Goal: Task Accomplishment & Management: Manage account settings

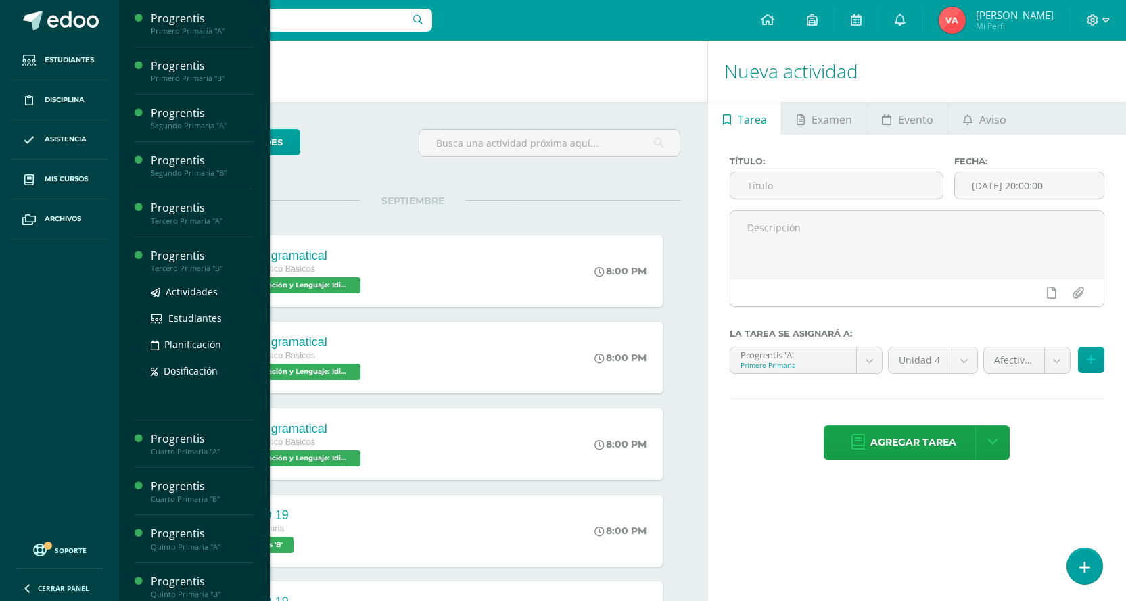
click at [193, 262] on div "Progrentis" at bounding box center [202, 256] width 103 height 16
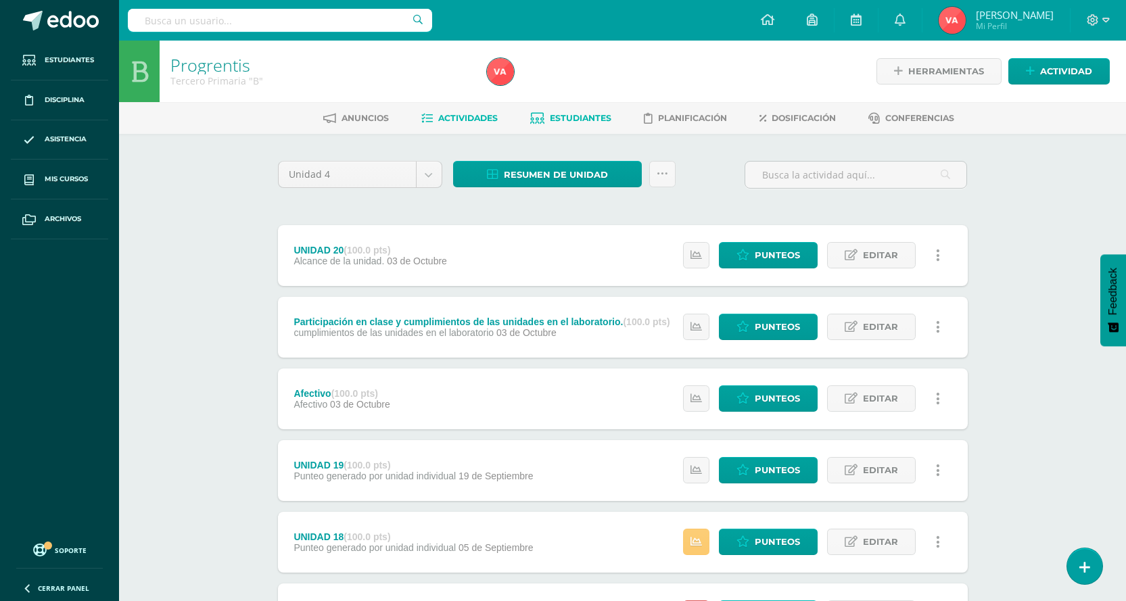
click at [576, 114] on span "Estudiantes" at bounding box center [581, 118] width 62 height 10
click at [1083, 568] on icon at bounding box center [1085, 568] width 12 height 16
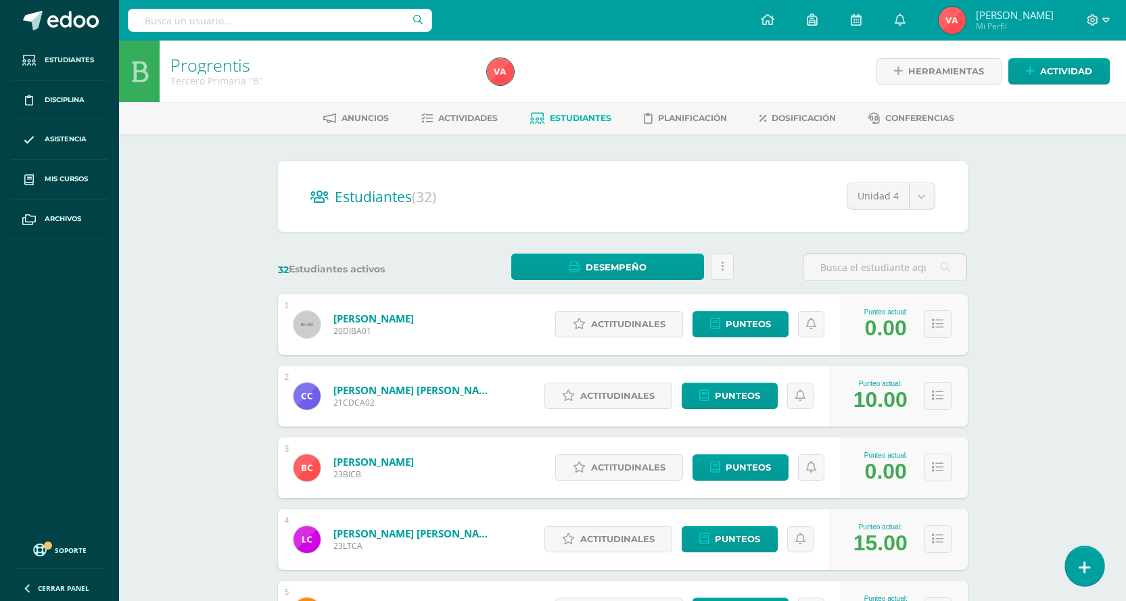
click at [1091, 559] on link at bounding box center [1085, 566] width 39 height 39
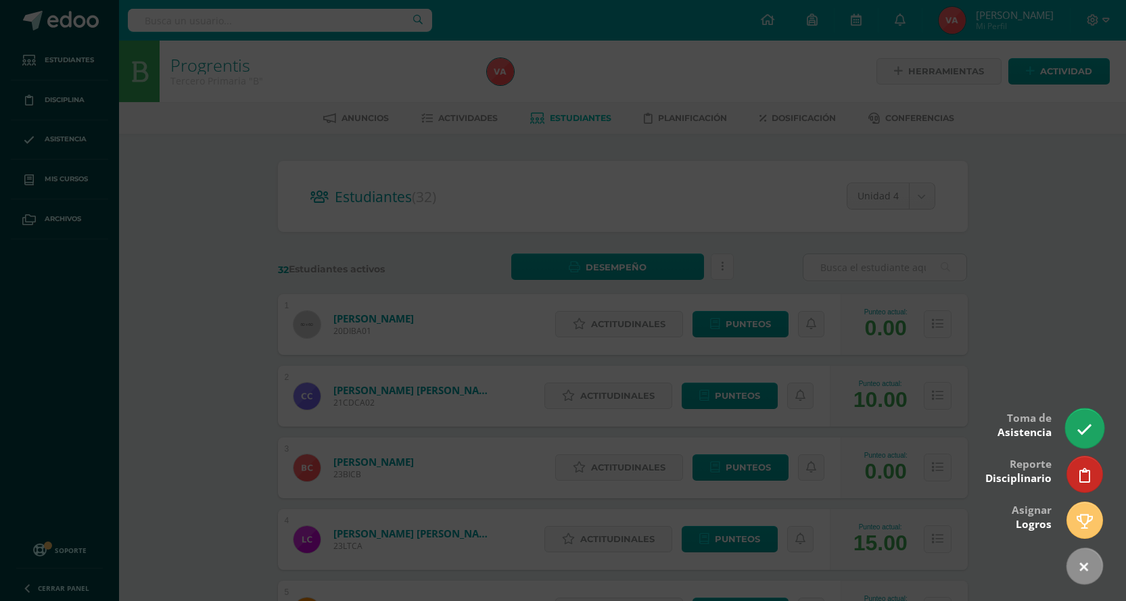
click at [1080, 423] on icon at bounding box center [1085, 430] width 16 height 16
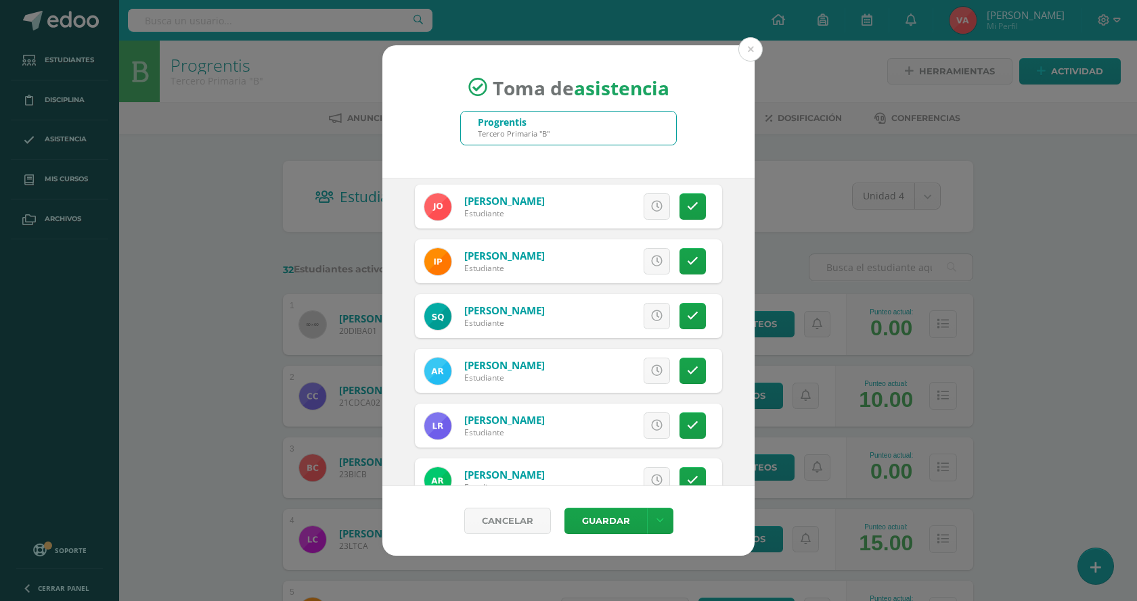
scroll to position [1218, 0]
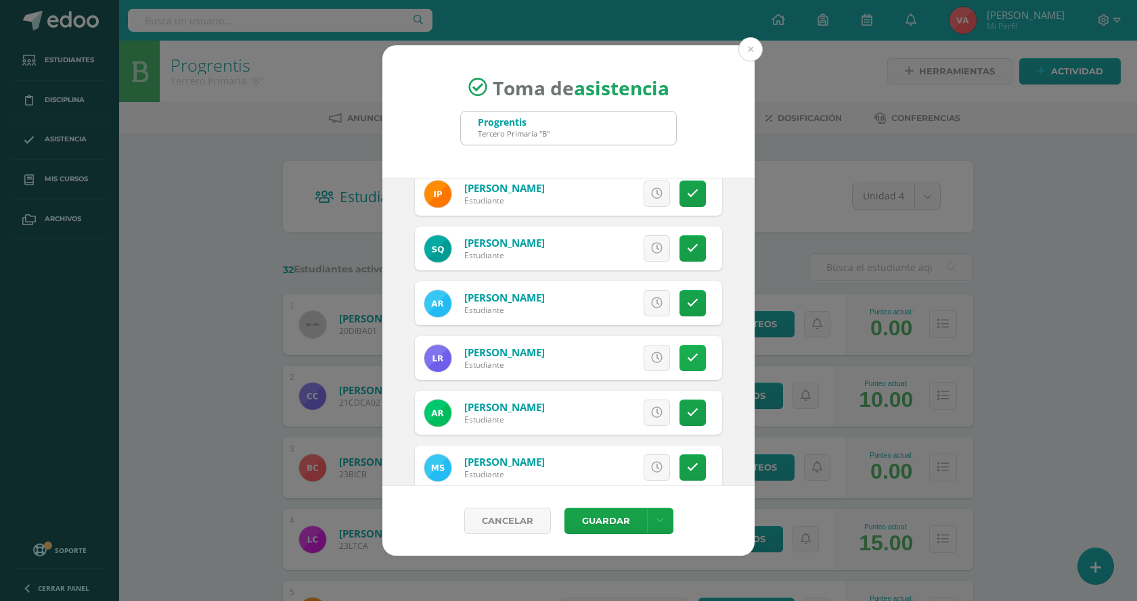
click at [687, 357] on icon at bounding box center [693, 358] width 12 height 12
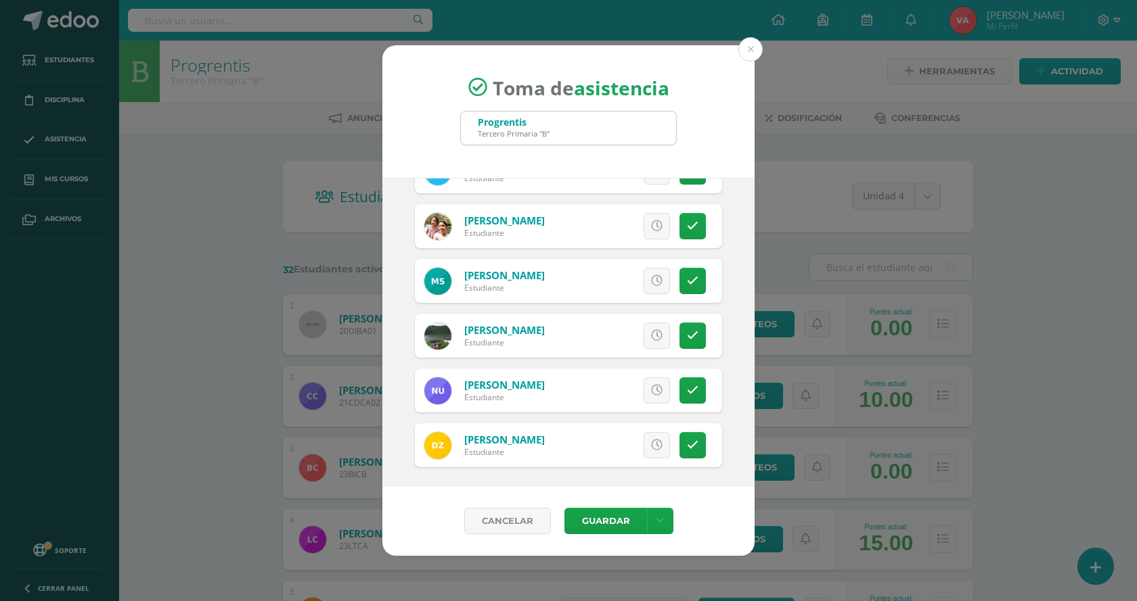
scroll to position [1517, 0]
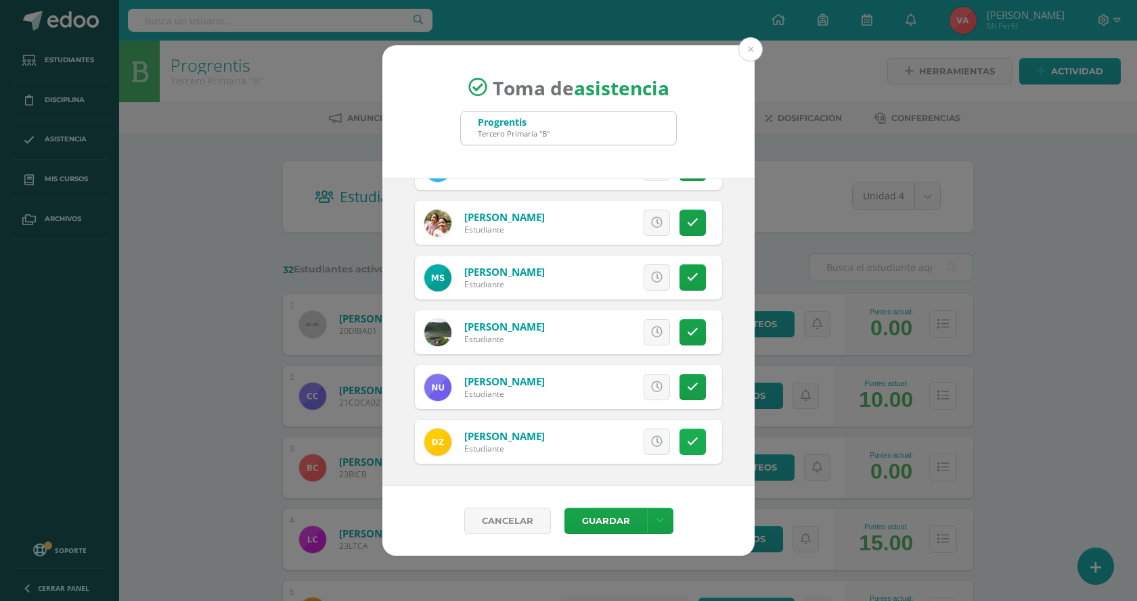
click at [687, 447] on icon at bounding box center [693, 442] width 12 height 12
click at [612, 524] on button "Guardar" at bounding box center [605, 521] width 83 height 26
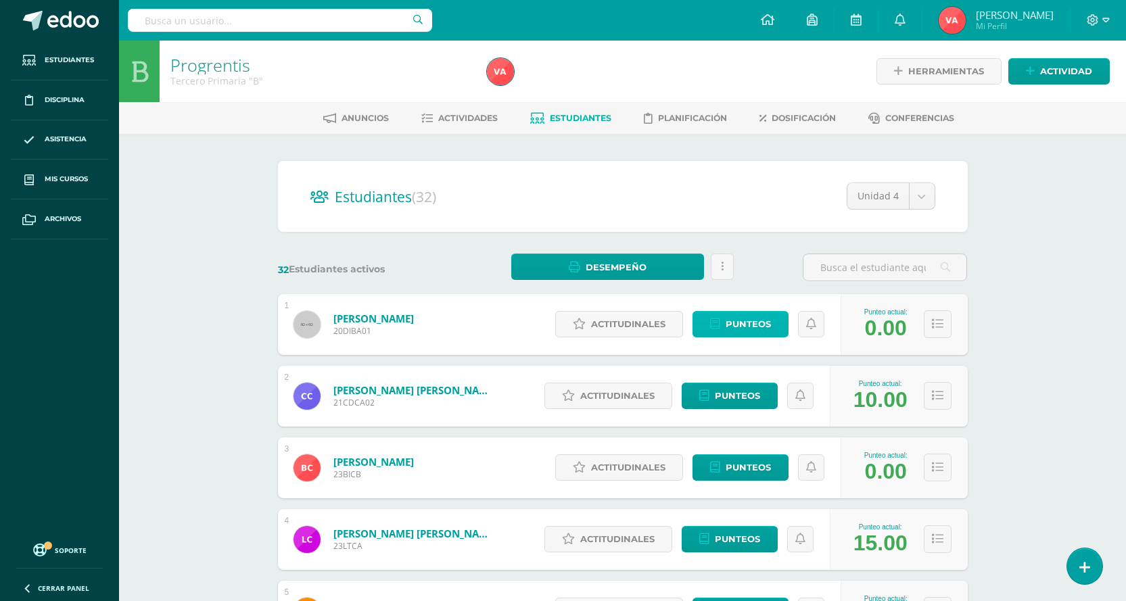
click at [769, 320] on span "Punteos" at bounding box center [748, 324] width 45 height 25
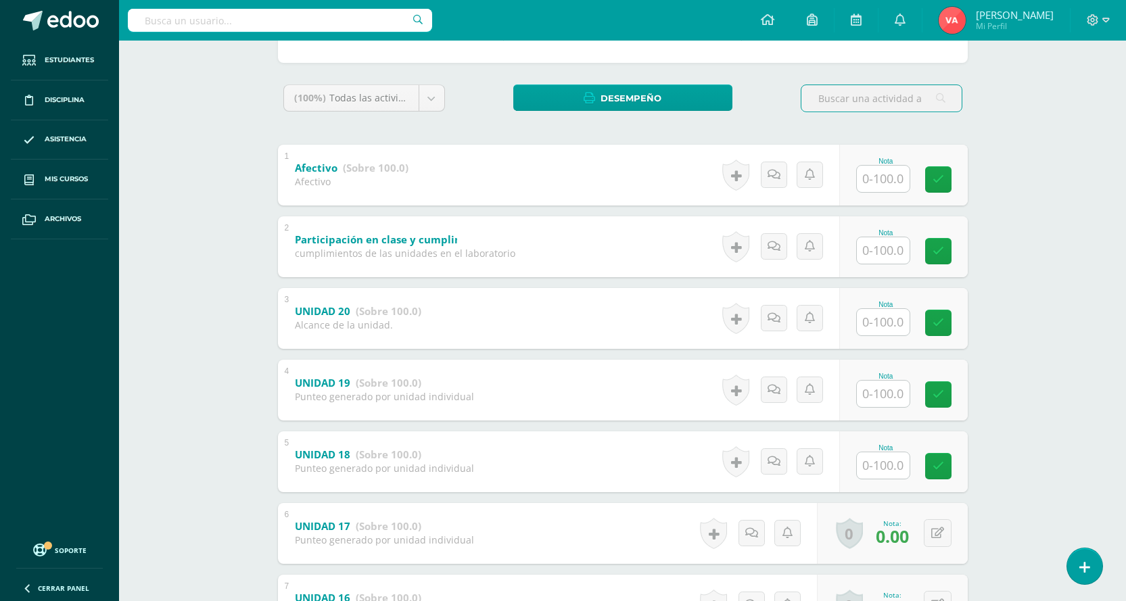
scroll to position [271, 0]
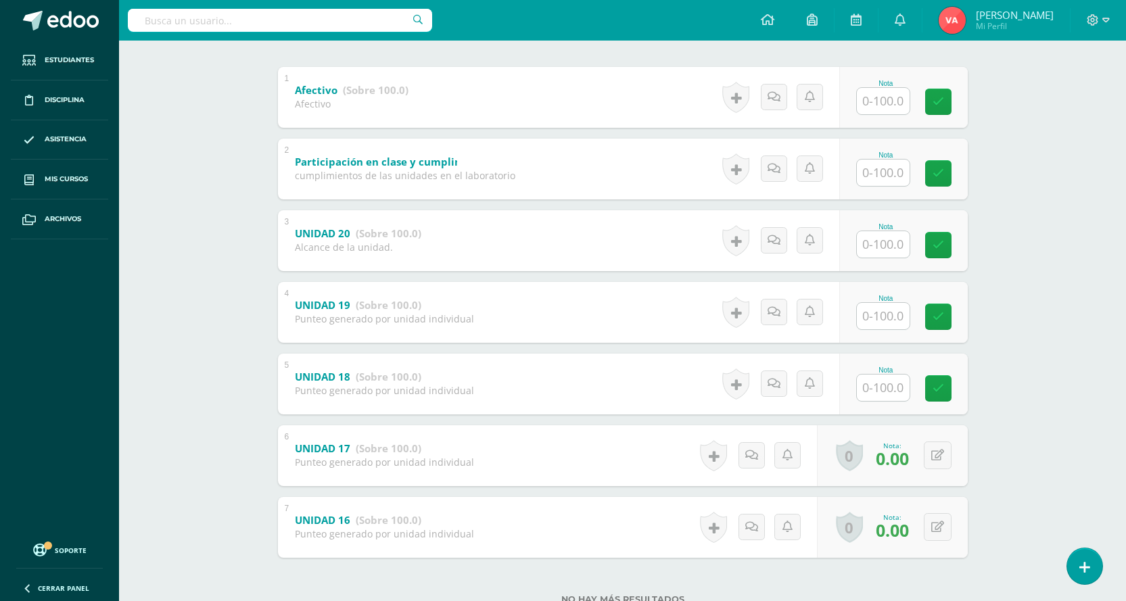
click at [888, 394] on input "text" at bounding box center [883, 388] width 53 height 26
type input "0"
click at [942, 391] on link at bounding box center [947, 388] width 27 height 27
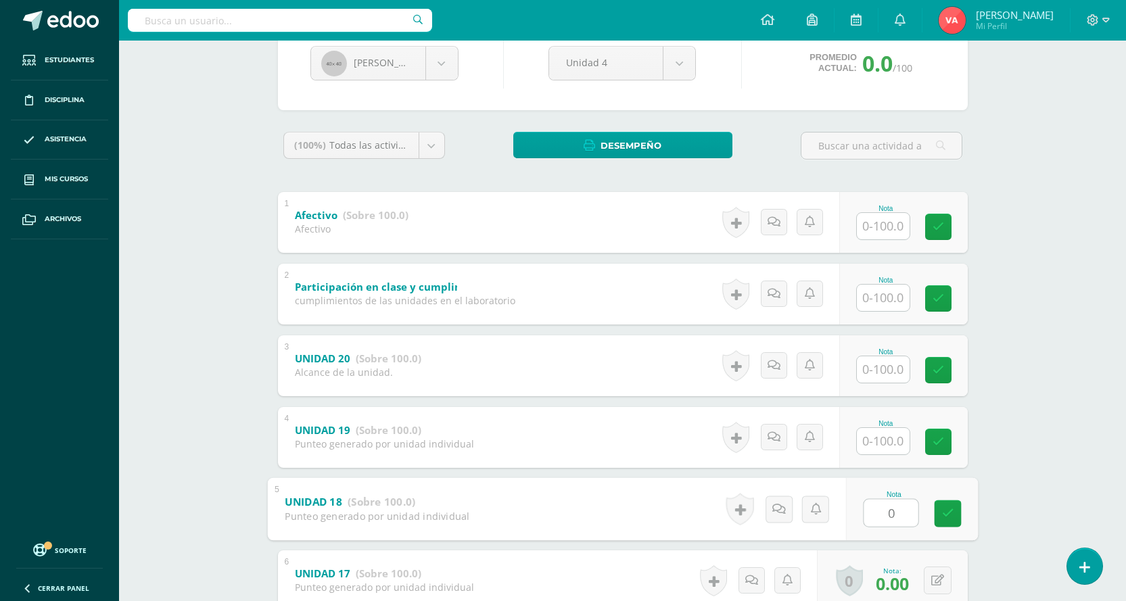
scroll to position [0, 0]
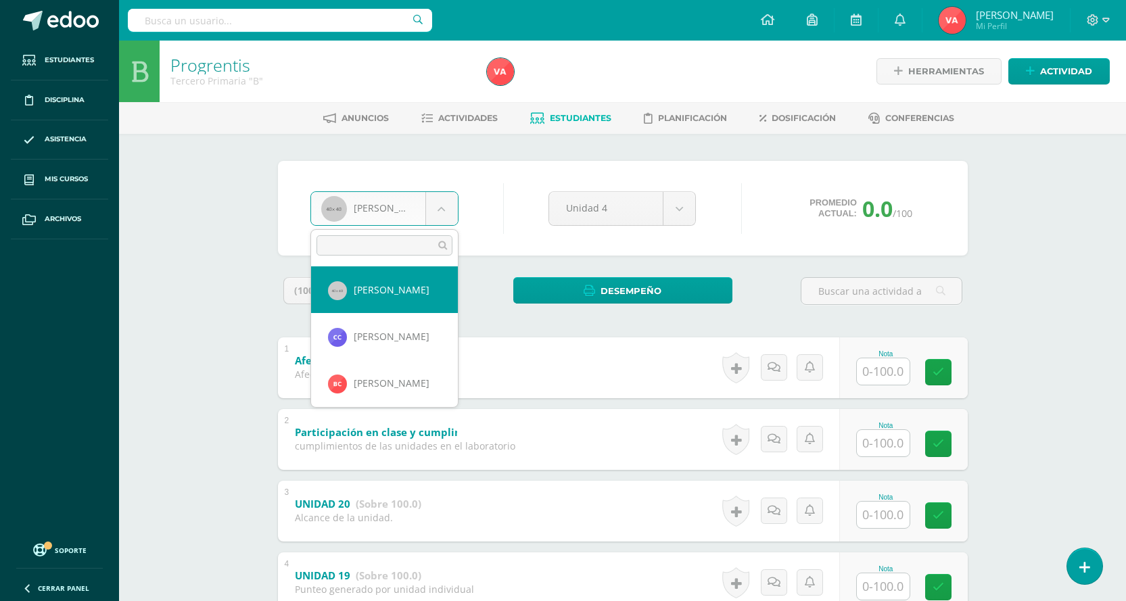
click at [444, 205] on body "Estudiantes Disciplina Asistencia Mis cursos Archivos Soporte Centro de ayuda Ú…" at bounding box center [563, 459] width 1126 height 919
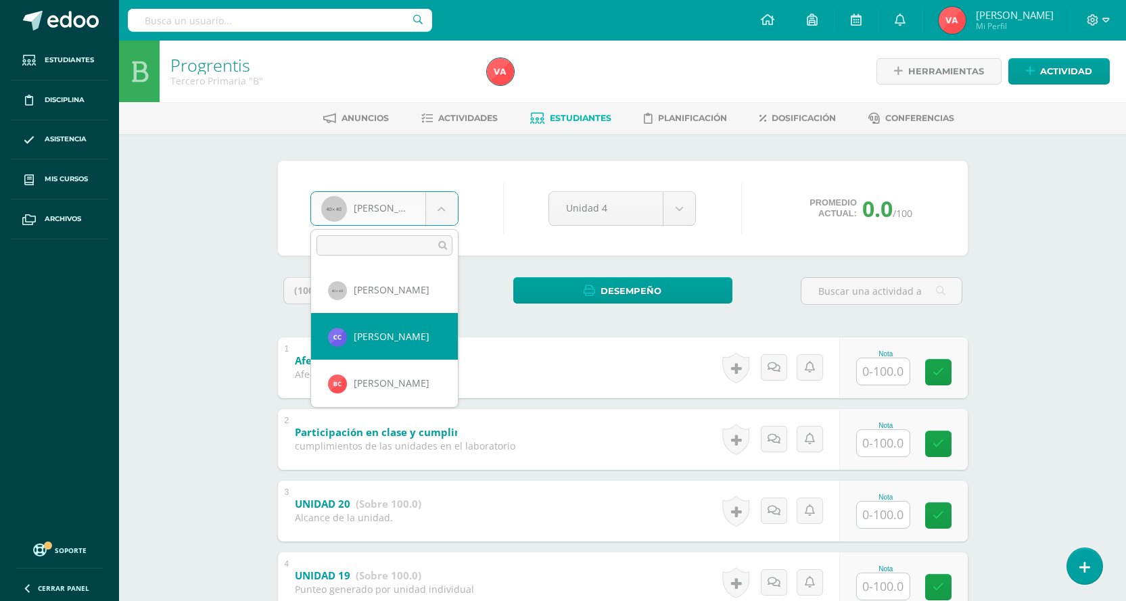
select select "1846"
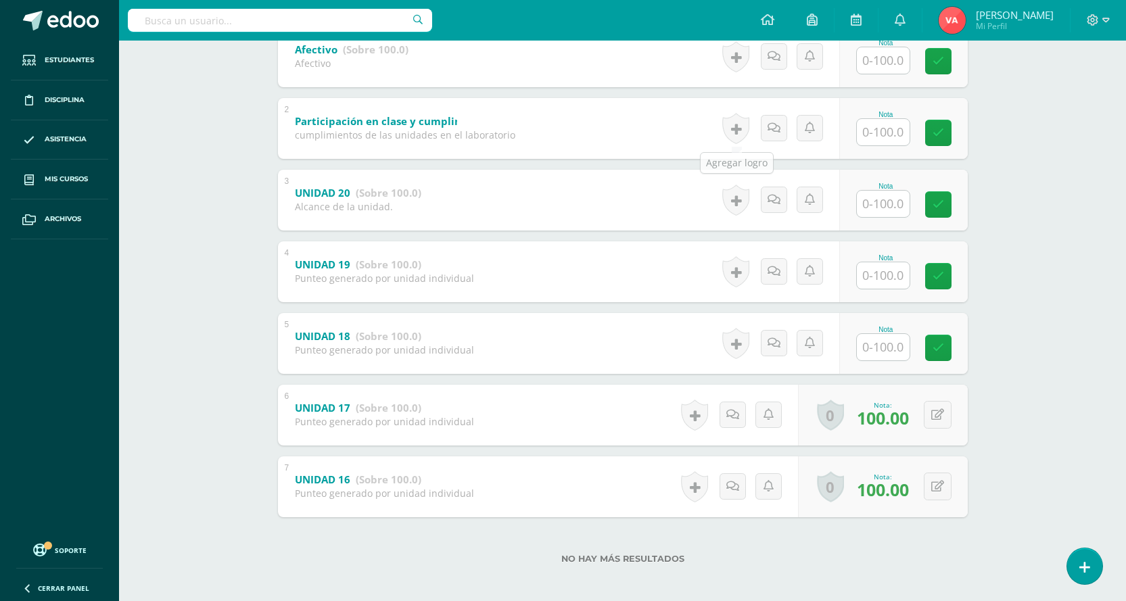
scroll to position [317, 0]
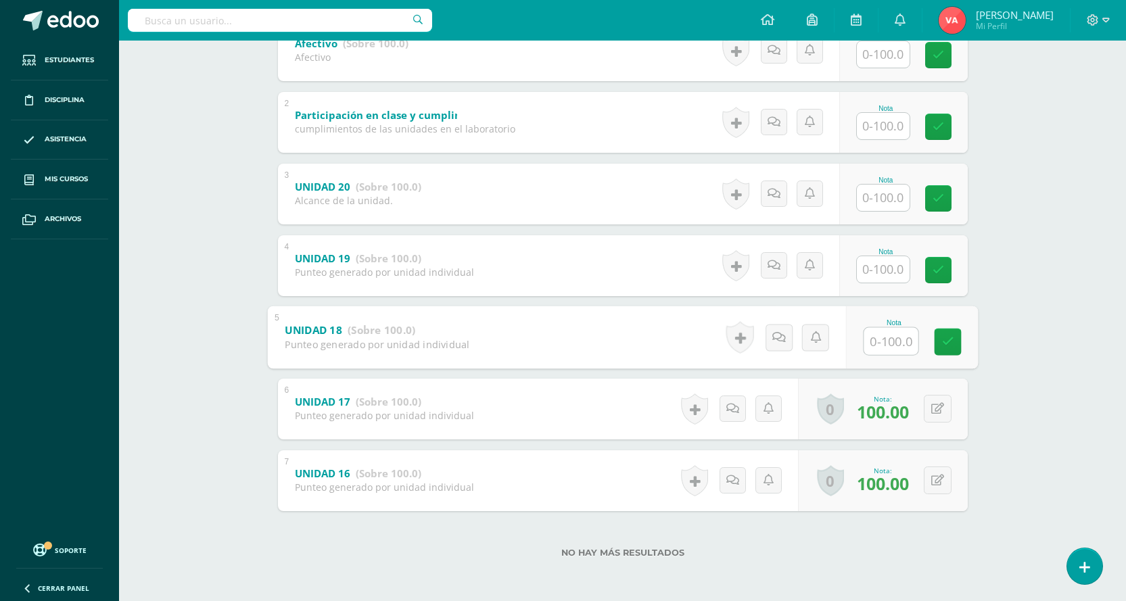
click at [882, 336] on input "text" at bounding box center [891, 340] width 54 height 27
type input "100"
click at [882, 273] on input "text" at bounding box center [883, 269] width 53 height 26
type input "100"
click at [880, 193] on input "text" at bounding box center [883, 198] width 53 height 26
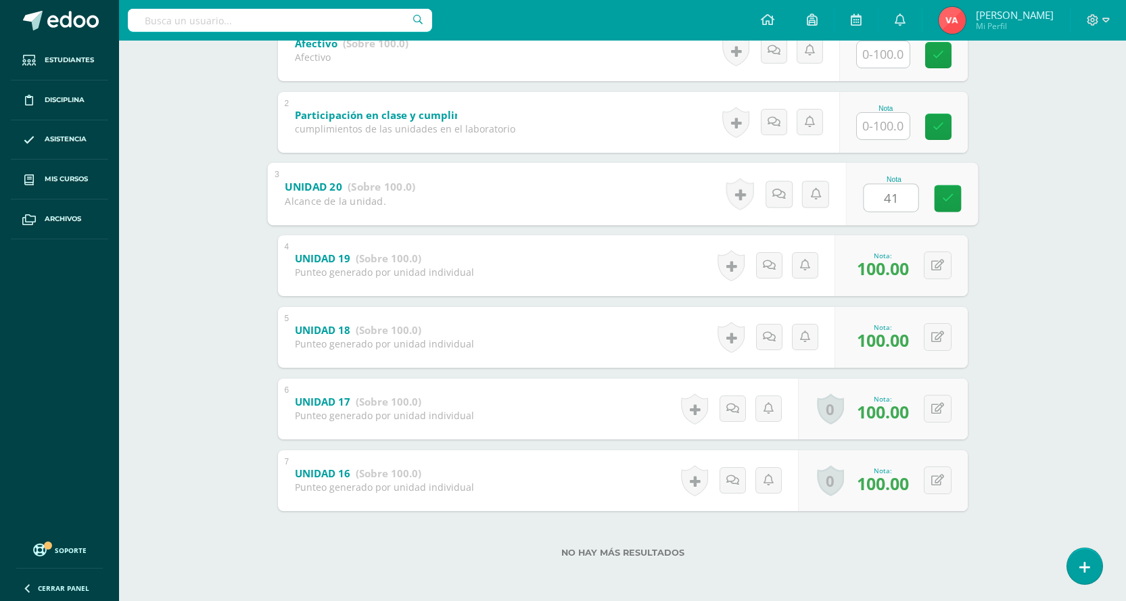
type input "4"
type input "100"
click at [951, 201] on icon at bounding box center [948, 199] width 12 height 12
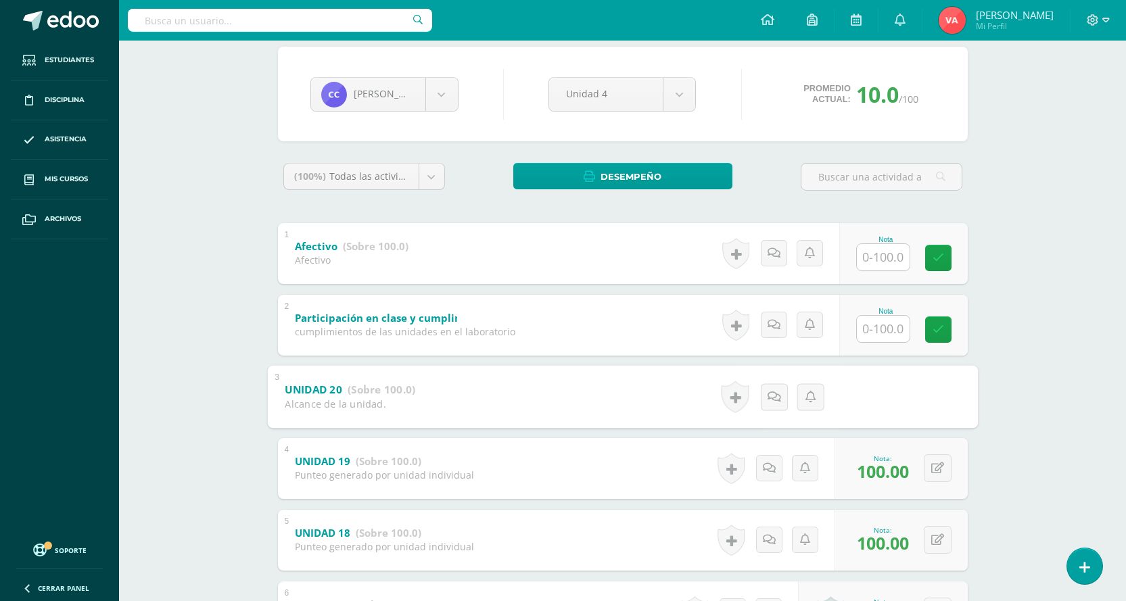
scroll to position [0, 0]
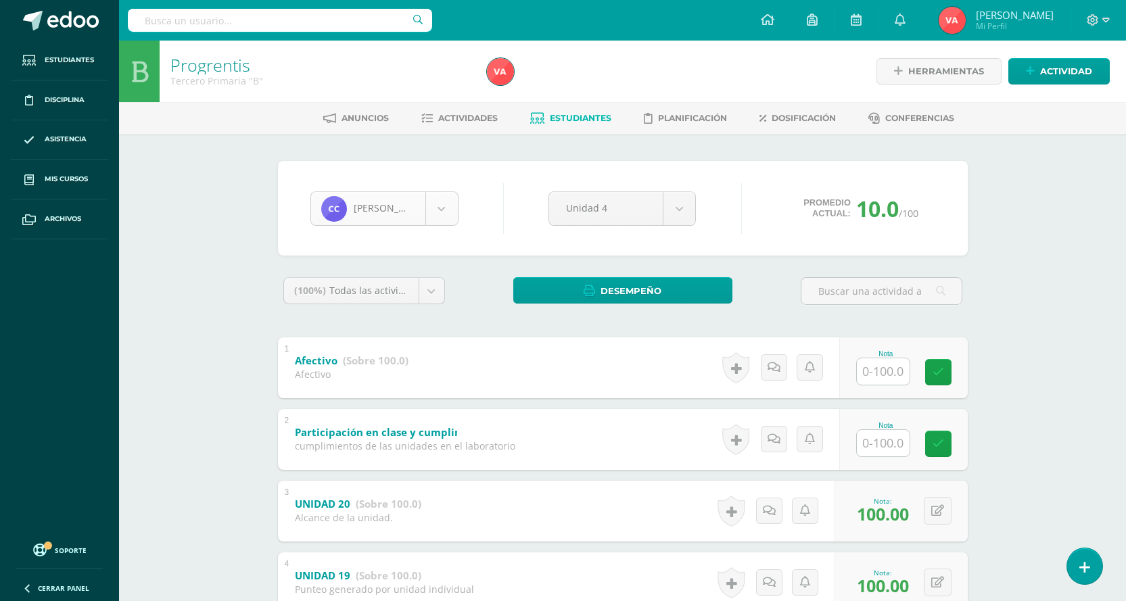
click at [454, 219] on body "Estudiantes Disciplina Asistencia Mis cursos Archivos Soporte Centro de ayuda Ú…" at bounding box center [563, 459] width 1126 height 919
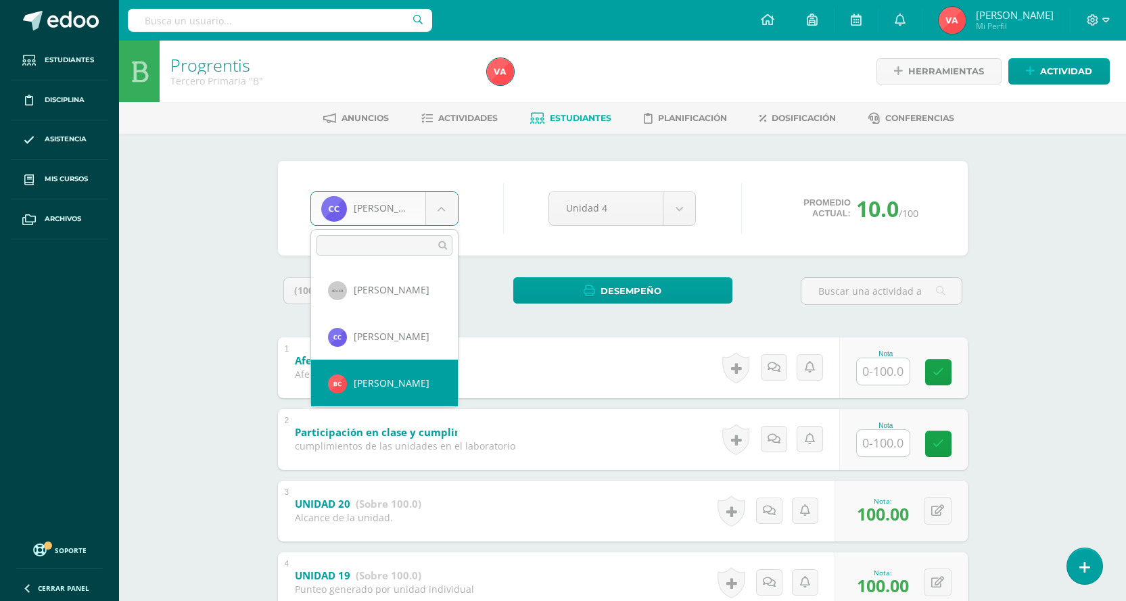
select select "2268"
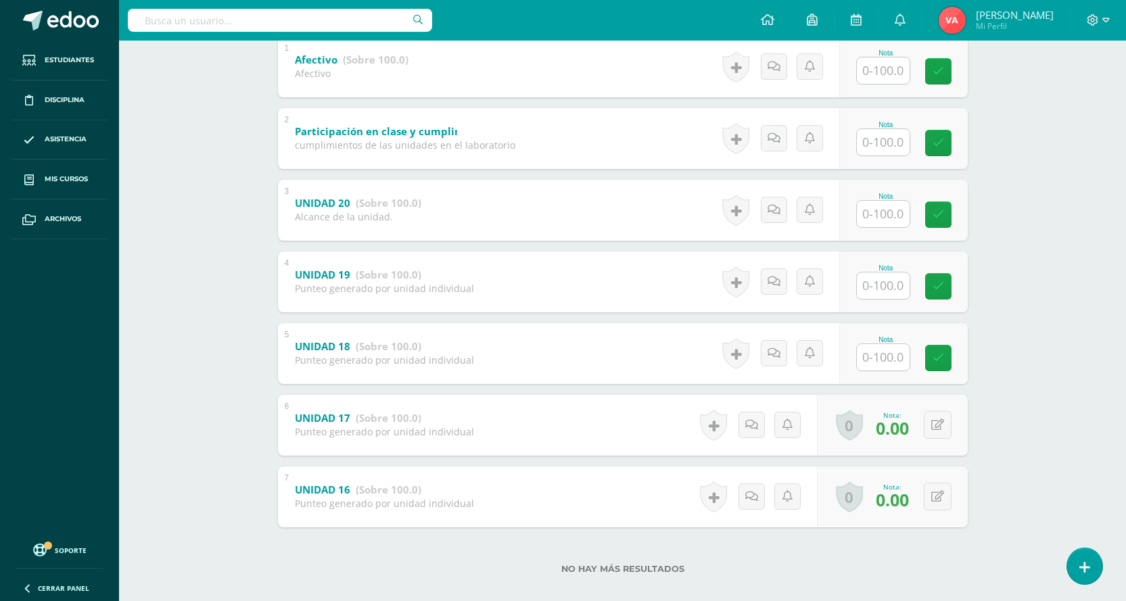
scroll to position [317, 0]
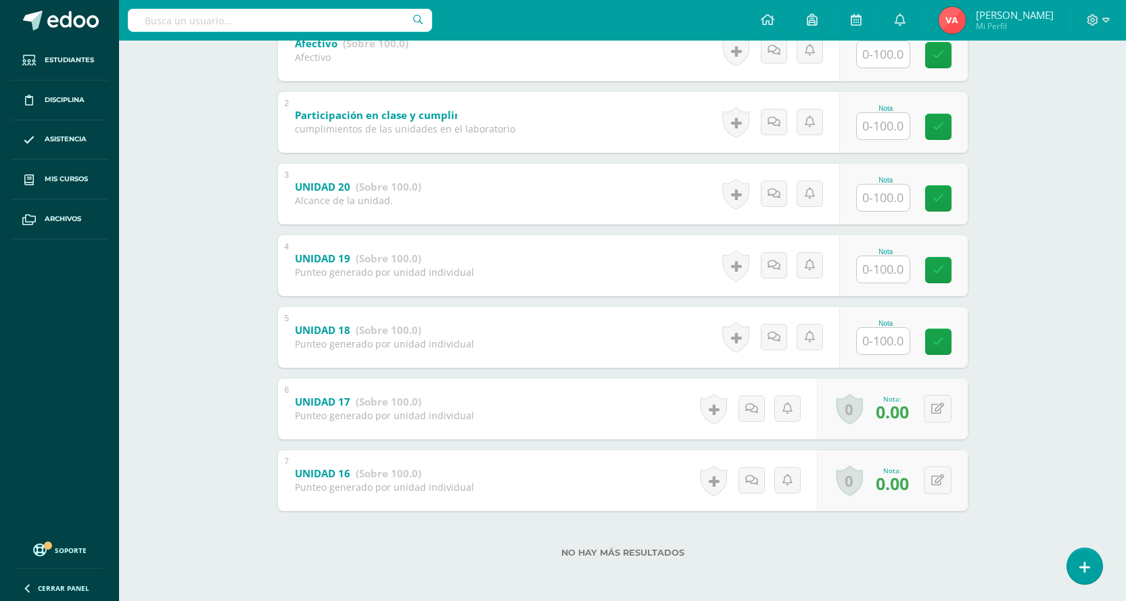
click at [895, 334] on input "text" at bounding box center [883, 341] width 53 height 26
type input "0"
click at [948, 342] on icon at bounding box center [948, 342] width 12 height 12
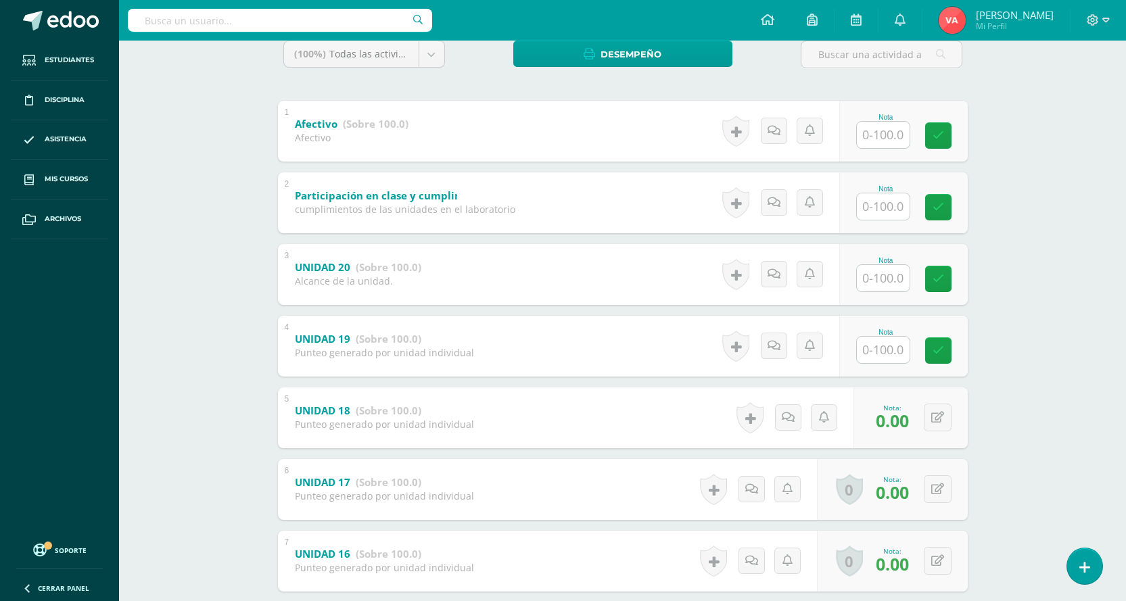
scroll to position [114, 0]
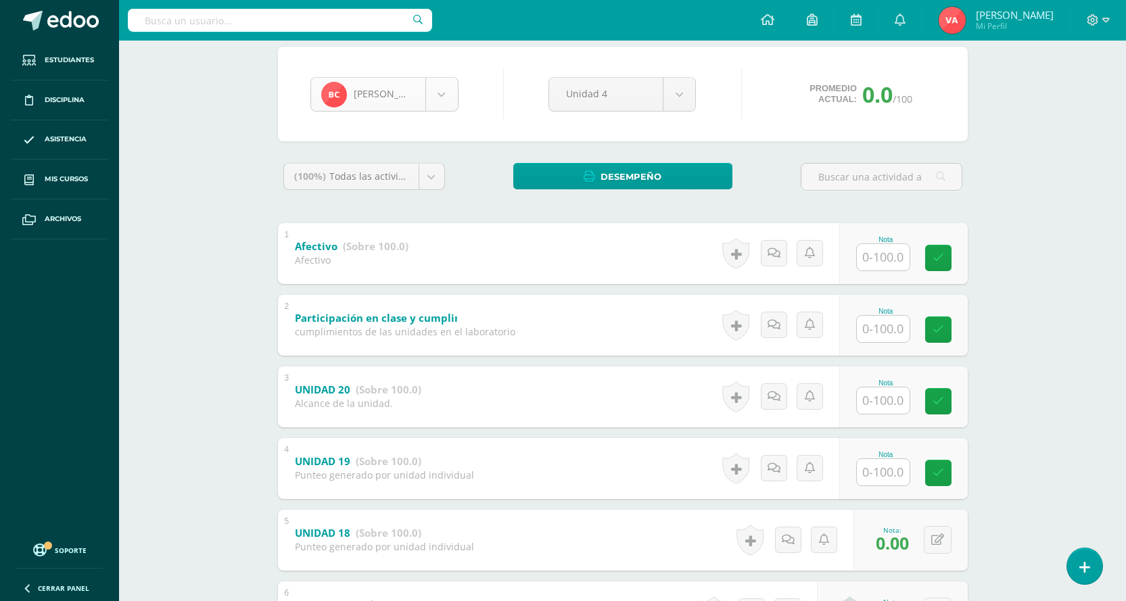
click at [451, 91] on body "Estudiantes Disciplina Asistencia Mis cursos Archivos Soporte Centro de ayuda Ú…" at bounding box center [563, 345] width 1126 height 919
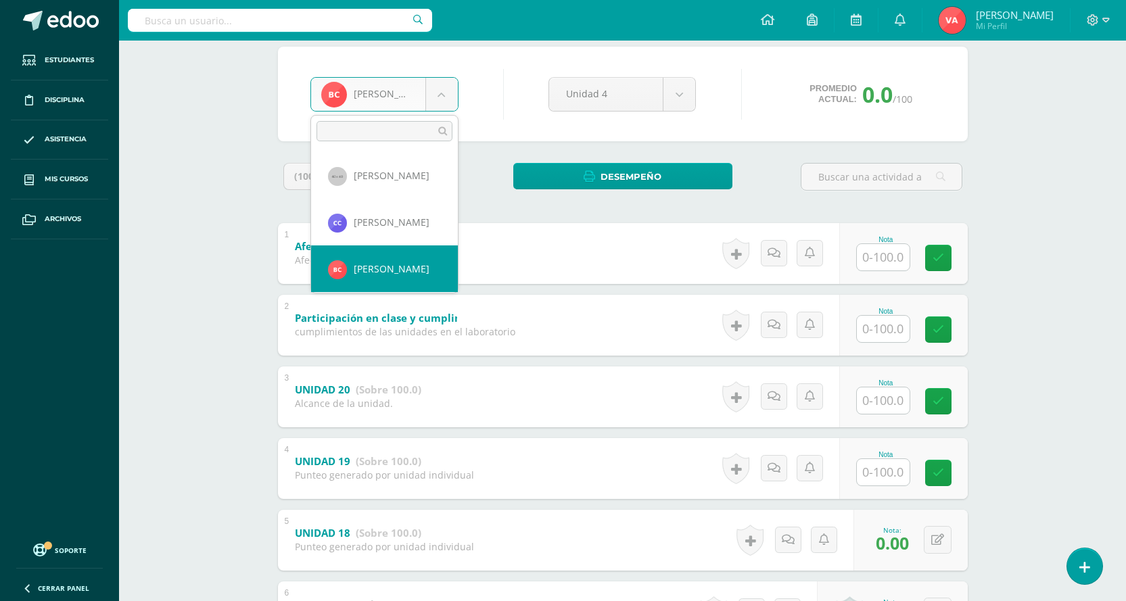
scroll to position [68, 0]
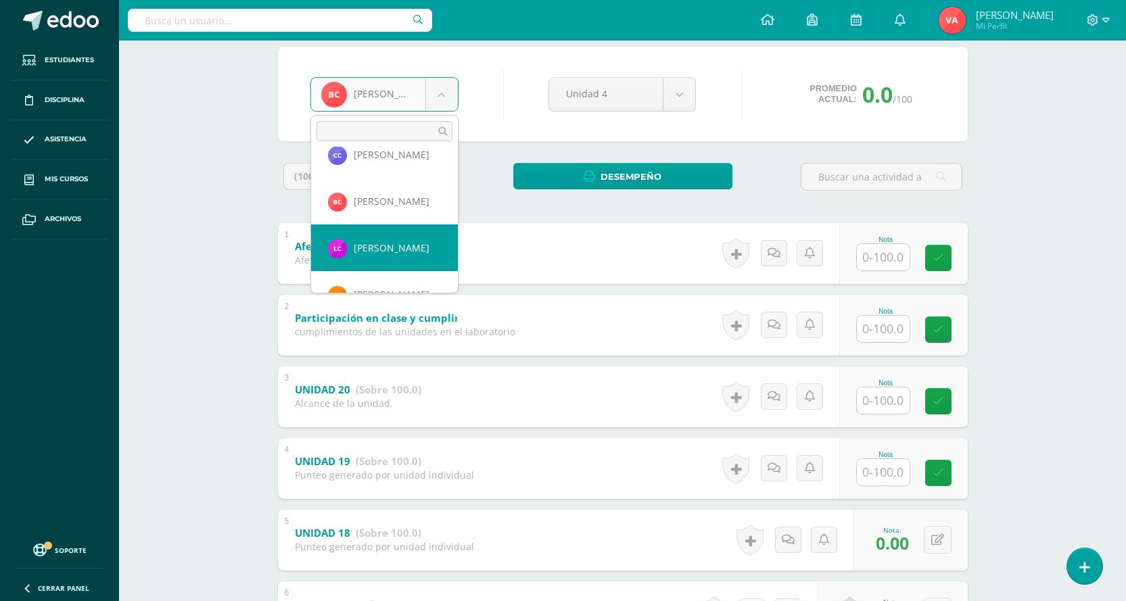
select select "2279"
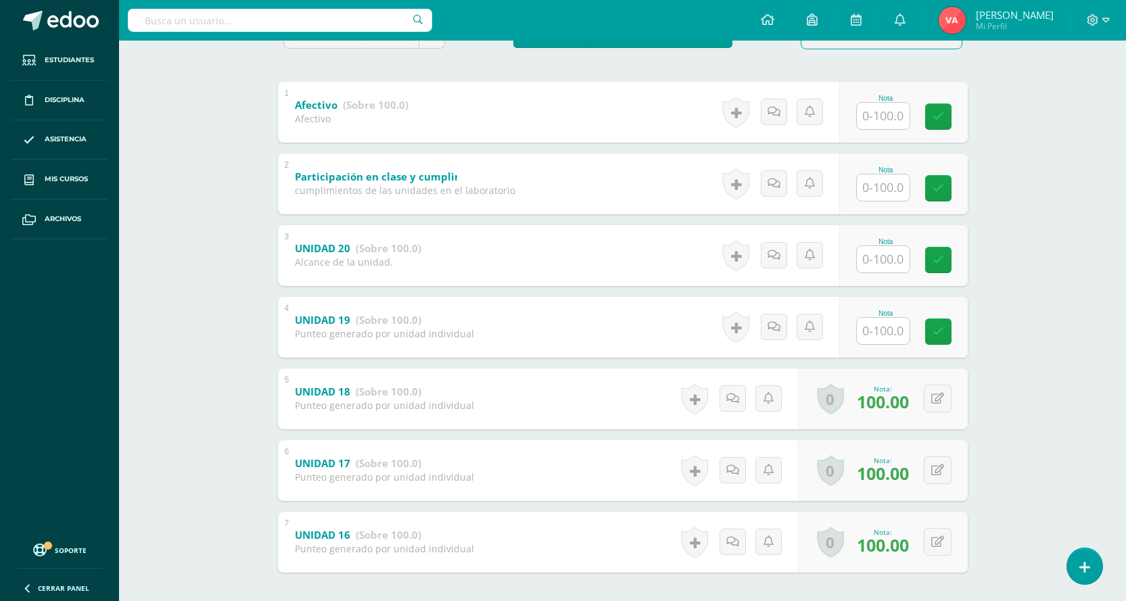
scroll to position [317, 0]
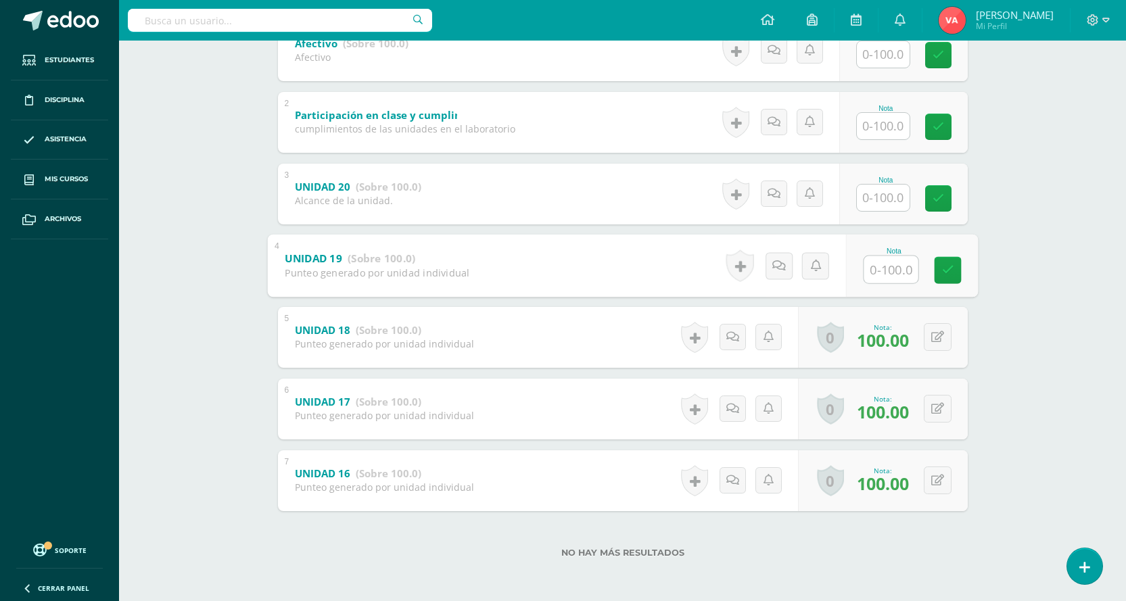
click at [886, 272] on input "text" at bounding box center [891, 269] width 54 height 27
type input "100"
click at [953, 260] on link at bounding box center [947, 269] width 27 height 27
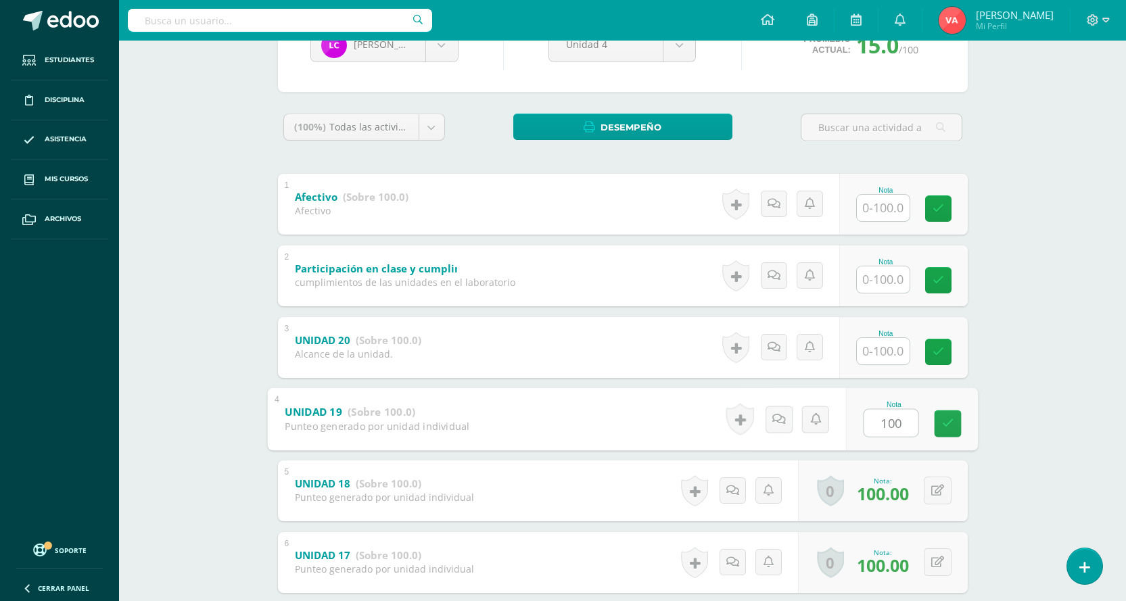
scroll to position [47, 0]
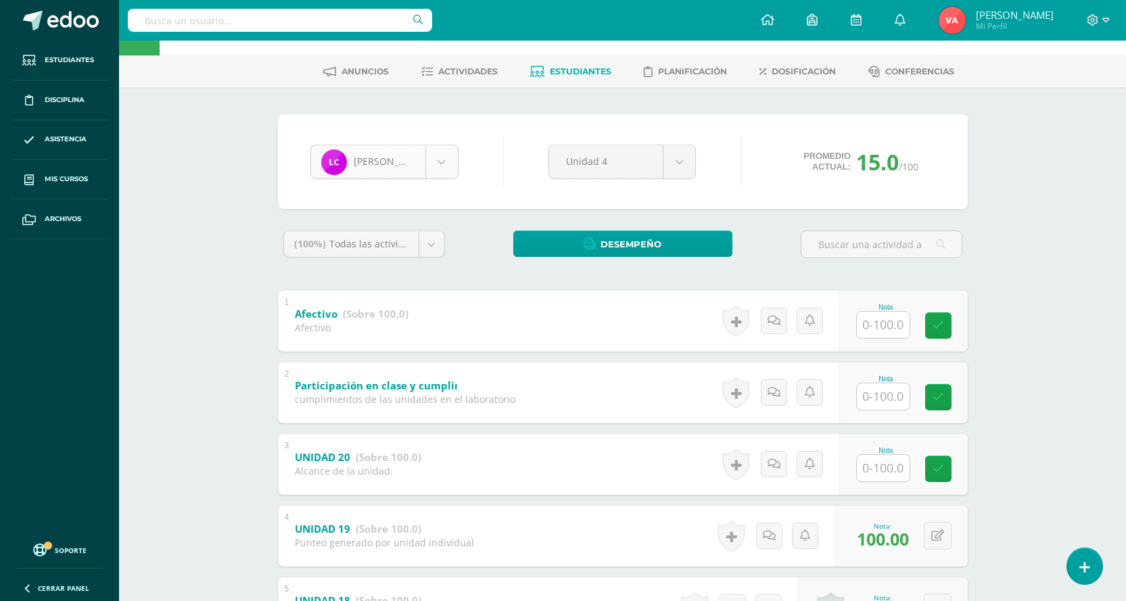
click at [436, 150] on body "Estudiantes Disciplina Asistencia Mis cursos Archivos Soporte Centro de ayuda Ú…" at bounding box center [563, 412] width 1126 height 919
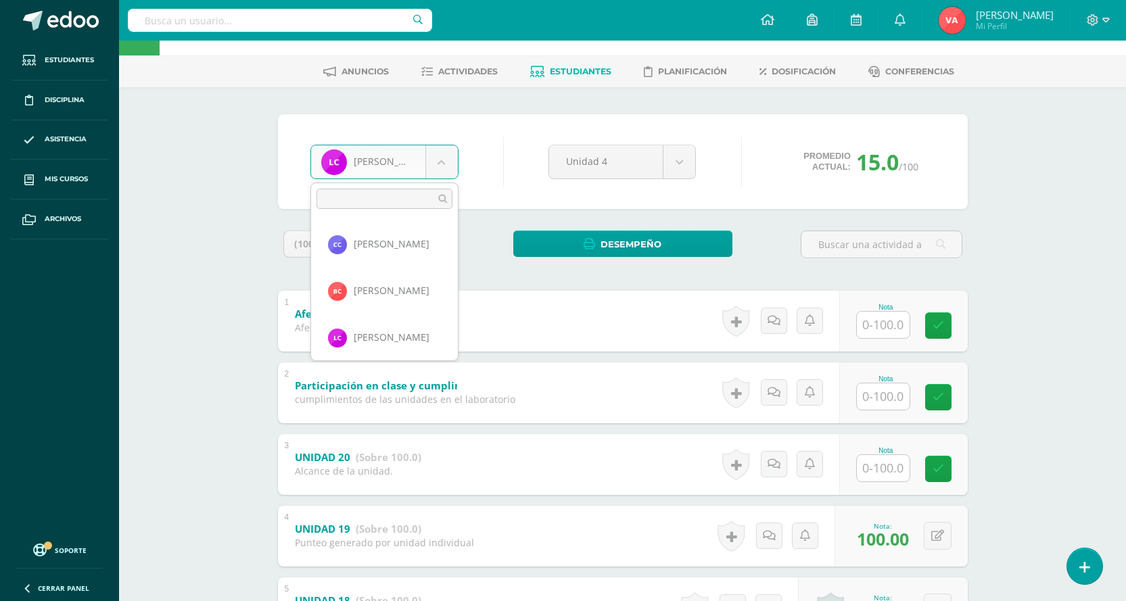
scroll to position [93, 0]
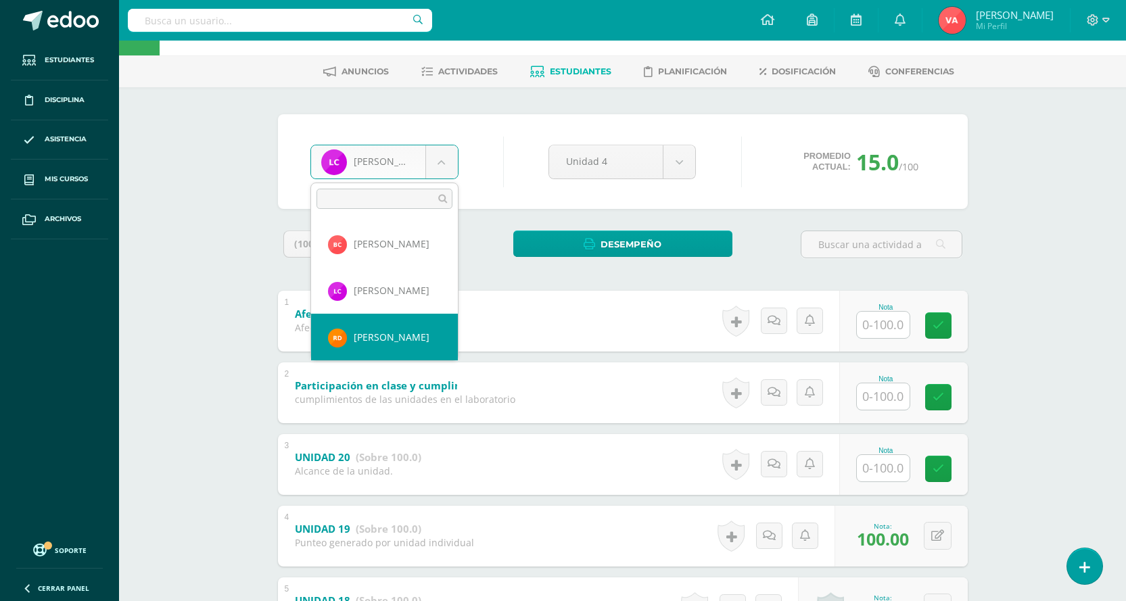
select select "2741"
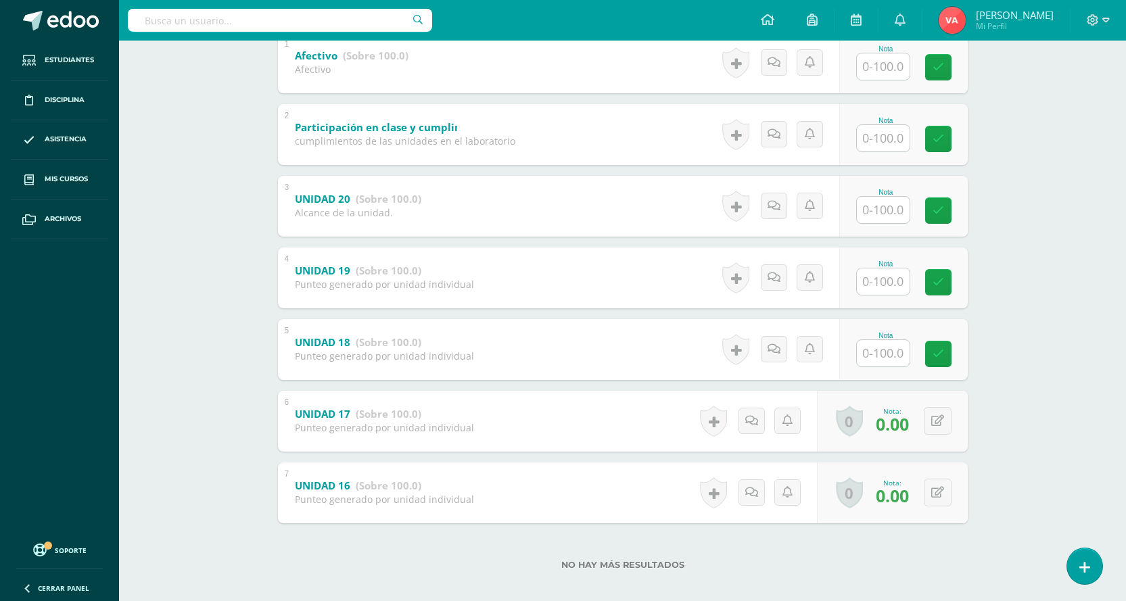
scroll to position [317, 0]
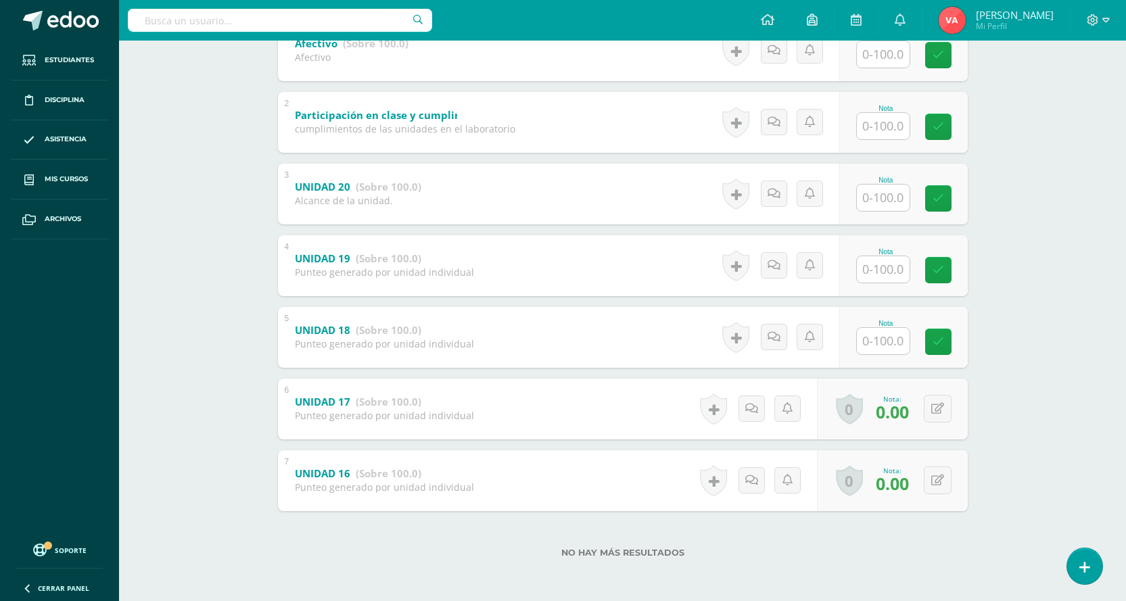
click at [897, 342] on input "text" at bounding box center [883, 341] width 53 height 26
type input "100"
click at [885, 275] on input "text" at bounding box center [883, 269] width 53 height 26
type input "100"
click at [881, 200] on input "text" at bounding box center [891, 197] width 54 height 27
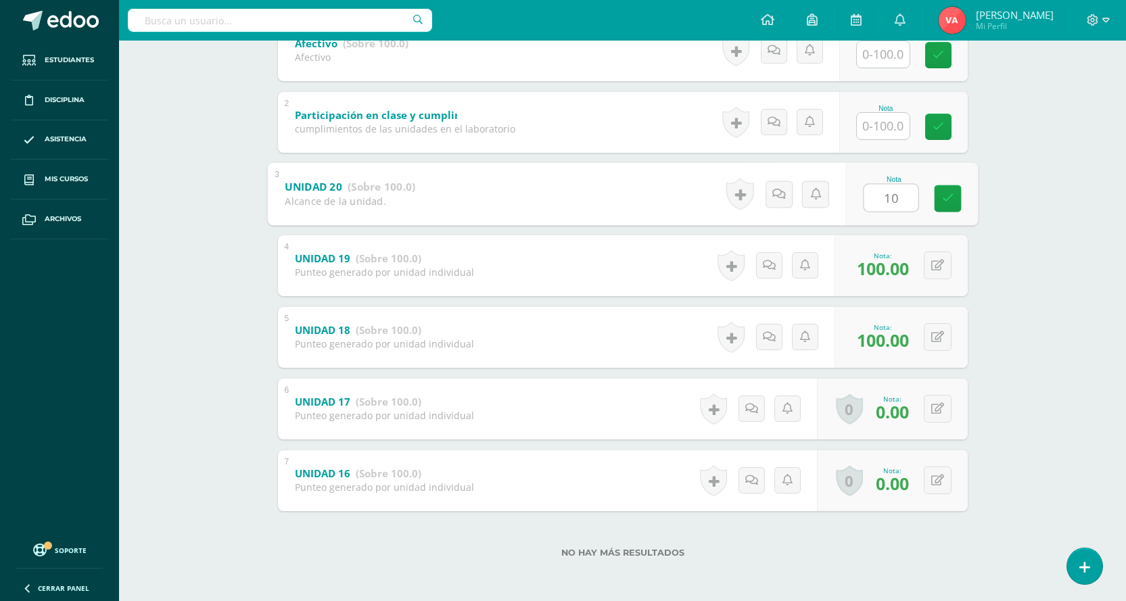
type input "100"
click at [946, 203] on icon at bounding box center [948, 199] width 12 height 12
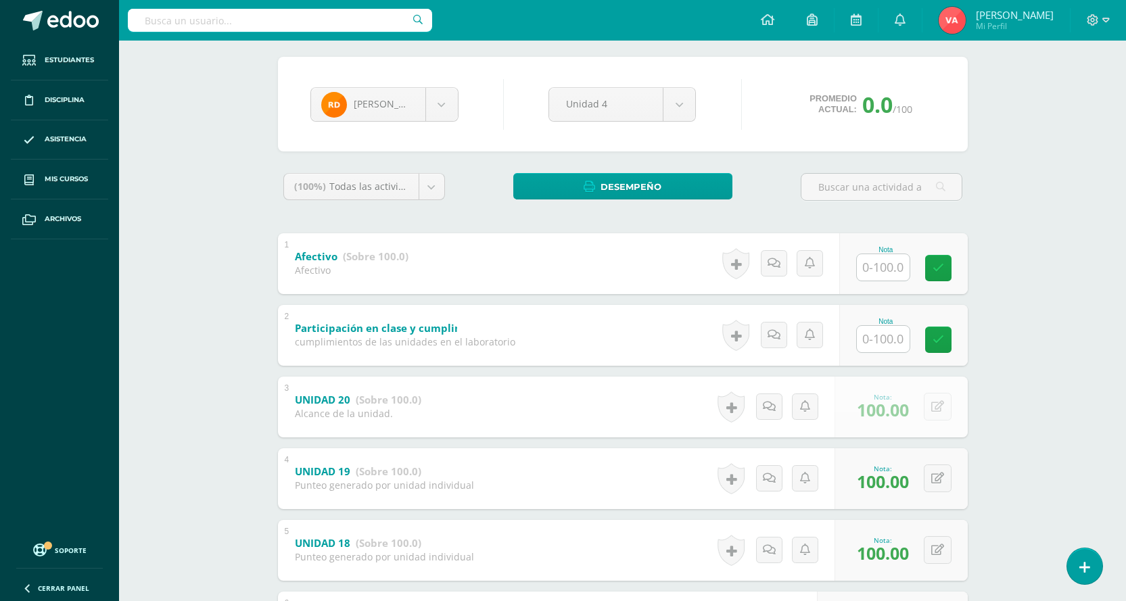
scroll to position [0, 0]
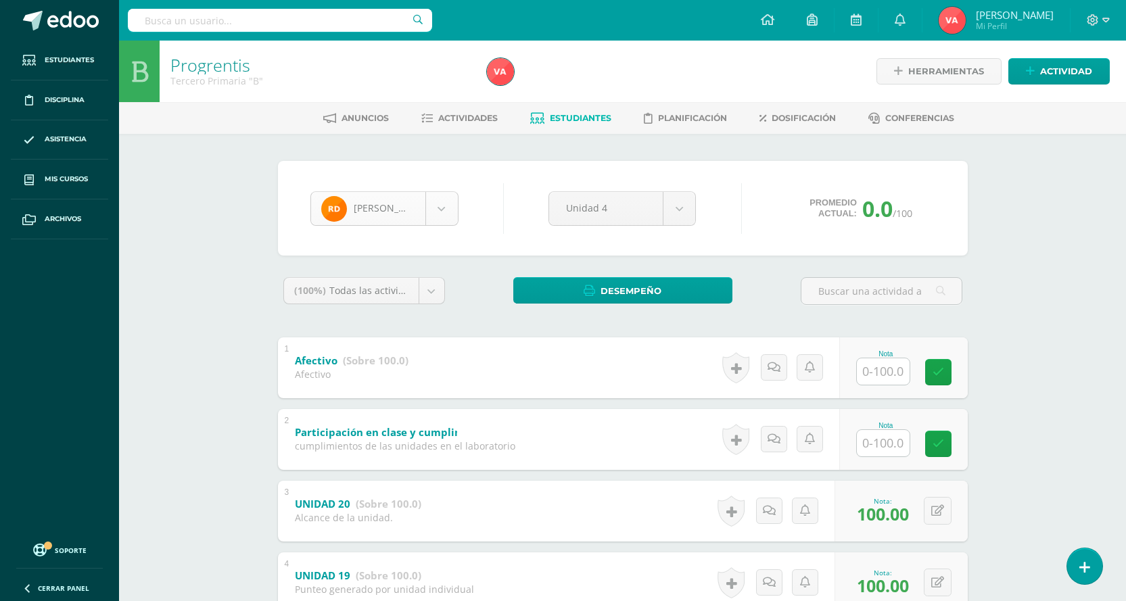
click at [451, 208] on body "Estudiantes Disciplina Asistencia Mis cursos Archivos Soporte Centro de ayuda Ú…" at bounding box center [563, 459] width 1126 height 919
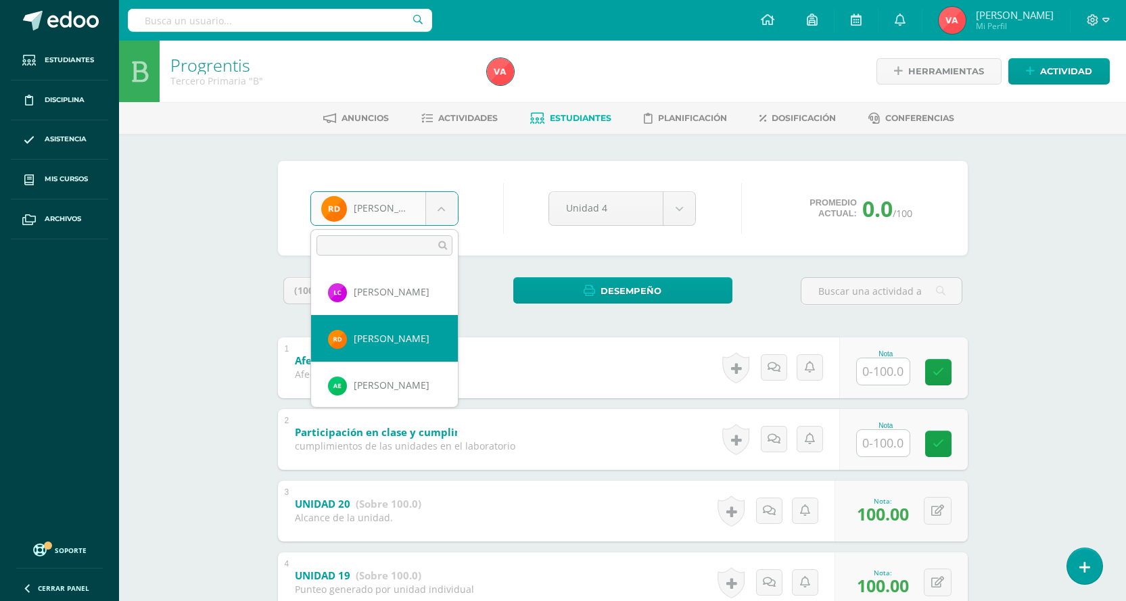
scroll to position [160, 0]
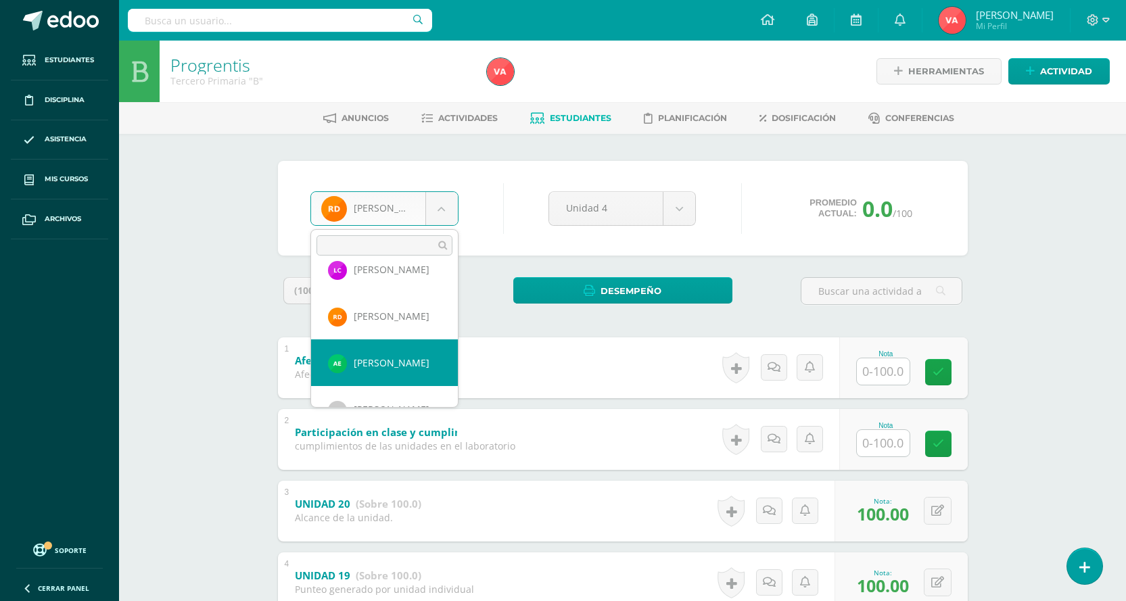
select select "2477"
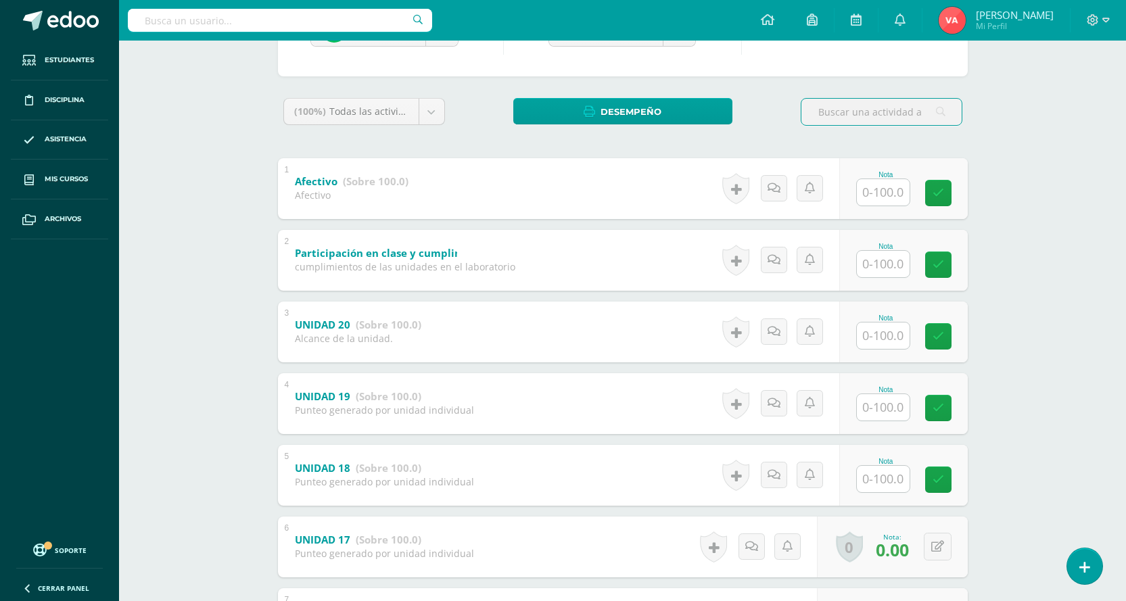
scroll to position [203, 0]
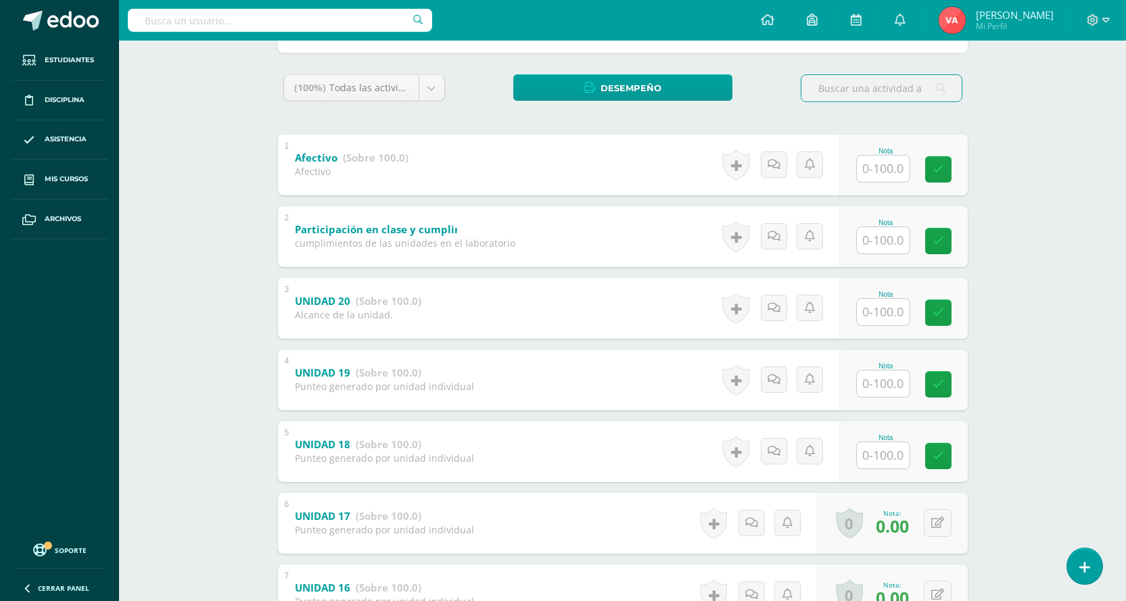
click at [887, 450] on input "text" at bounding box center [883, 455] width 53 height 26
type input "0"
click at [944, 457] on icon at bounding box center [948, 457] width 12 height 12
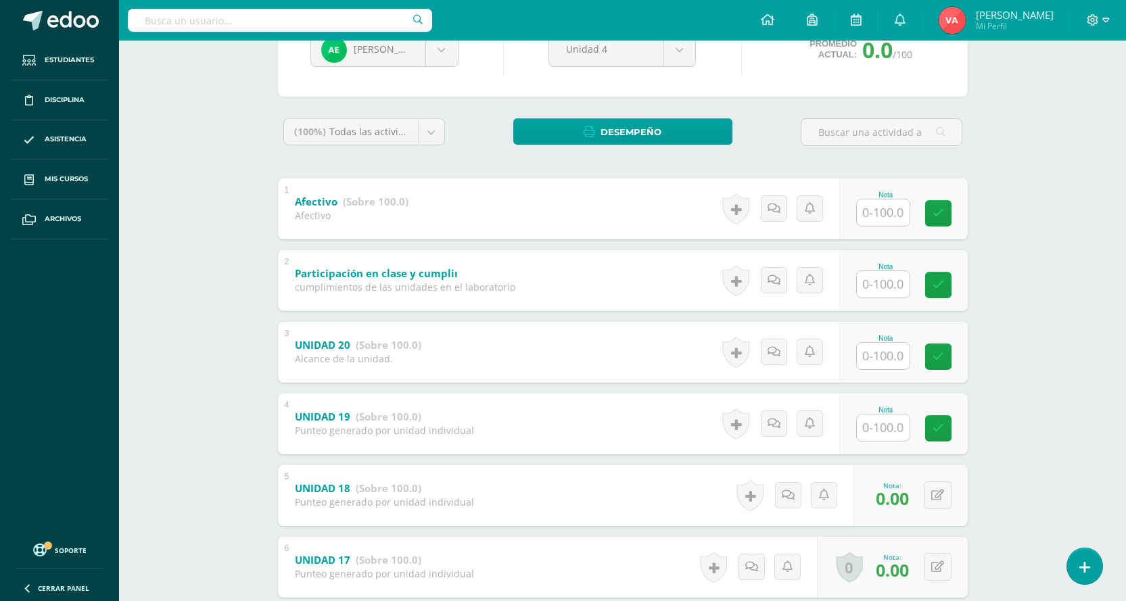
scroll to position [68, 0]
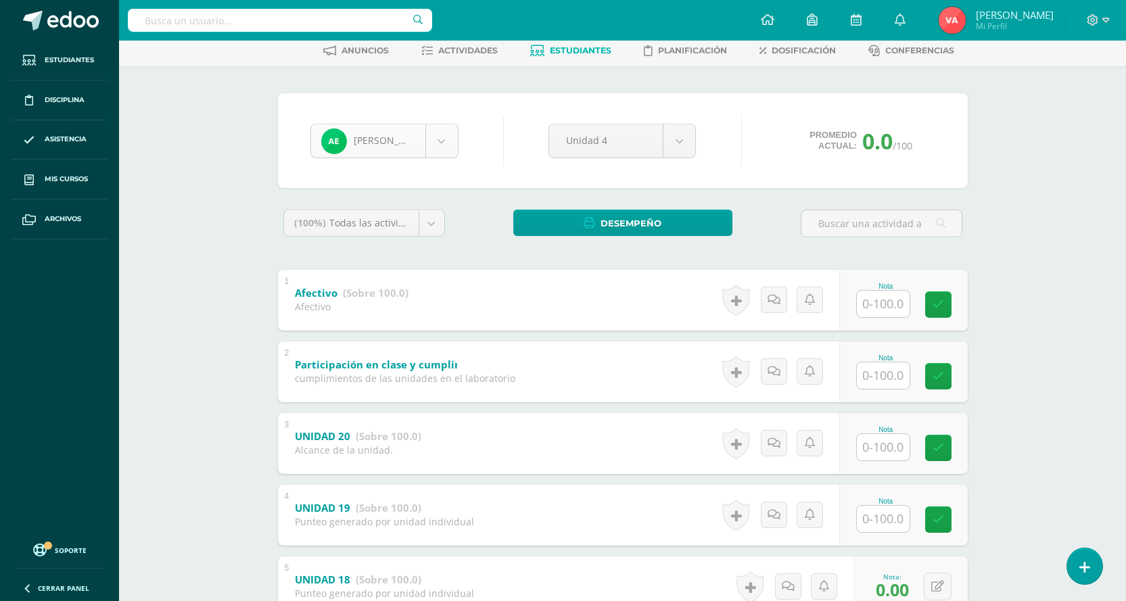
click at [441, 135] on body "Estudiantes Disciplina Asistencia Mis cursos Archivos Soporte Centro de ayuda Ú…" at bounding box center [563, 391] width 1126 height 919
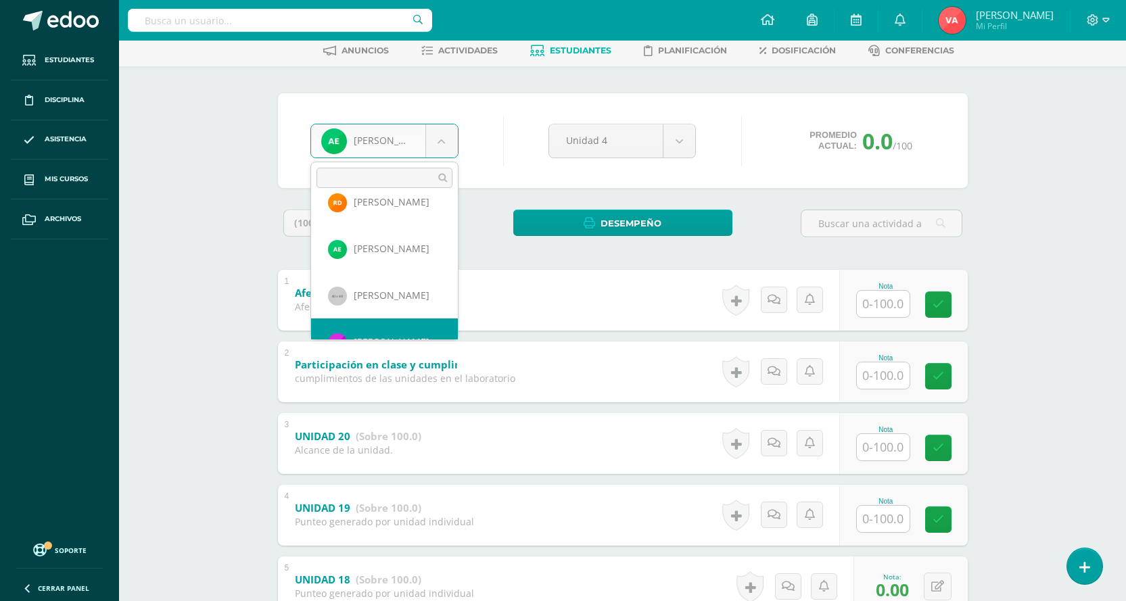
scroll to position [233, 0]
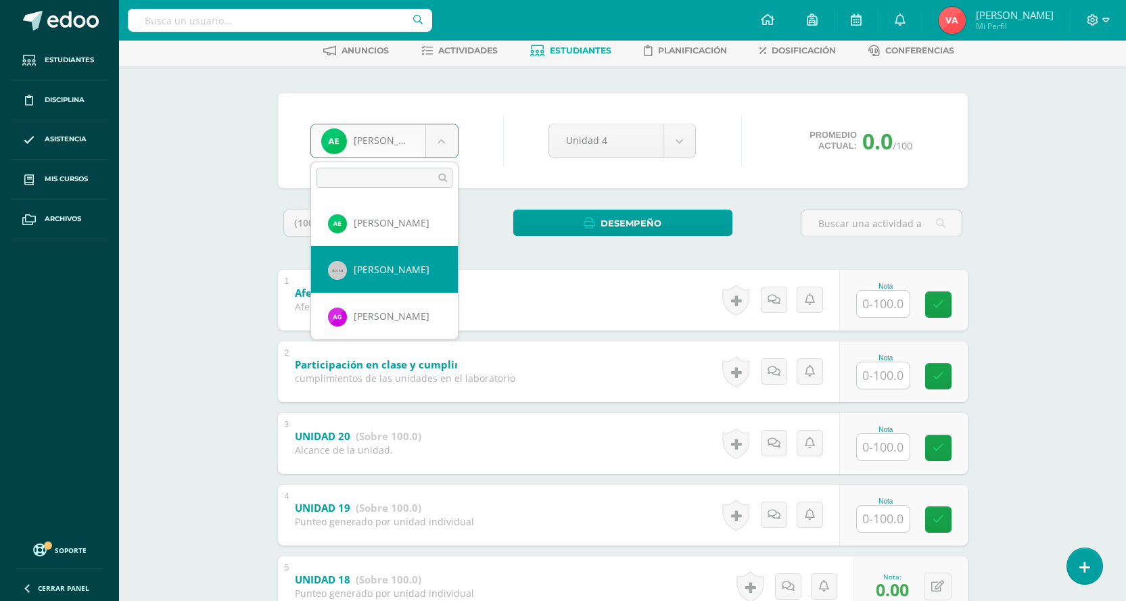
select select "1628"
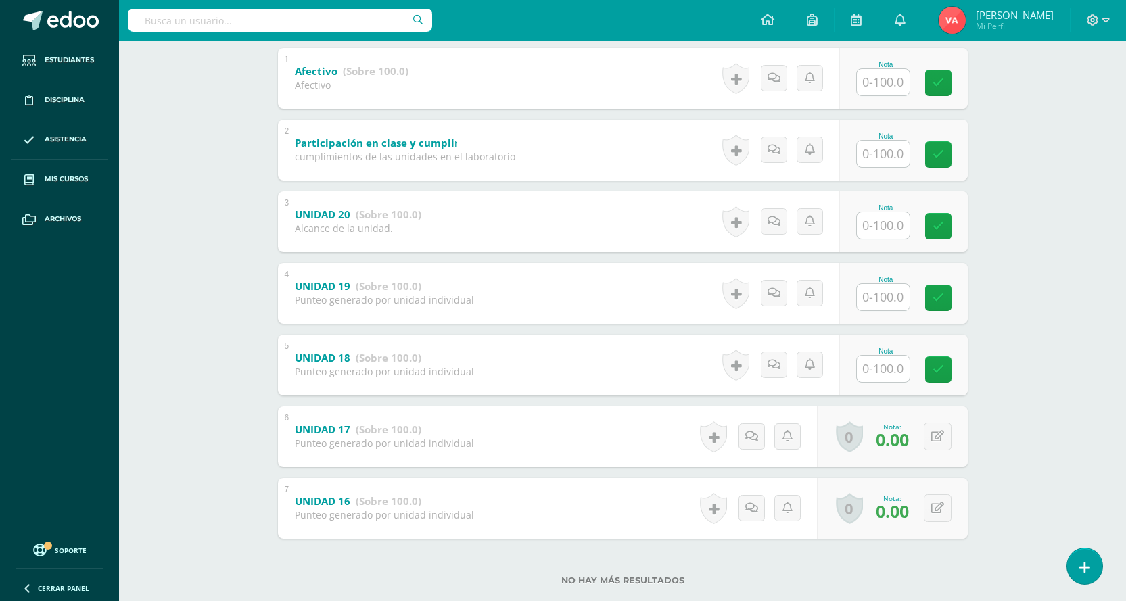
scroll to position [317, 0]
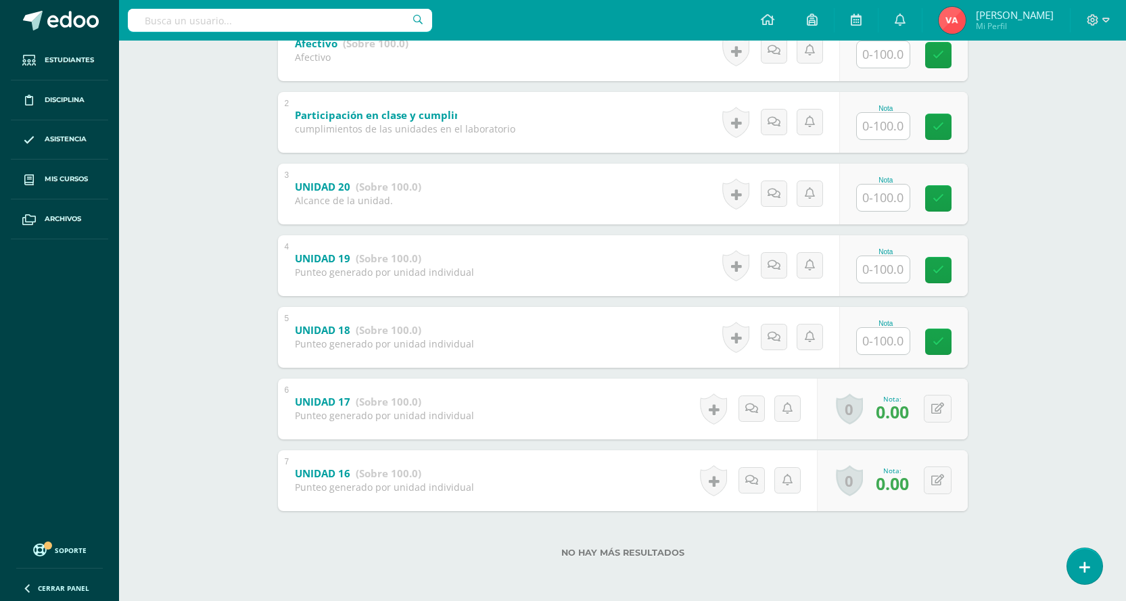
click at [890, 342] on input "text" at bounding box center [883, 341] width 53 height 26
type input "100"
click at [892, 260] on input "text" at bounding box center [891, 269] width 54 height 27
type input "100"
click at [947, 267] on icon at bounding box center [948, 271] width 12 height 12
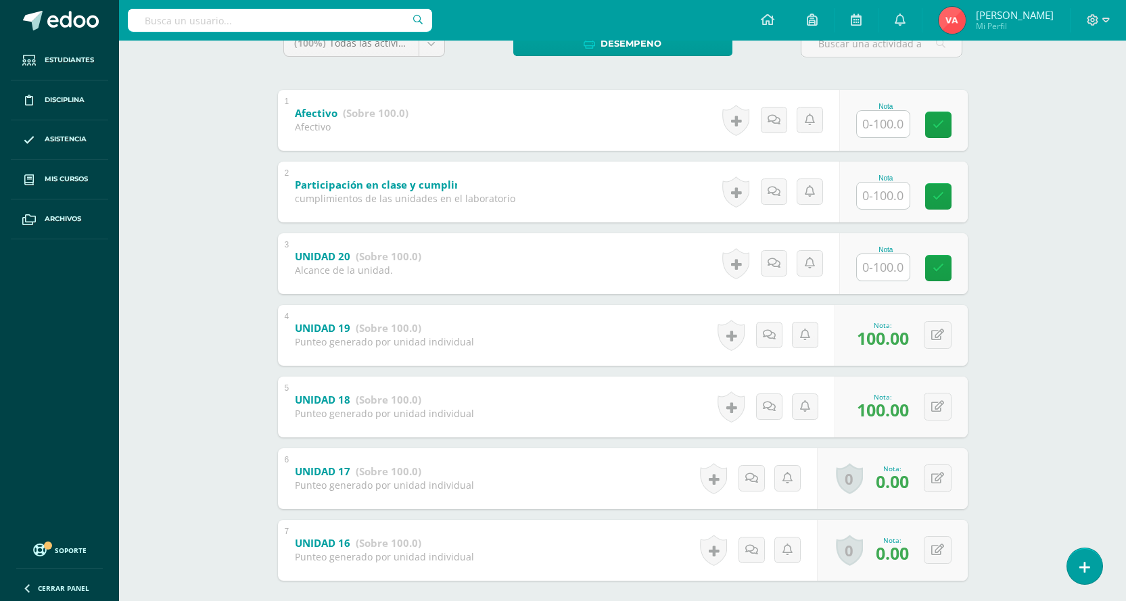
scroll to position [114, 0]
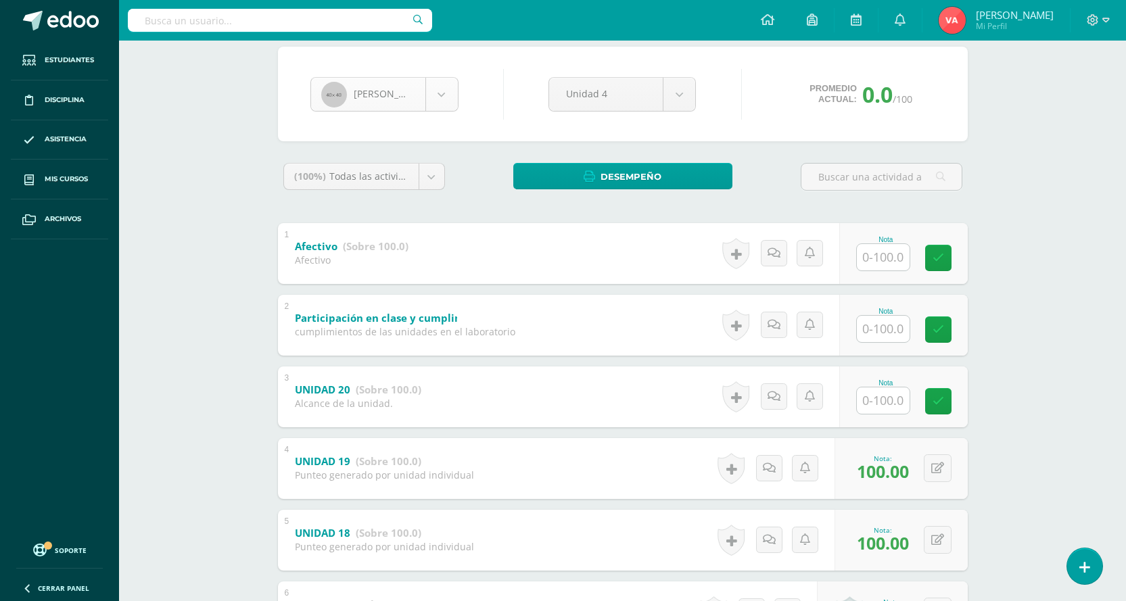
click at [442, 95] on body "Estudiantes Disciplina Asistencia Mis cursos Archivos Soporte Centro de ayuda Ú…" at bounding box center [563, 345] width 1126 height 919
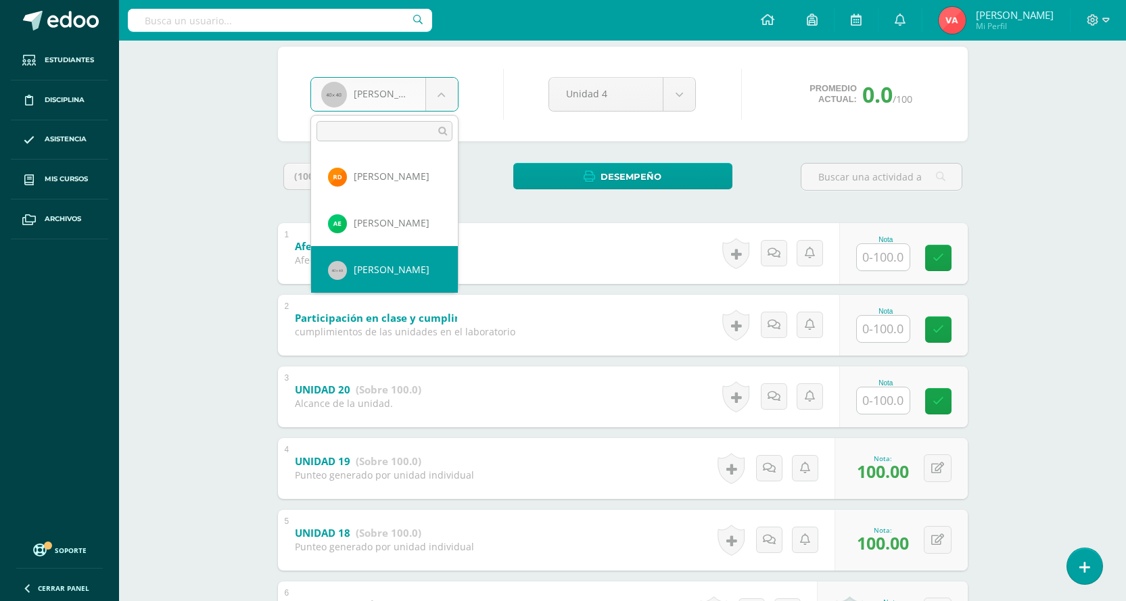
scroll to position [254, 0]
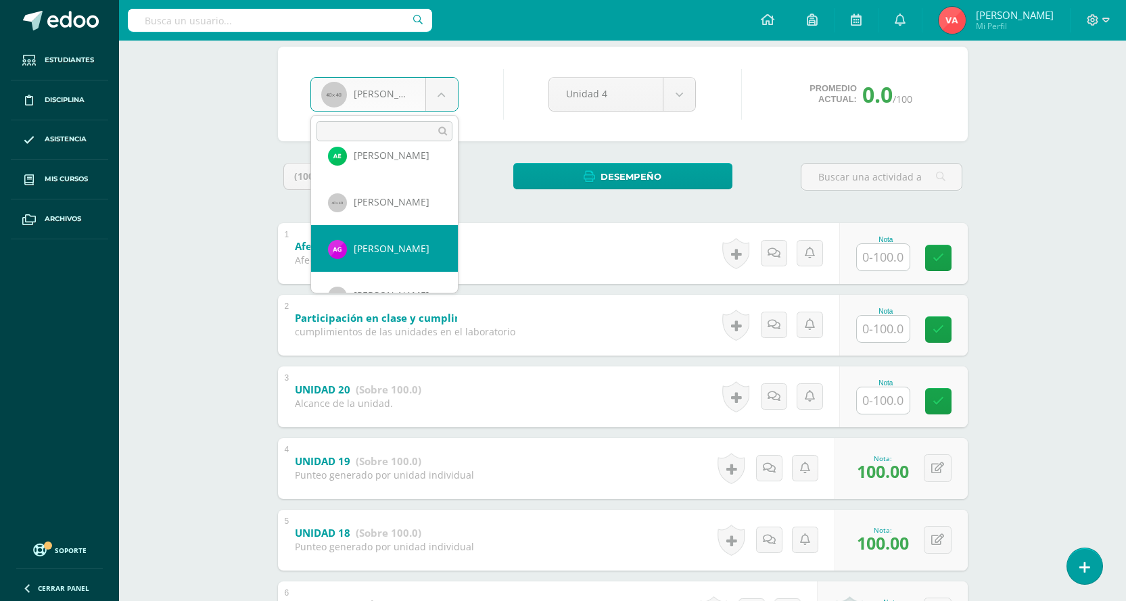
select select "2742"
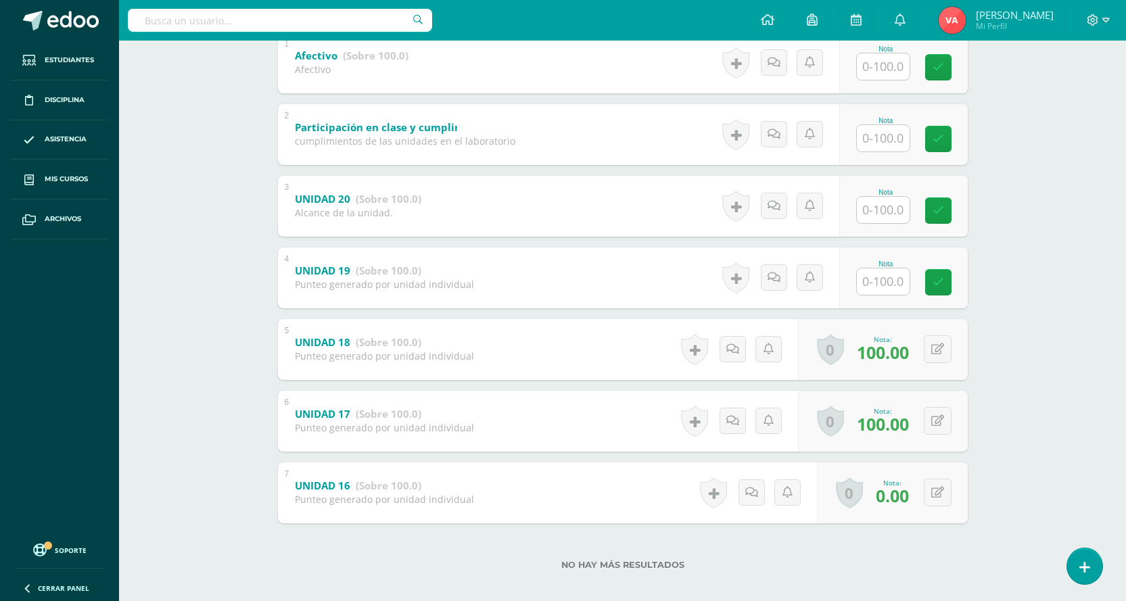
scroll to position [317, 0]
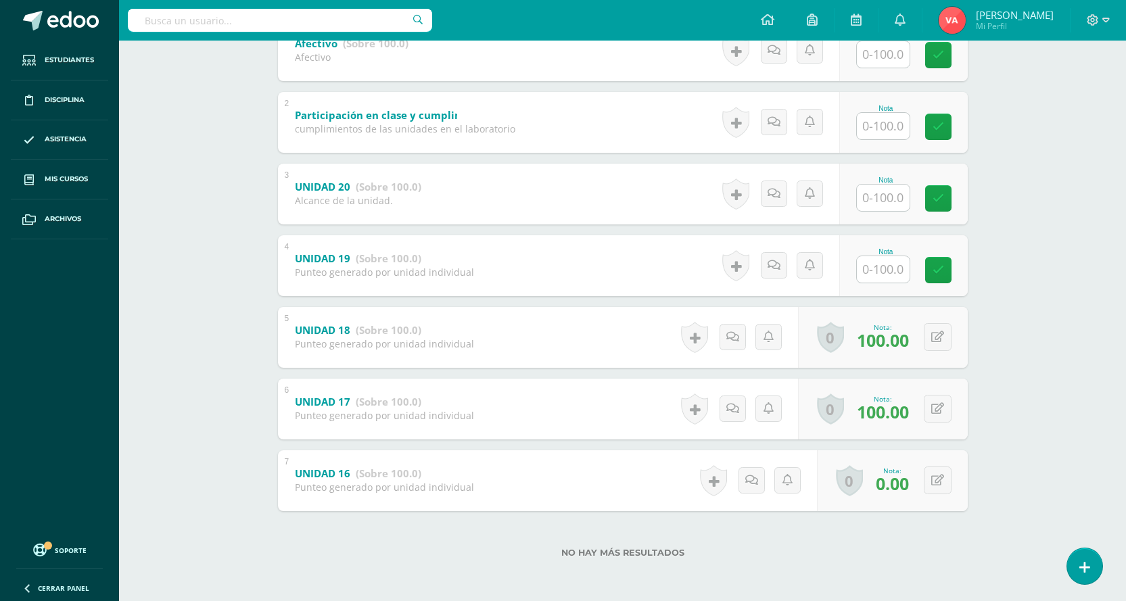
click at [862, 271] on div at bounding box center [883, 270] width 54 height 28
type input "100"
click at [948, 274] on icon at bounding box center [948, 271] width 12 height 12
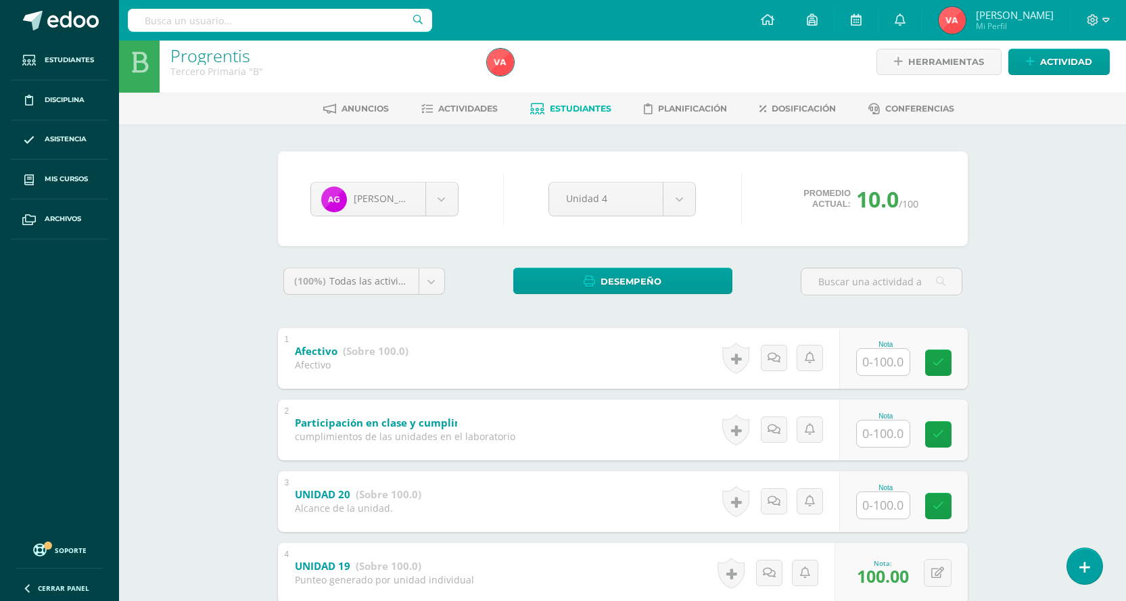
scroll to position [0, 0]
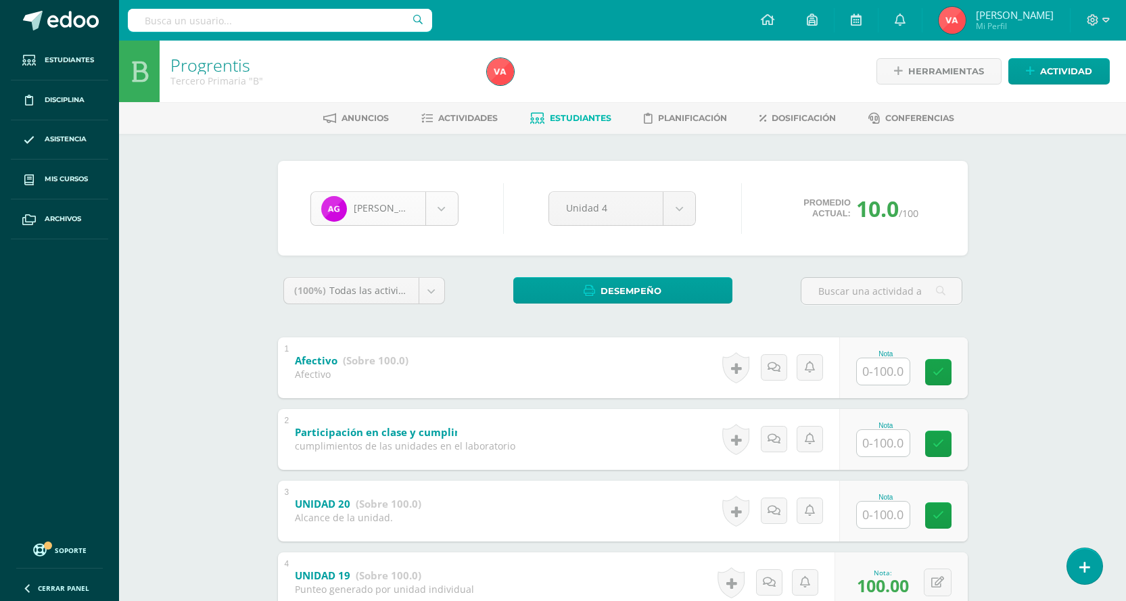
click at [447, 211] on body "Estudiantes Disciplina Asistencia Mis cursos Archivos Soporte Centro de ayuda Ú…" at bounding box center [563, 459] width 1126 height 919
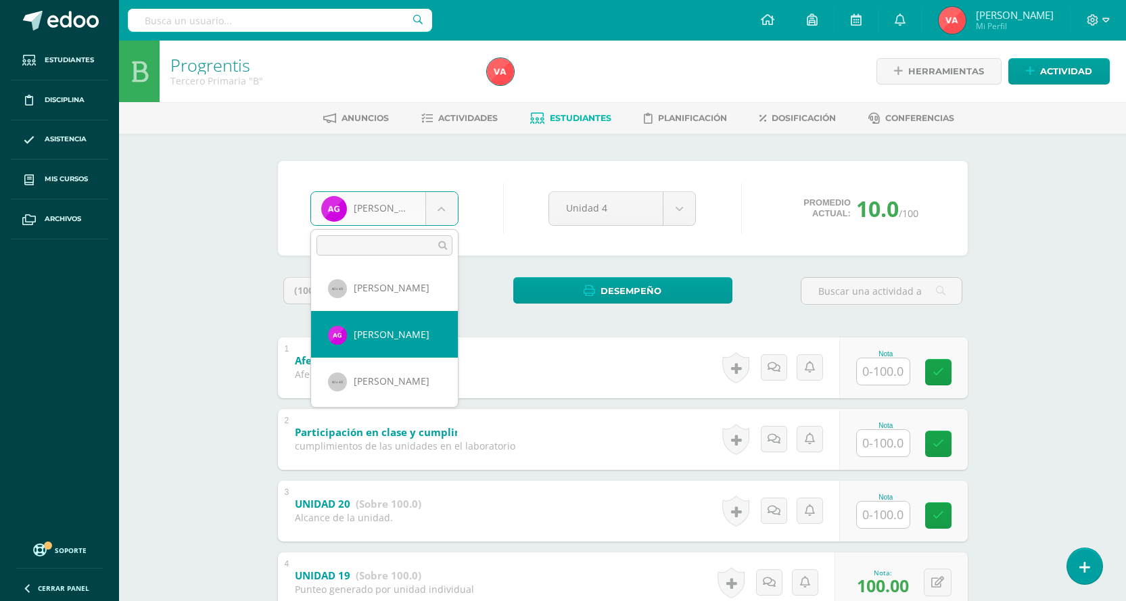
scroll to position [300, 0]
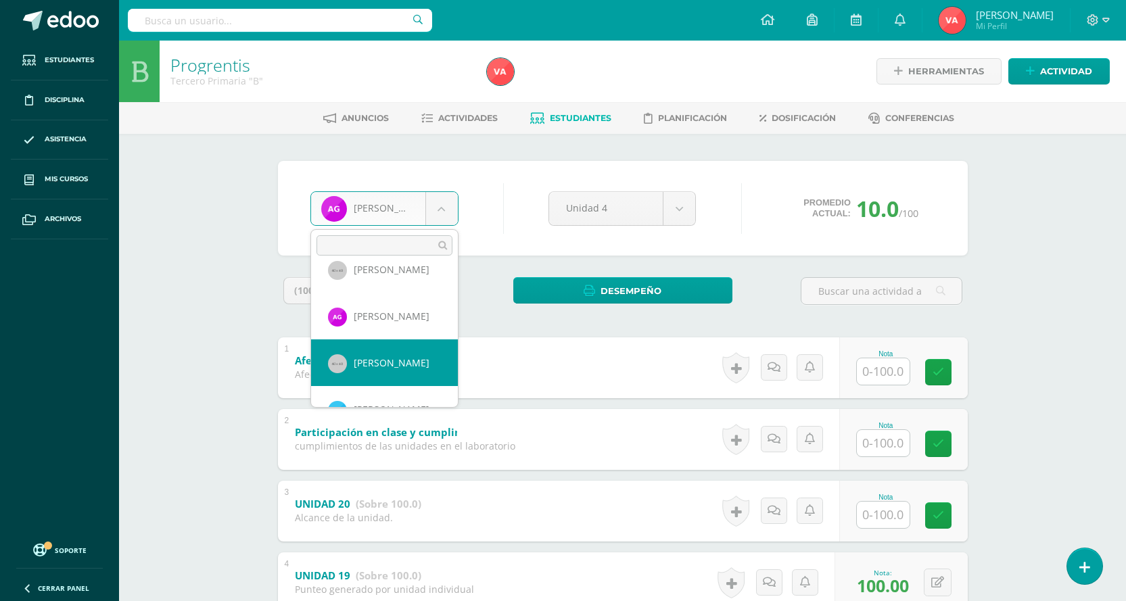
select select "1629"
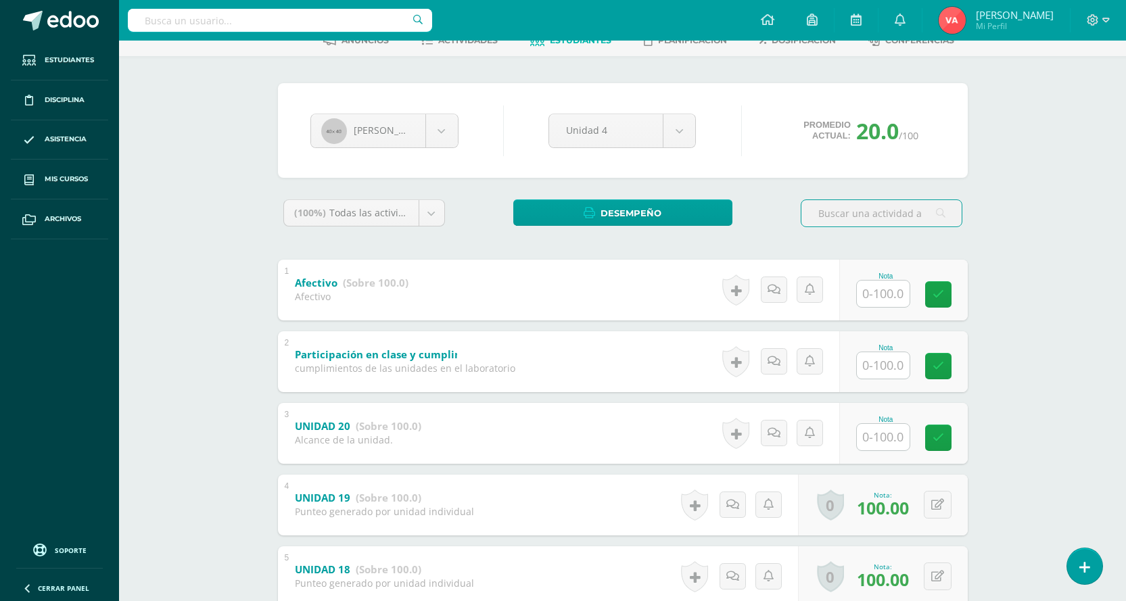
scroll to position [203, 0]
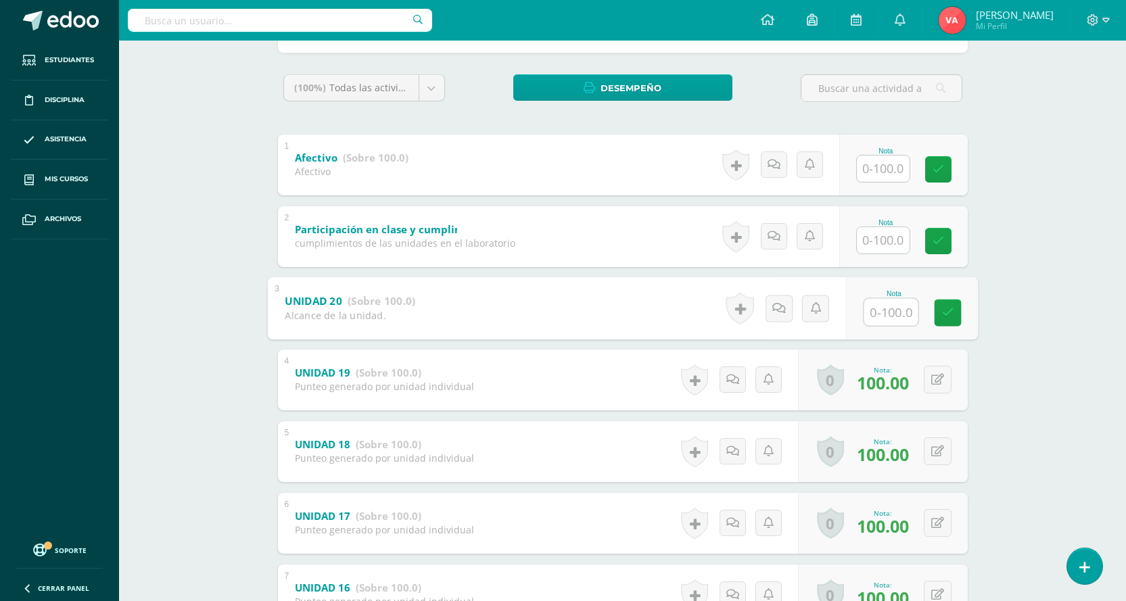
click at [888, 306] on input "text" at bounding box center [891, 311] width 54 height 27
type input "100"
click at [948, 314] on icon at bounding box center [948, 313] width 12 height 12
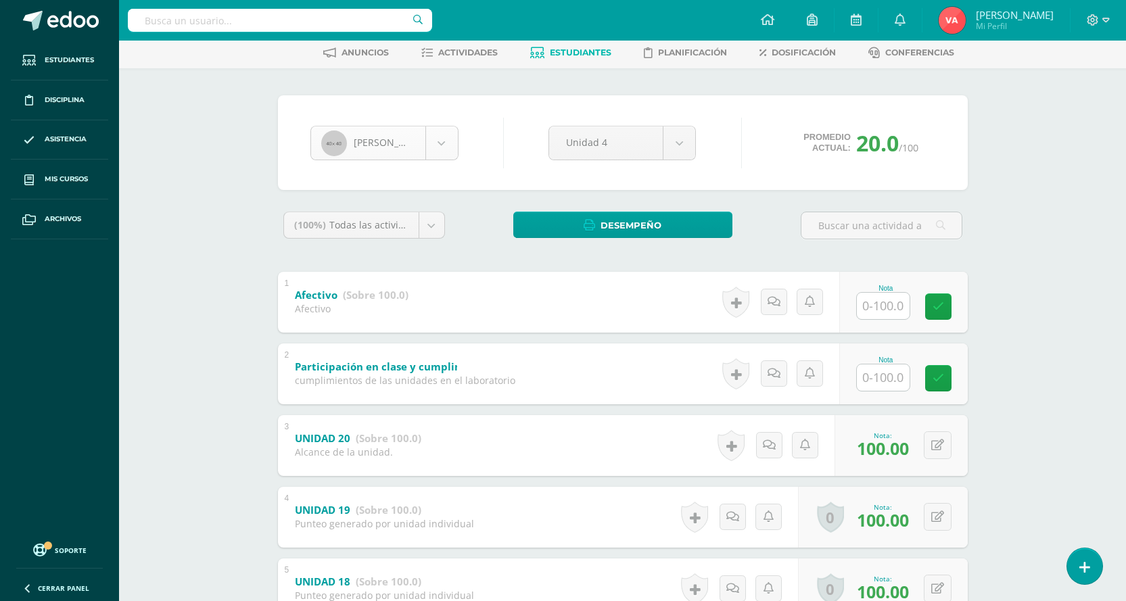
scroll to position [0, 0]
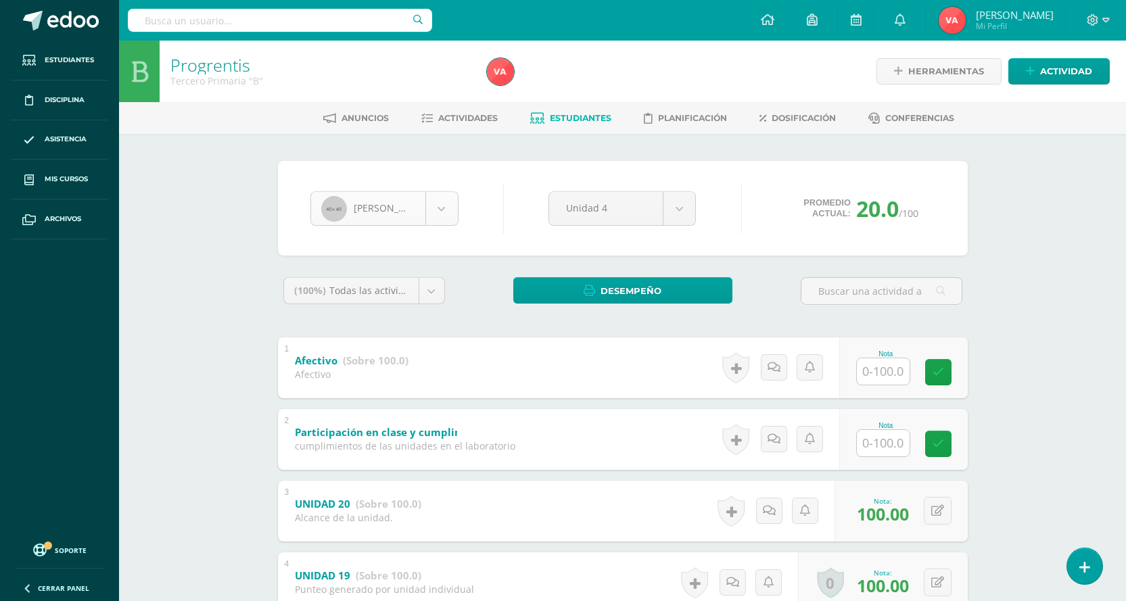
click at [446, 211] on body "Estudiantes Disciplina Asistencia Mis cursos Archivos Soporte Centro de ayuda Ú…" at bounding box center [563, 459] width 1126 height 919
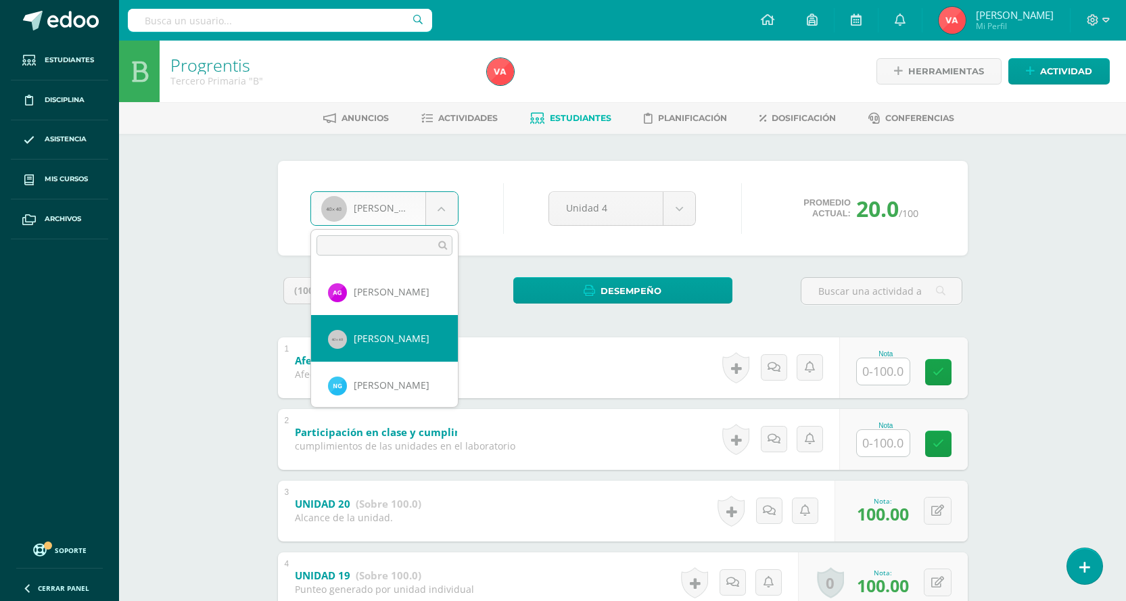
scroll to position [347, 0]
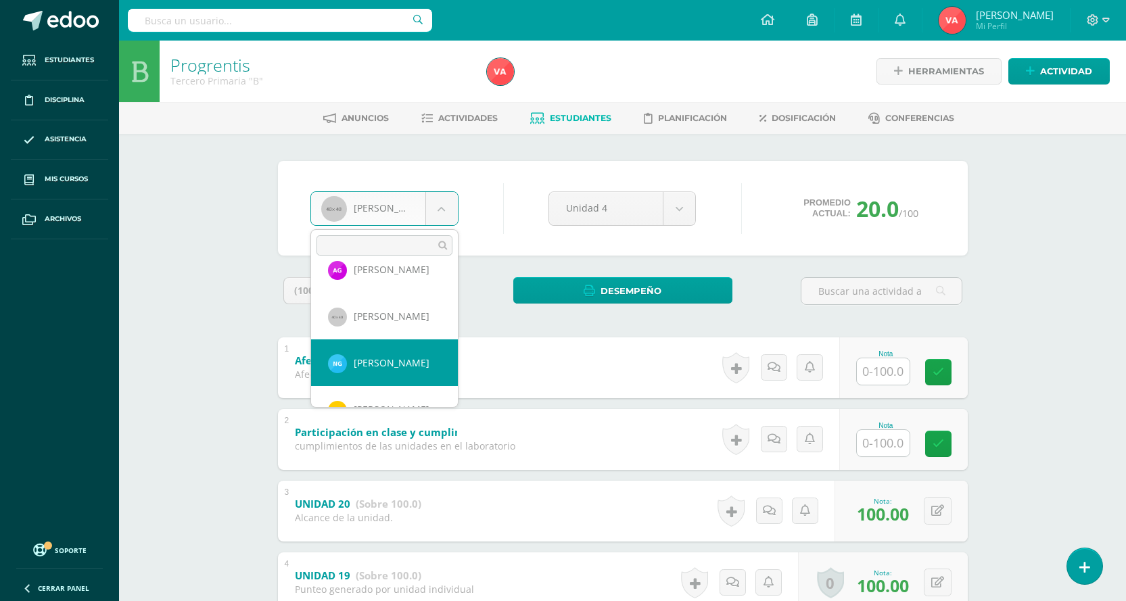
select select "2617"
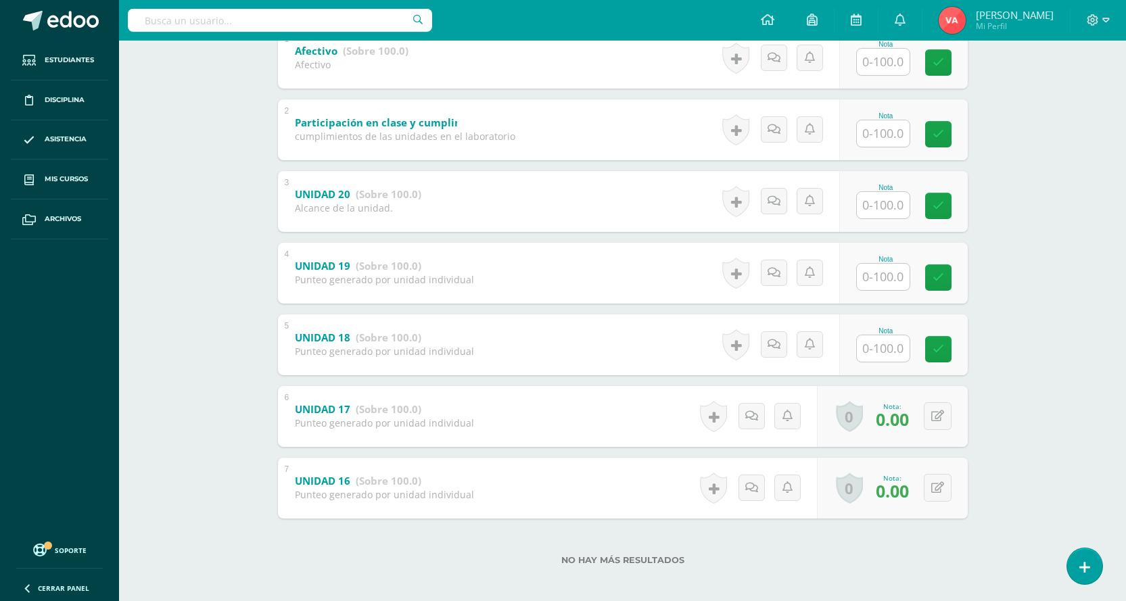
scroll to position [317, 0]
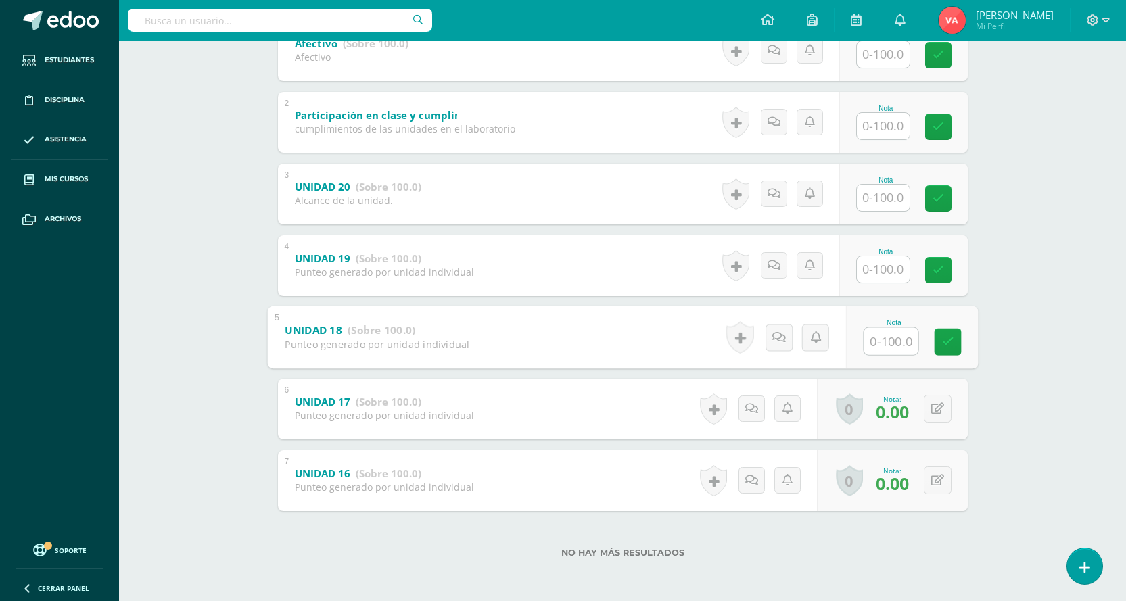
click at [896, 344] on input "text" at bounding box center [891, 340] width 54 height 27
type input "0"
click at [947, 336] on icon at bounding box center [948, 342] width 12 height 12
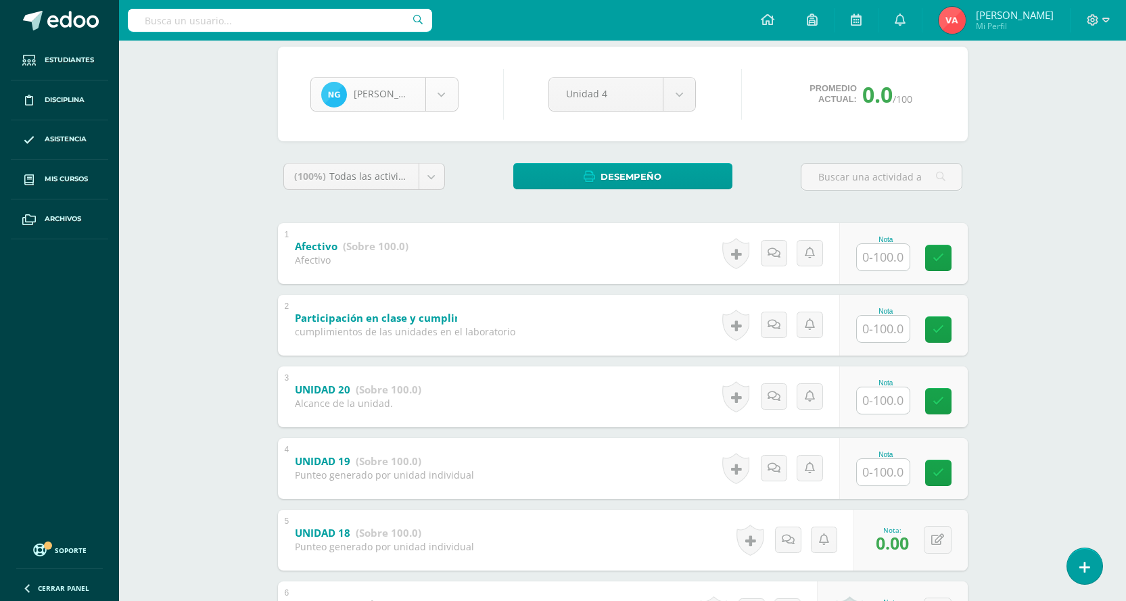
click at [434, 94] on body "Estudiantes Disciplina Asistencia Mis cursos Archivos Soporte Centro de ayuda Ú…" at bounding box center [563, 345] width 1126 height 919
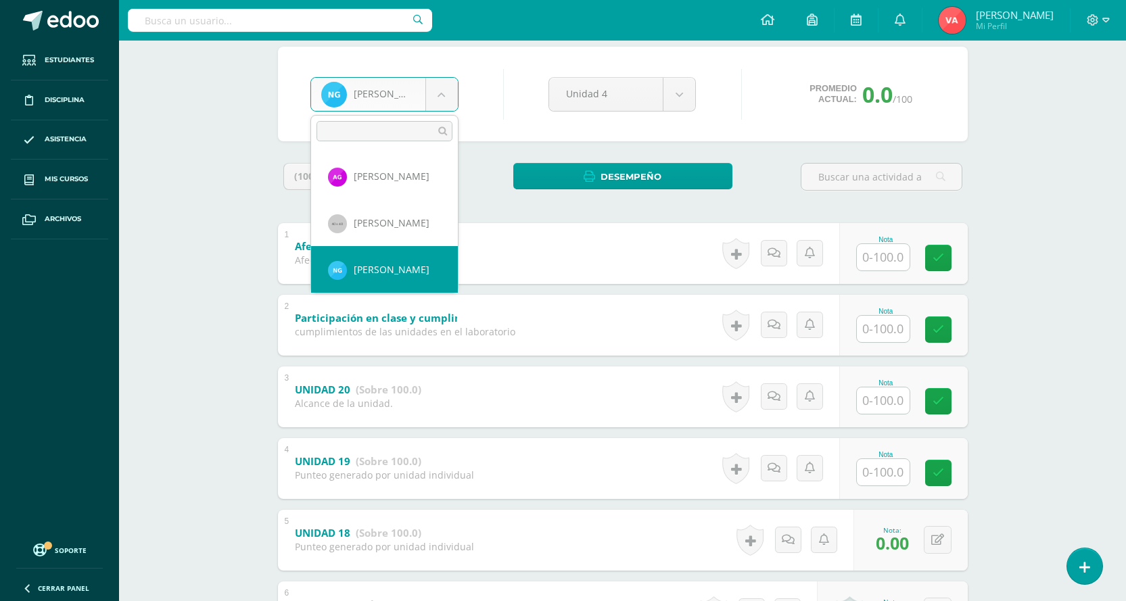
scroll to position [394, 0]
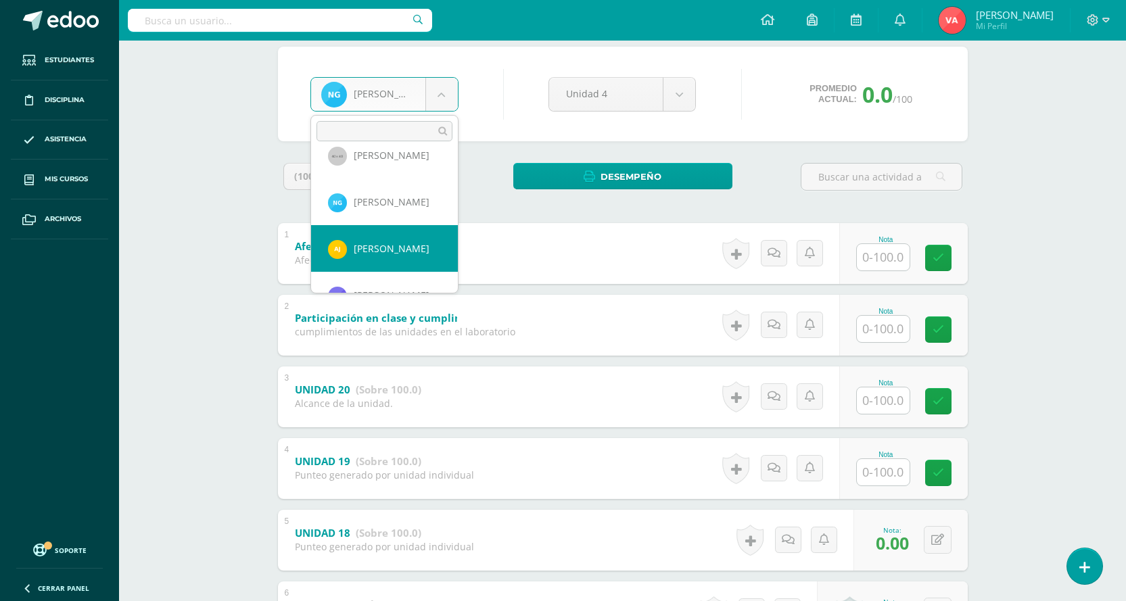
select select "2265"
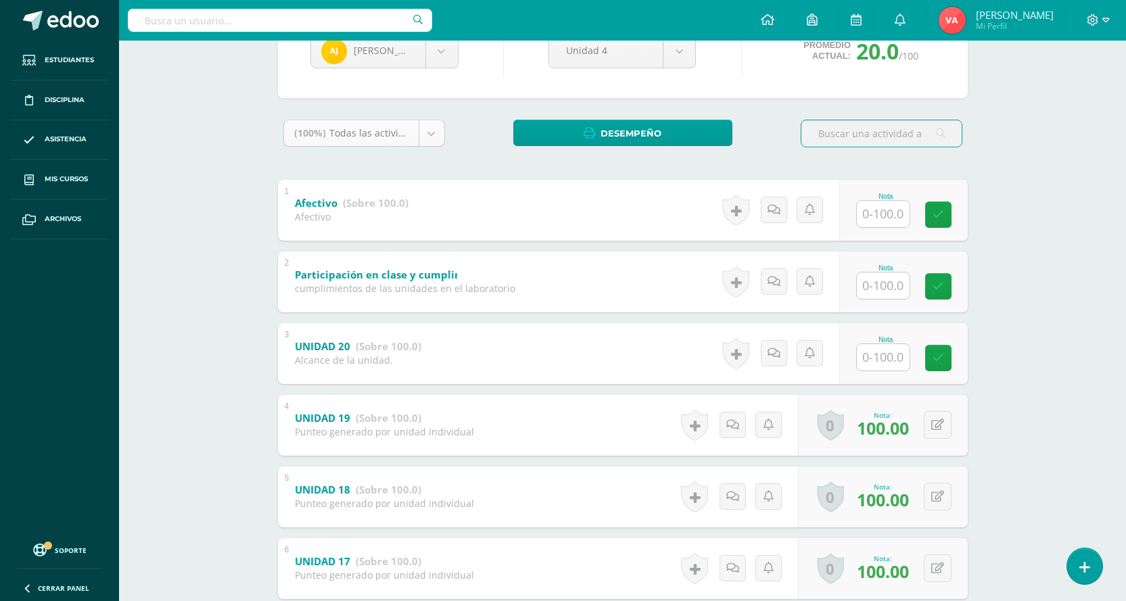
scroll to position [68, 0]
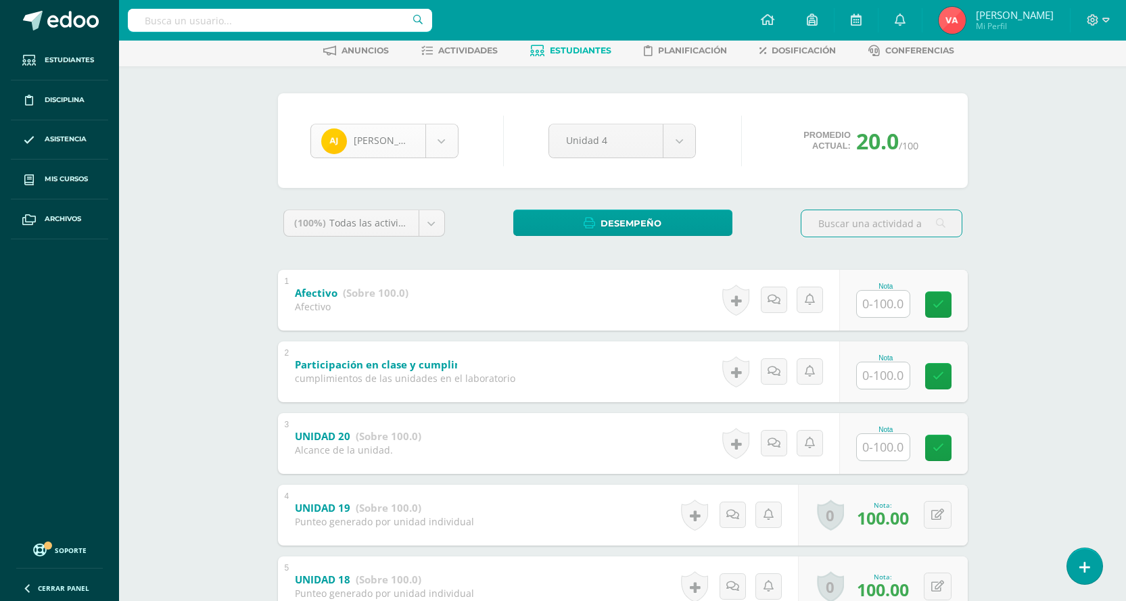
click at [444, 142] on body "Estudiantes Disciplina Asistencia Mis cursos Archivos Soporte Centro de ayuda Ú…" at bounding box center [563, 391] width 1126 height 919
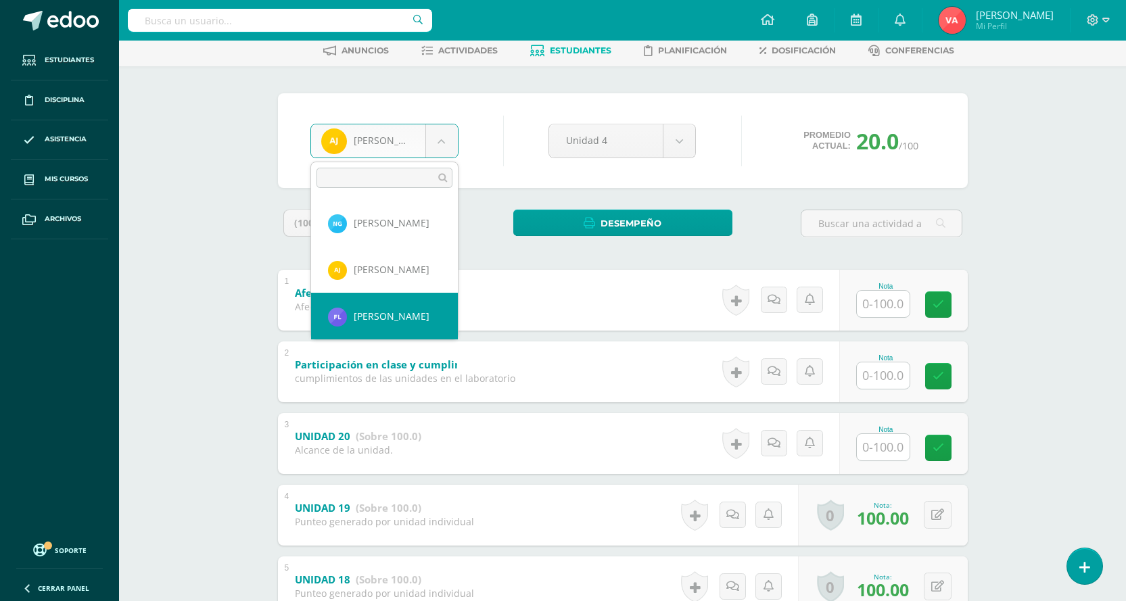
scroll to position [487, 0]
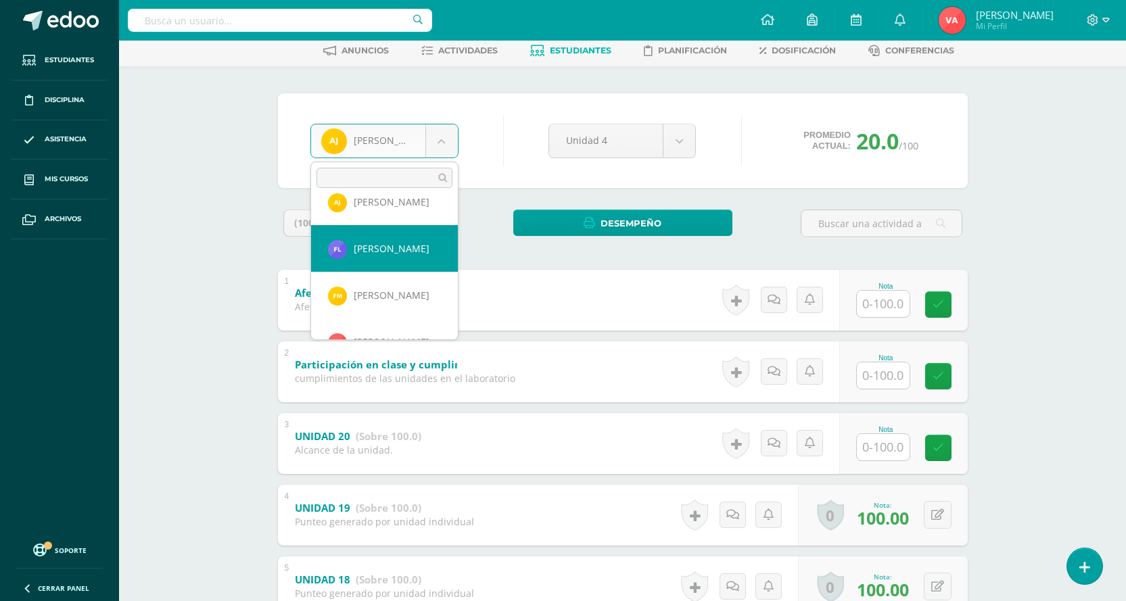
select select "2621"
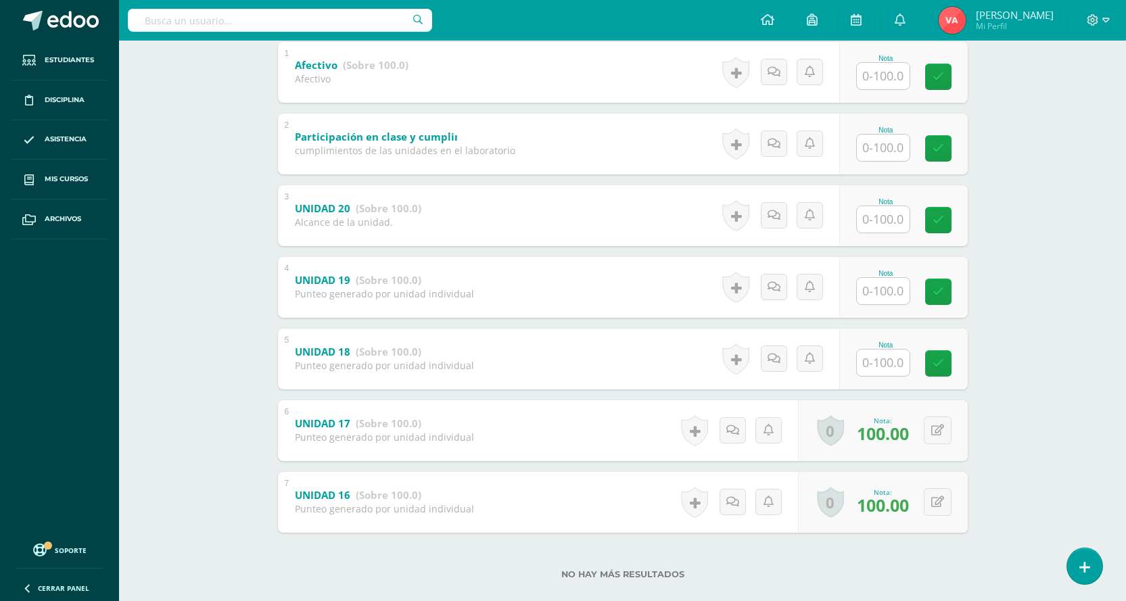
scroll to position [317, 0]
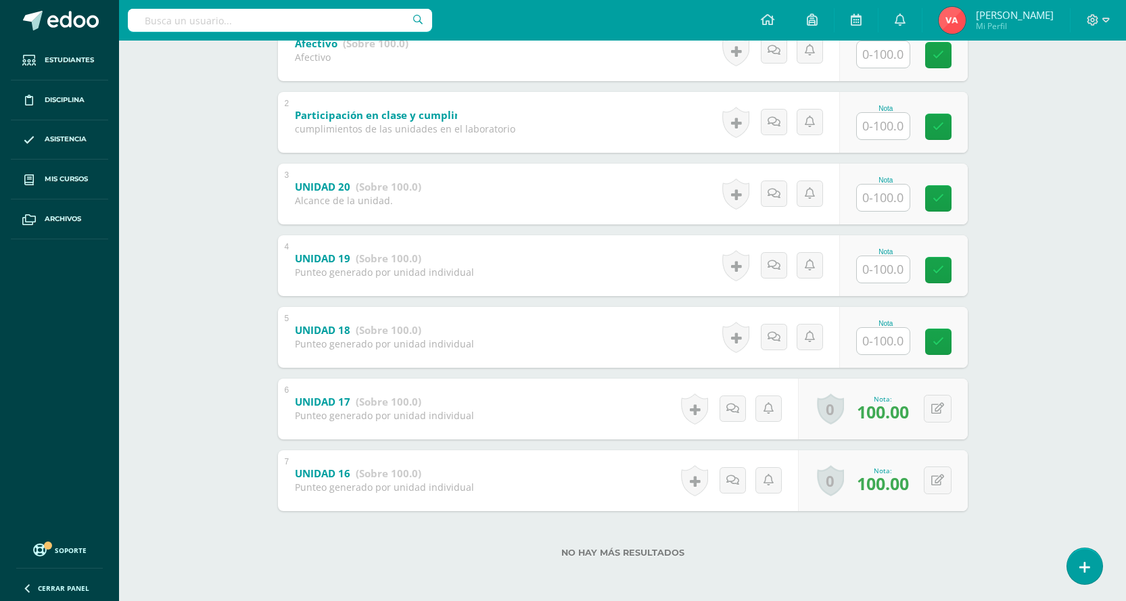
click at [880, 338] on input "text" at bounding box center [883, 341] width 53 height 26
type input "100"
click at [951, 347] on icon at bounding box center [948, 342] width 12 height 12
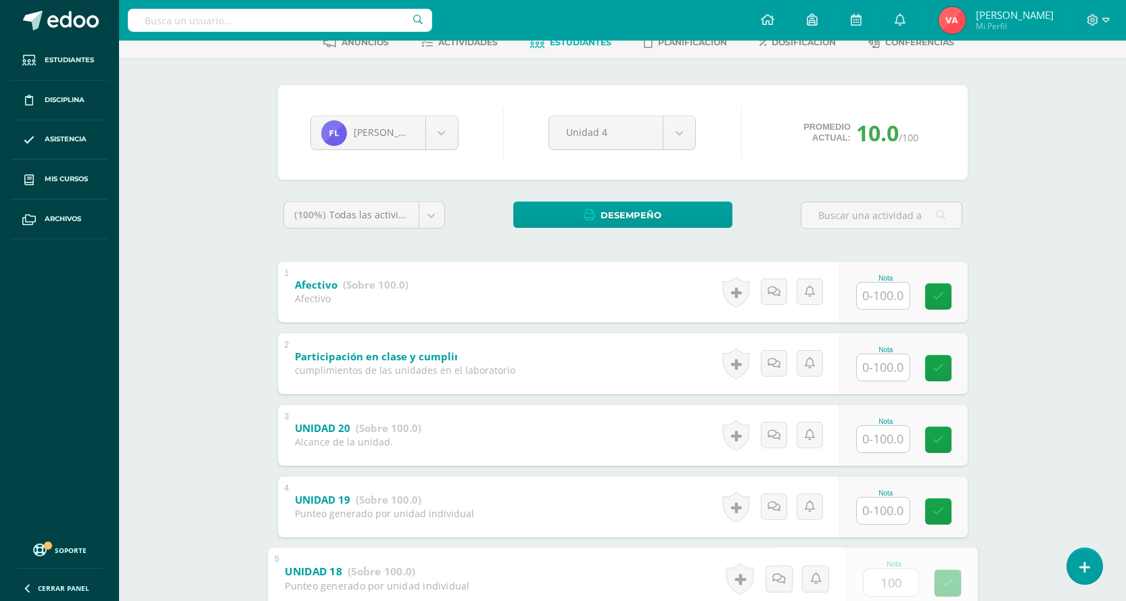
scroll to position [0, 0]
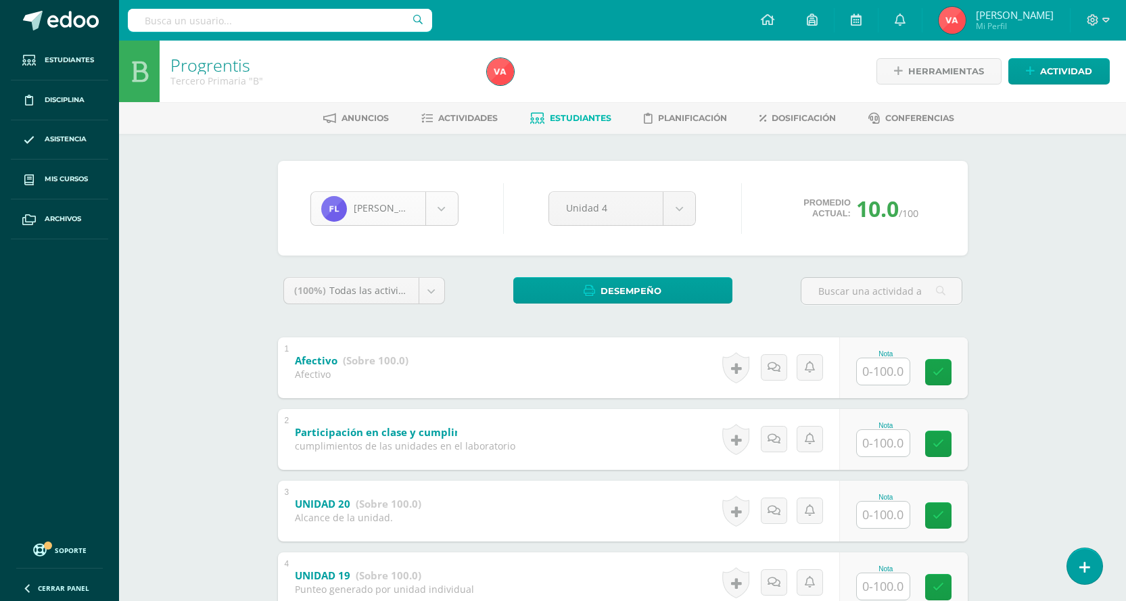
click at [446, 208] on body "Estudiantes Disciplina Asistencia Mis cursos Archivos Soporte Centro de ayuda Ú…" at bounding box center [563, 459] width 1126 height 919
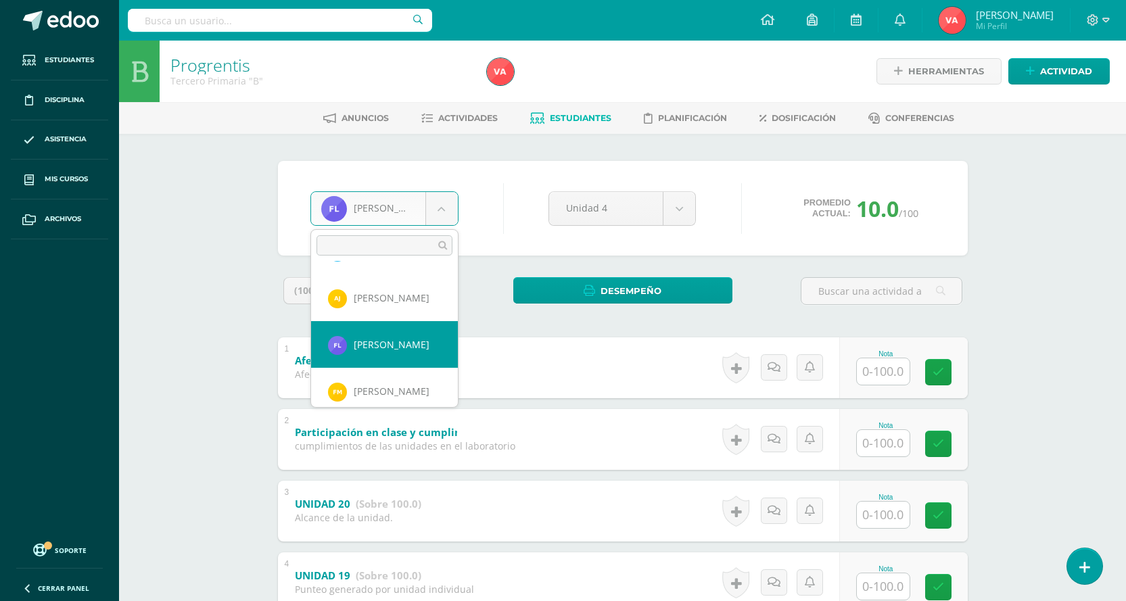
scroll to position [487, 0]
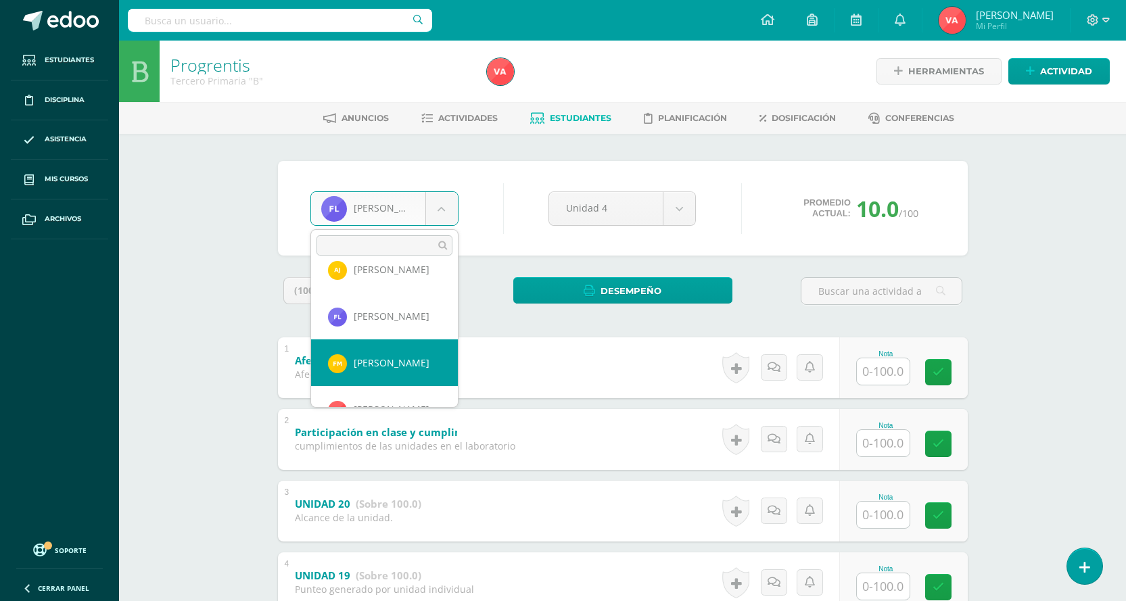
select select "1850"
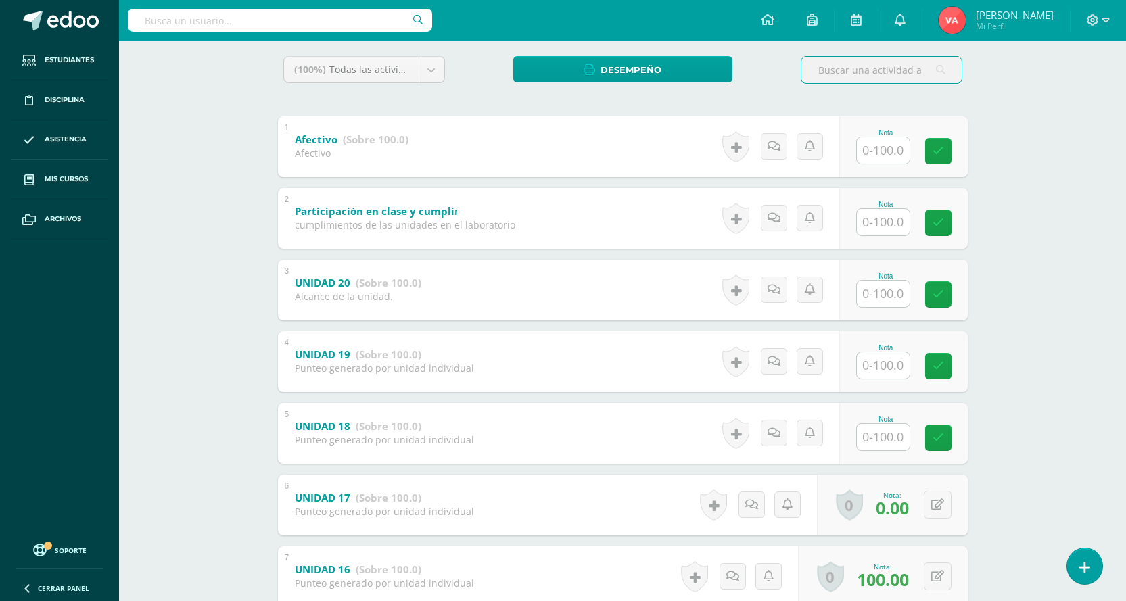
scroll to position [317, 0]
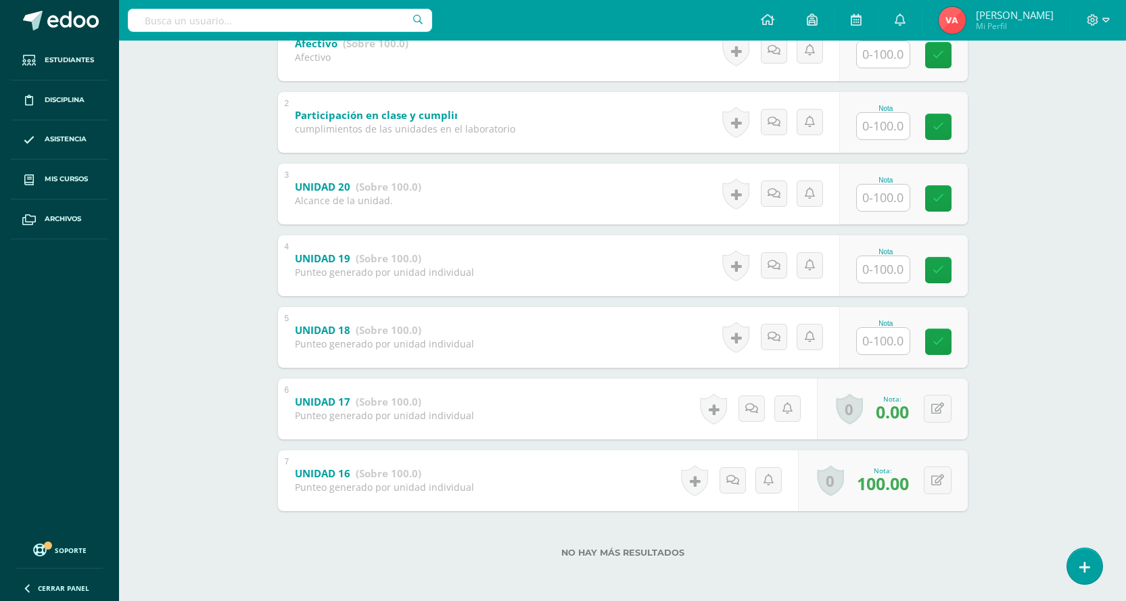
click at [882, 335] on input "text" at bounding box center [883, 341] width 53 height 26
type input "0"
click at [959, 346] on link at bounding box center [947, 341] width 27 height 27
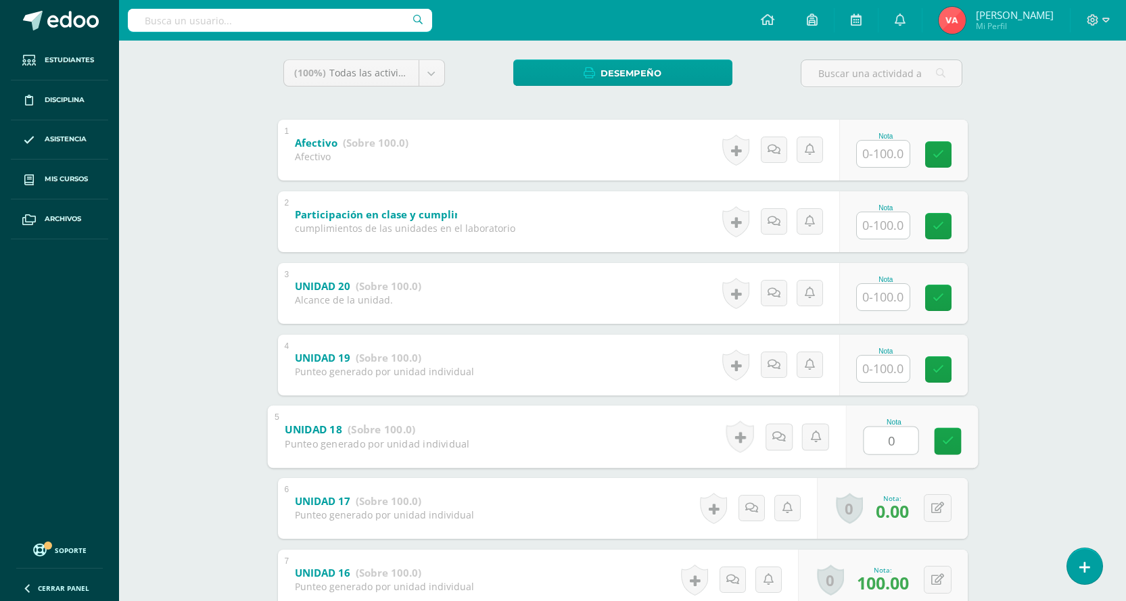
scroll to position [114, 0]
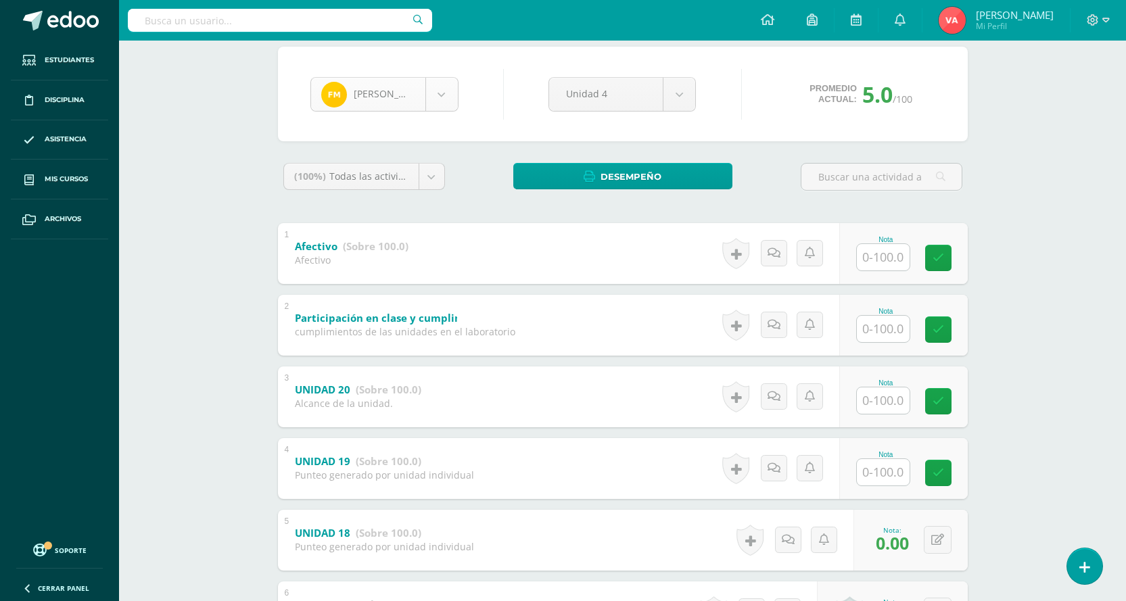
click at [448, 91] on body "Estudiantes Disciplina Asistencia Mis cursos Archivos Soporte Centro de ayuda Ú…" at bounding box center [563, 345] width 1126 height 919
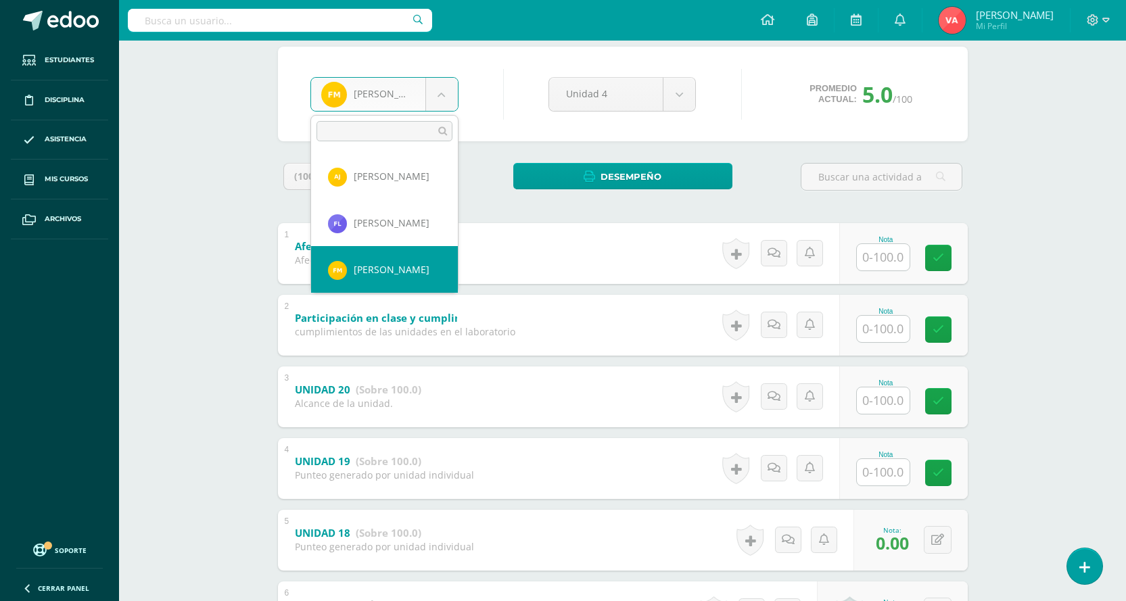
scroll to position [534, 0]
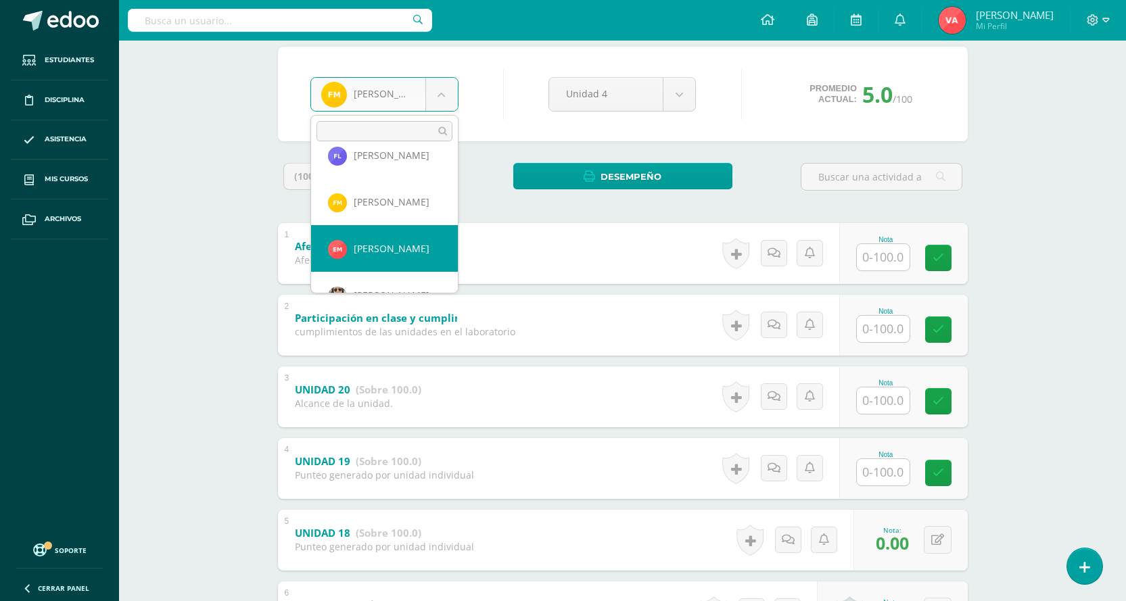
select select "2743"
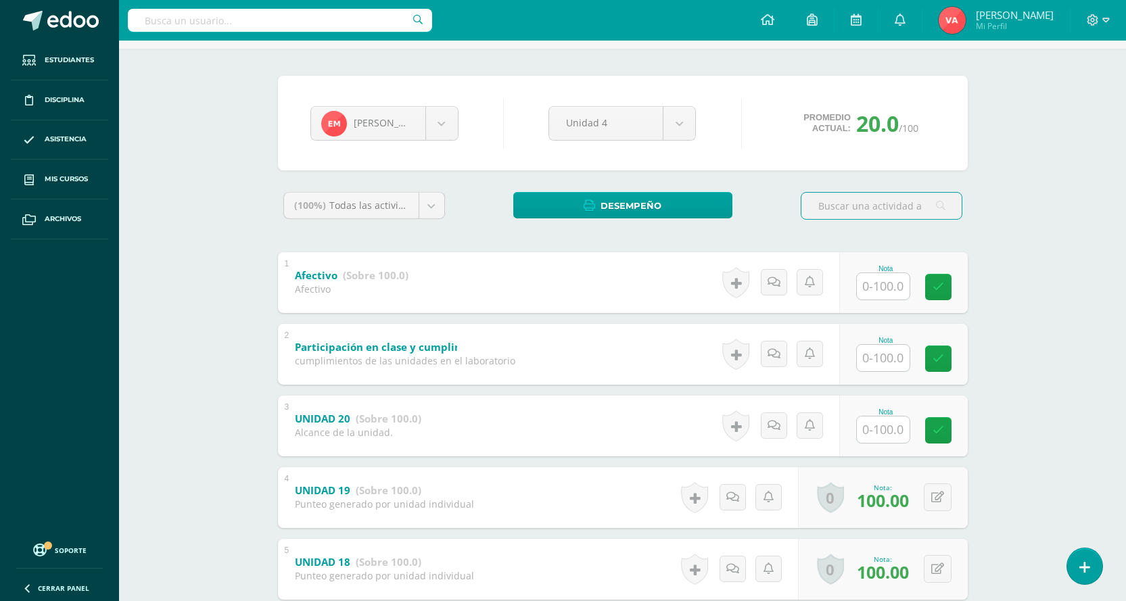
scroll to position [135, 0]
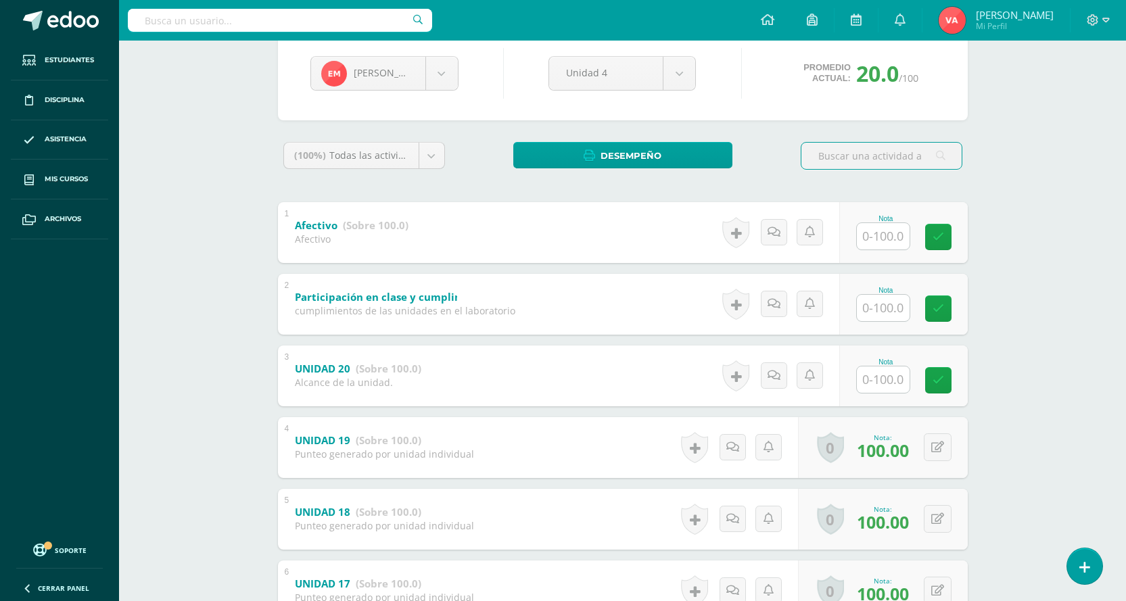
click at [890, 370] on input "text" at bounding box center [883, 380] width 53 height 26
type input "100"
click at [942, 375] on icon at bounding box center [948, 381] width 12 height 12
click at [441, 76] on body "Estudiantes Disciplina Asistencia Mis cursos Archivos Soporte Centro de ayuda Ú…" at bounding box center [563, 324] width 1126 height 919
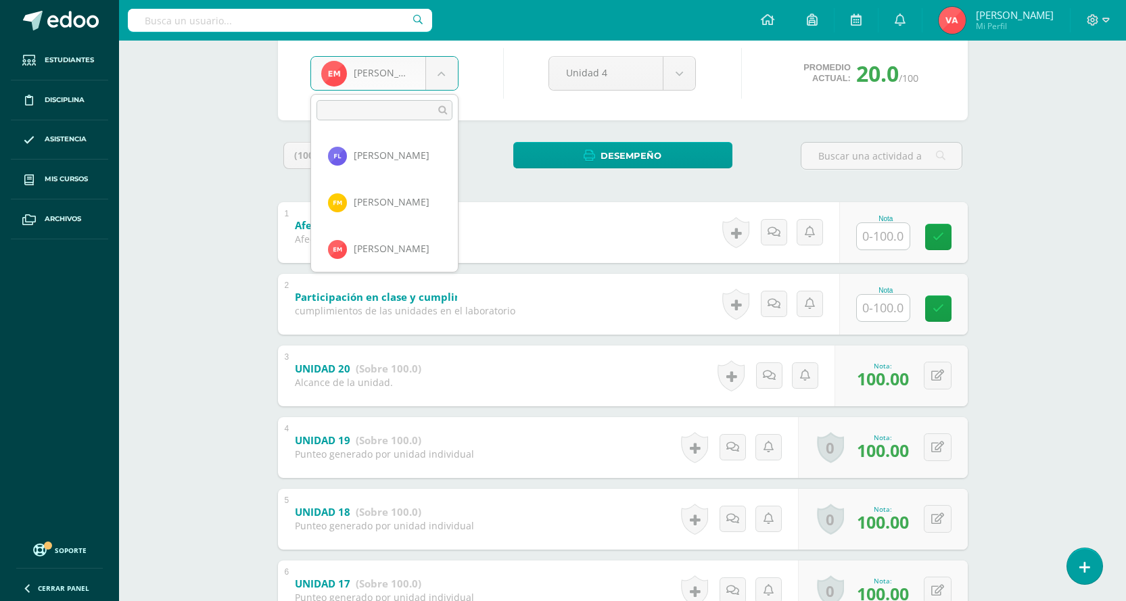
scroll to position [559, 0]
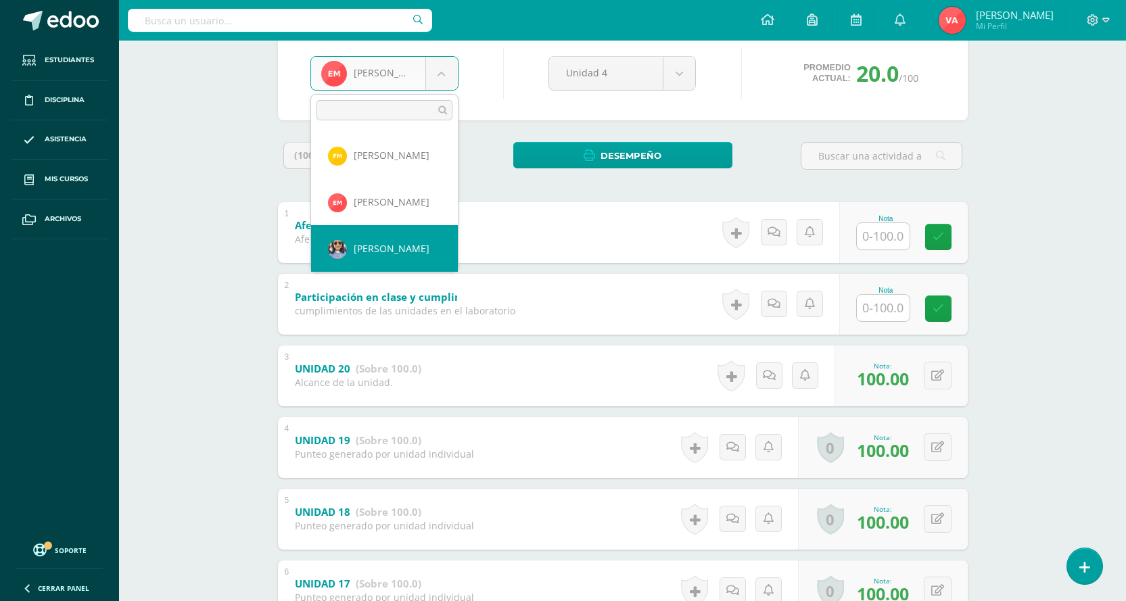
select select "2618"
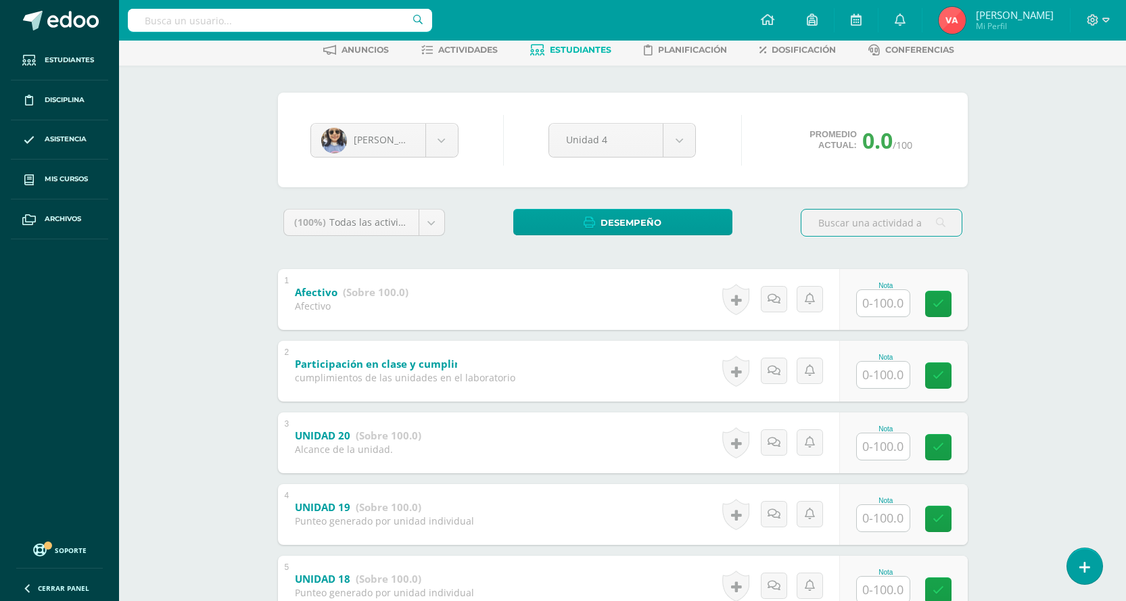
scroll to position [203, 0]
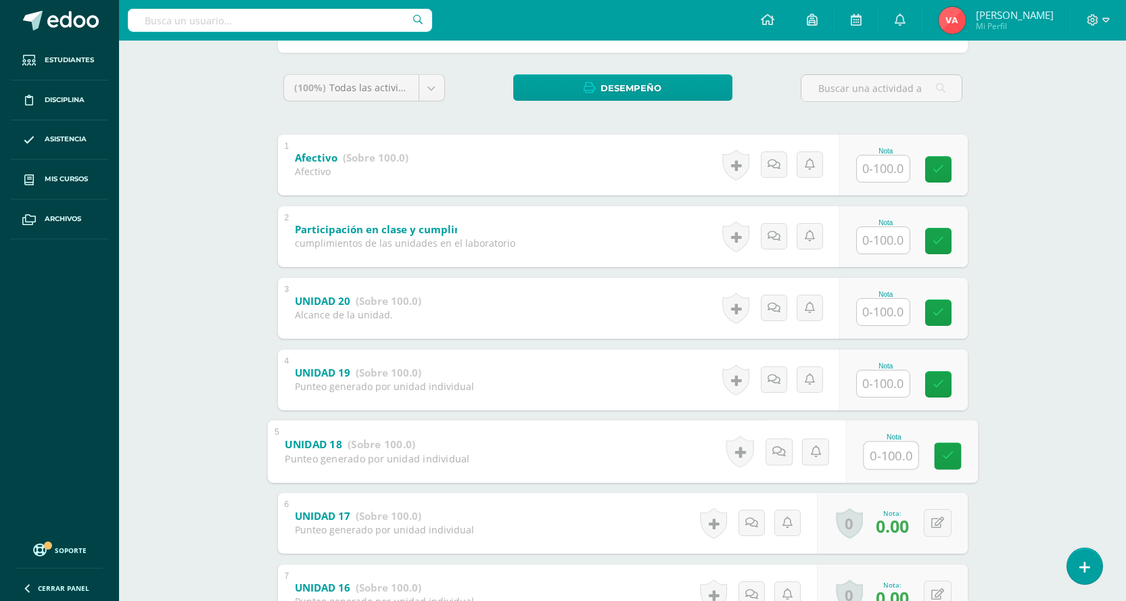
click at [884, 463] on input "text" at bounding box center [891, 455] width 54 height 27
type input "0"
click at [942, 444] on link at bounding box center [947, 455] width 27 height 27
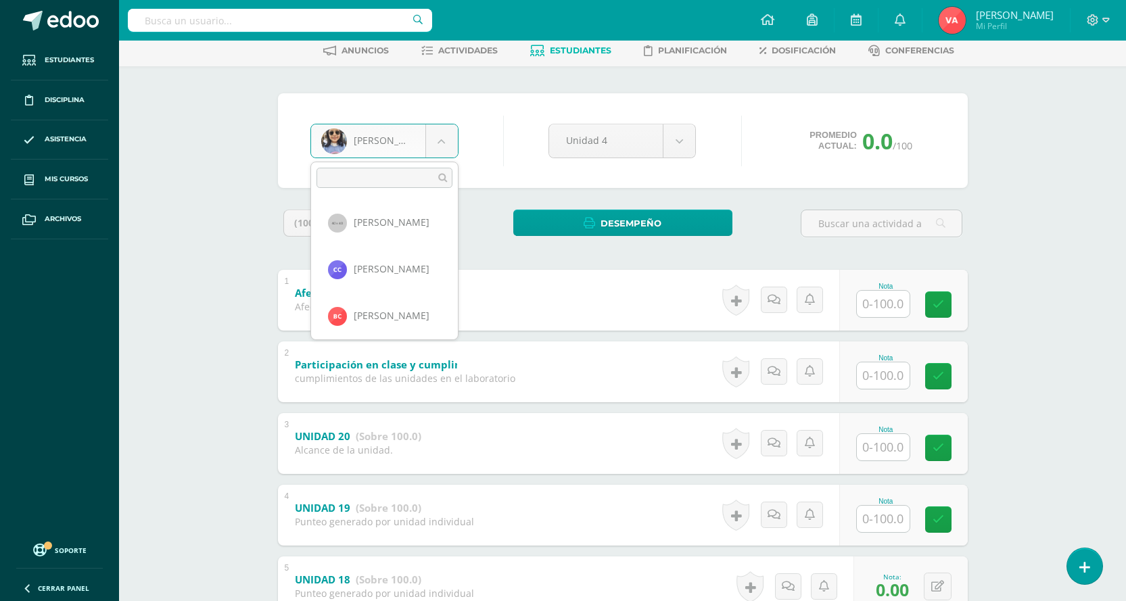
click at [446, 137] on body "Estudiantes Disciplina Asistencia Mis cursos Archivos Soporte Centro de ayuda Ú…" at bounding box center [563, 391] width 1126 height 919
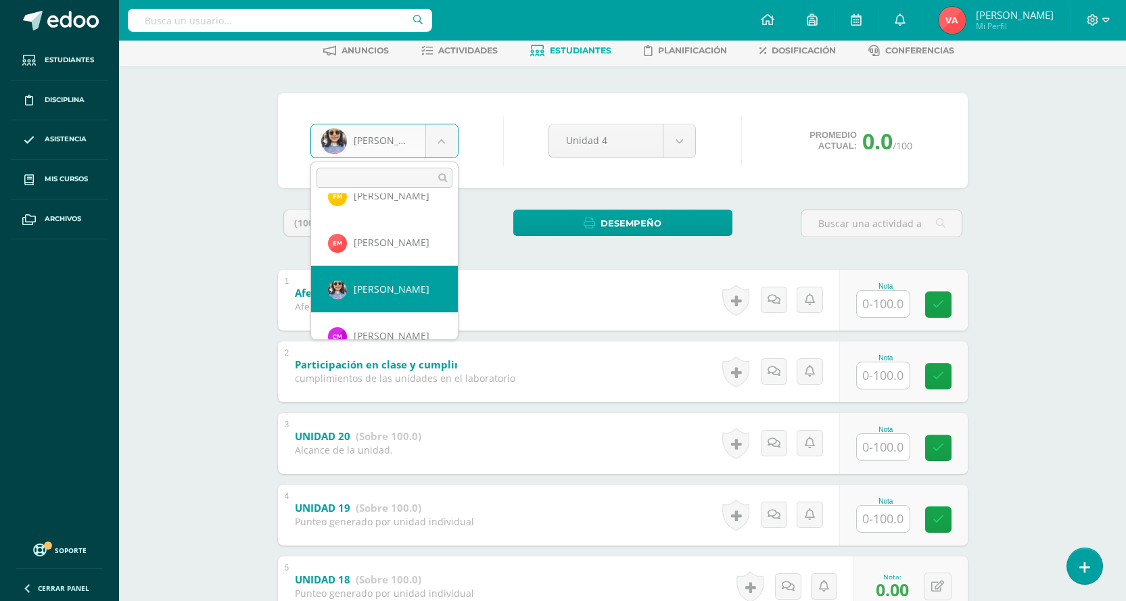
scroll to position [606, 0]
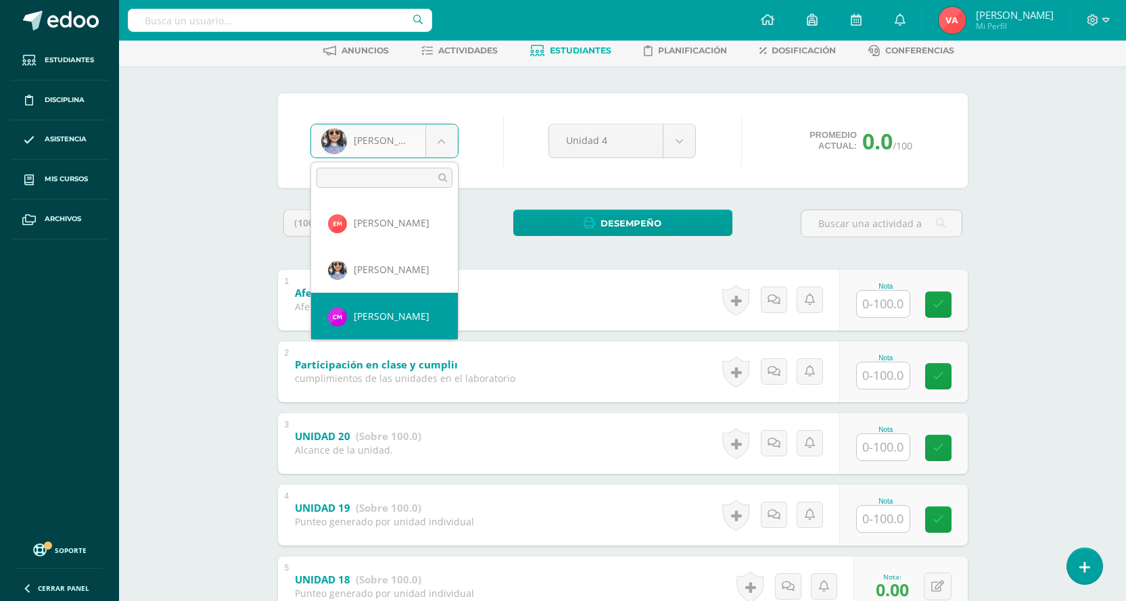
select select "2619"
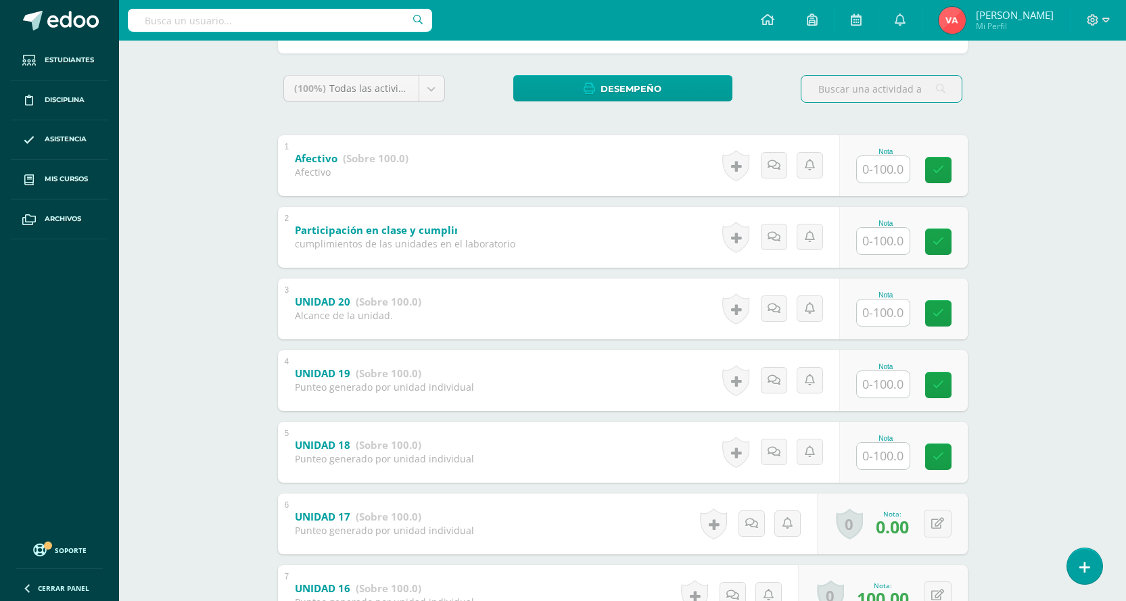
scroll to position [203, 0]
click at [894, 453] on input "text" at bounding box center [883, 455] width 53 height 26
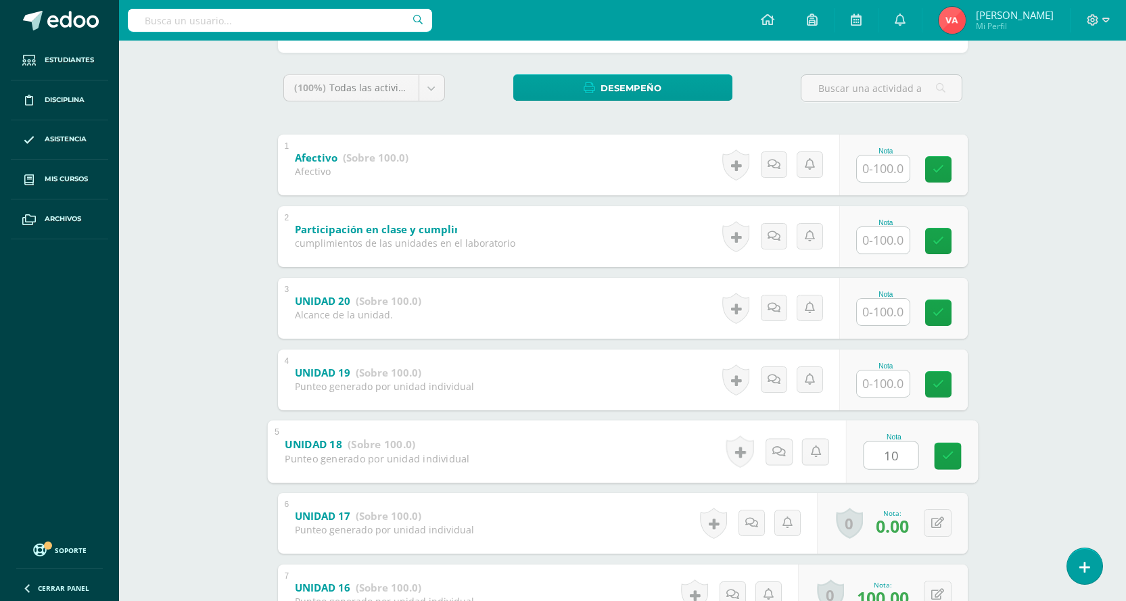
type input "100"
click at [955, 451] on link at bounding box center [947, 455] width 27 height 27
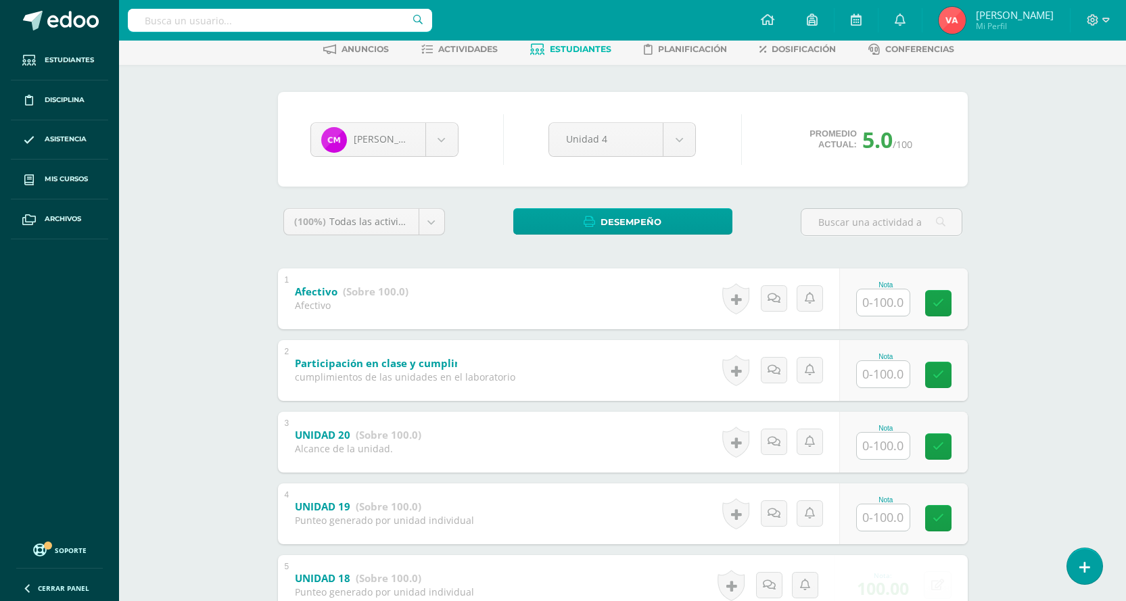
scroll to position [68, 0]
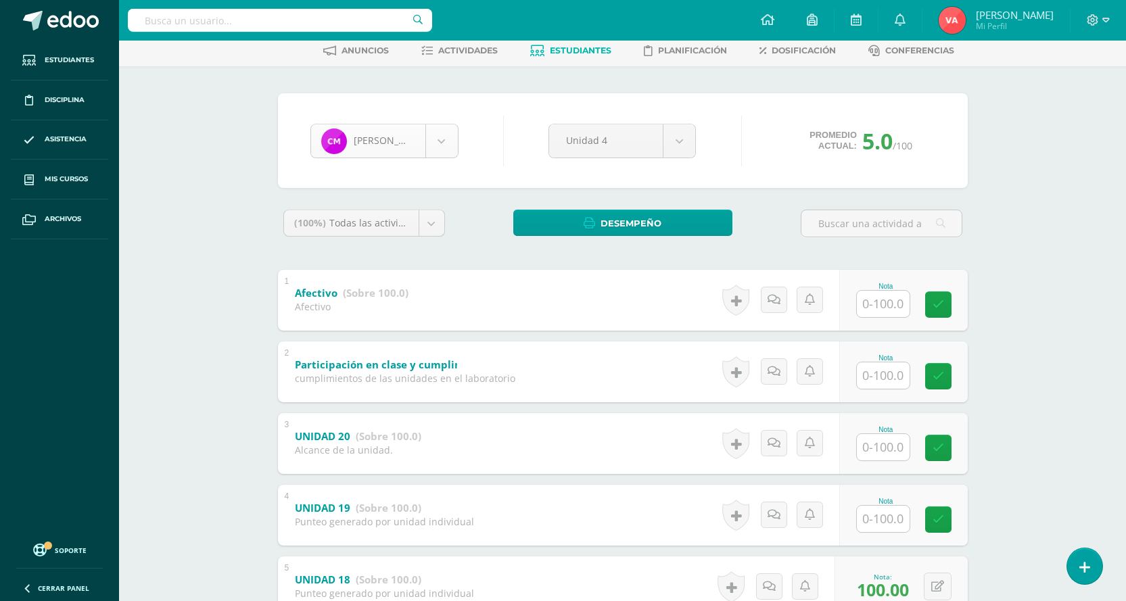
click at [440, 135] on body "Estudiantes Disciplina Asistencia Mis cursos Archivos Soporte Centro de ayuda Ú…" at bounding box center [563, 391] width 1126 height 919
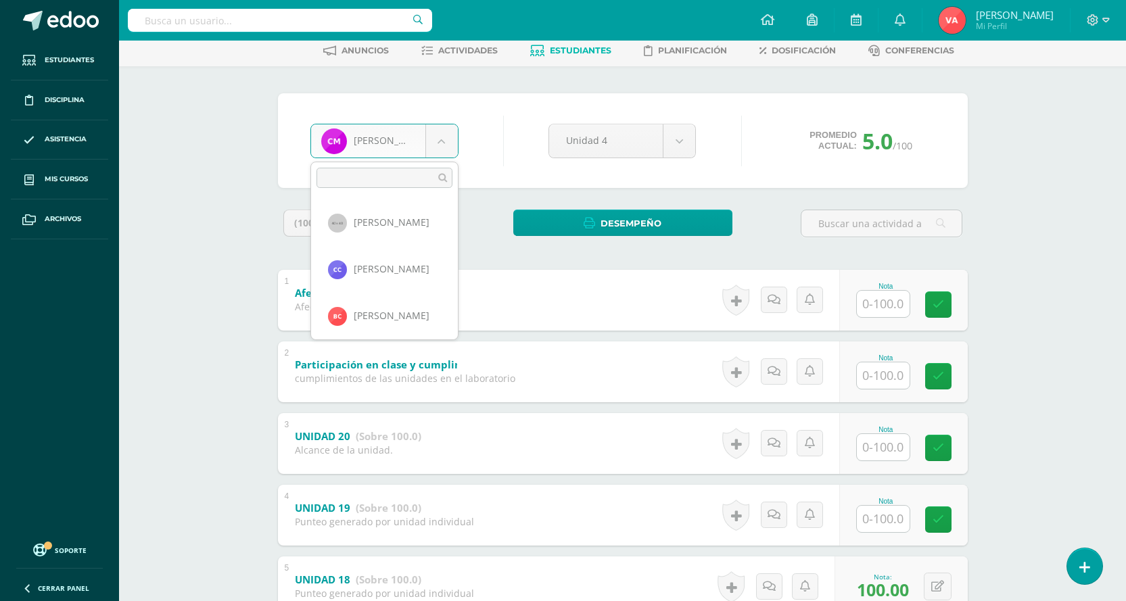
scroll to position [606, 0]
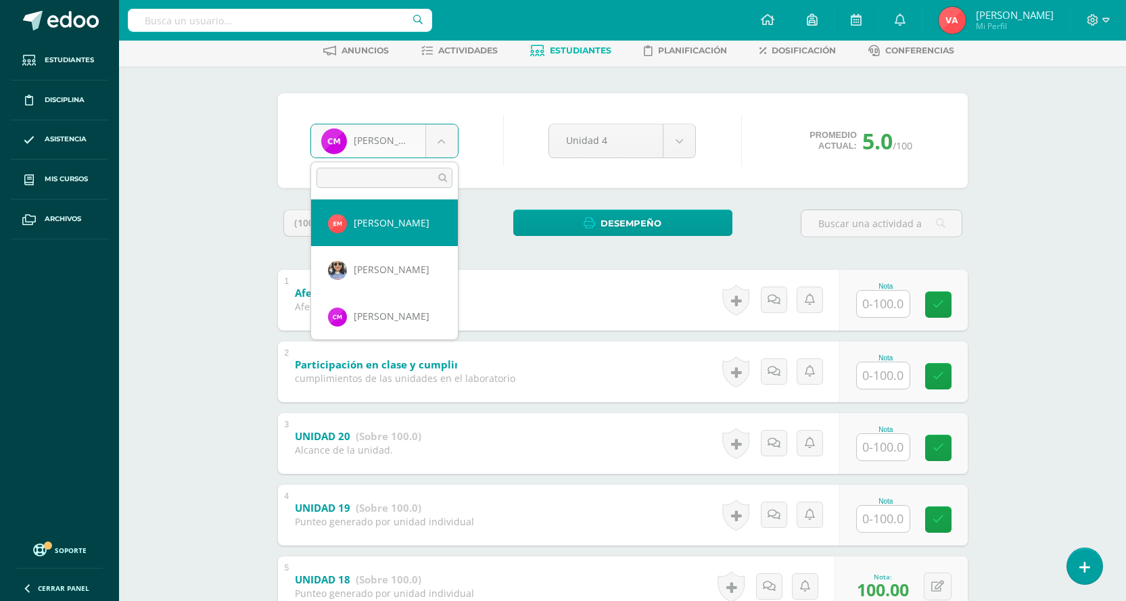
click at [864, 512] on body "Estudiantes Disciplina Asistencia Mis cursos Archivos Soporte Centro de ayuda Ú…" at bounding box center [563, 391] width 1126 height 919
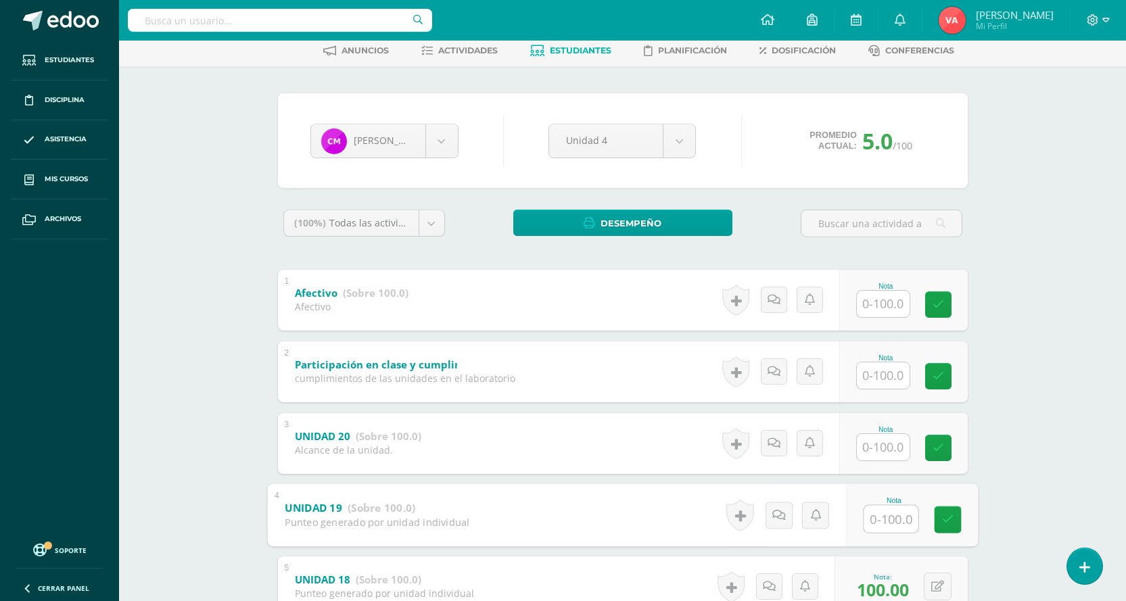
click at [884, 526] on input "text" at bounding box center [891, 518] width 54 height 27
type input "100"
click at [942, 527] on link at bounding box center [947, 519] width 27 height 27
click at [438, 138] on body "Estudiantes Disciplina Asistencia Mis cursos Archivos Soporte Centro de ayuda Ú…" at bounding box center [563, 391] width 1126 height 919
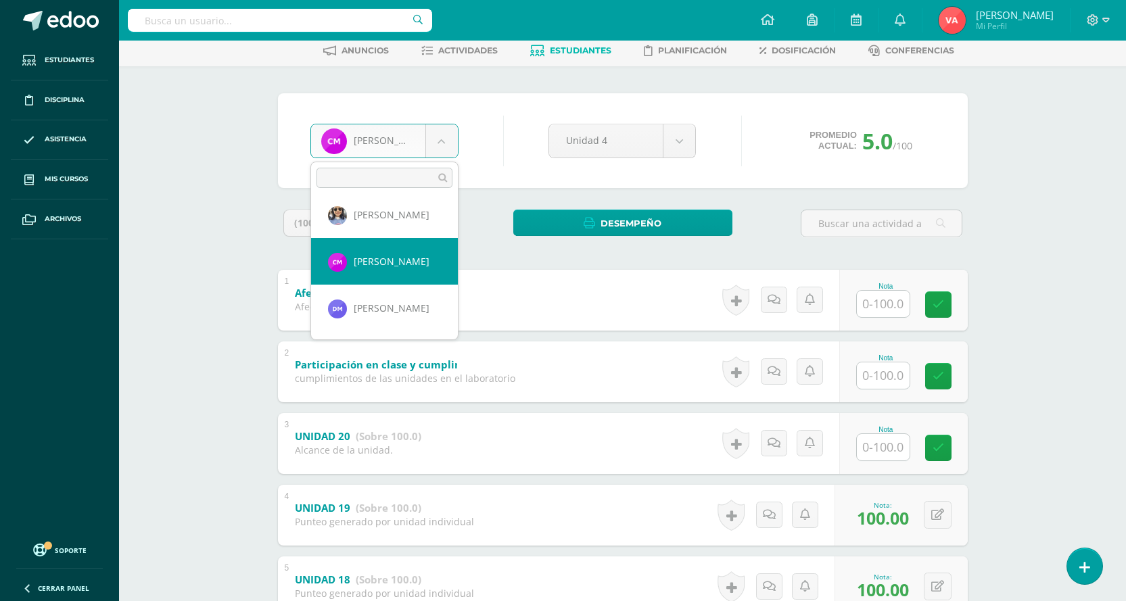
scroll to position [674, 0]
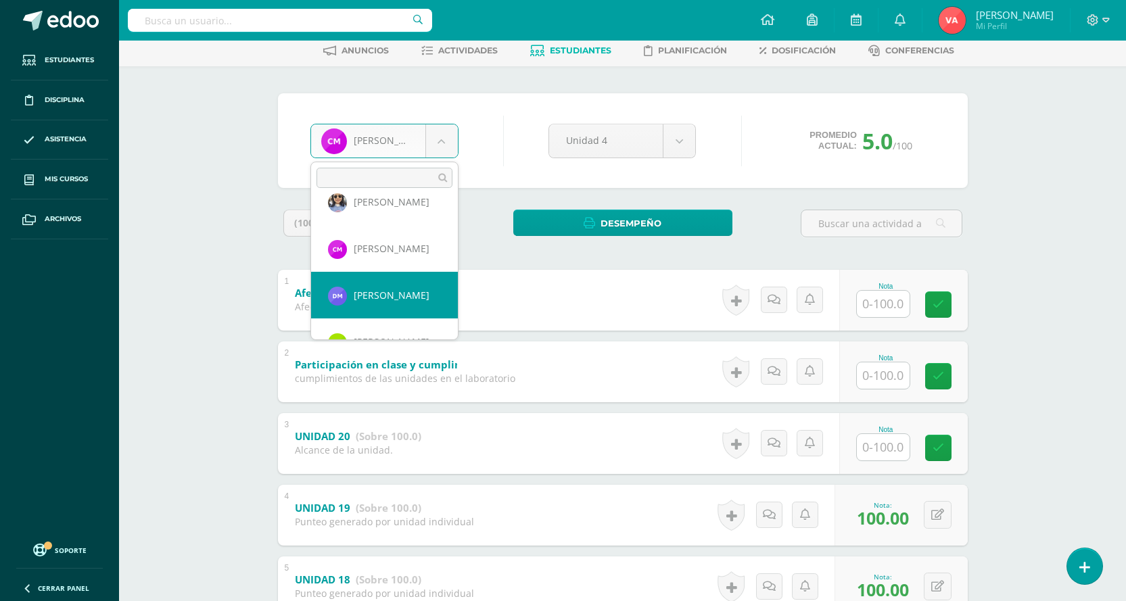
select select "2040"
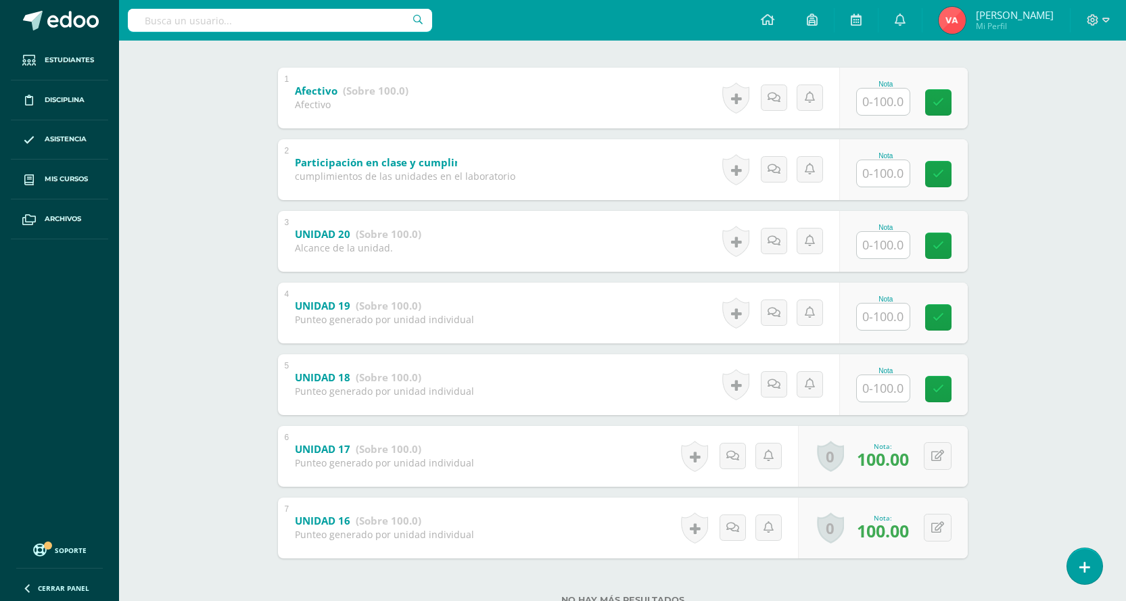
scroll to position [271, 0]
click at [902, 389] on input "text" at bounding box center [883, 388] width 53 height 26
type input "100"
click at [884, 313] on input "text" at bounding box center [883, 316] width 53 height 26
type input "100"
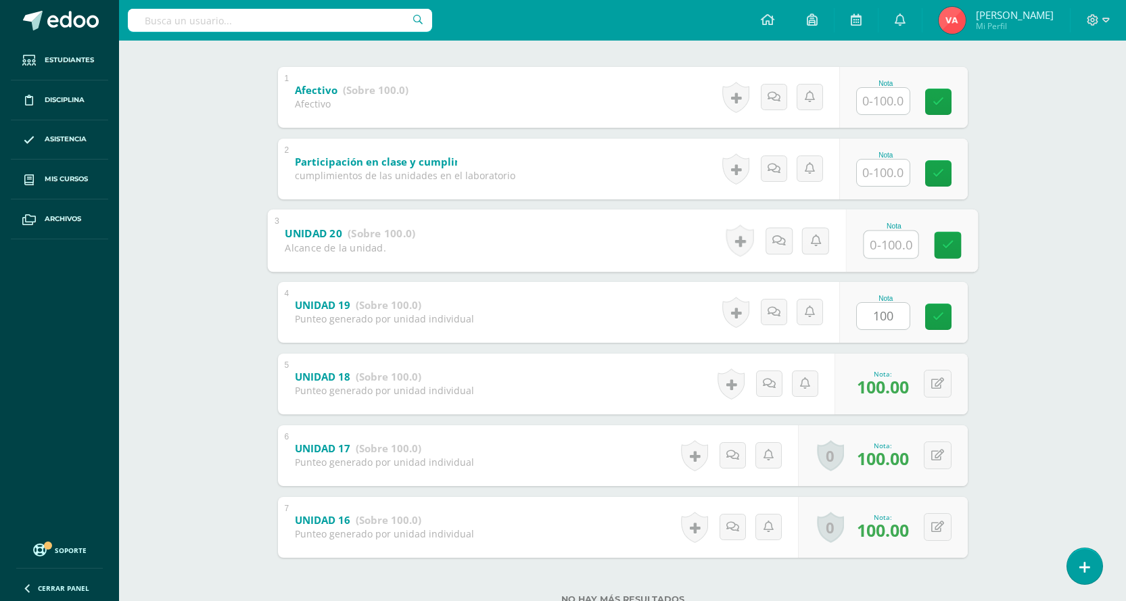
click at [898, 250] on input "text" at bounding box center [891, 244] width 54 height 27
type input "100"
click at [951, 247] on icon at bounding box center [948, 245] width 12 height 12
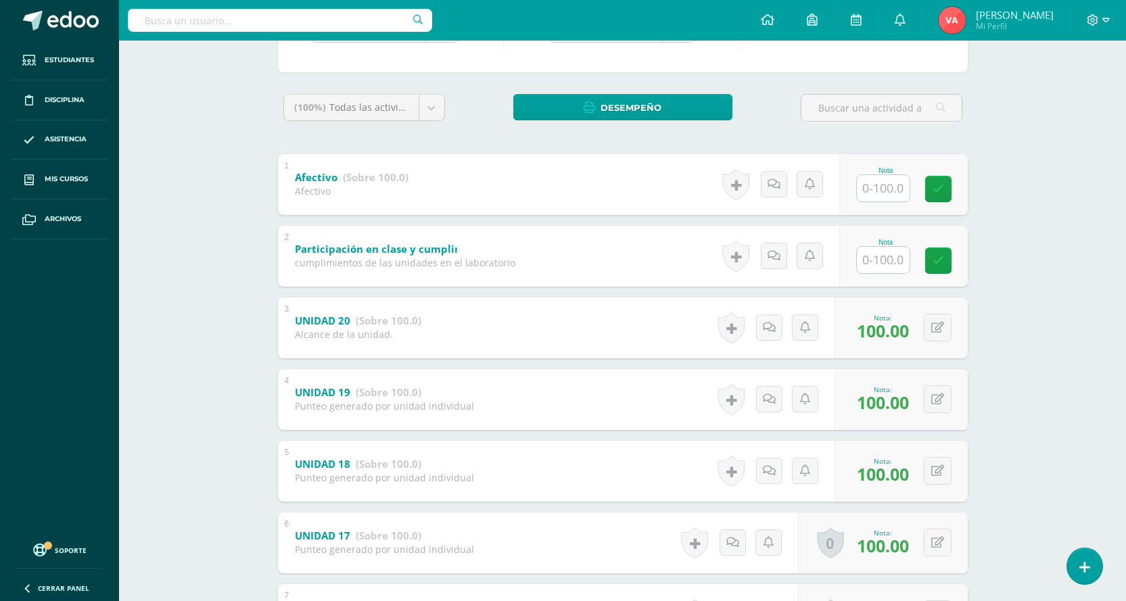
scroll to position [68, 0]
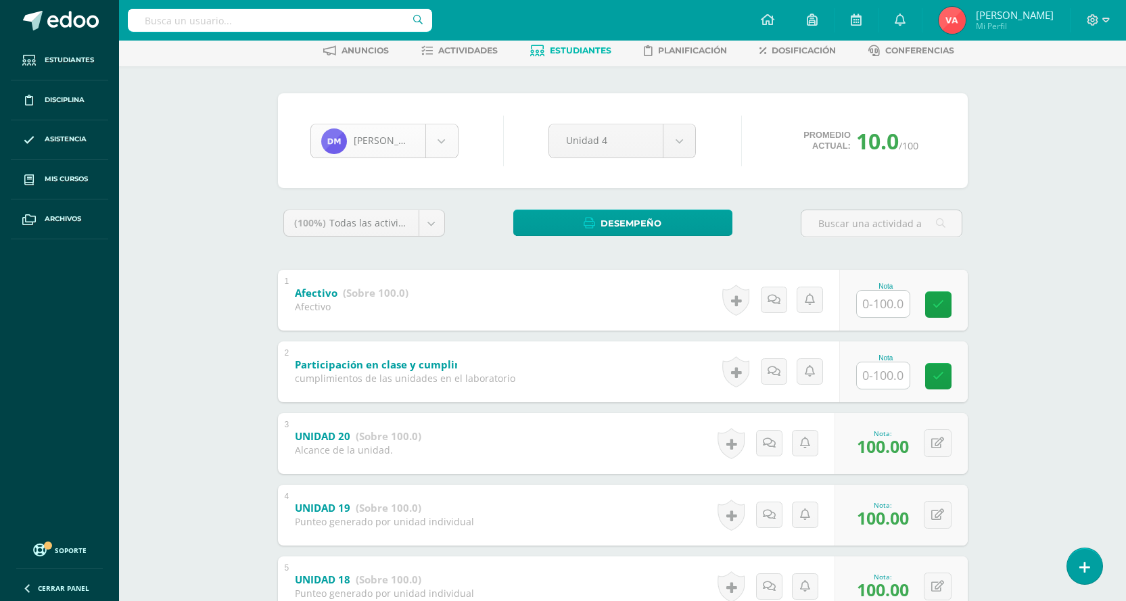
click at [440, 146] on body "Estudiantes Disciplina Asistencia Mis cursos Archivos Soporte Centro de ayuda Ú…" at bounding box center [563, 391] width 1126 height 919
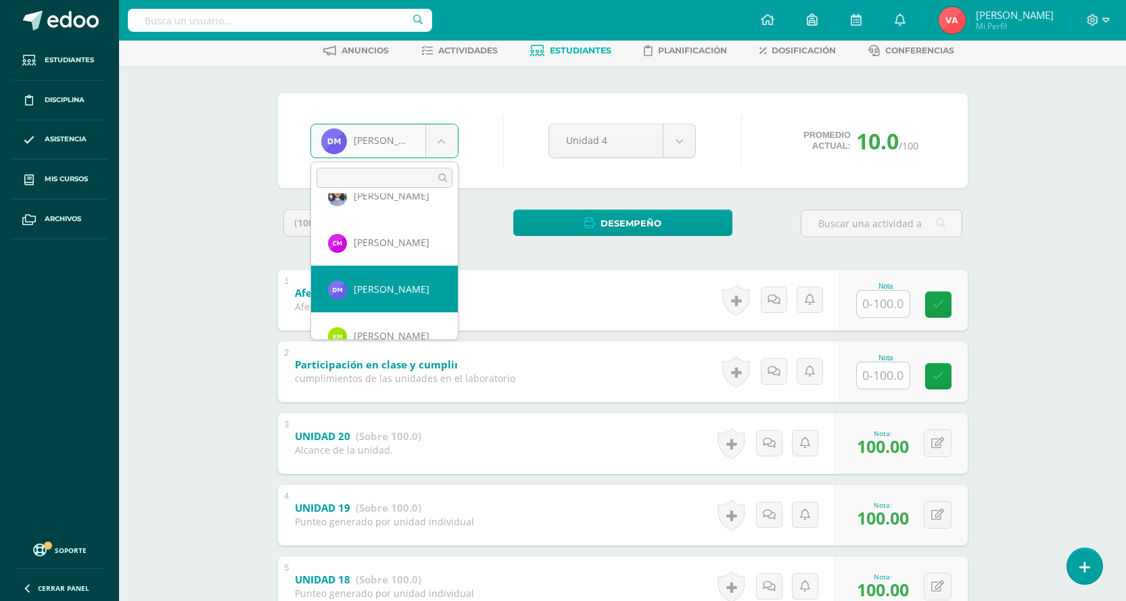
scroll to position [700, 0]
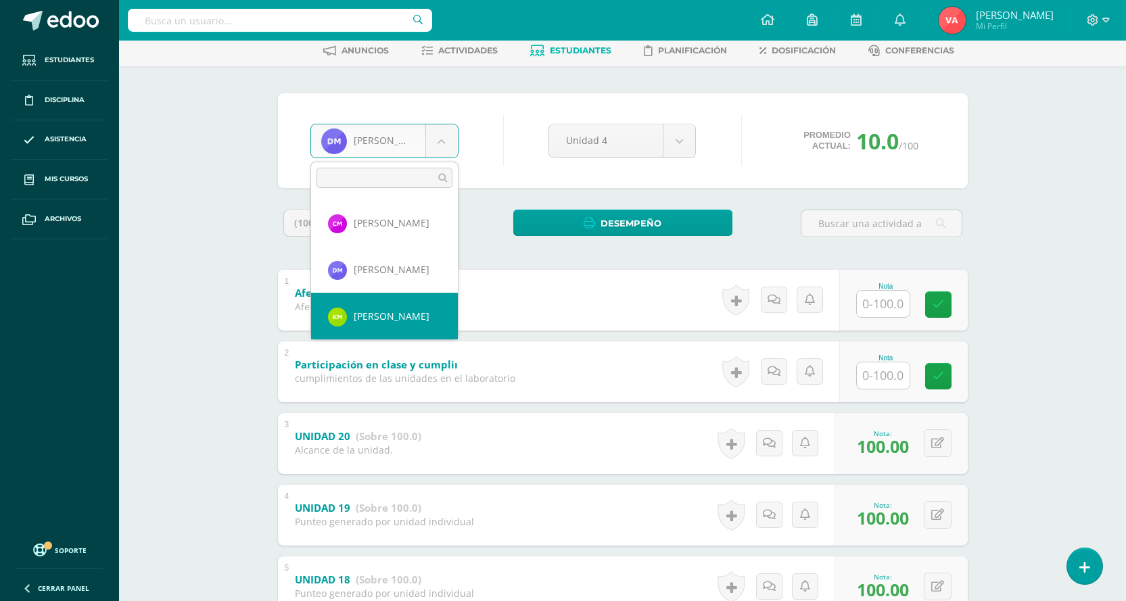
select select "2046"
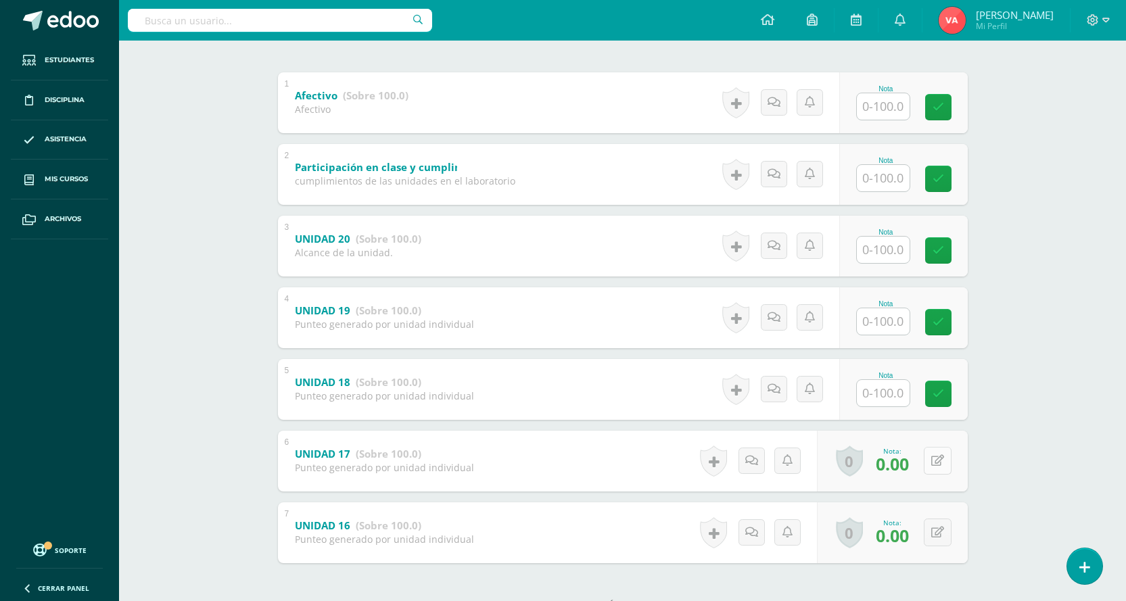
scroll to position [271, 0]
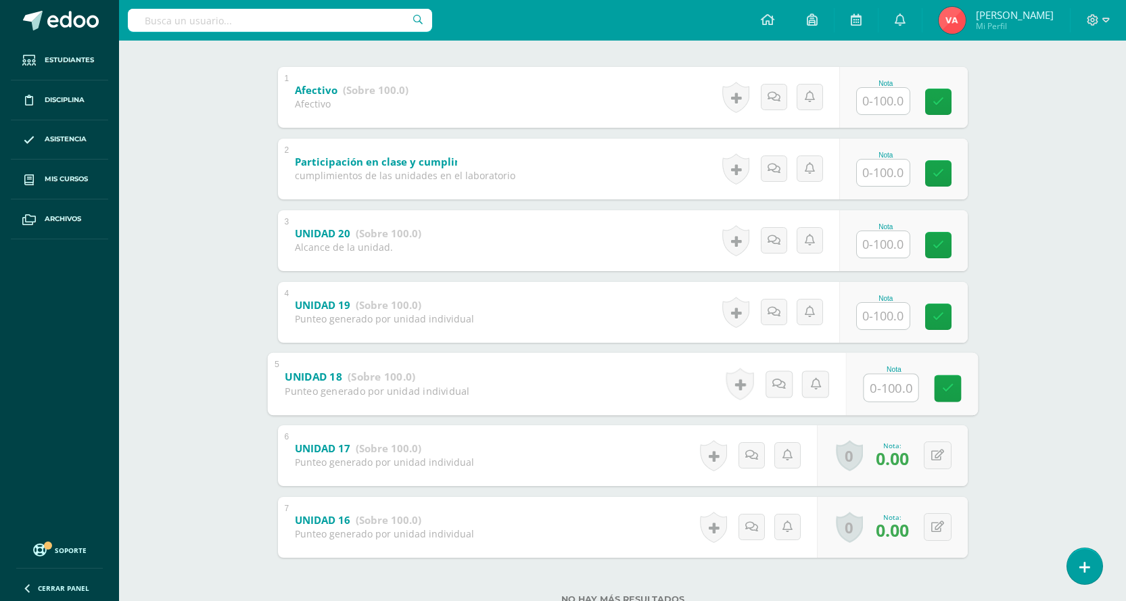
click at [890, 384] on input "text" at bounding box center [891, 387] width 54 height 27
type input "100"
click at [950, 383] on icon at bounding box center [948, 389] width 12 height 12
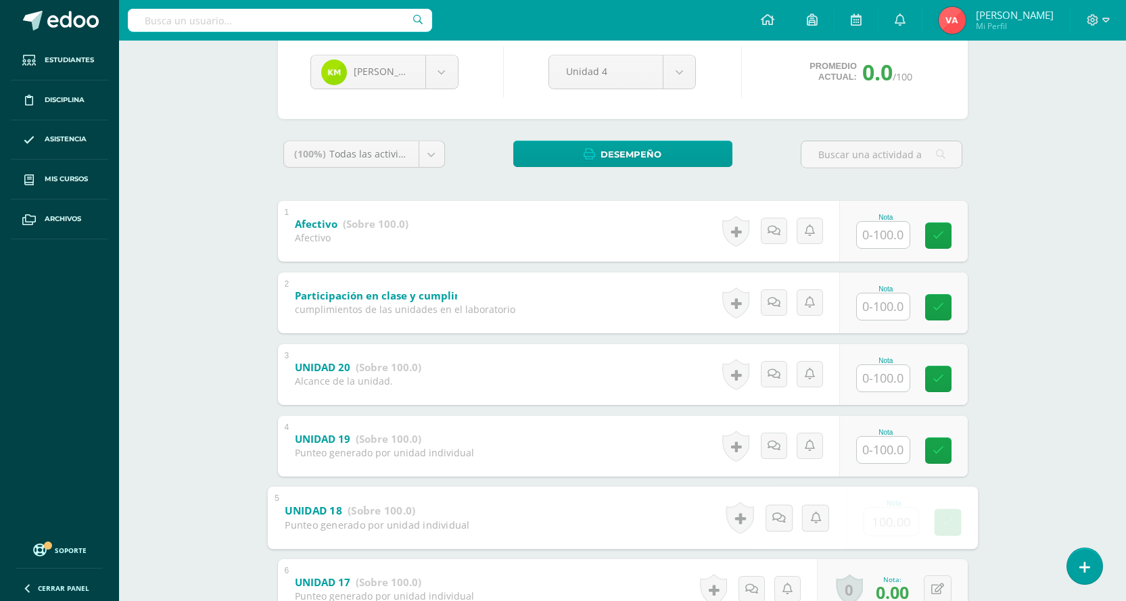
scroll to position [135, 0]
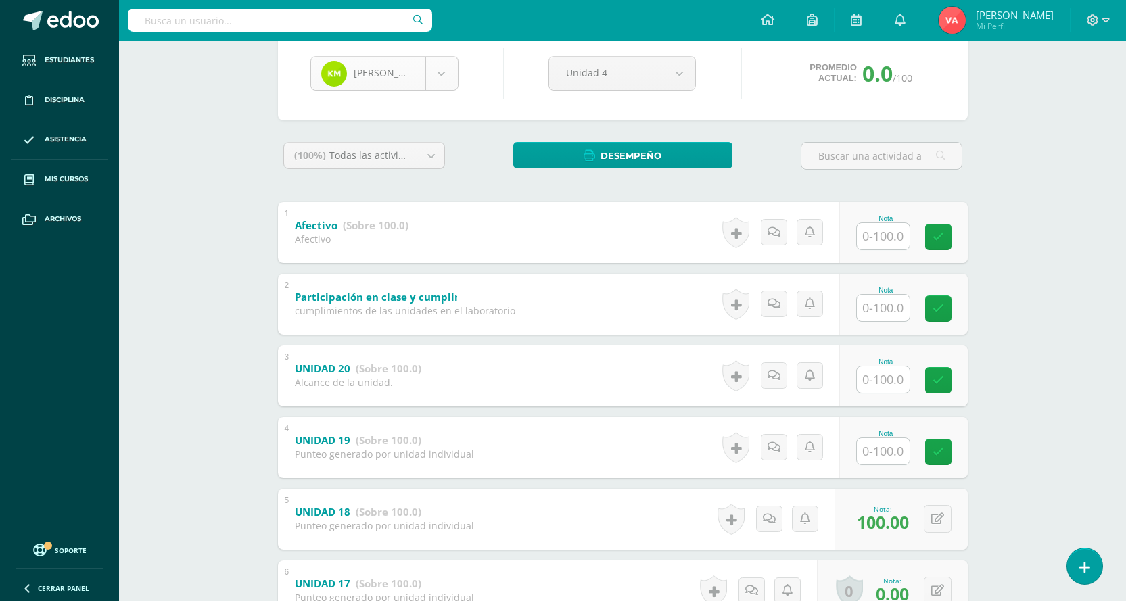
click at [429, 66] on body "Estudiantes Disciplina Asistencia Mis cursos Archivos Soporte Centro de ayuda Ú…" at bounding box center [563, 324] width 1126 height 919
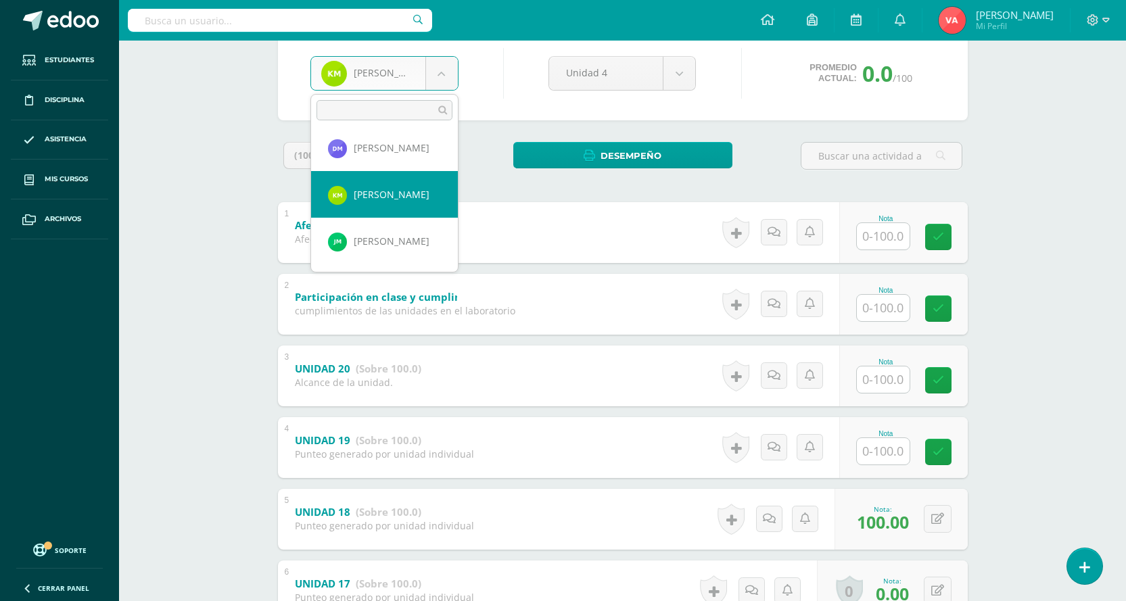
scroll to position [767, 0]
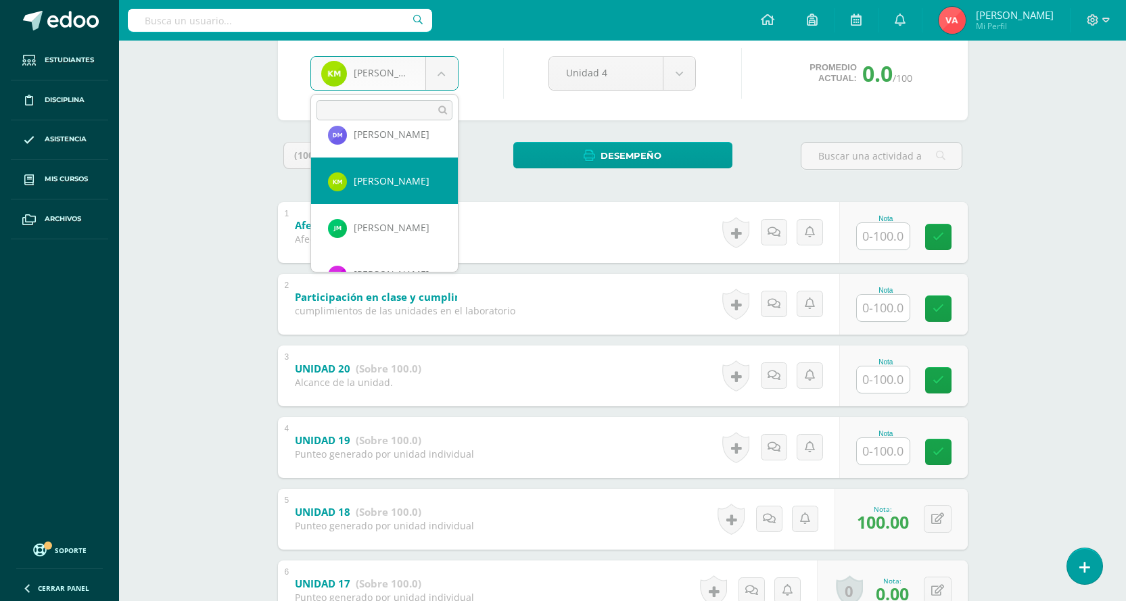
select select "2276"
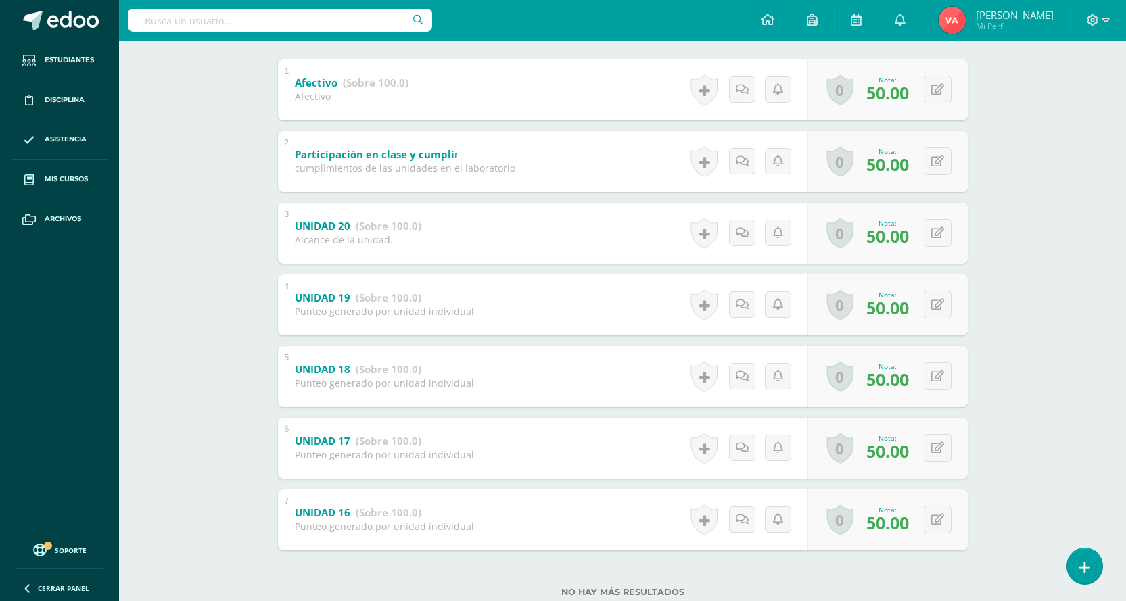
scroll to position [317, 0]
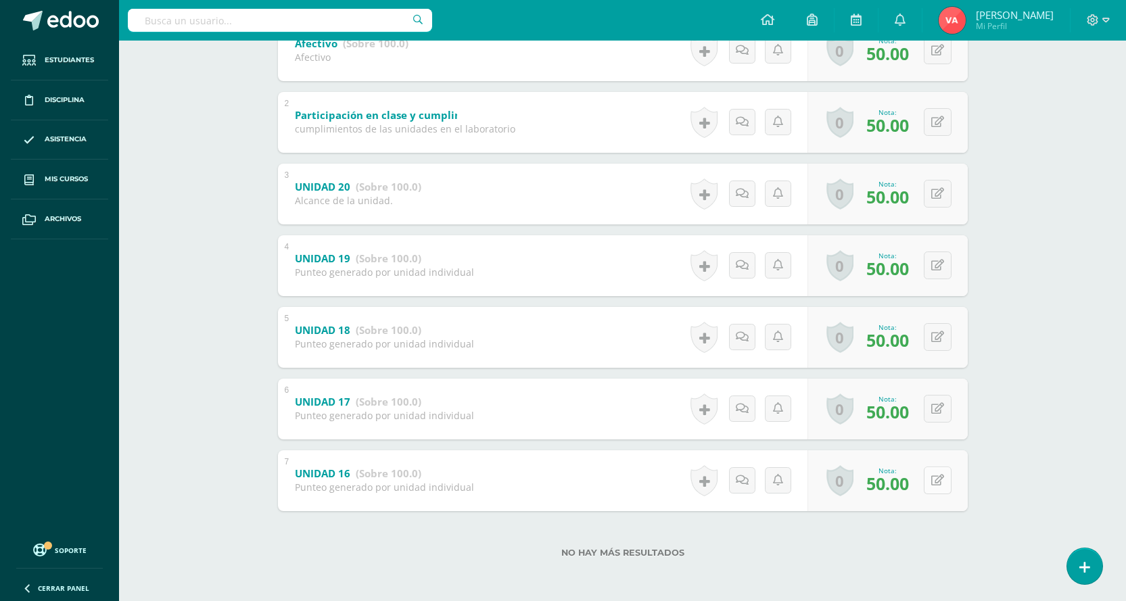
click at [941, 480] on icon at bounding box center [938, 481] width 13 height 12
click at [991, 429] on div "Jorge Monterroso Danna Barillas Camila Calderón Briana Castillo Liam Chacón Rod…" at bounding box center [623, 209] width 744 height 785
click at [937, 409] on button at bounding box center [938, 409] width 28 height 28
type input "100"
click at [940, 340] on icon at bounding box center [938, 337] width 13 height 12
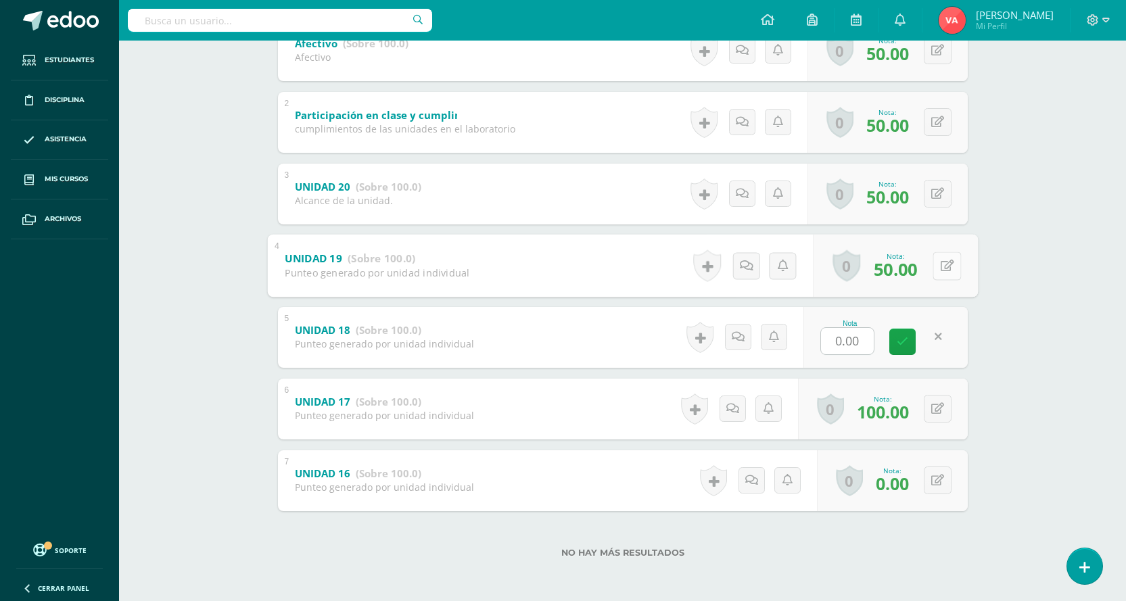
click at [937, 263] on button at bounding box center [947, 266] width 28 height 28
click at [936, 198] on button at bounding box center [938, 194] width 28 height 28
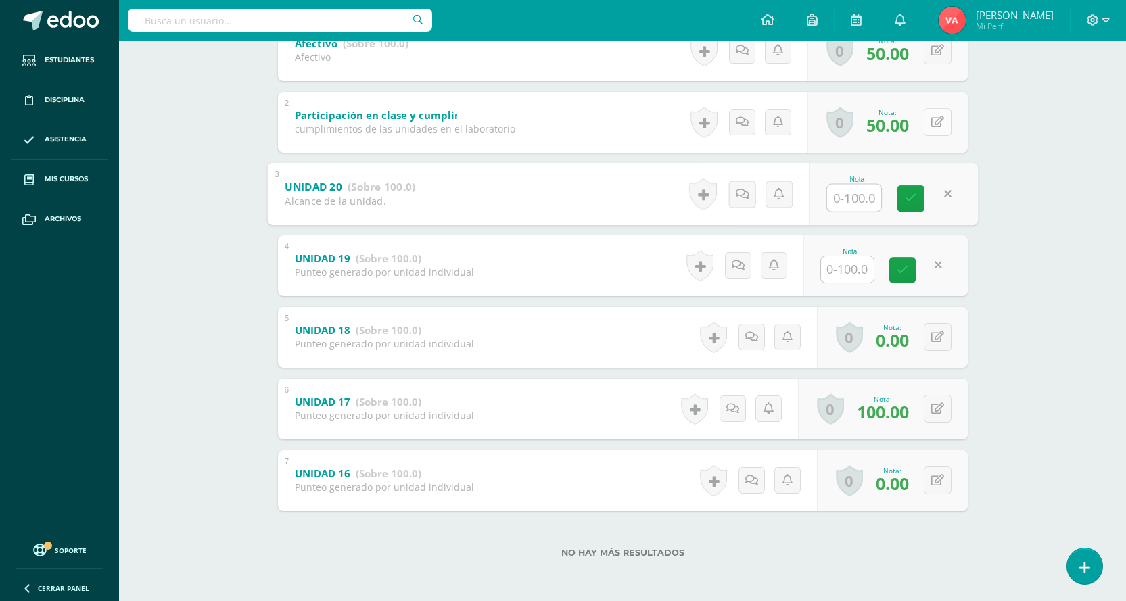
click at [938, 124] on icon at bounding box center [938, 122] width 13 height 12
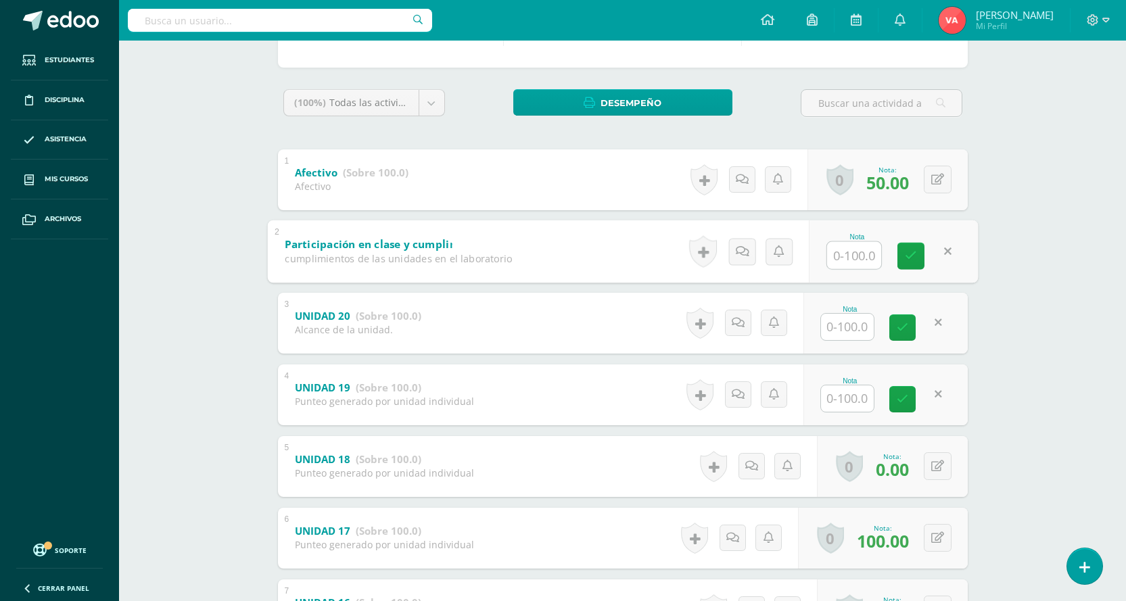
scroll to position [182, 0]
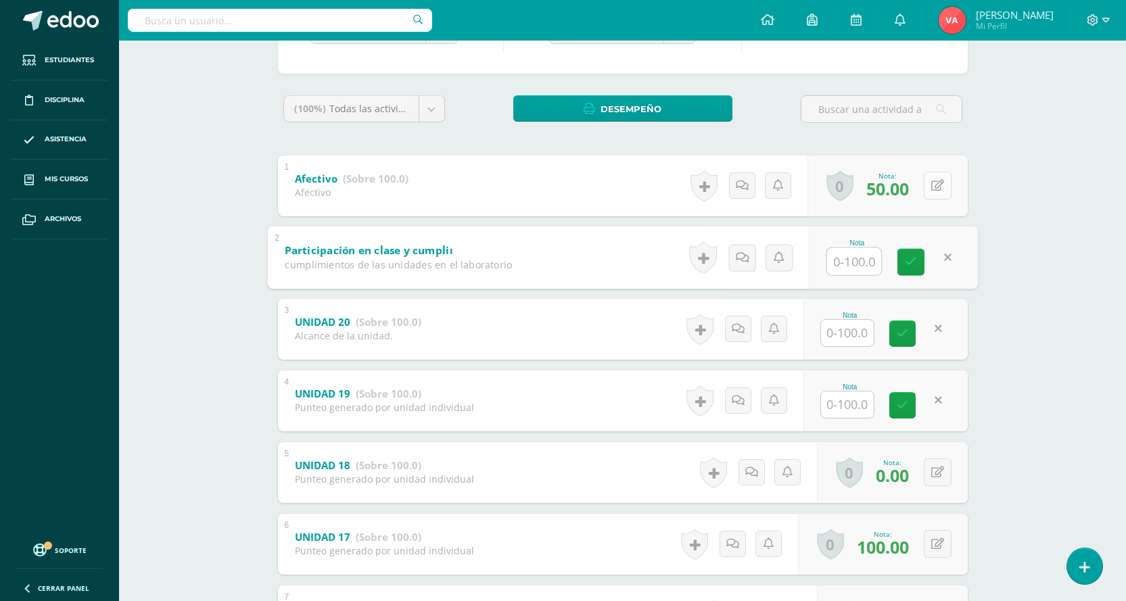
click at [937, 192] on button at bounding box center [938, 186] width 28 height 28
click at [1007, 467] on div "Progrentis Tercero Primaria "B" Herramientas Detalle de asistencias Actividad A…" at bounding box center [622, 298] width 1007 height 878
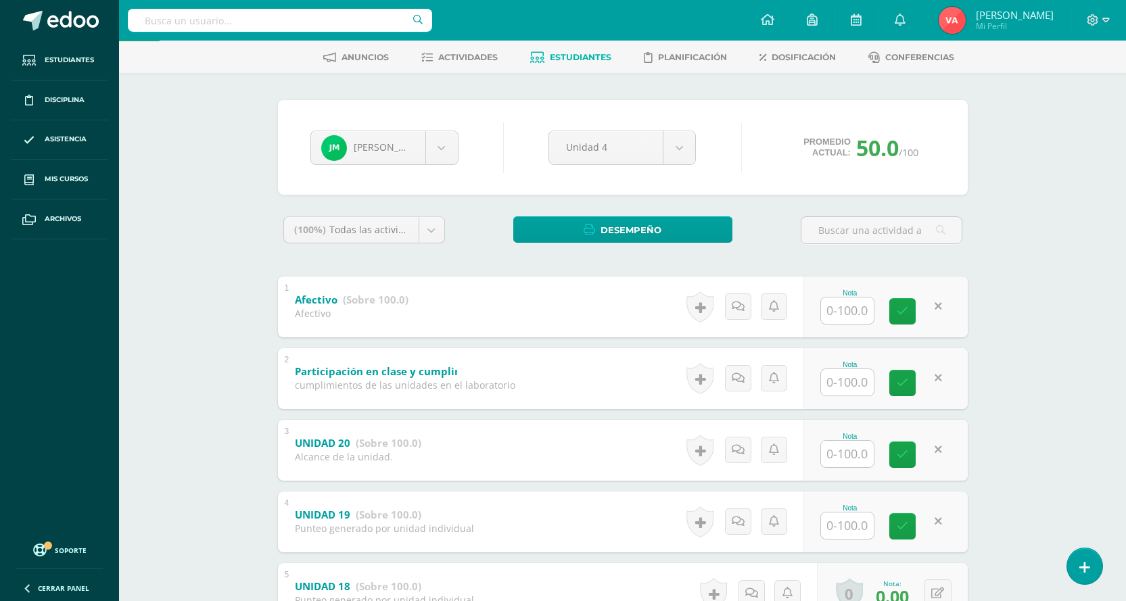
scroll to position [0, 0]
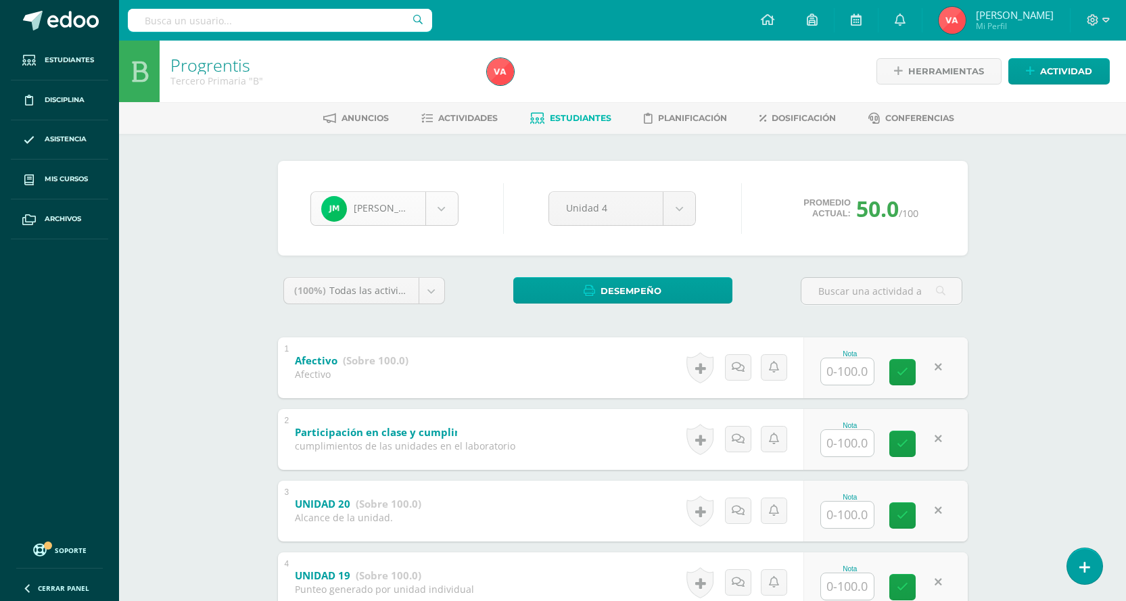
click at [441, 212] on body "Estudiantes Disciplina Asistencia Mis cursos Archivos Soporte Centro de ayuda Ú…" at bounding box center [563, 459] width 1126 height 919
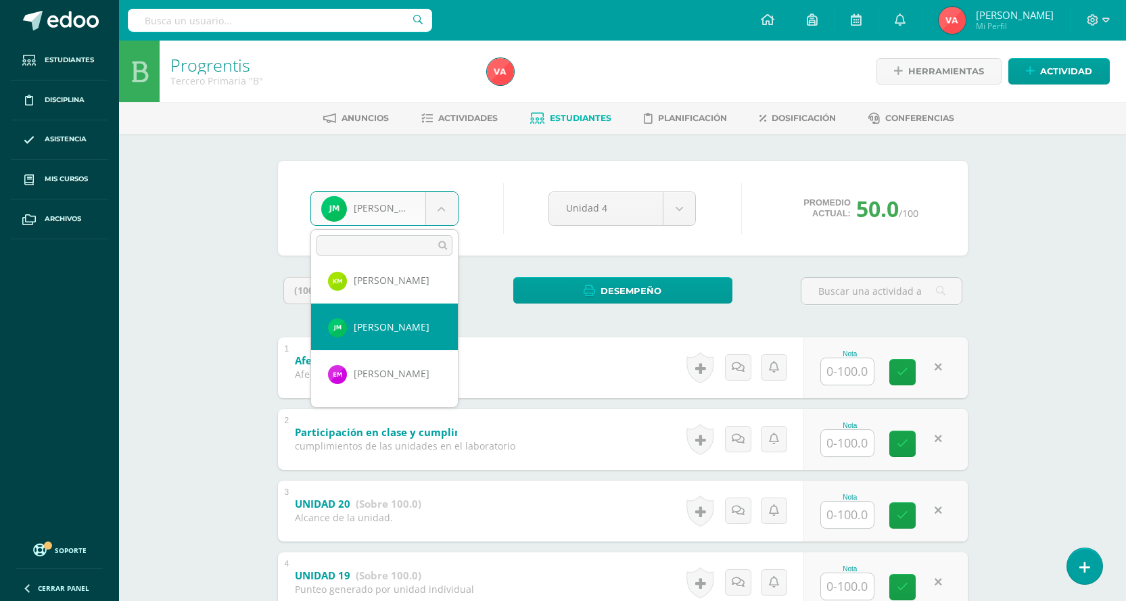
scroll to position [844, 0]
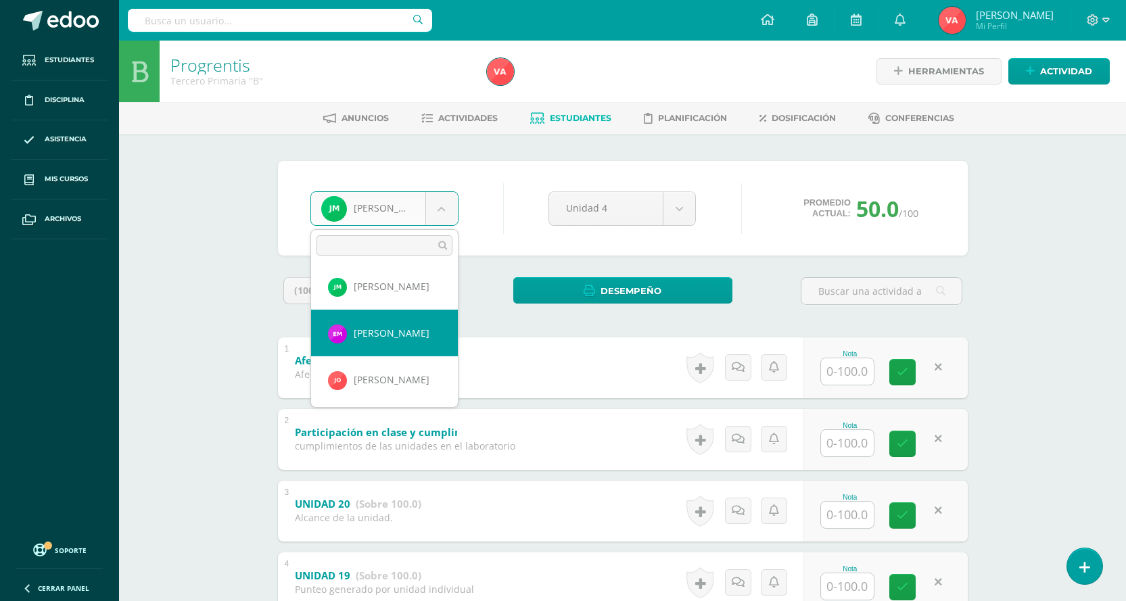
select select "2622"
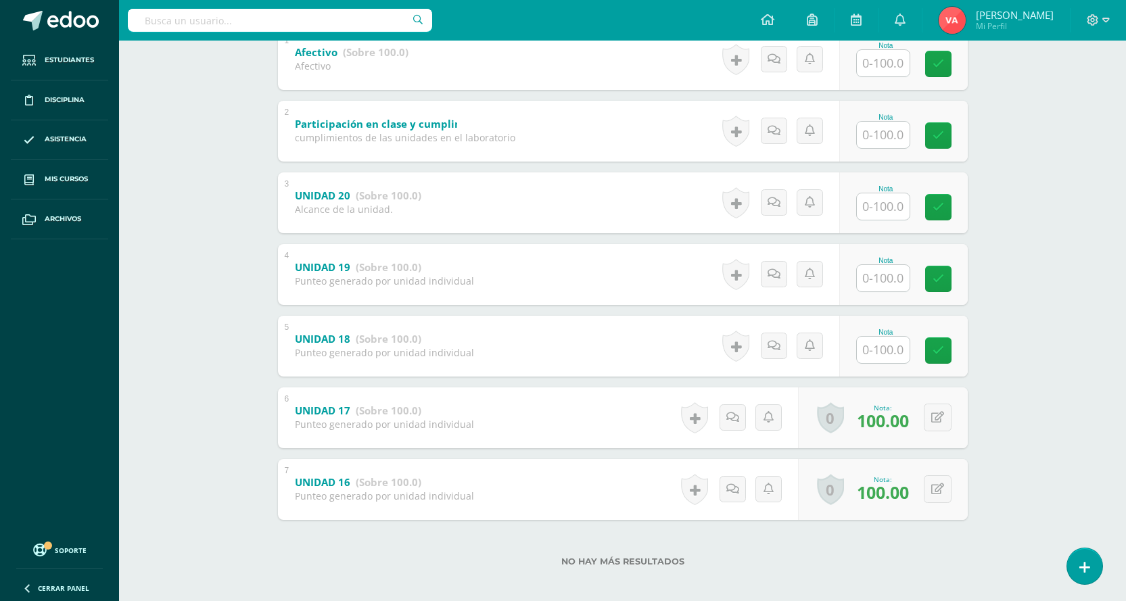
scroll to position [317, 0]
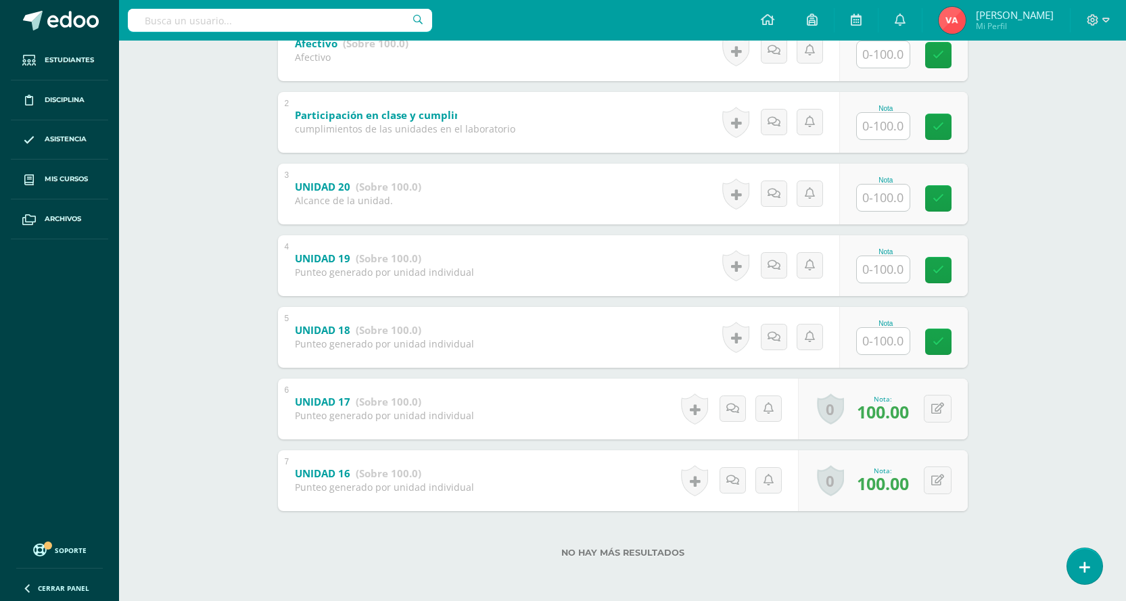
click at [875, 352] on input "text" at bounding box center [883, 341] width 53 height 26
type input "100"
click at [948, 339] on icon at bounding box center [948, 342] width 12 height 12
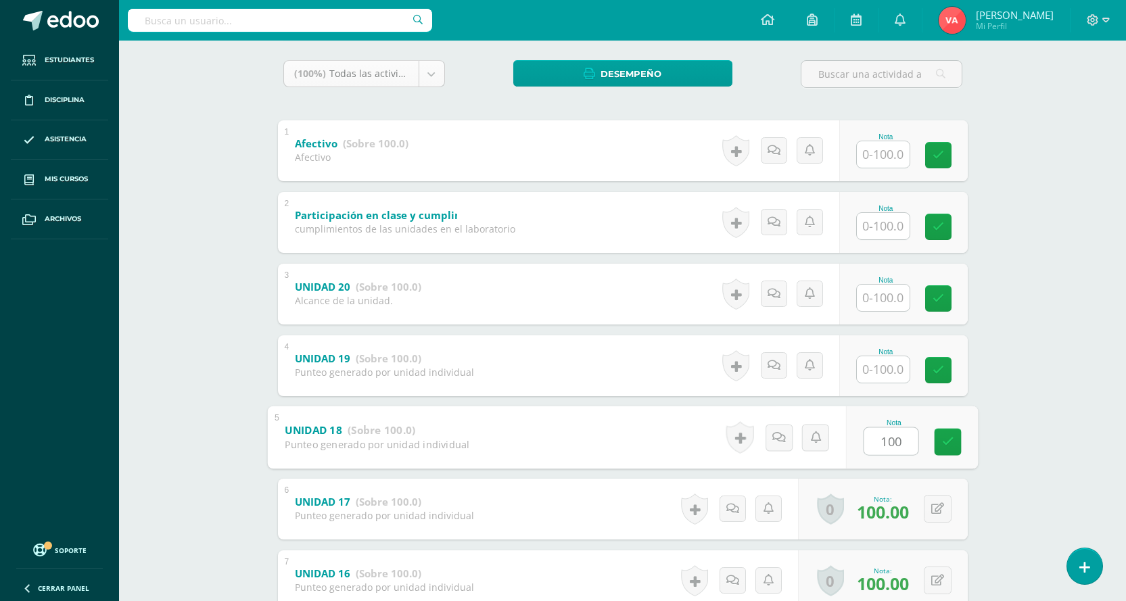
scroll to position [114, 0]
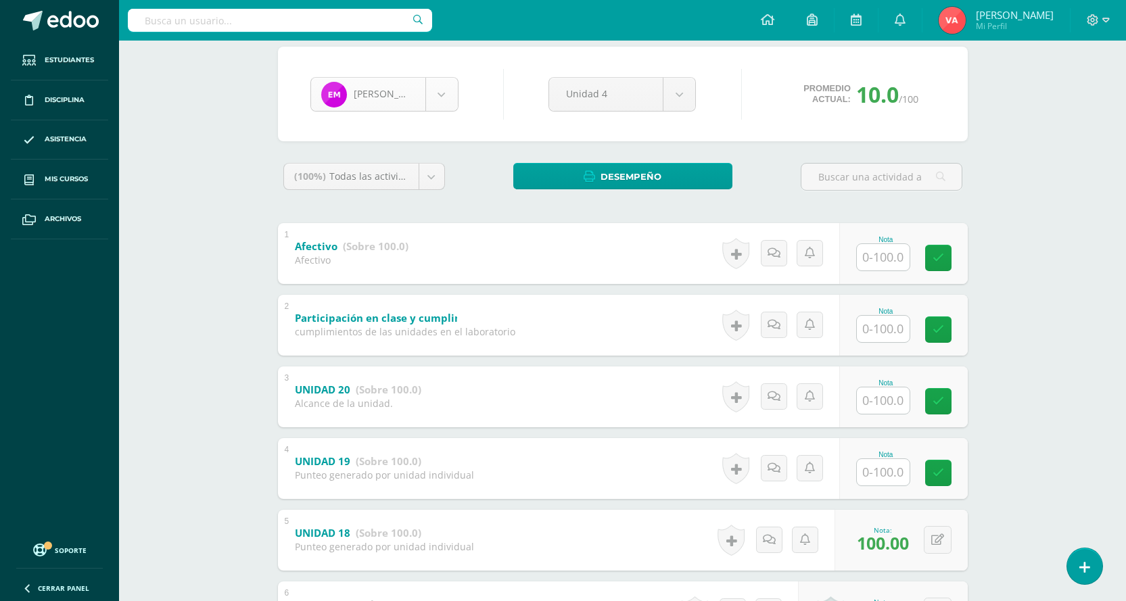
click at [440, 98] on body "Estudiantes Disciplina Asistencia Mis cursos Archivos Soporte Centro de ayuda Ú…" at bounding box center [563, 345] width 1126 height 919
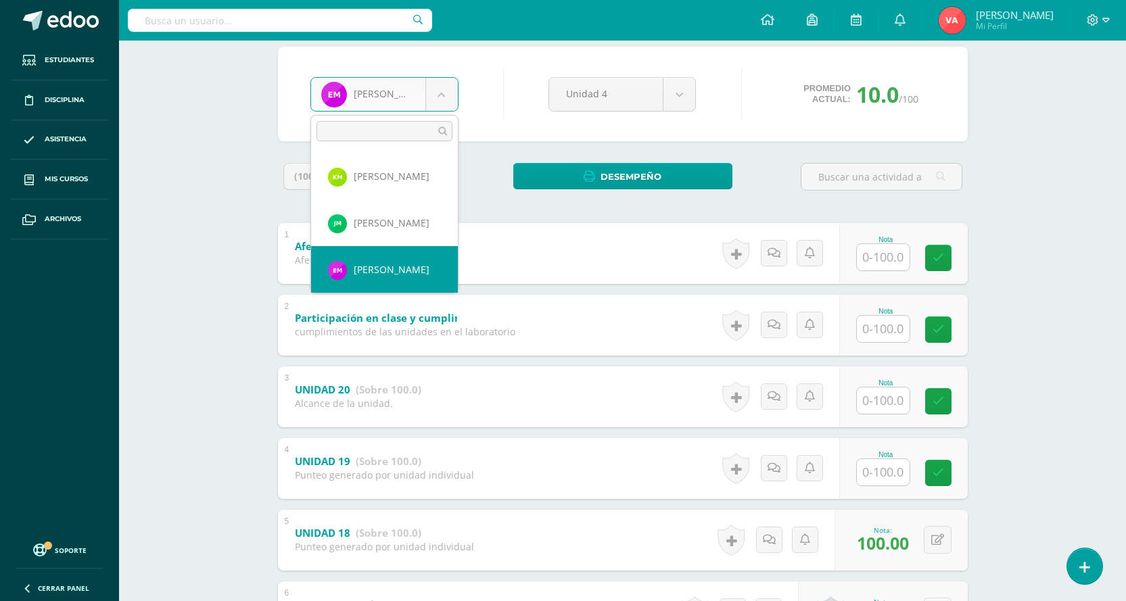
scroll to position [840, 0]
select select "2744"
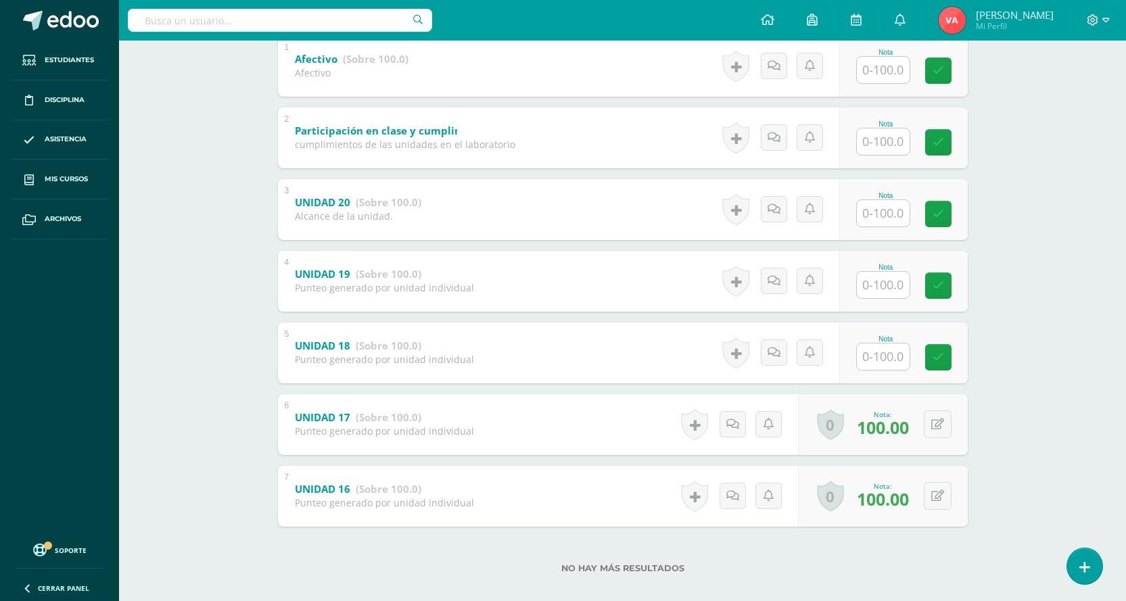
scroll to position [317, 0]
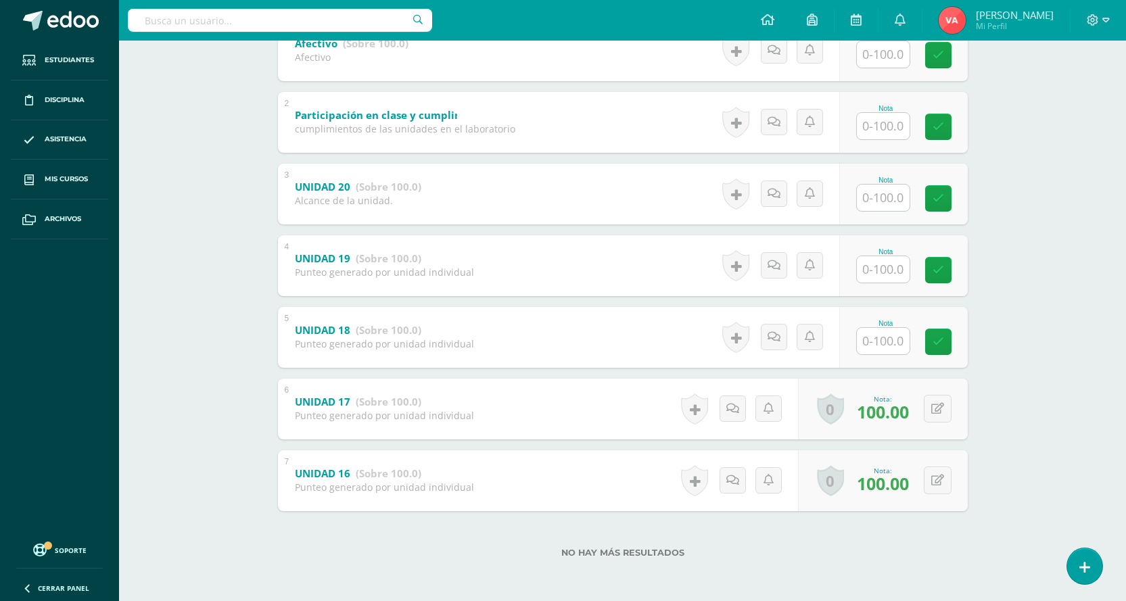
click at [905, 332] on input "text" at bounding box center [883, 341] width 53 height 26
type input "100"
click at [948, 338] on icon at bounding box center [948, 342] width 12 height 12
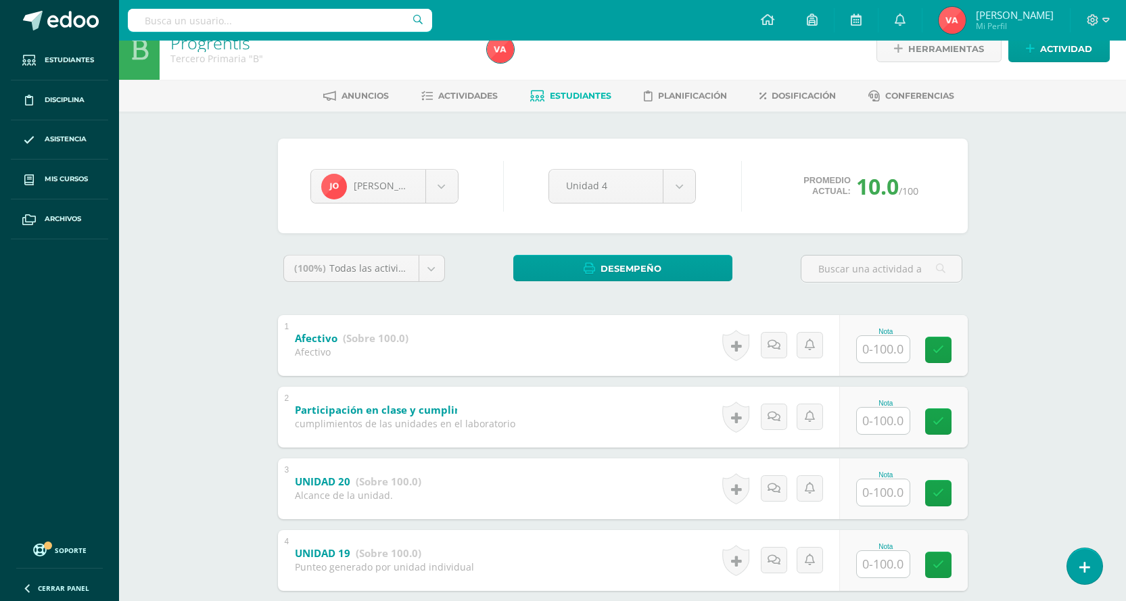
scroll to position [0, 0]
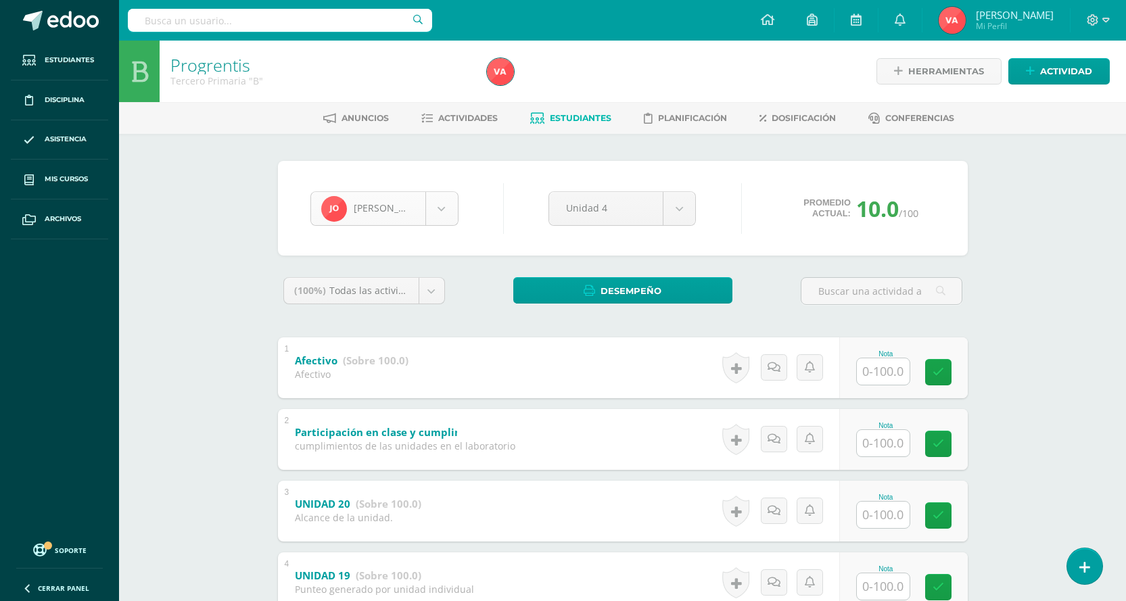
click at [444, 203] on body "Estudiantes Disciplina Asistencia Mis cursos Archivos Soporte Centro de ayuda Ú…" at bounding box center [563, 459] width 1126 height 919
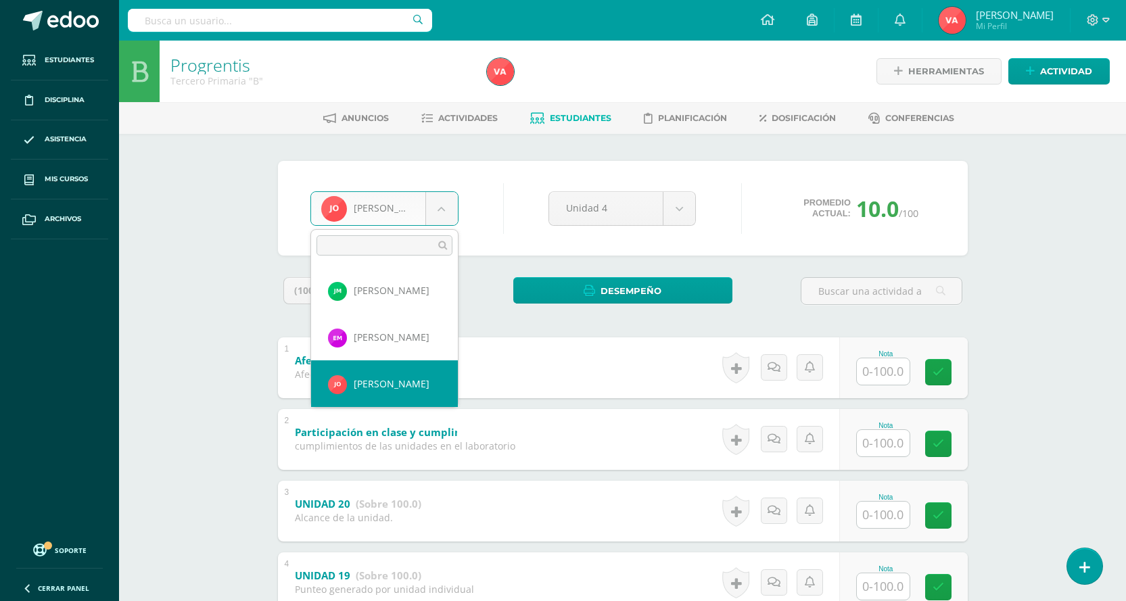
scroll to position [907, 0]
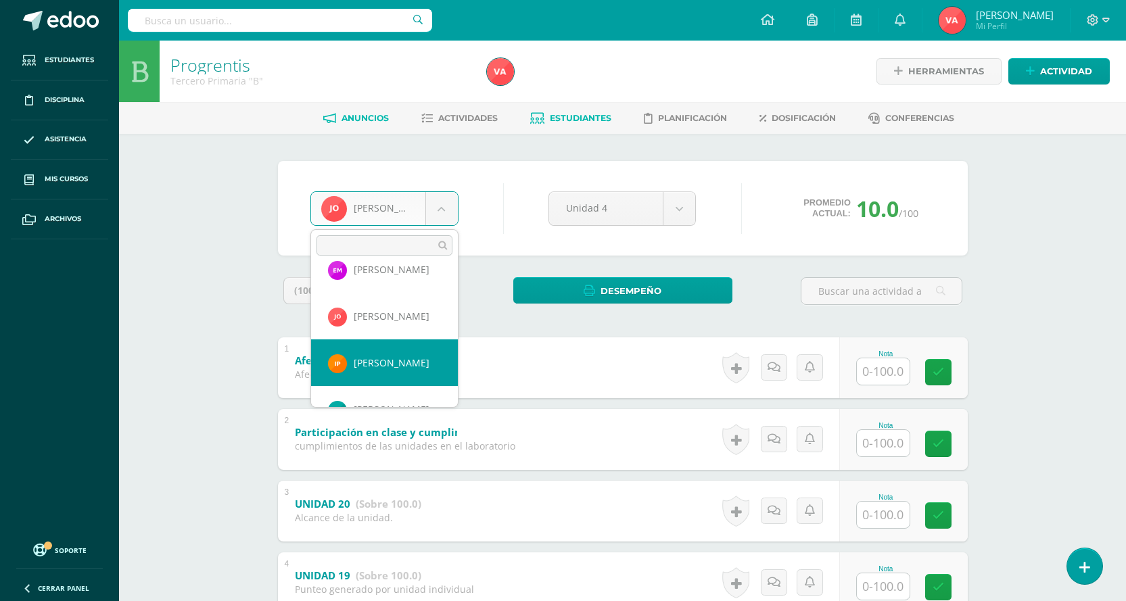
drag, startPoint x: 390, startPoint y: 364, endPoint x: 338, endPoint y: 128, distance: 241.9
select select "2036"
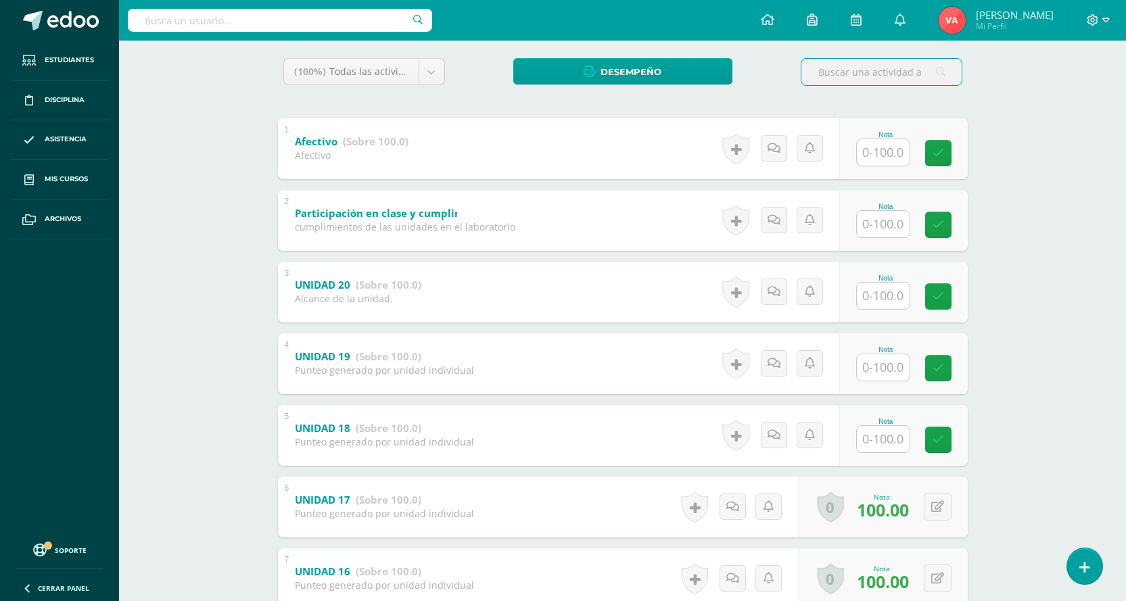
scroll to position [271, 0]
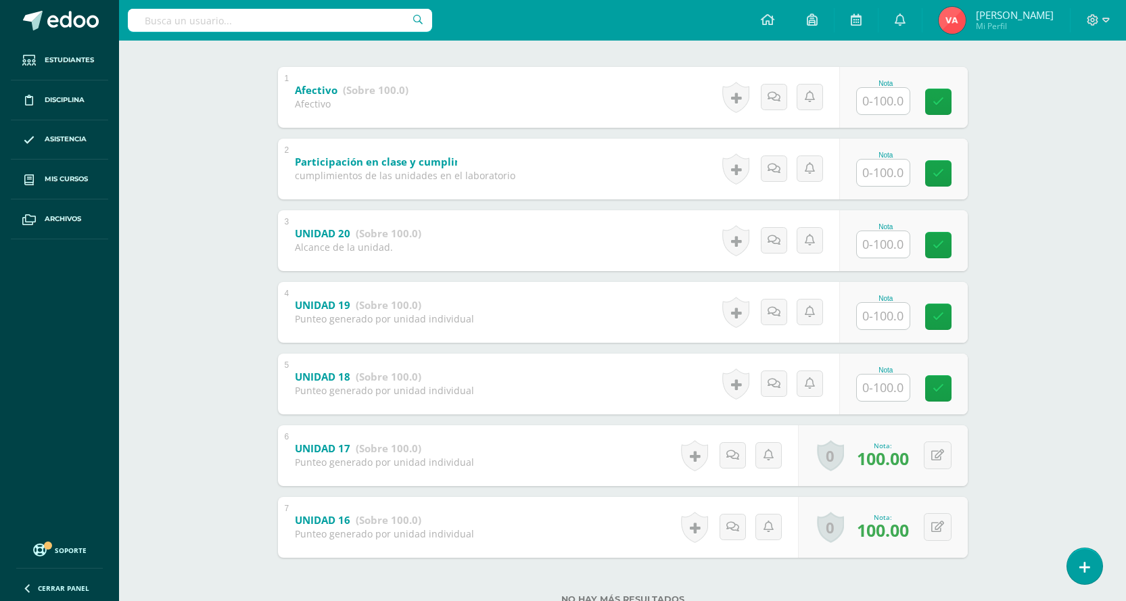
click at [891, 389] on input "text" at bounding box center [883, 388] width 53 height 26
type input "0"
click at [942, 397] on link at bounding box center [947, 388] width 27 height 27
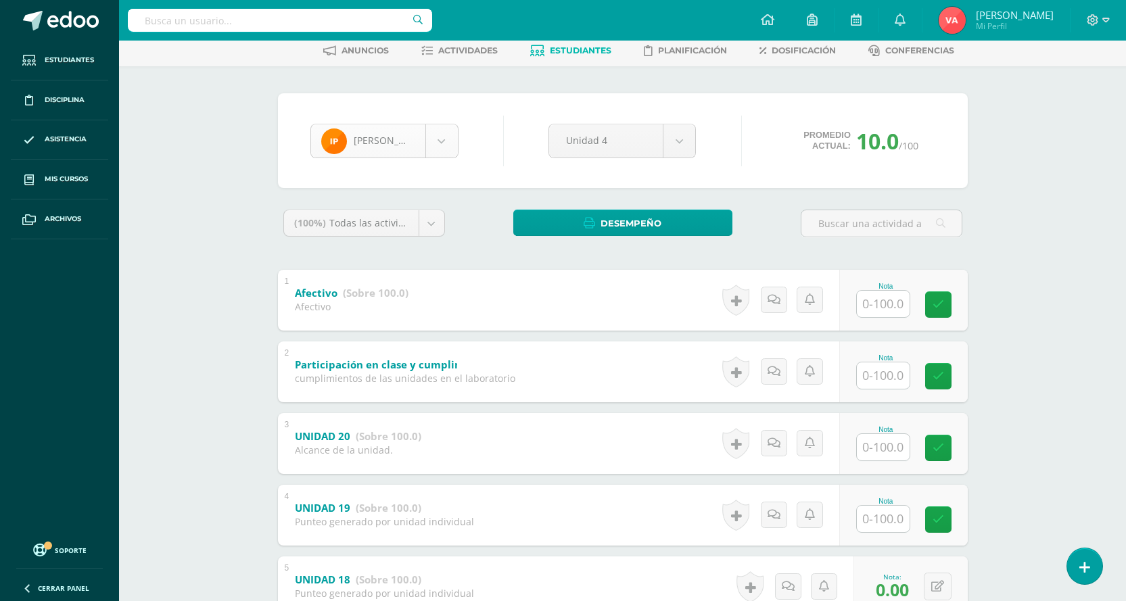
click at [449, 137] on body "Estudiantes Disciplina Asistencia Mis cursos Archivos Soporte Centro de ayuda Ú…" at bounding box center [563, 391] width 1126 height 919
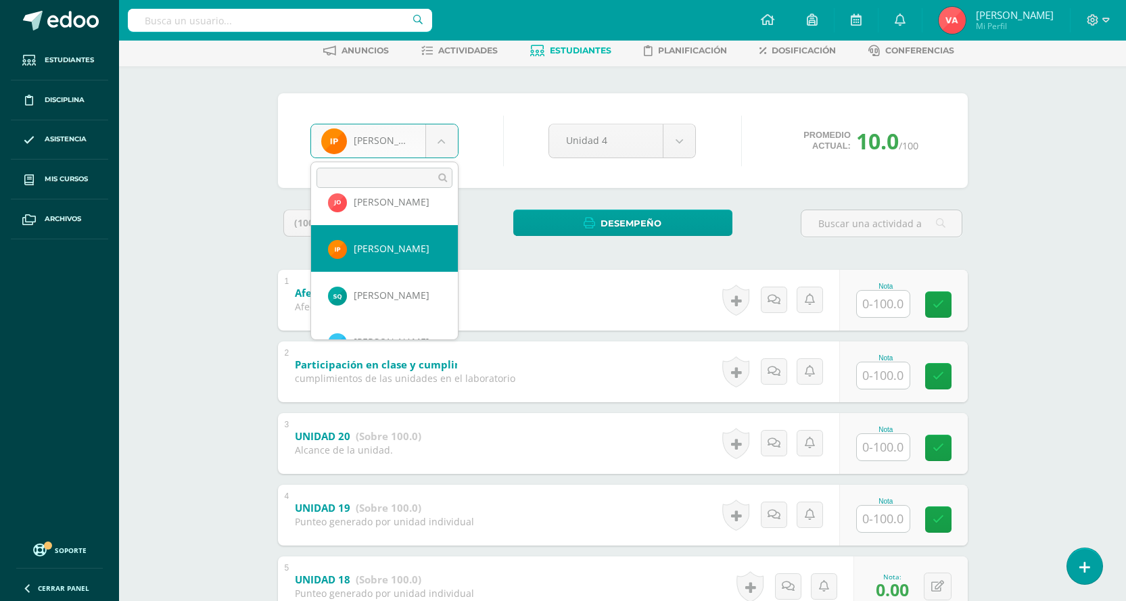
scroll to position [980, 0]
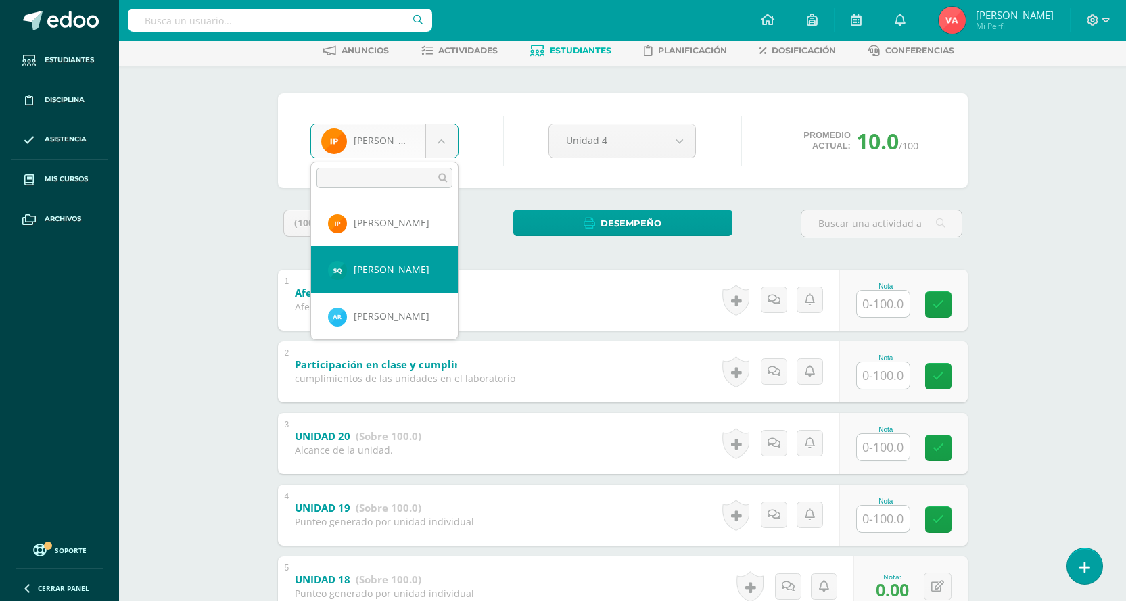
select select "2038"
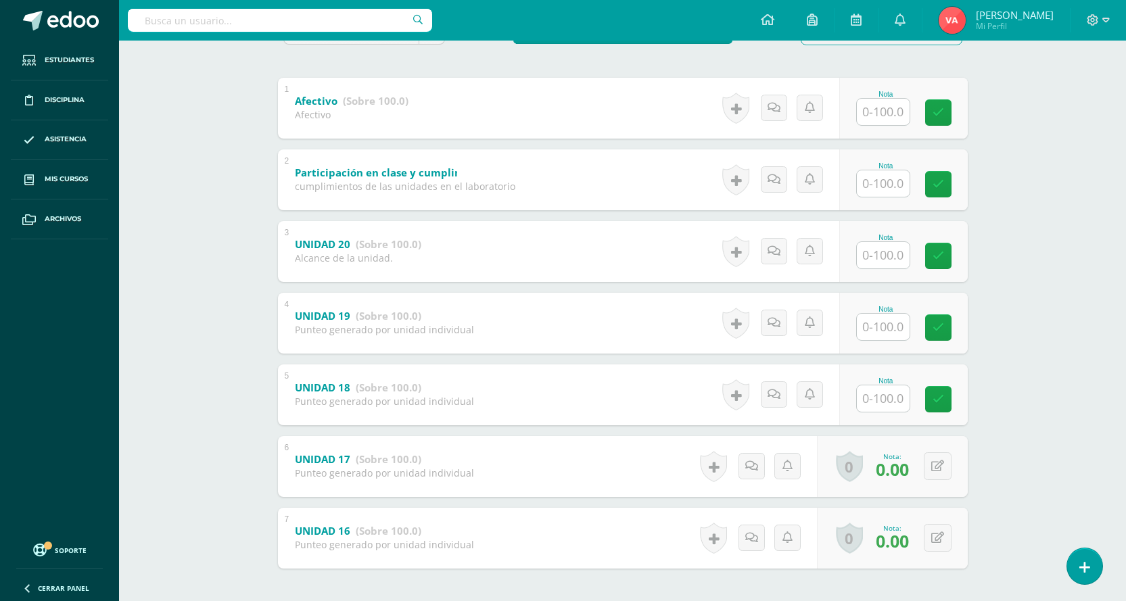
scroll to position [317, 0]
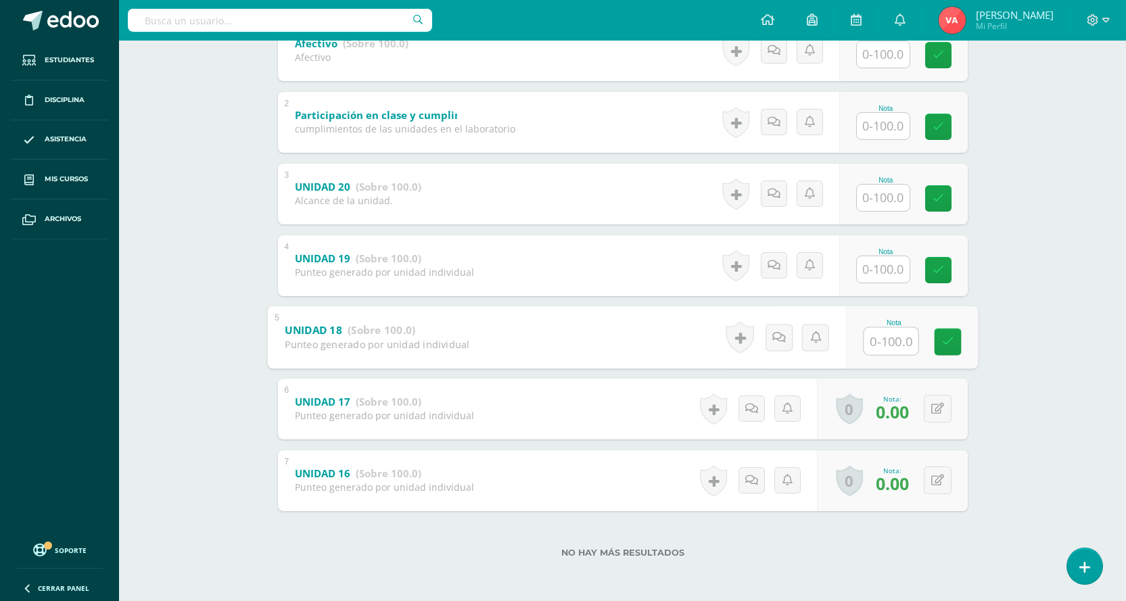
click at [898, 342] on input "text" at bounding box center [891, 340] width 54 height 27
type input "0"
click at [948, 344] on icon at bounding box center [948, 342] width 12 height 12
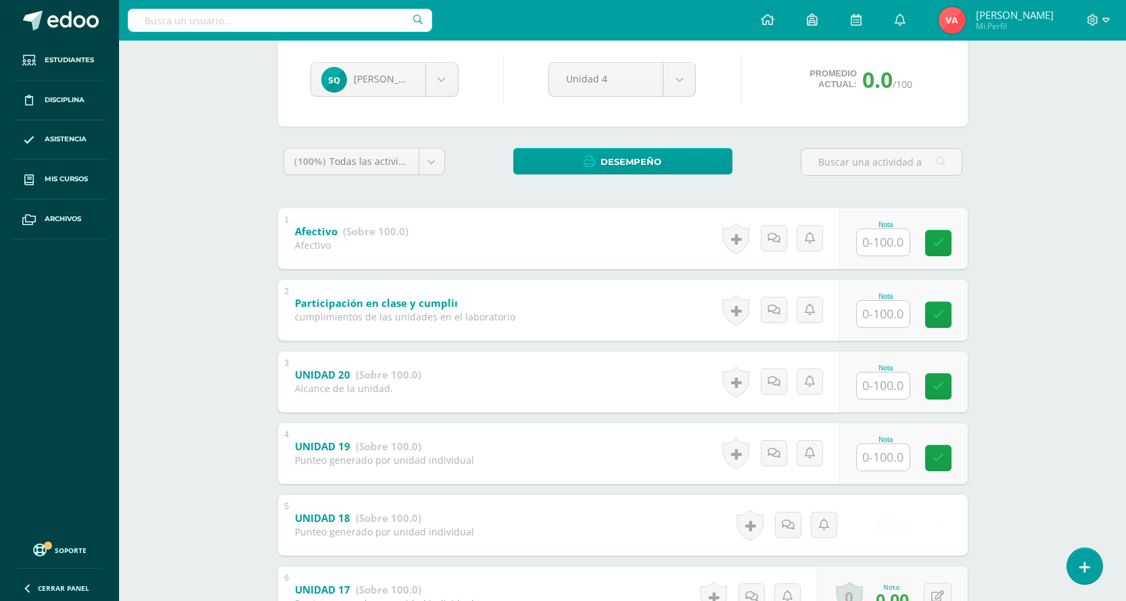
scroll to position [47, 0]
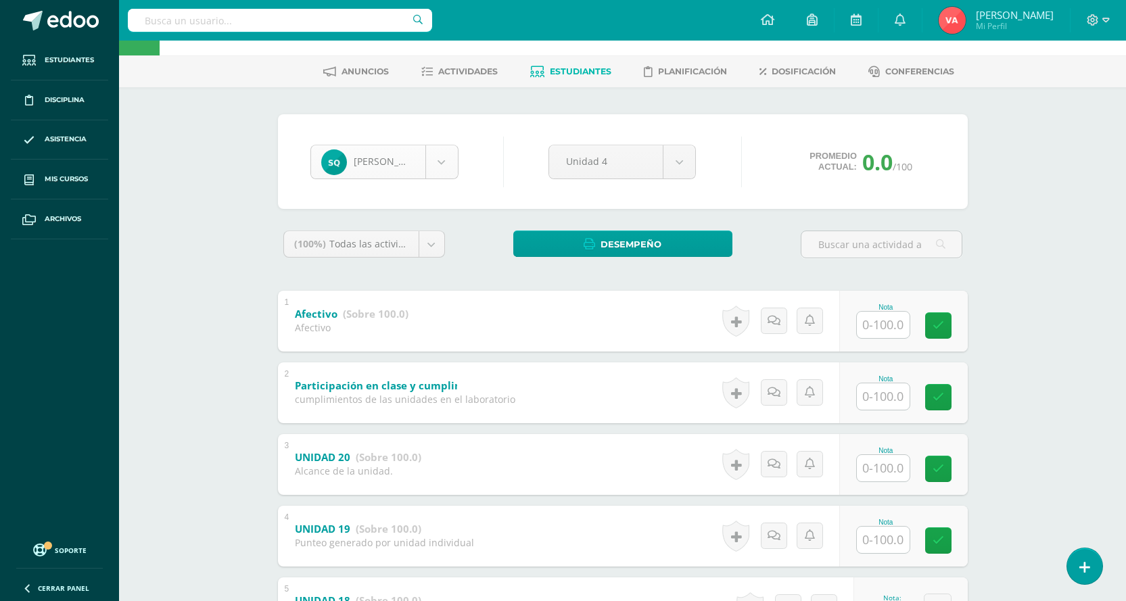
click at [437, 166] on body "Estudiantes Disciplina Asistencia Mis cursos Archivos Soporte Centro de ayuda Ú…" at bounding box center [563, 412] width 1126 height 919
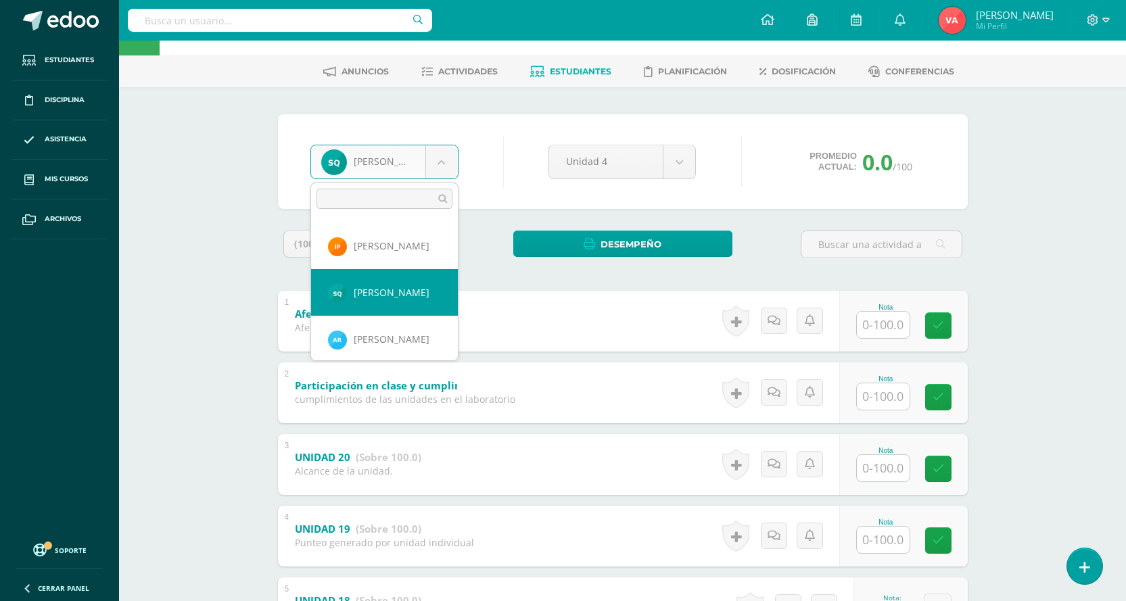
scroll to position [1001, 0]
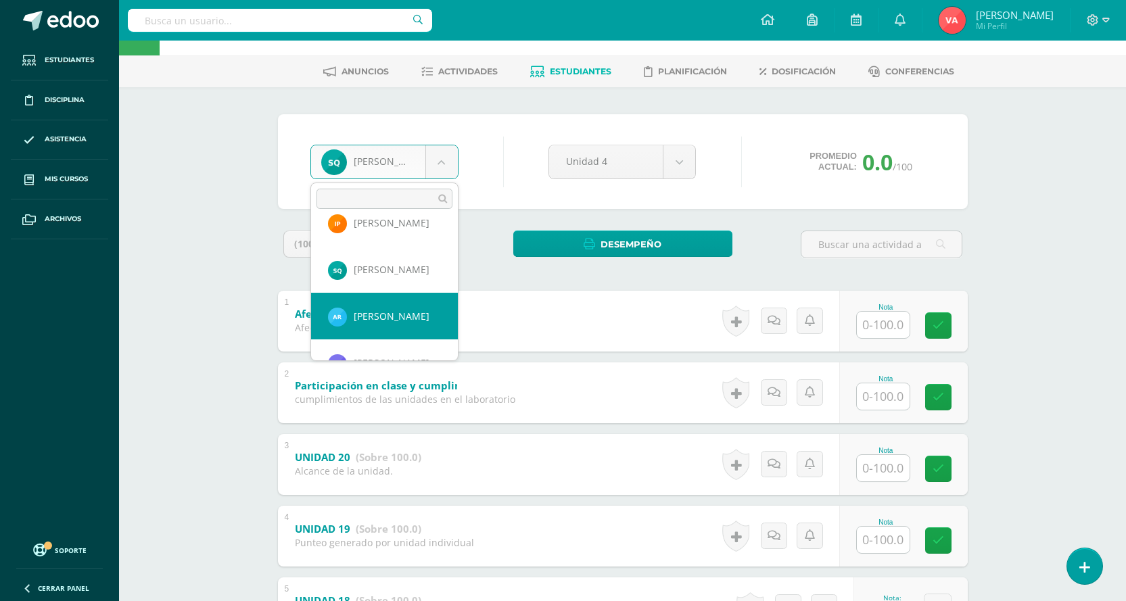
select select "2624"
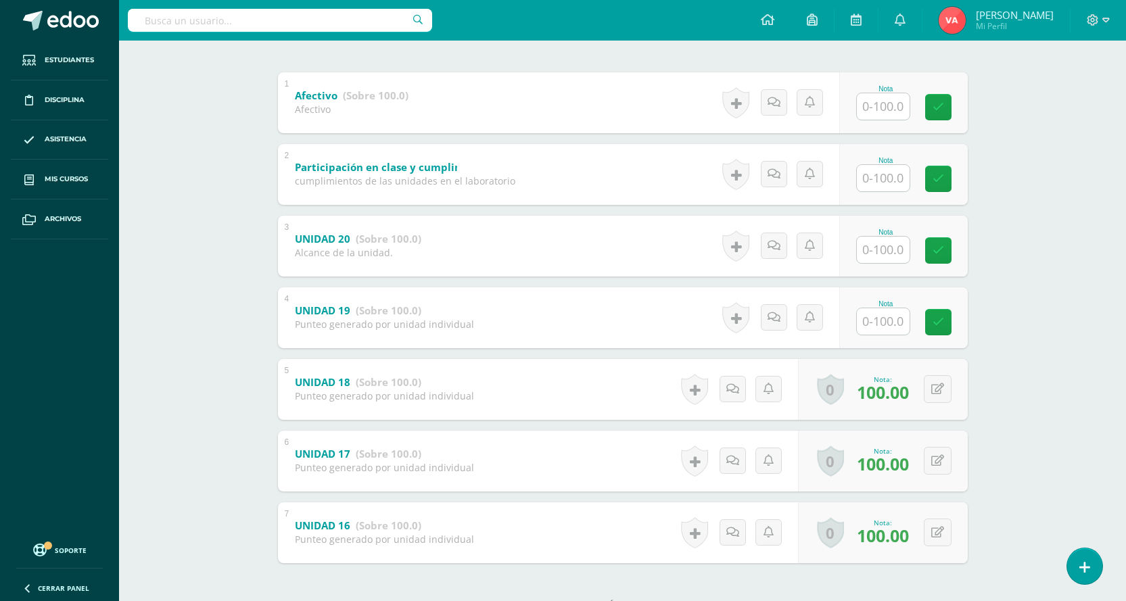
scroll to position [317, 0]
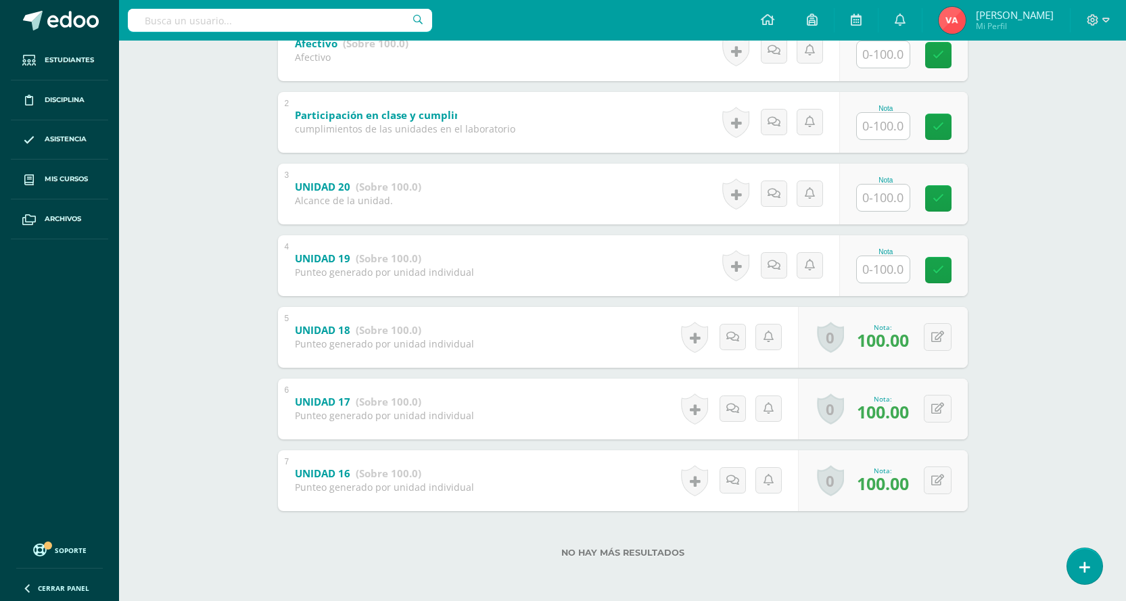
click at [881, 270] on input "text" at bounding box center [883, 269] width 53 height 26
click at [951, 268] on icon at bounding box center [948, 271] width 12 height 12
type input "100"
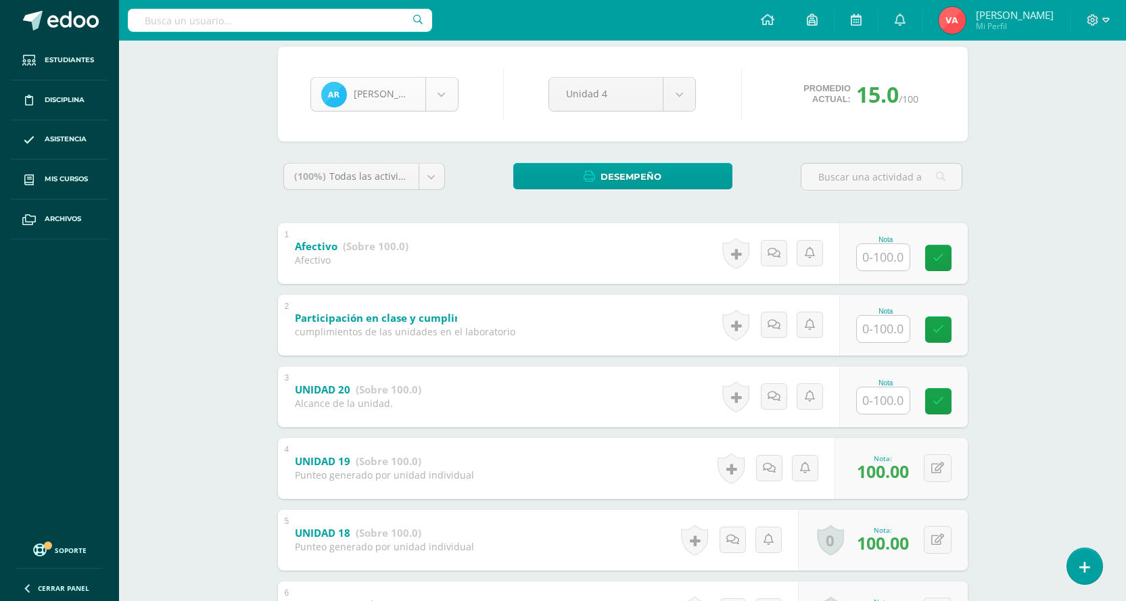
click at [443, 96] on body "Estudiantes Disciplina Asistencia Mis cursos Archivos Soporte Centro de ayuda Ú…" at bounding box center [563, 345] width 1126 height 919
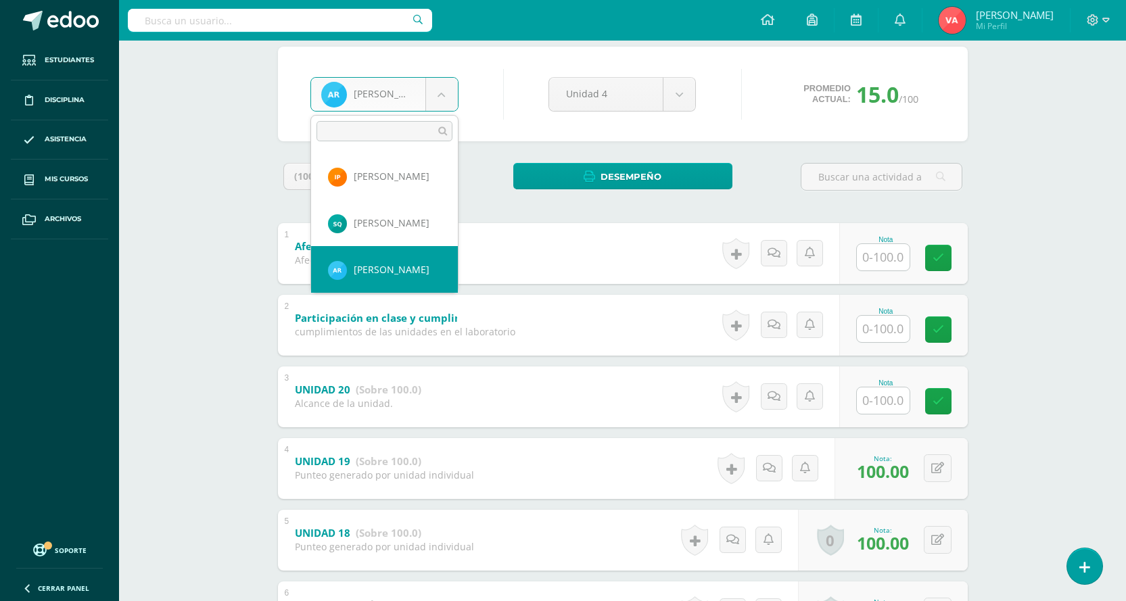
scroll to position [1047, 0]
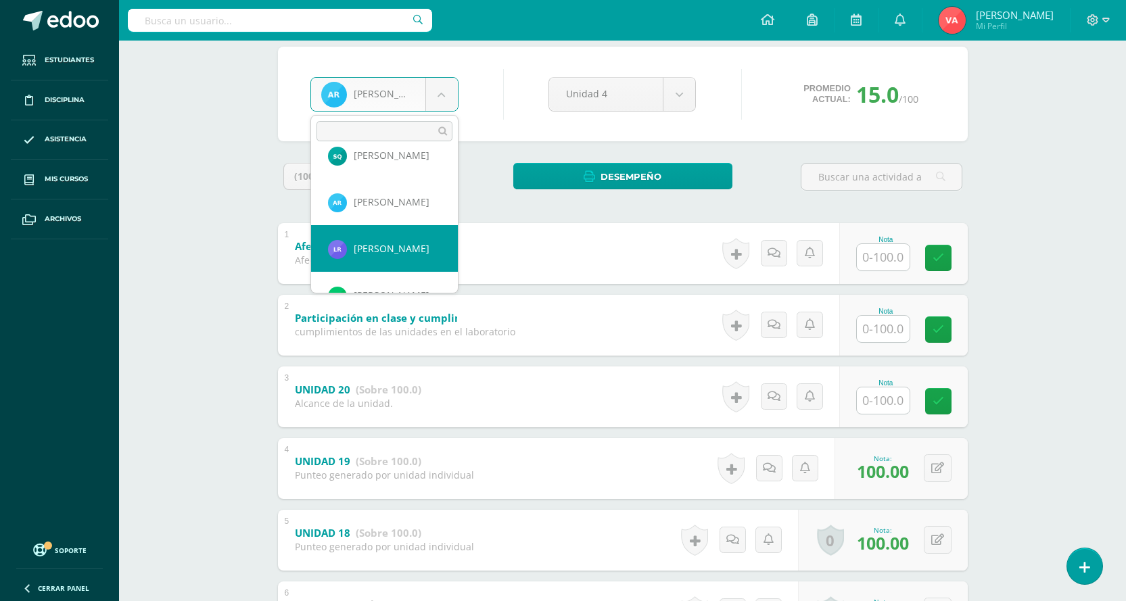
select select "2278"
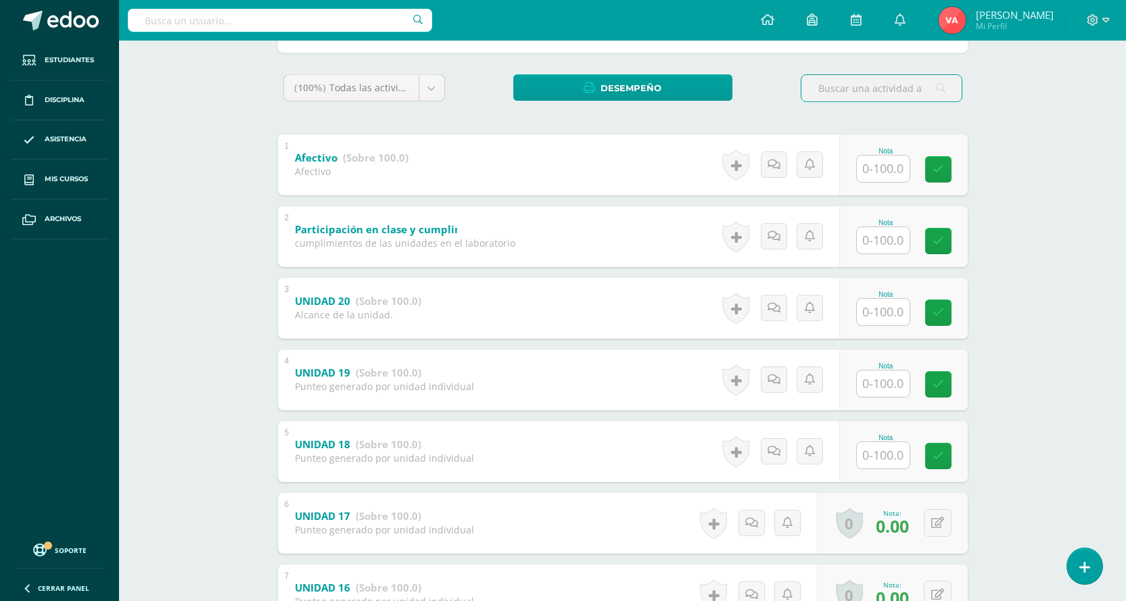
scroll to position [271, 0]
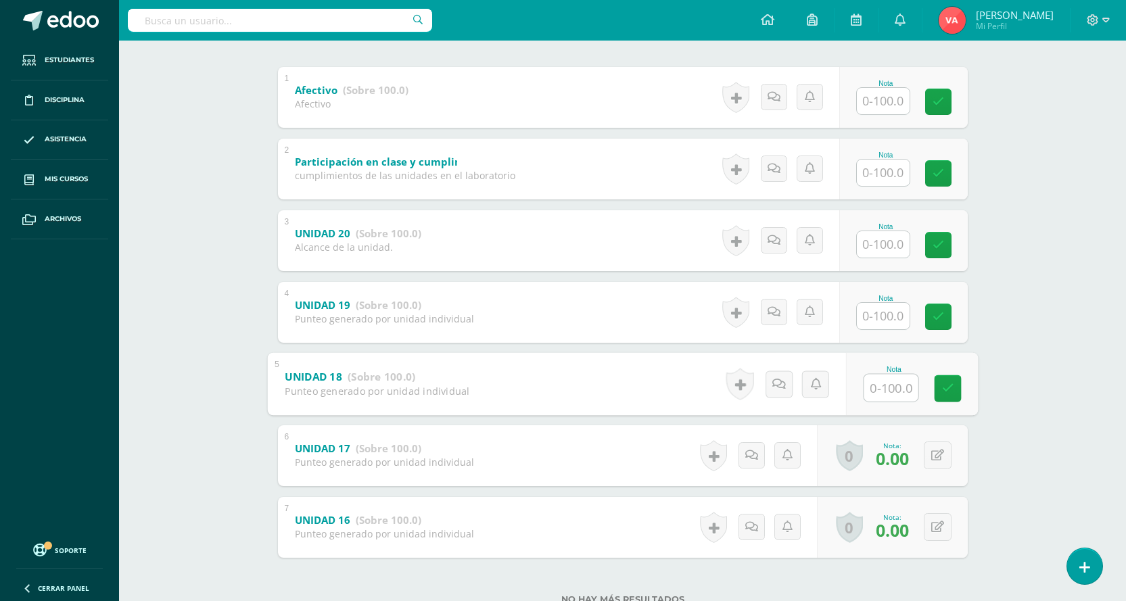
click at [869, 393] on input "text" at bounding box center [891, 387] width 54 height 27
type input "100"
drag, startPoint x: 959, startPoint y: 393, endPoint x: 584, endPoint y: 329, distance: 380.2
click at [958, 393] on link at bounding box center [947, 388] width 27 height 27
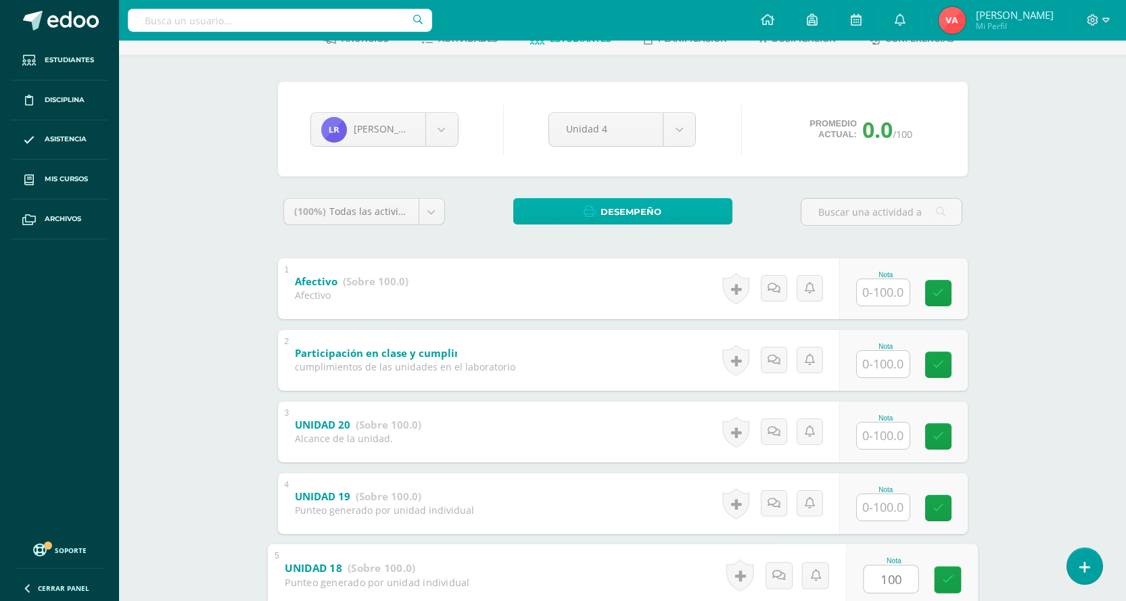
scroll to position [68, 0]
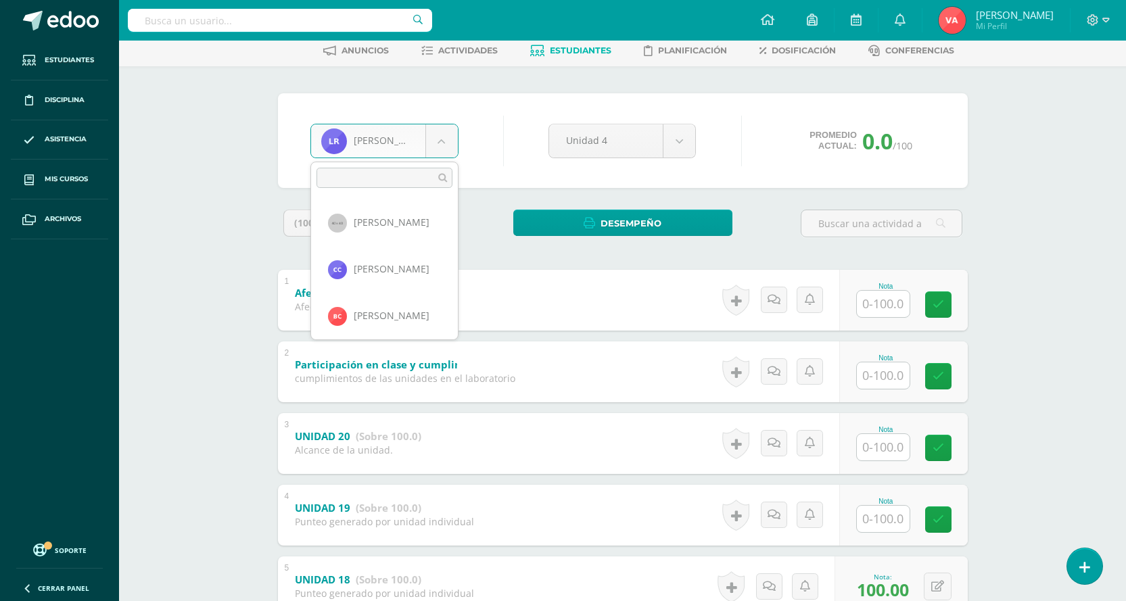
click at [443, 150] on body "Estudiantes Disciplina Asistencia Mis cursos Archivos Soporte Centro de ayuda Ú…" at bounding box center [563, 391] width 1126 height 919
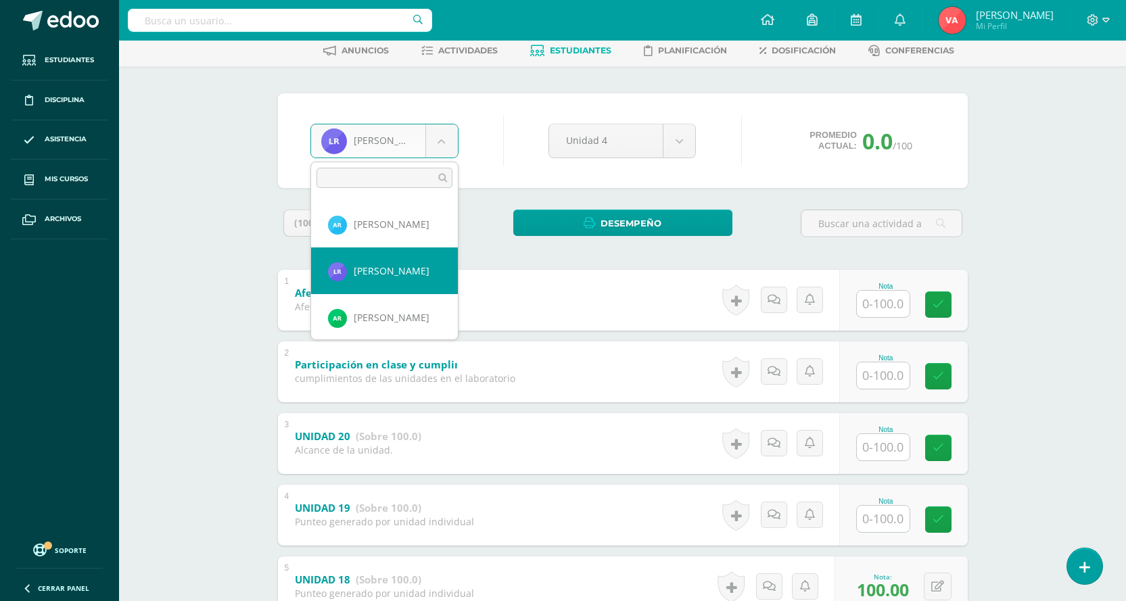
scroll to position [1094, 0]
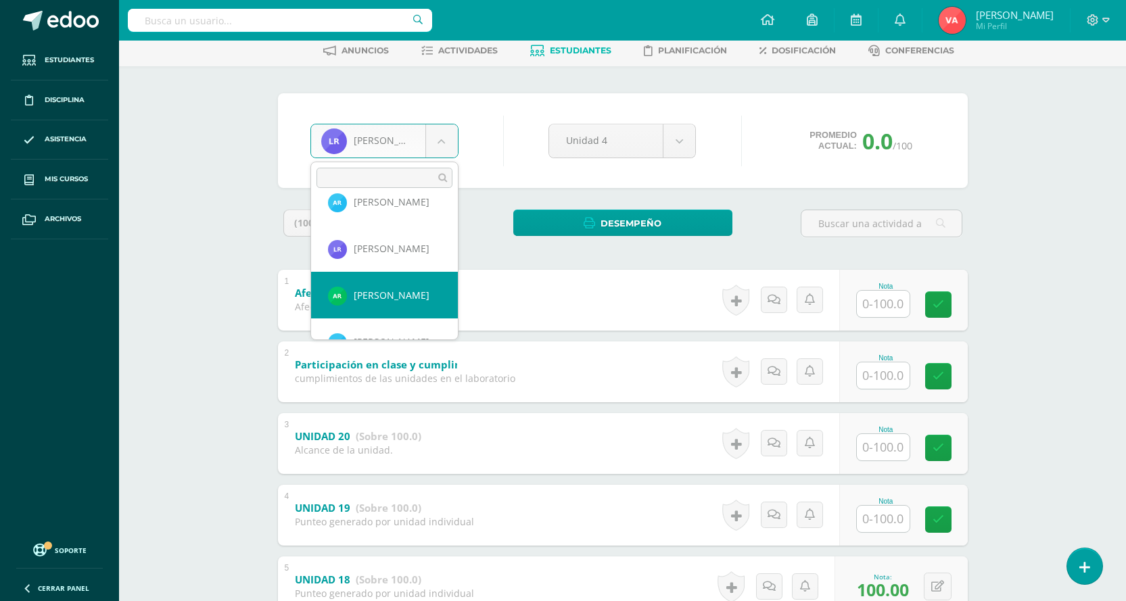
select select "2745"
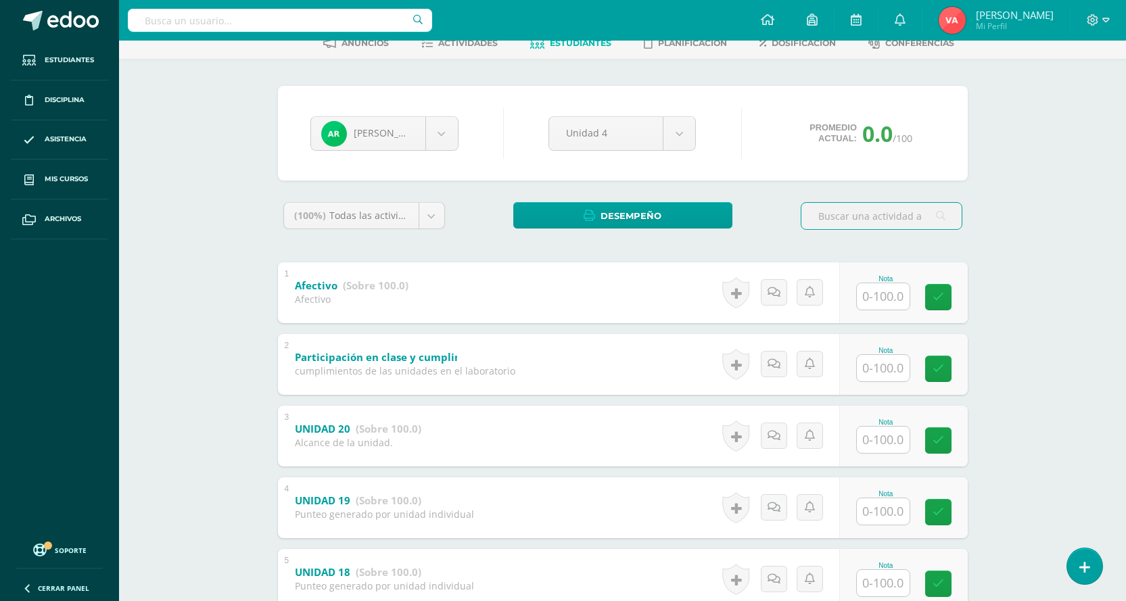
scroll to position [203, 0]
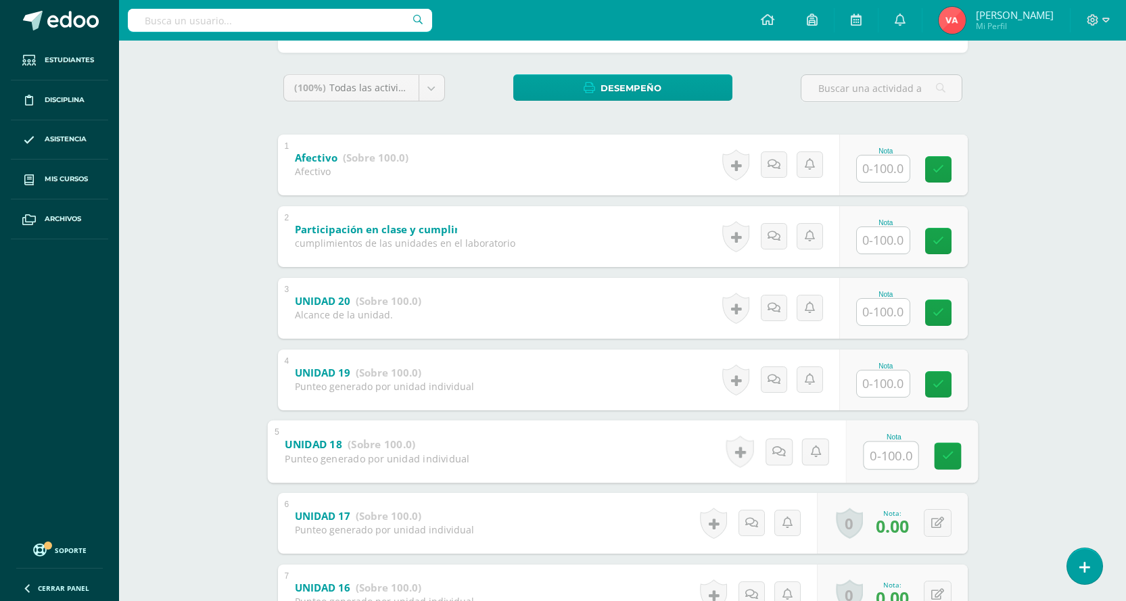
click at [894, 457] on input "text" at bounding box center [891, 455] width 54 height 27
type input "0"
click at [948, 457] on icon at bounding box center [948, 457] width 12 height 12
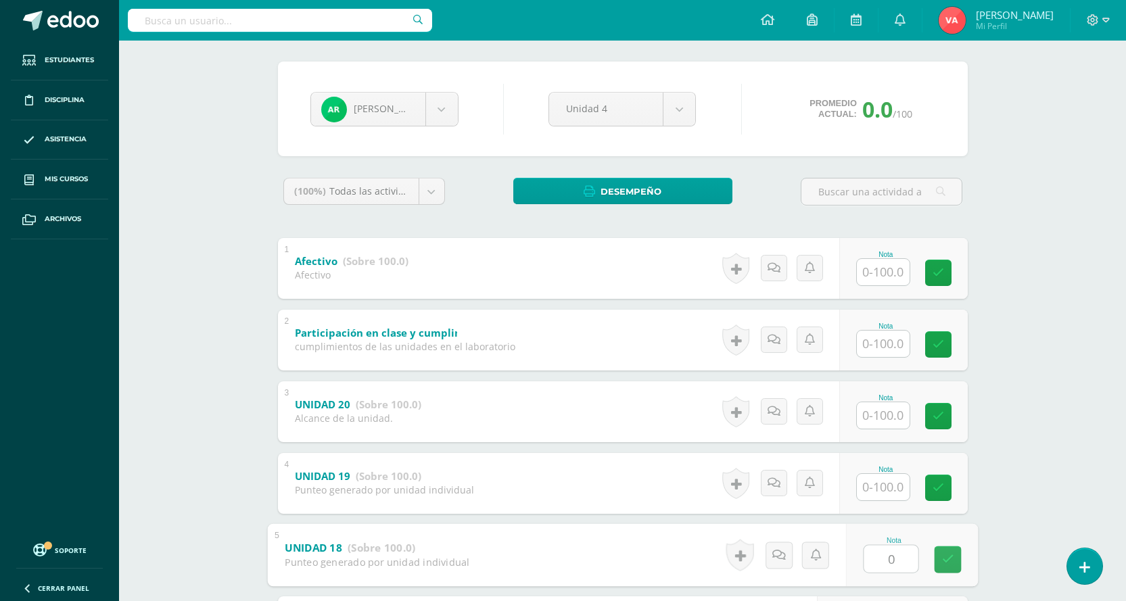
scroll to position [0, 0]
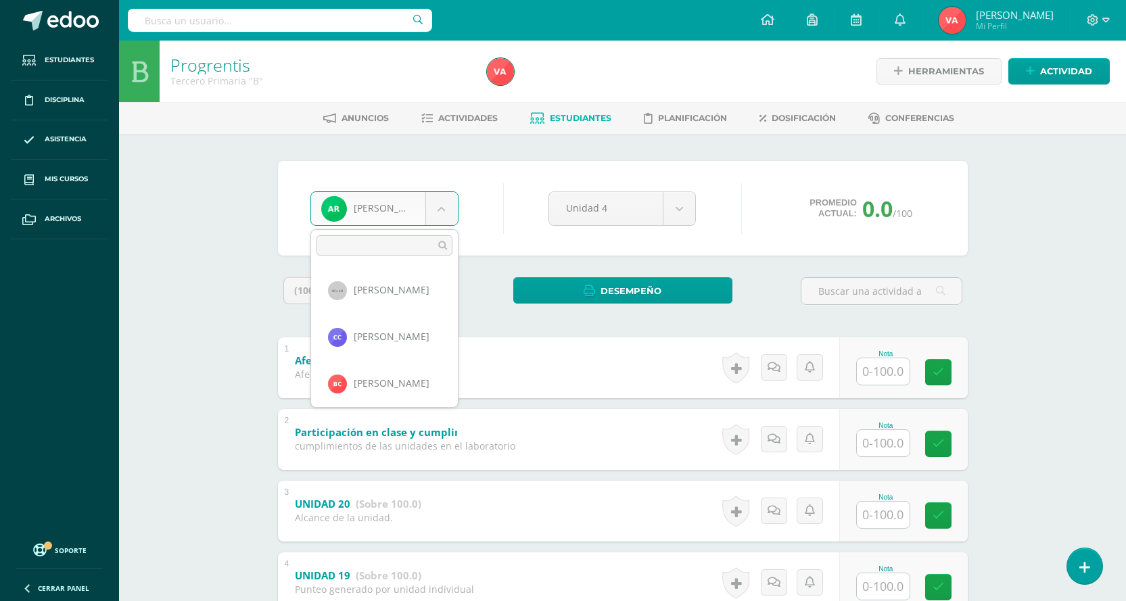
click at [437, 209] on body "Estudiantes Disciplina Asistencia Mis cursos Archivos Soporte Centro de ayuda Ú…" at bounding box center [563, 459] width 1126 height 919
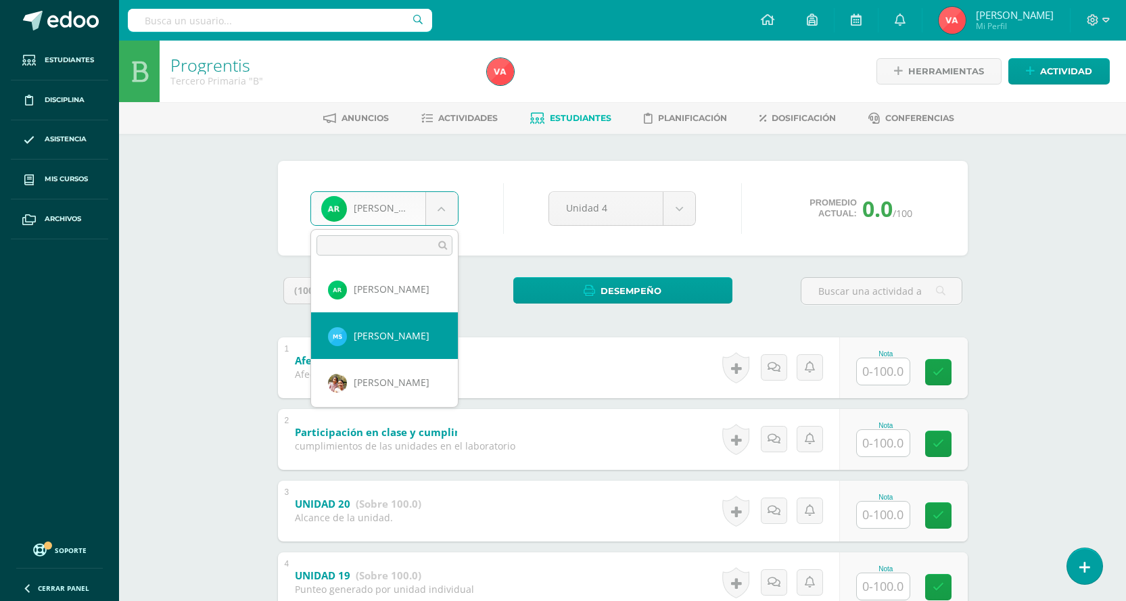
select select "1853"
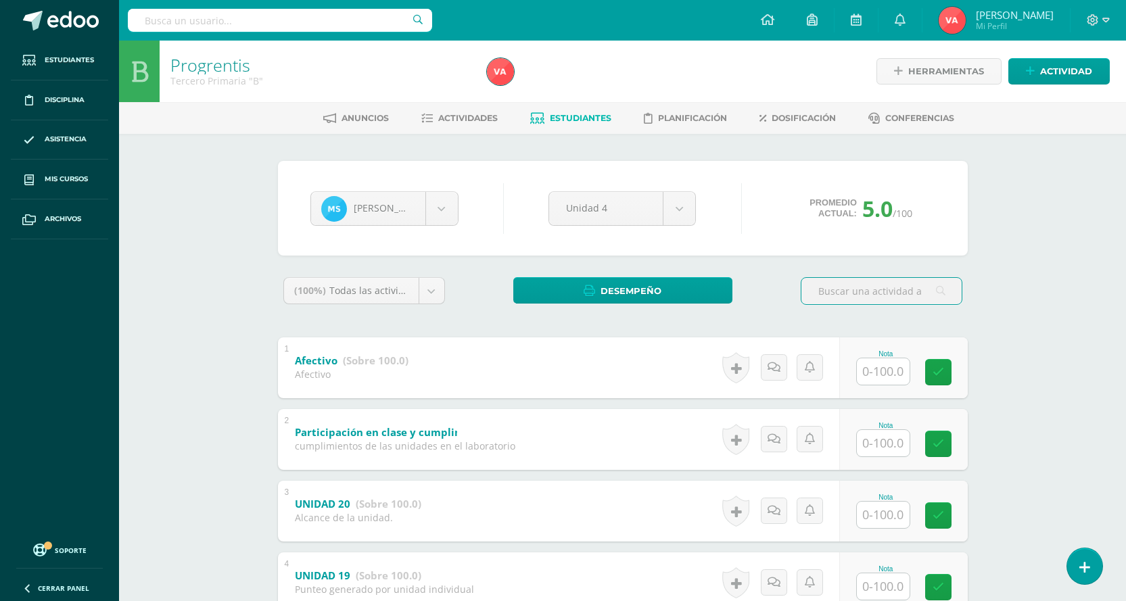
scroll to position [271, 0]
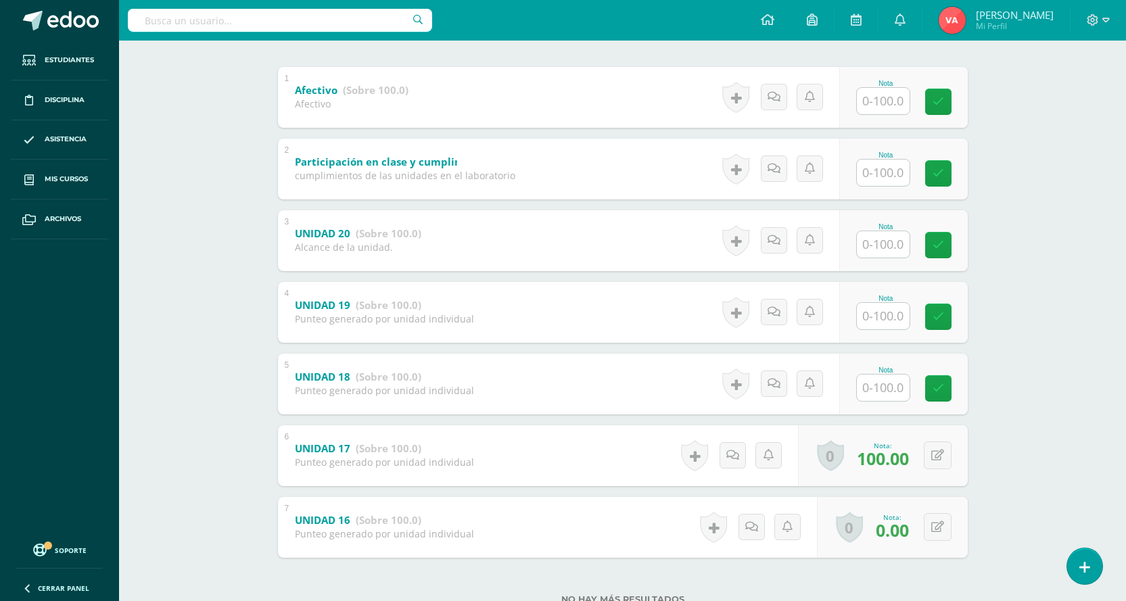
click at [885, 371] on div "Nota" at bounding box center [886, 370] width 60 height 7
click at [882, 381] on input "text" at bounding box center [891, 387] width 54 height 27
type input "100"
click at [890, 316] on input "text" at bounding box center [891, 315] width 54 height 27
type input "100"
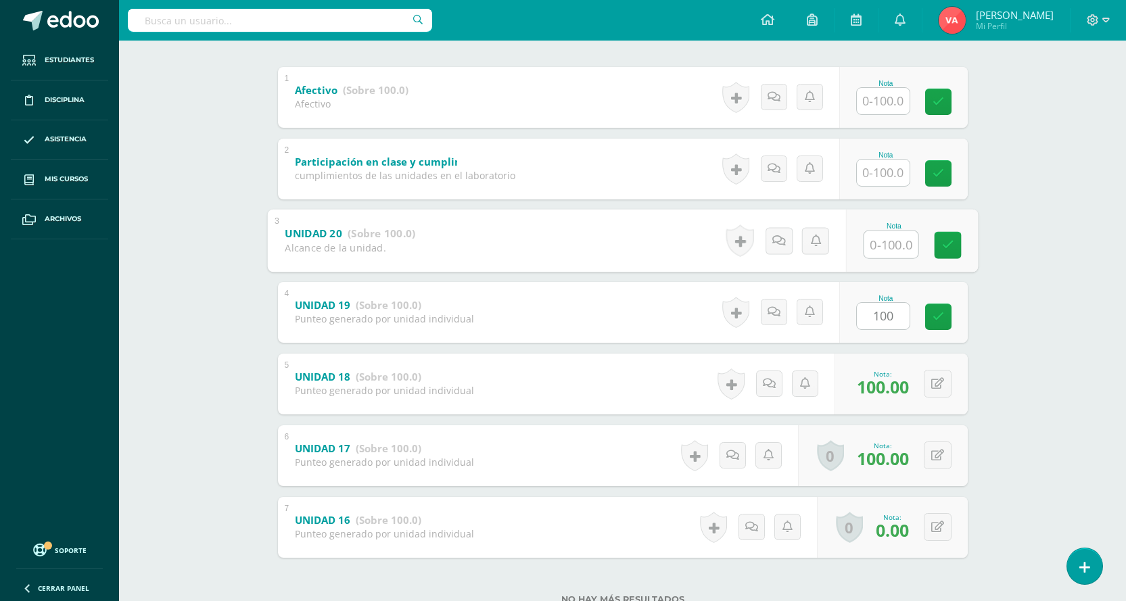
click at [878, 239] on input "text" at bounding box center [891, 244] width 54 height 27
type input "100"
click at [946, 244] on icon at bounding box center [948, 245] width 12 height 12
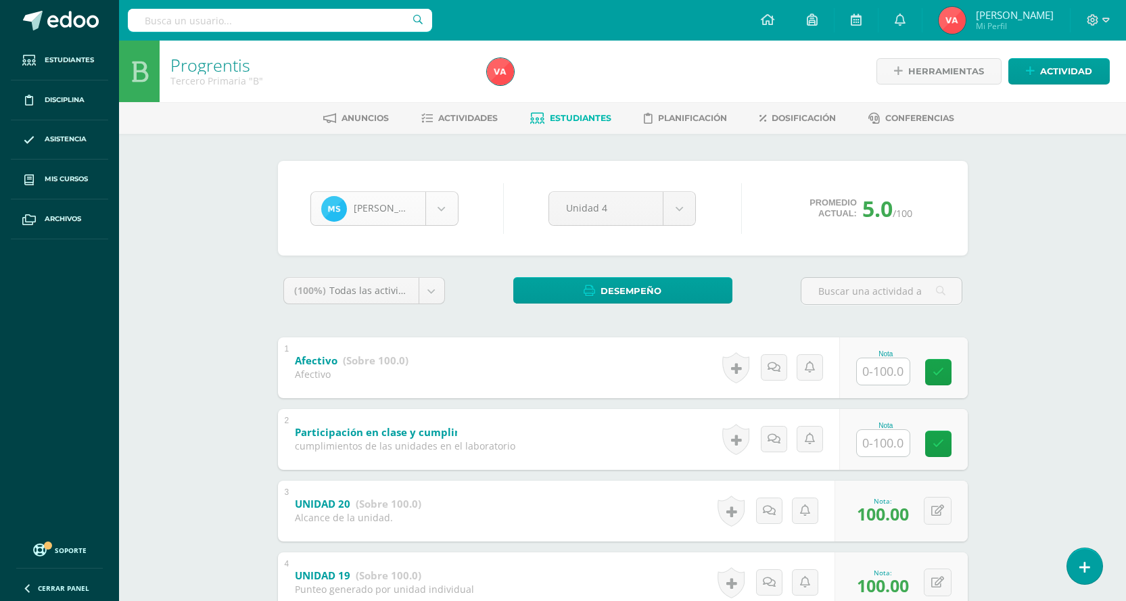
click at [444, 204] on body "Estudiantes Disciplina Asistencia Mis cursos Archivos Soporte Centro de ayuda Ú…" at bounding box center [563, 459] width 1126 height 919
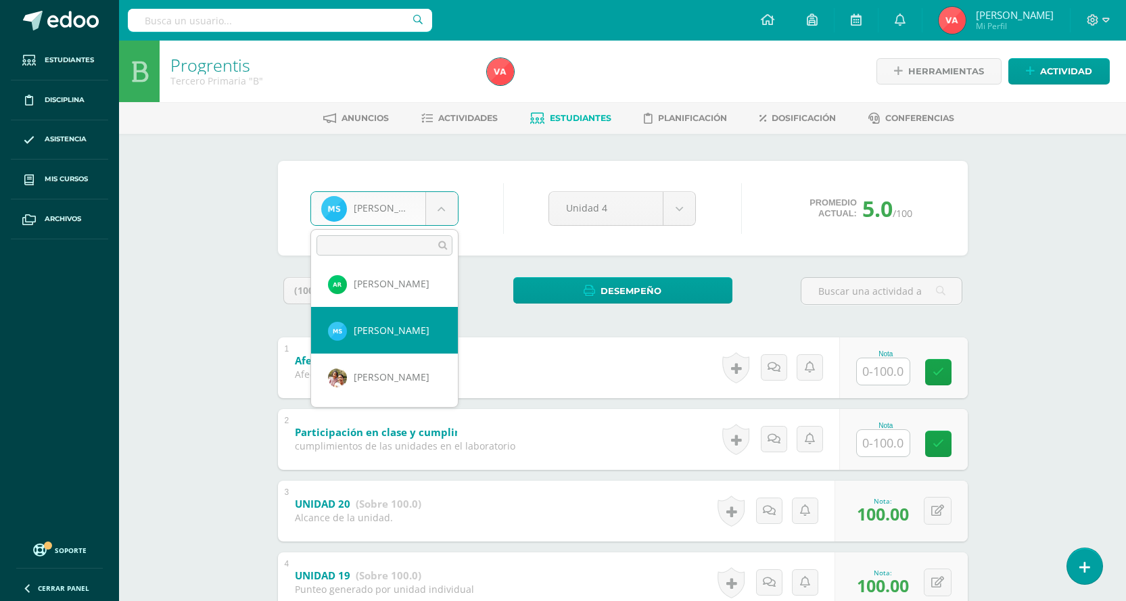
scroll to position [1187, 0]
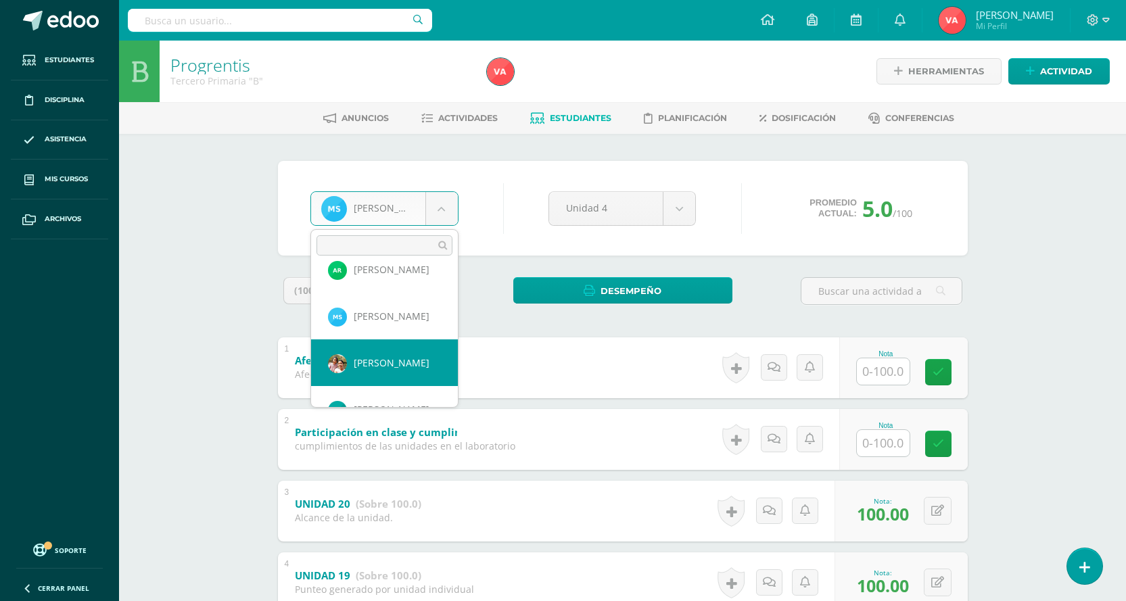
select select "1638"
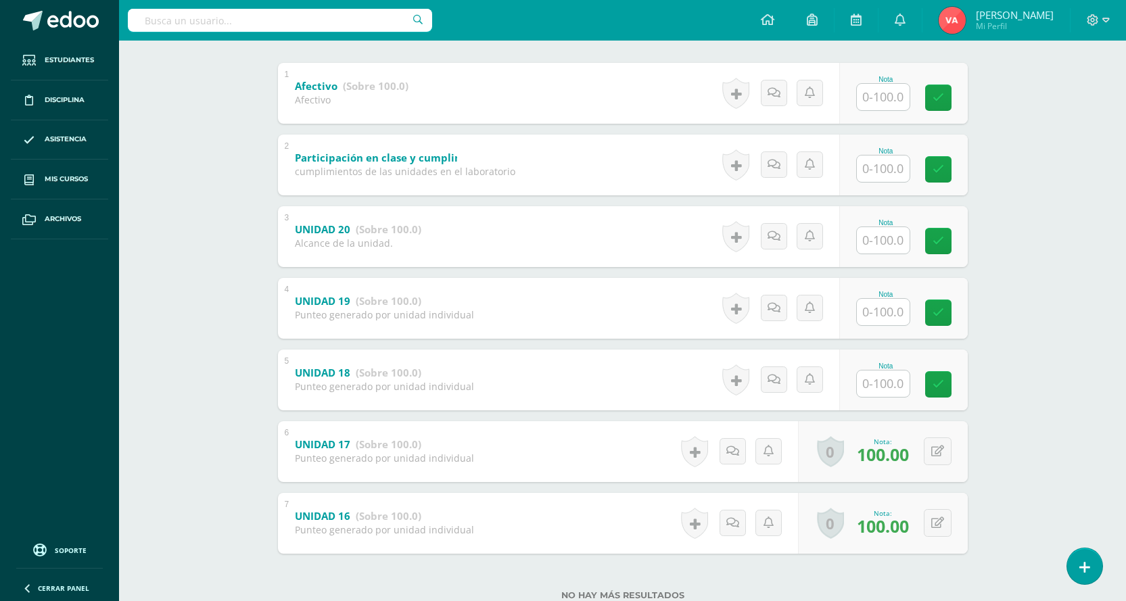
scroll to position [317, 0]
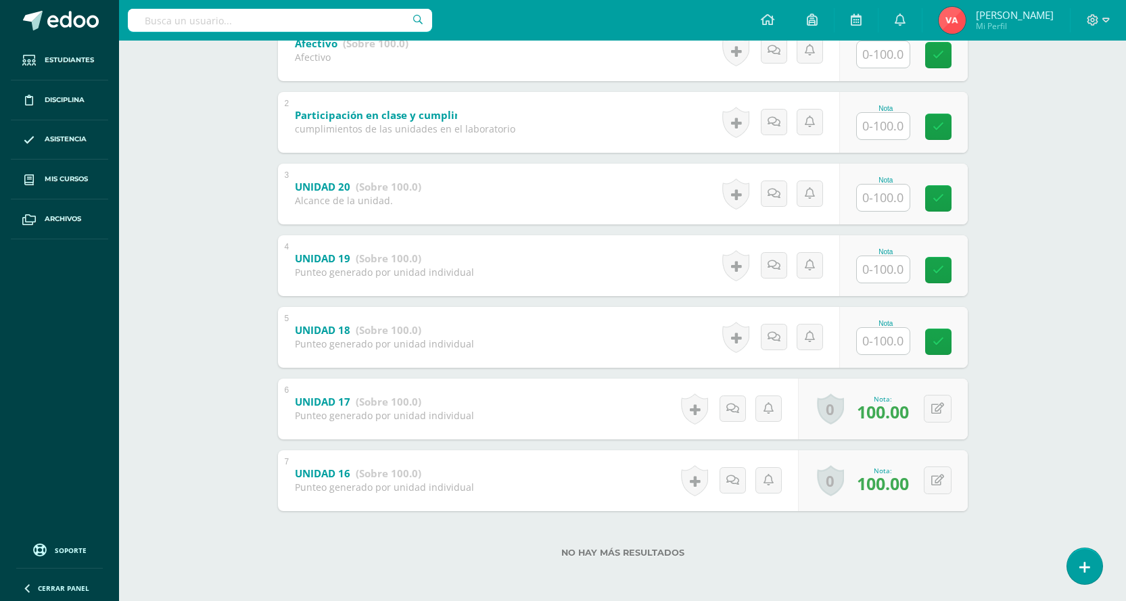
click at [890, 344] on input "text" at bounding box center [883, 341] width 53 height 26
type input "100"
click at [943, 346] on icon at bounding box center [948, 342] width 12 height 12
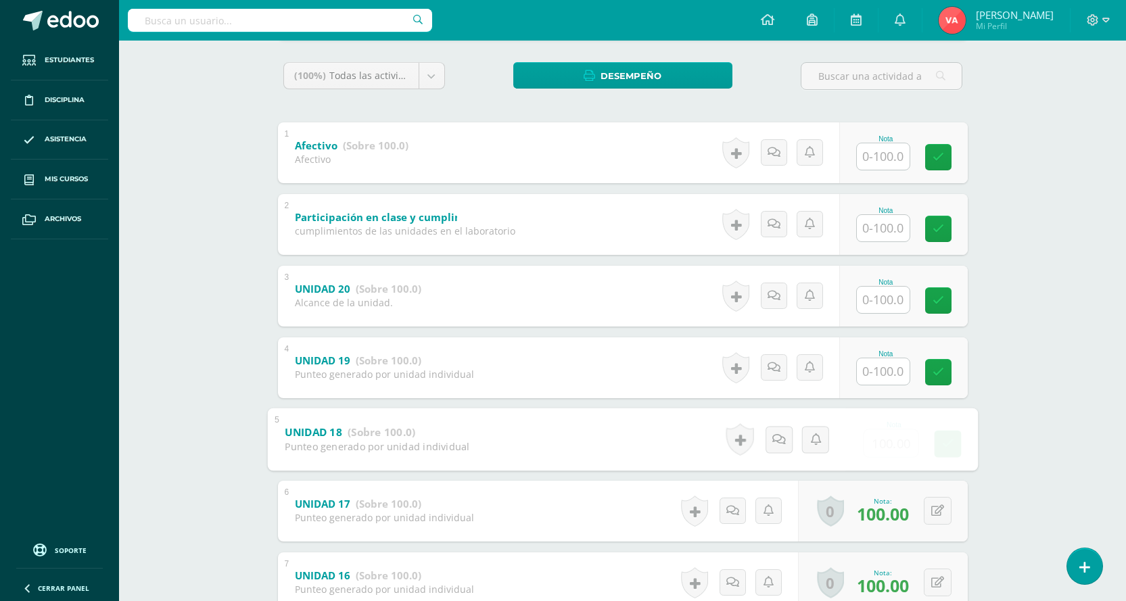
scroll to position [114, 0]
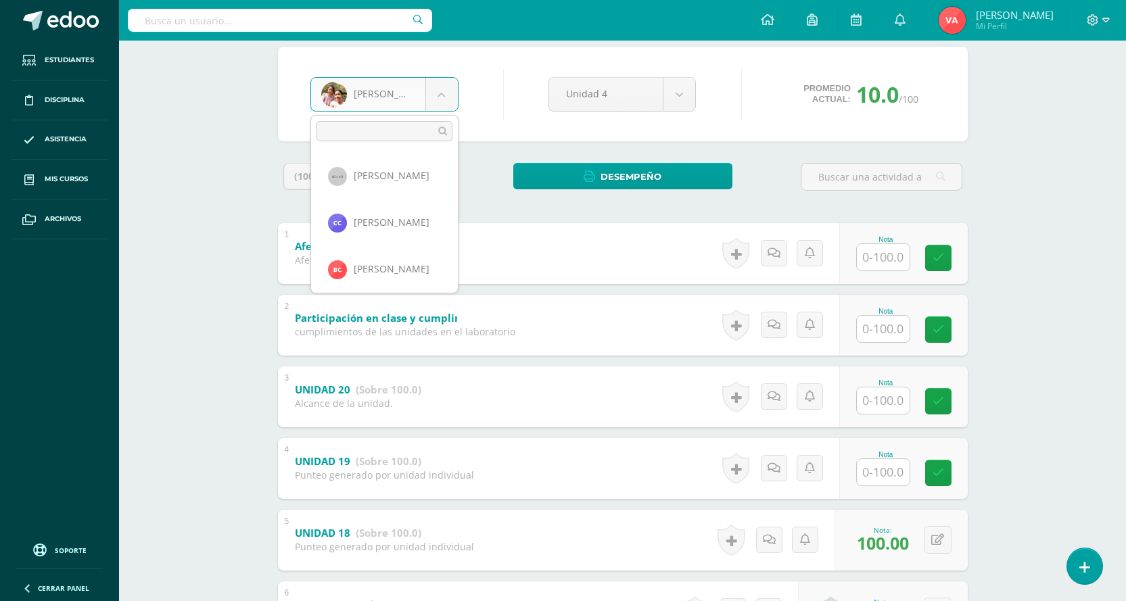
click at [435, 91] on body "Estudiantes Disciplina Asistencia Mis cursos Archivos Soporte Centro de ayuda Ú…" at bounding box center [563, 345] width 1126 height 919
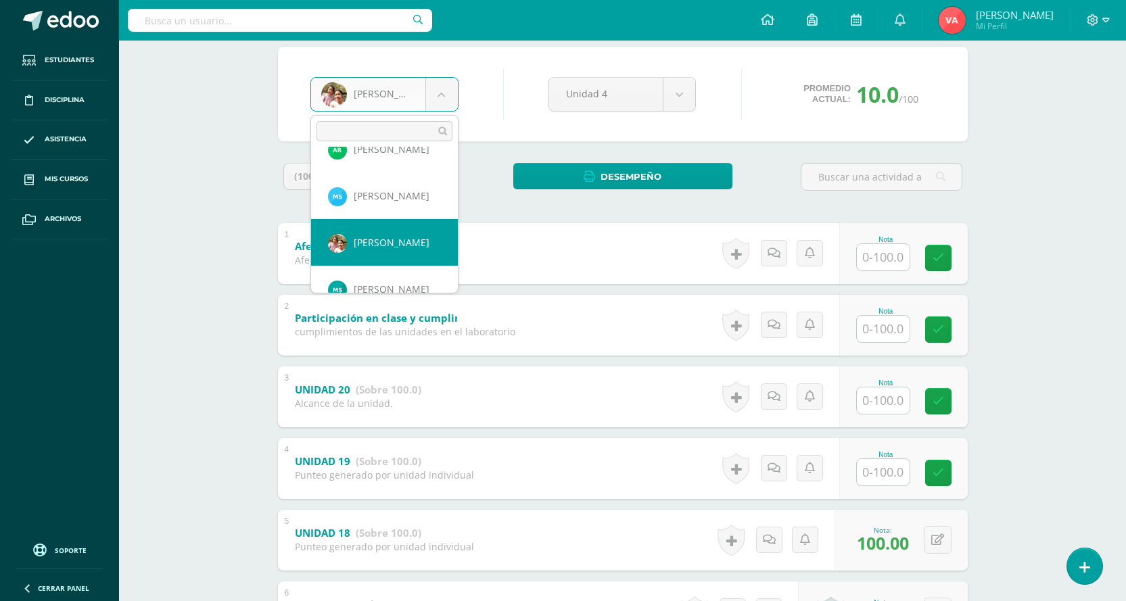
scroll to position [1213, 0]
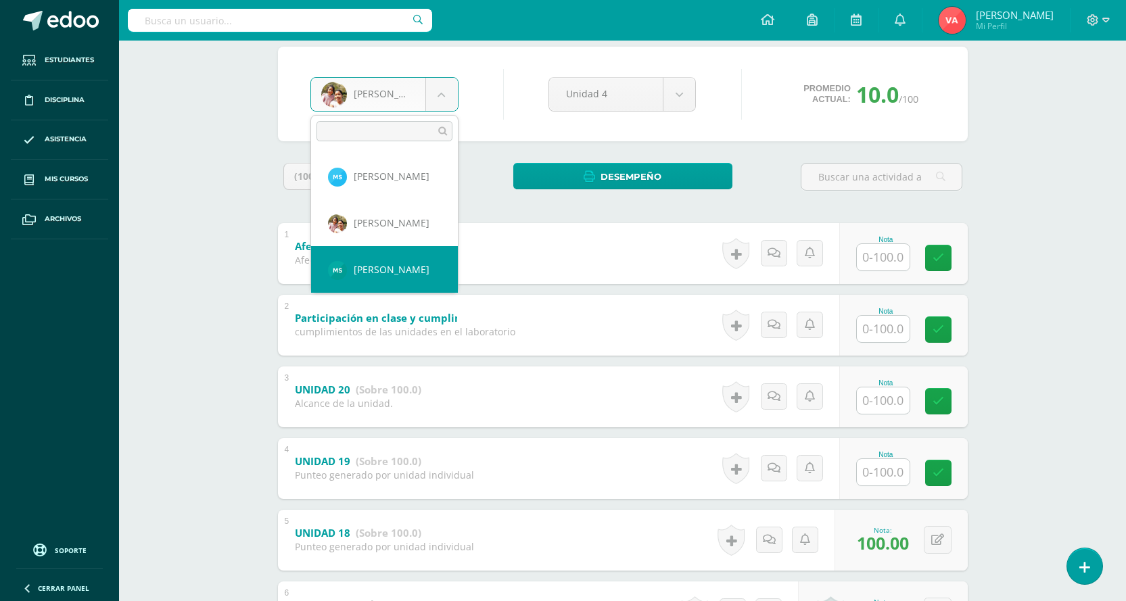
select select "1858"
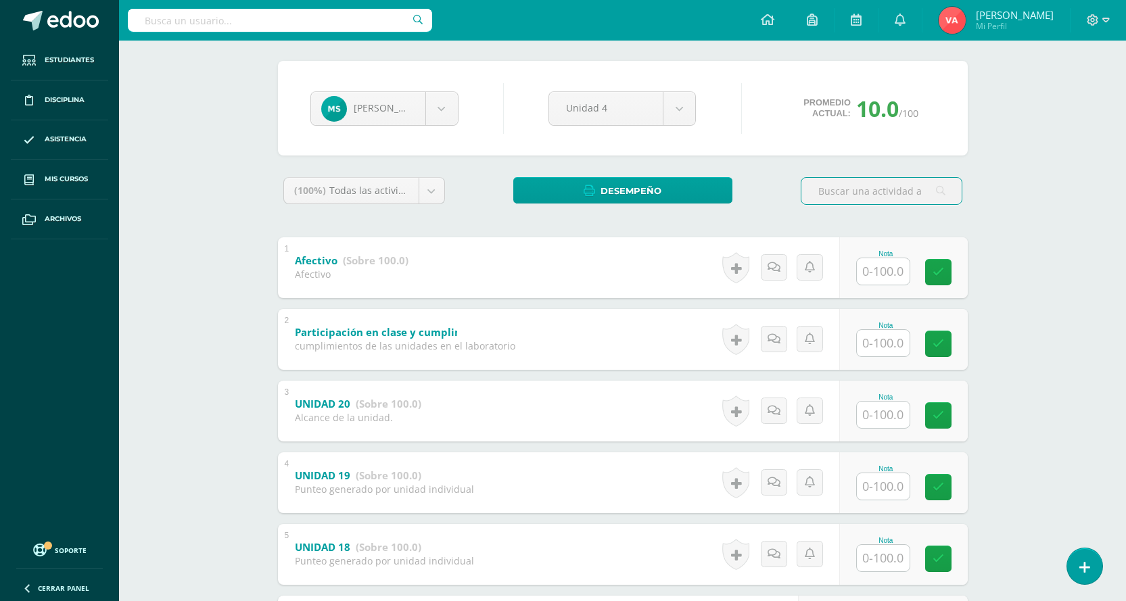
scroll to position [271, 0]
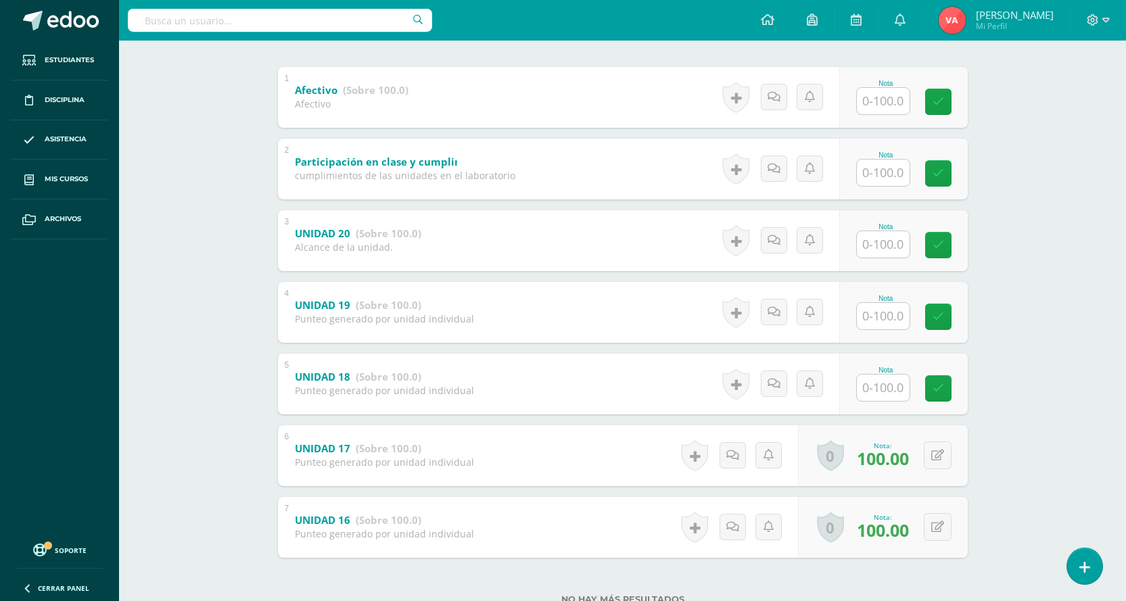
click at [869, 388] on input "text" at bounding box center [883, 388] width 53 height 26
type input "0"
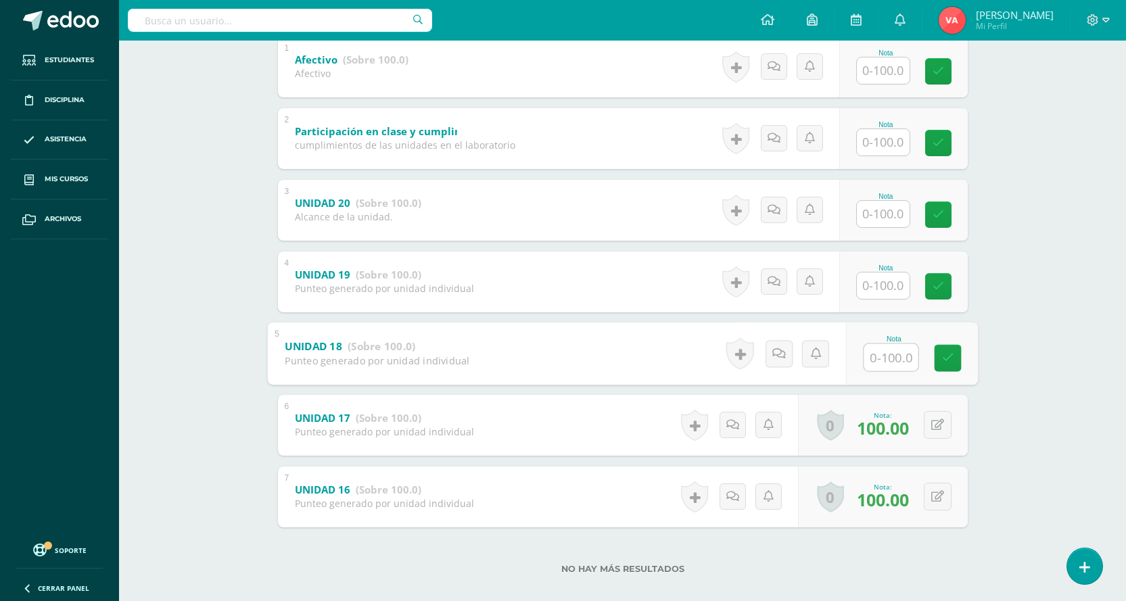
scroll to position [317, 0]
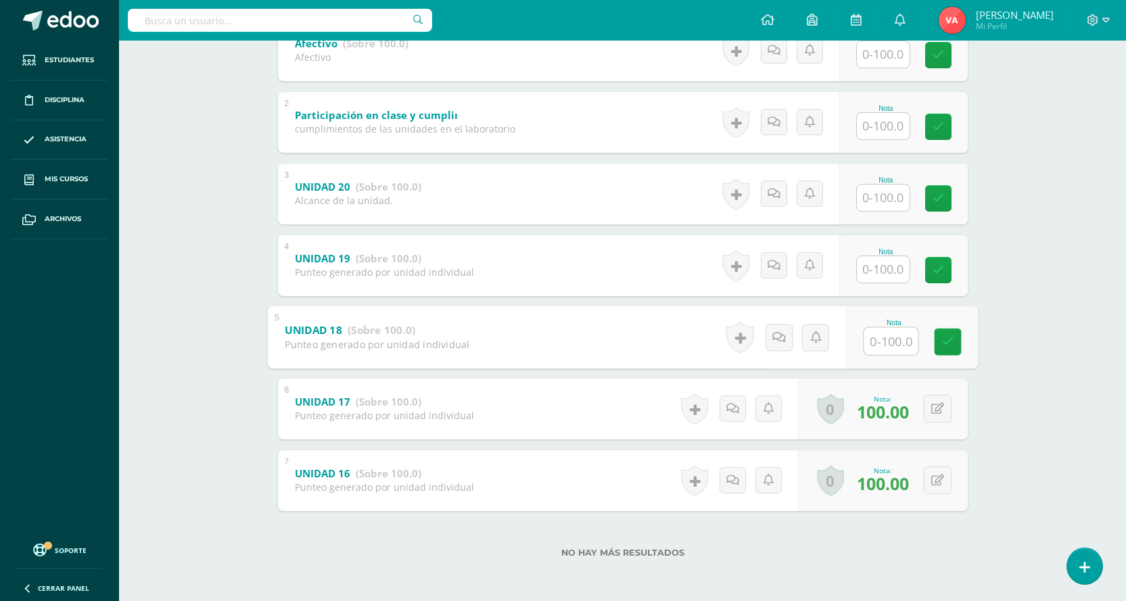
click at [904, 348] on input "text" at bounding box center [891, 340] width 54 height 27
type input "100"
click at [884, 261] on input "text" at bounding box center [891, 269] width 54 height 27
type input "100"
click at [888, 196] on input "text" at bounding box center [891, 197] width 54 height 27
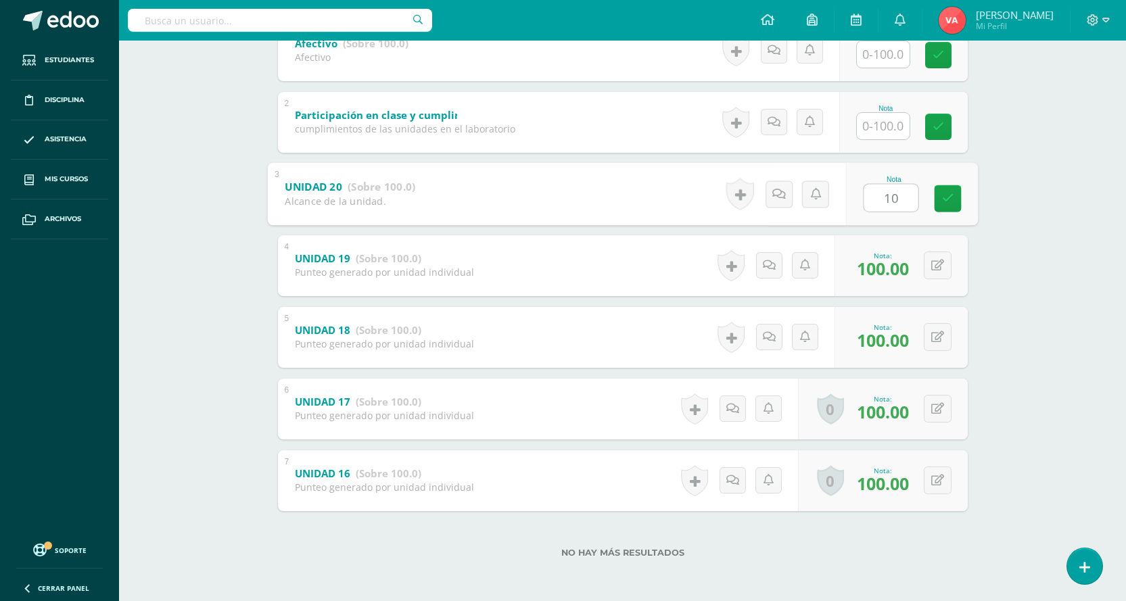
type input "100"
click at [951, 196] on icon at bounding box center [948, 199] width 12 height 12
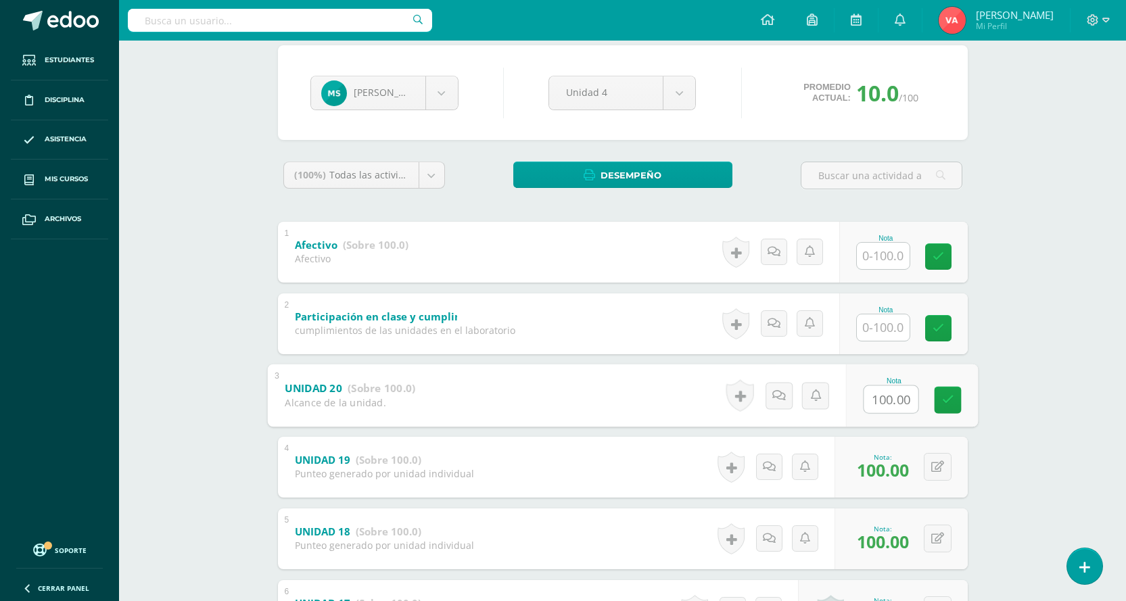
scroll to position [114, 0]
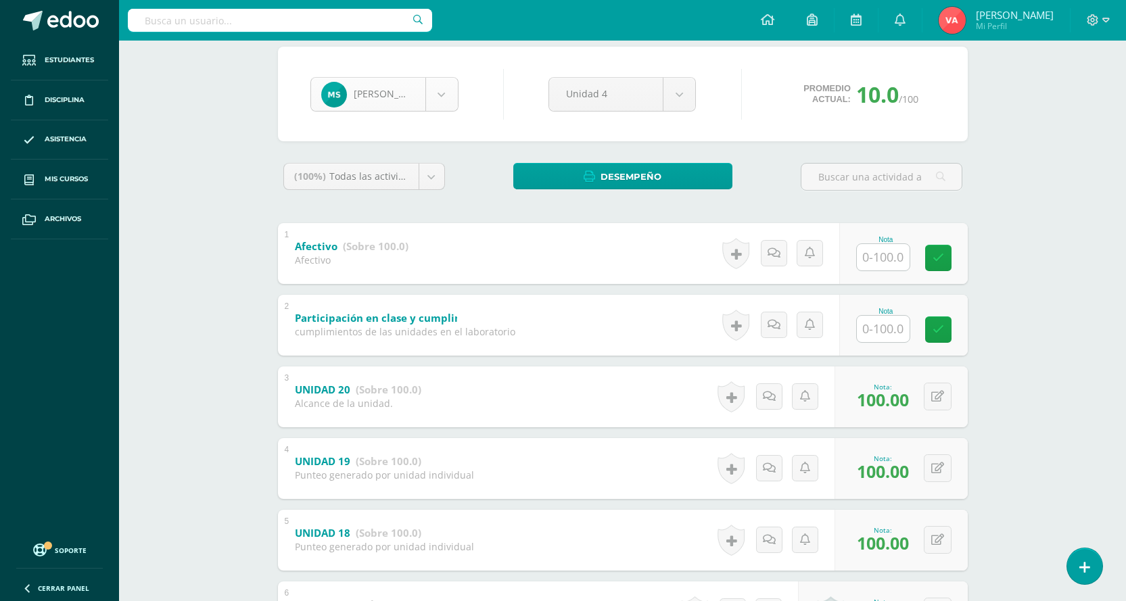
click at [449, 92] on body "Estudiantes Disciplina Asistencia Mis cursos Archivos Soporte Centro de ayuda Ú…" at bounding box center [563, 345] width 1126 height 919
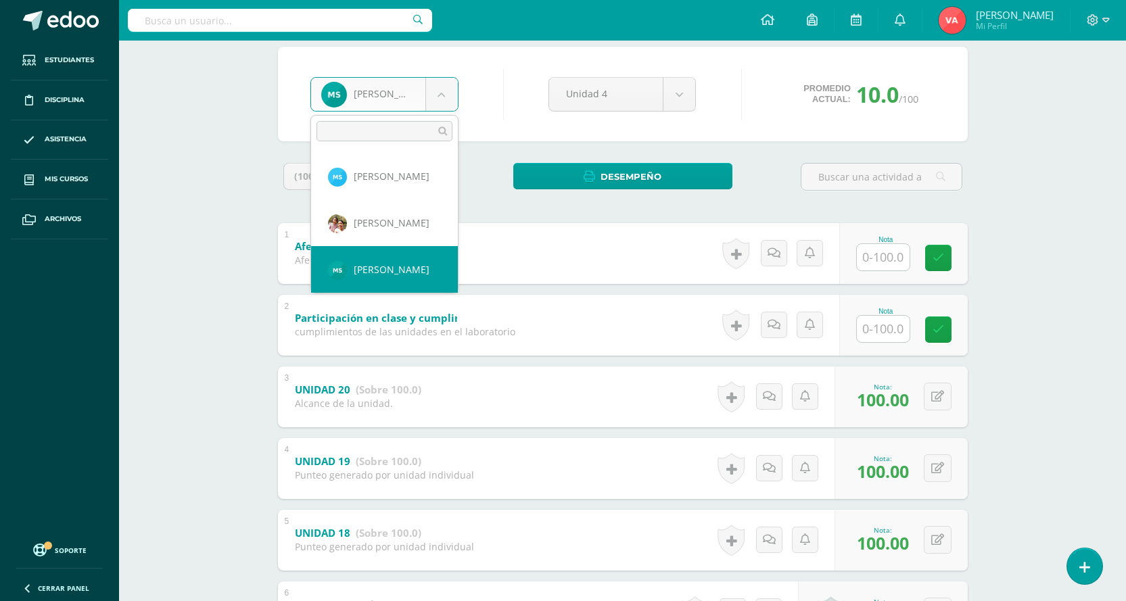
scroll to position [1281, 0]
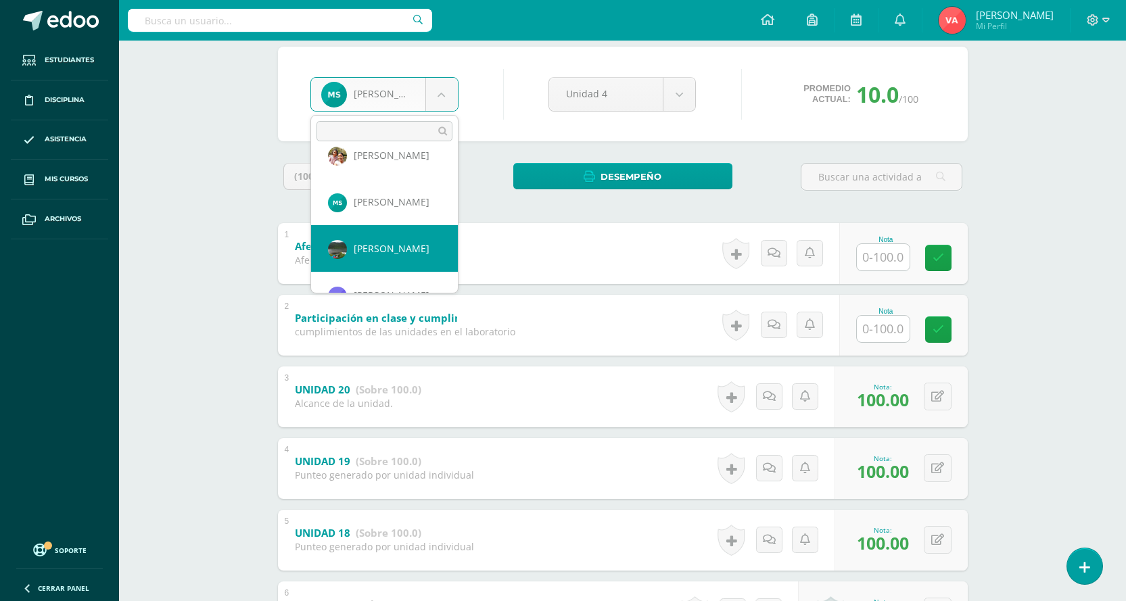
select select "1855"
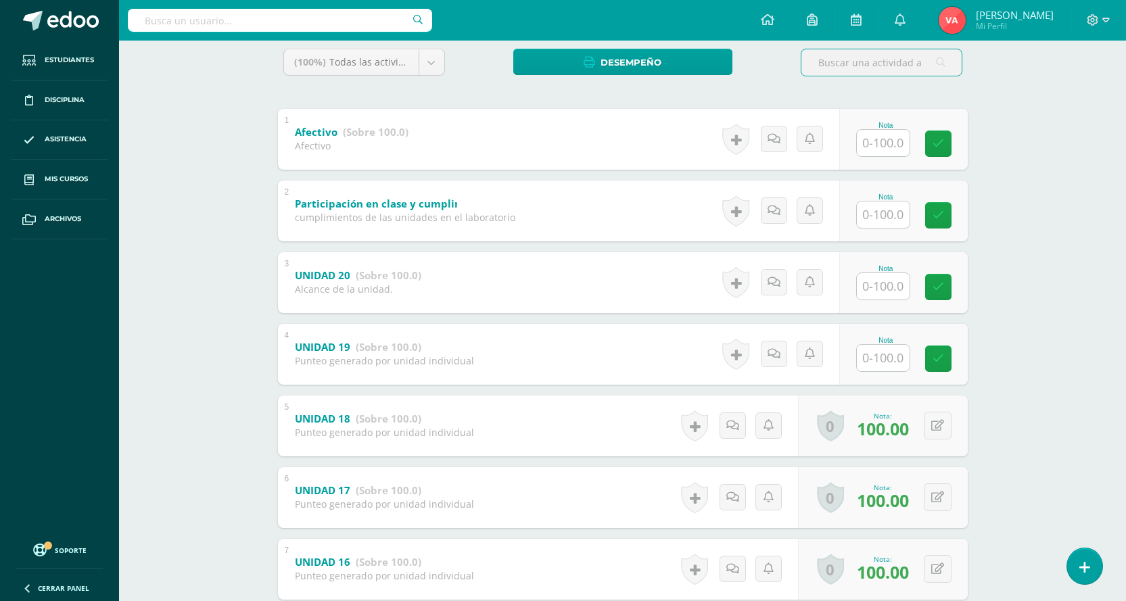
scroll to position [271, 0]
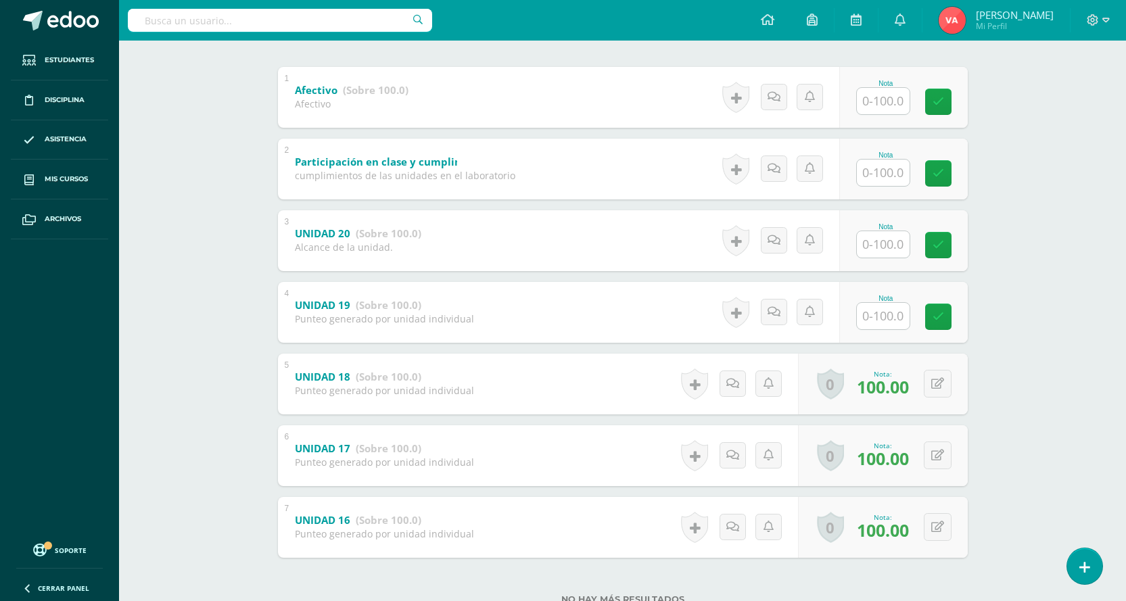
click at [905, 313] on input "text" at bounding box center [883, 316] width 53 height 26
type input "100"
click at [894, 249] on input "text" at bounding box center [891, 244] width 54 height 27
type input "100"
click at [948, 247] on icon at bounding box center [948, 245] width 12 height 12
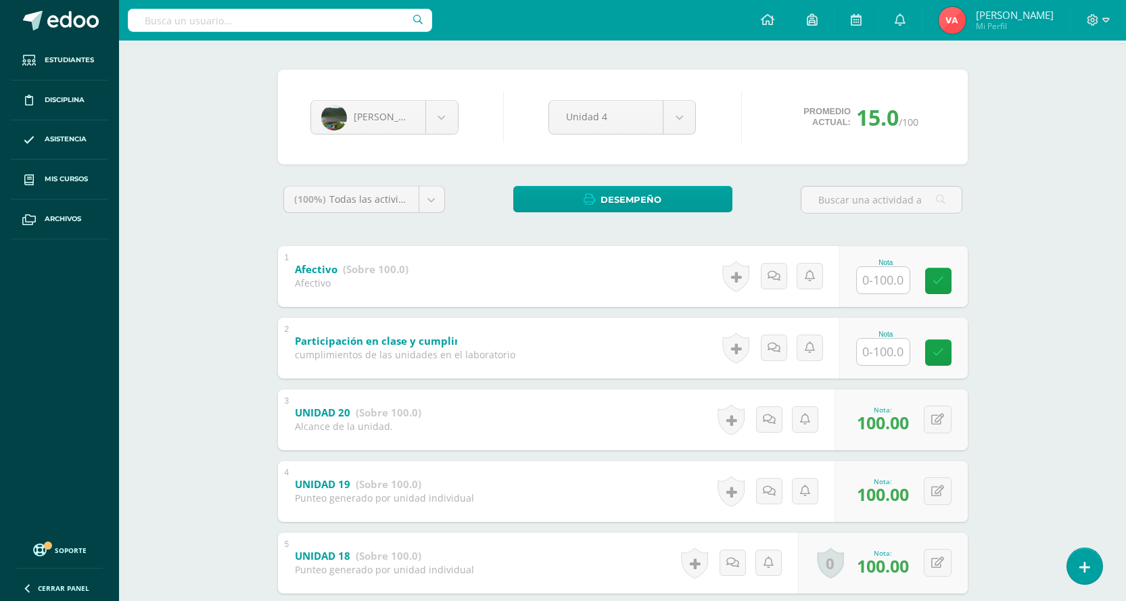
scroll to position [68, 0]
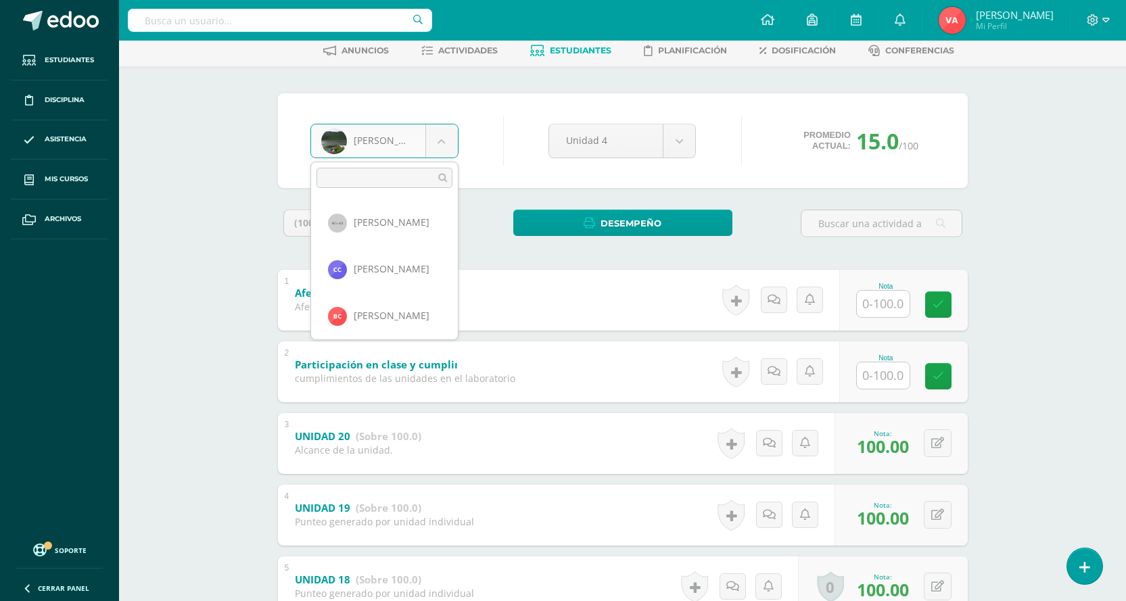
click at [440, 138] on body "Estudiantes Disciplina Asistencia Mis cursos Archivos Soporte Centro de ayuda Ú…" at bounding box center [563, 391] width 1126 height 919
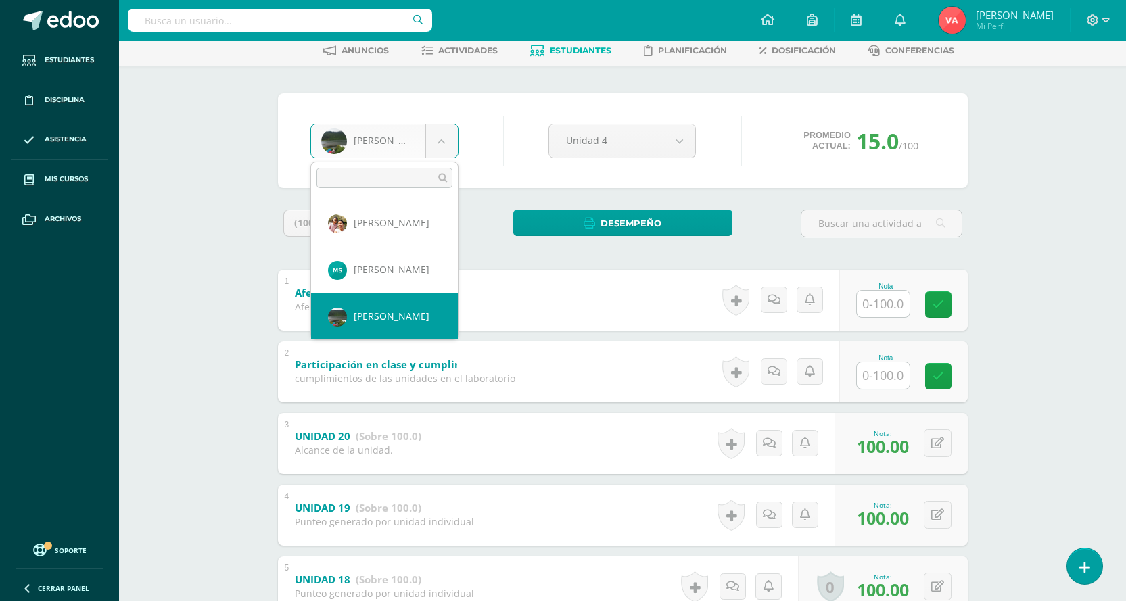
scroll to position [1327, 0]
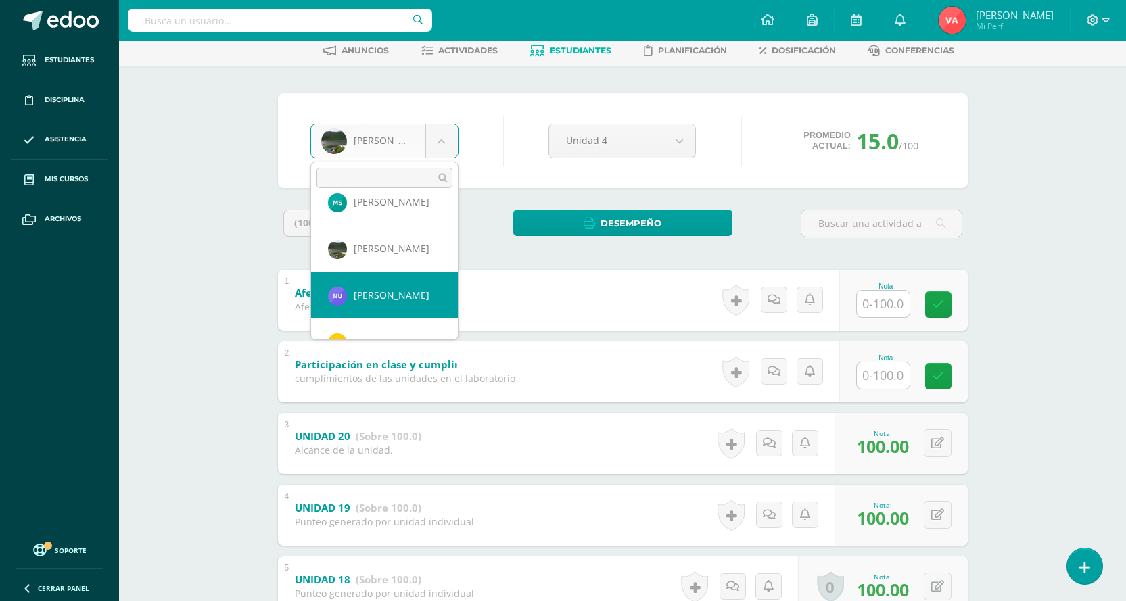
select select "1856"
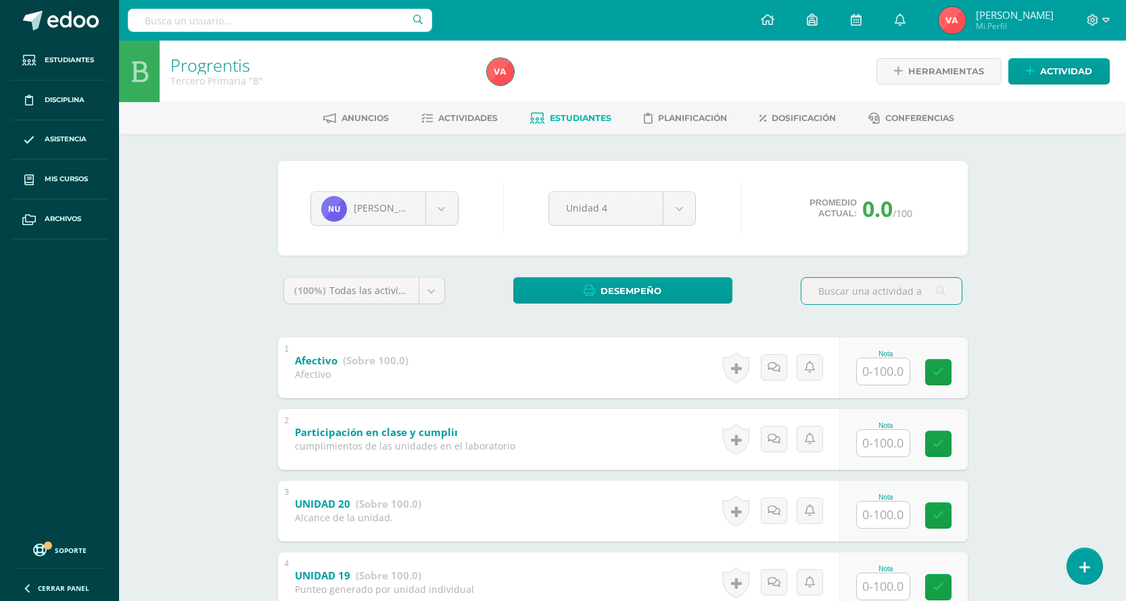
scroll to position [203, 0]
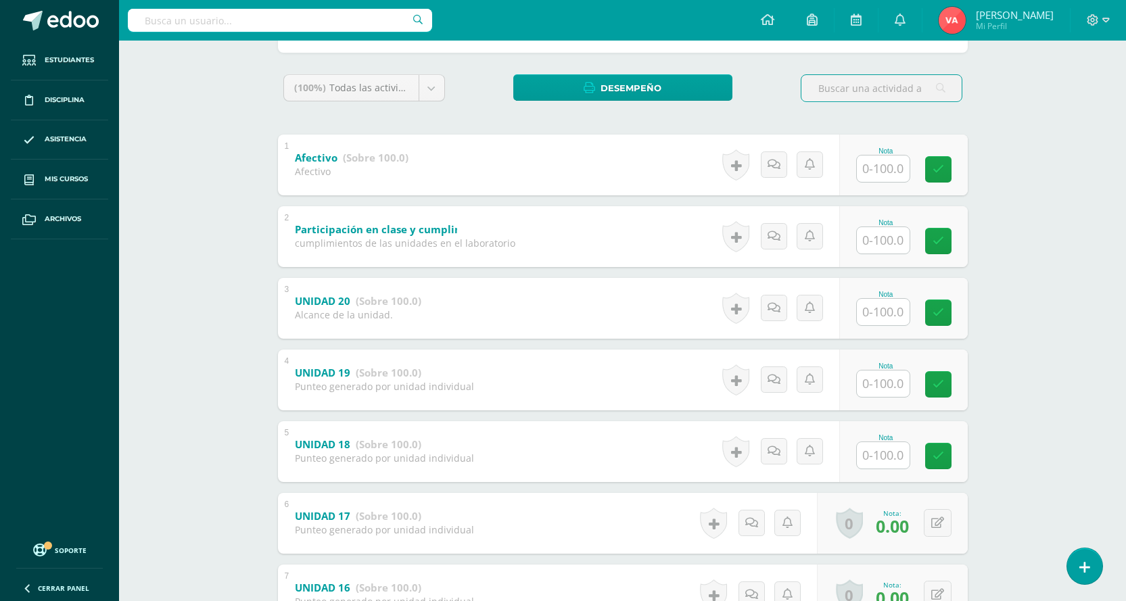
click at [869, 459] on input "text" at bounding box center [883, 455] width 53 height 26
type input "0"
click at [955, 455] on link at bounding box center [947, 455] width 27 height 27
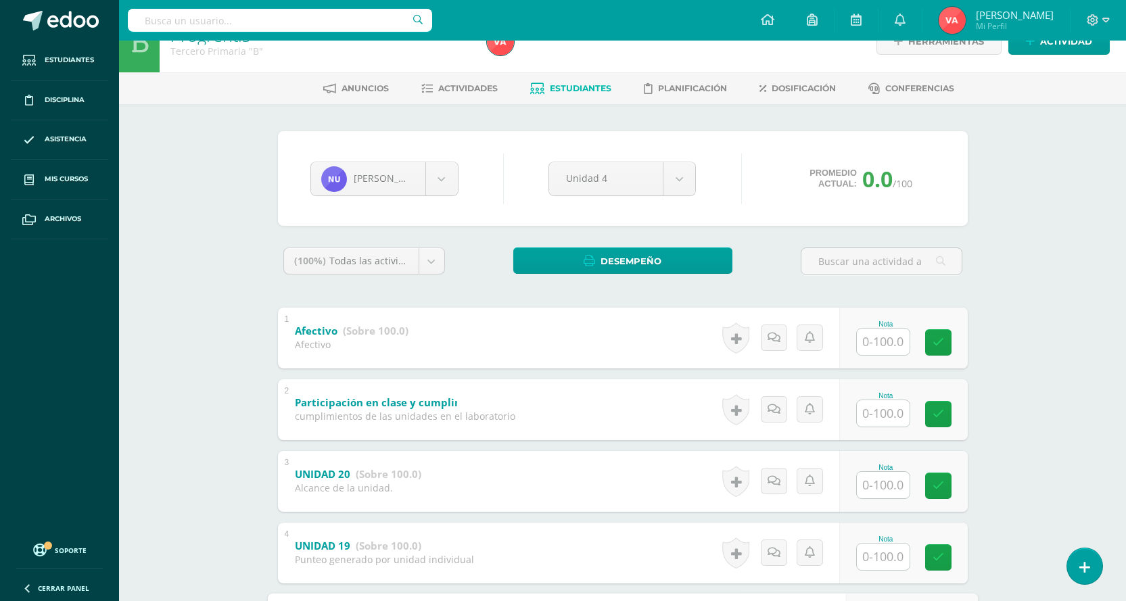
scroll to position [0, 0]
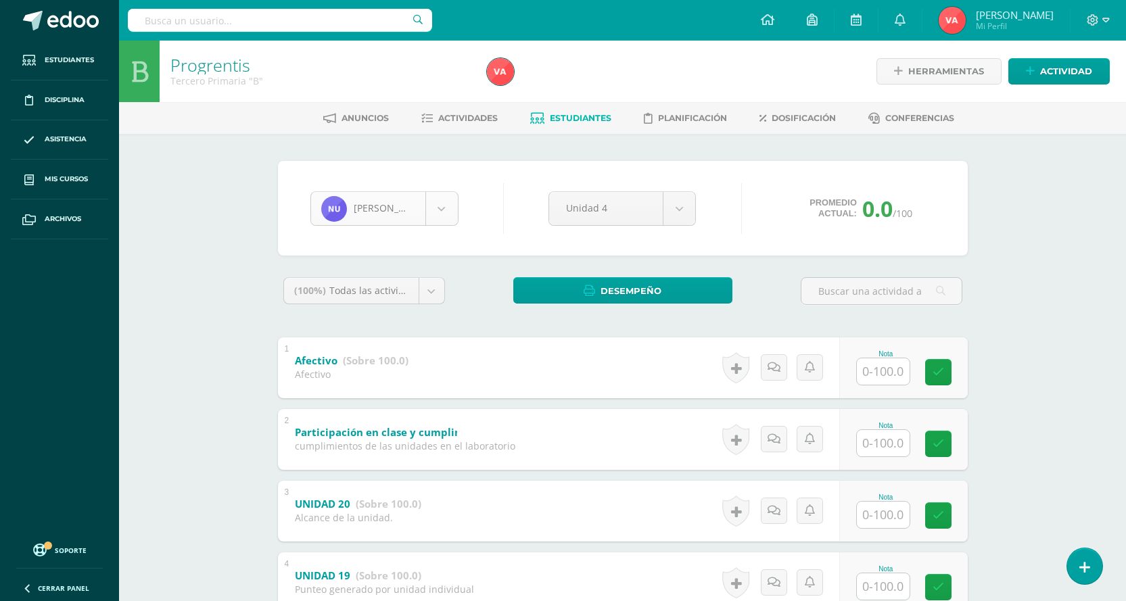
click at [444, 210] on body "Estudiantes Disciplina Asistencia Mis cursos Archivos Soporte Centro de ayuda Ú…" at bounding box center [563, 459] width 1126 height 919
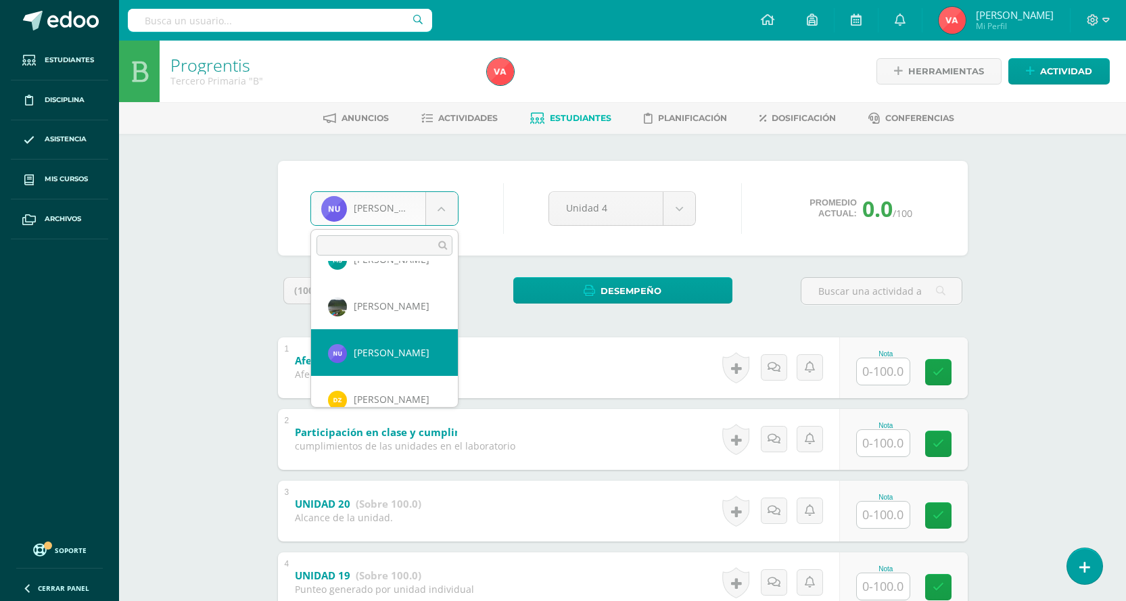
scroll to position [1358, 0]
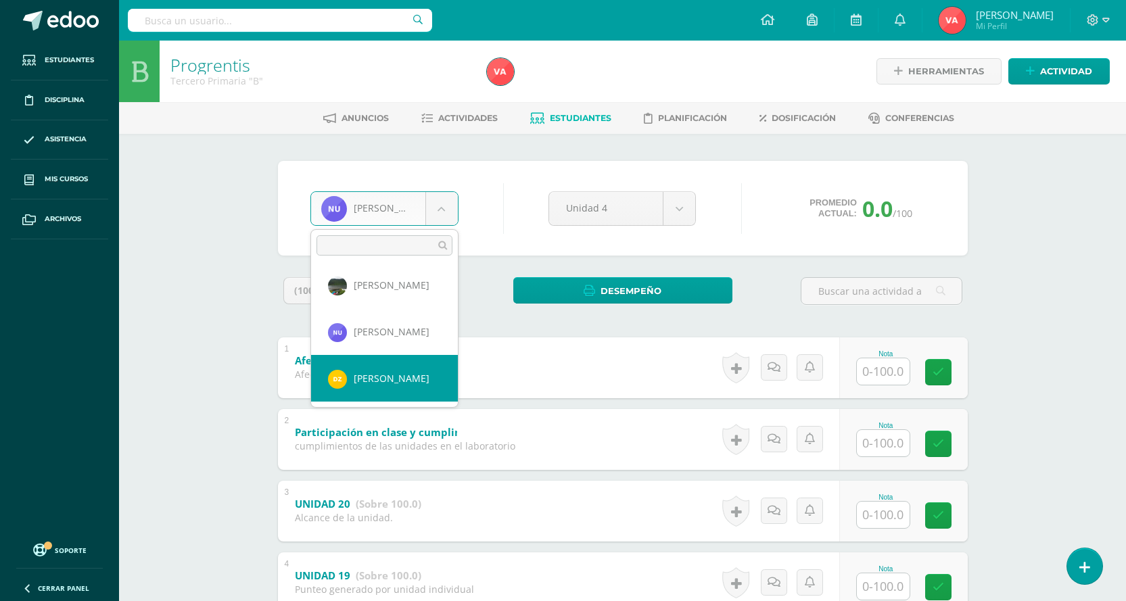
select select "2041"
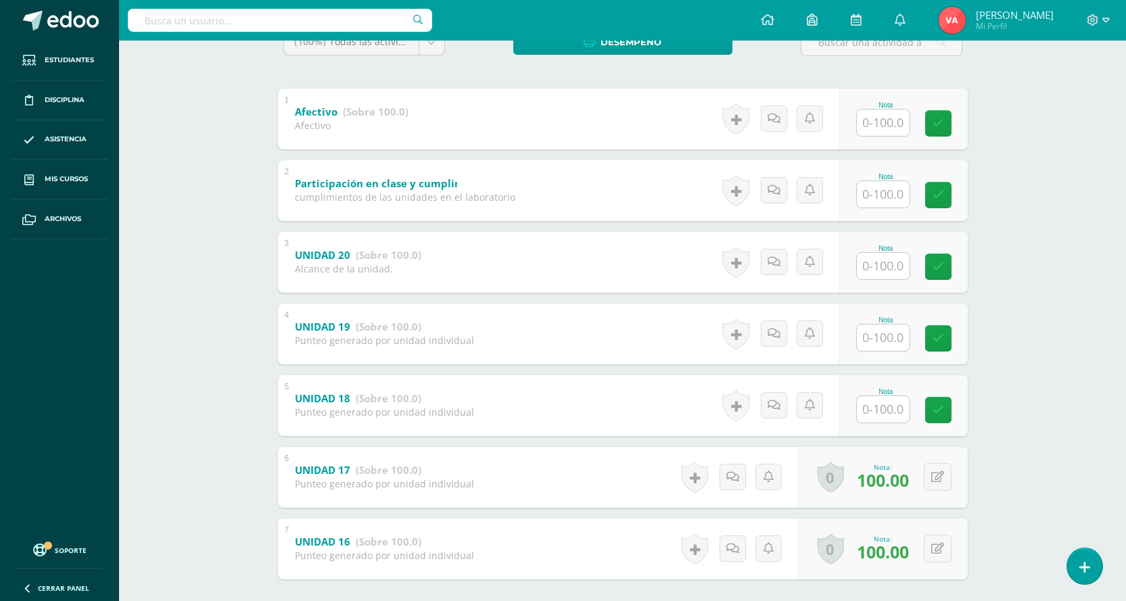
scroll to position [271, 0]
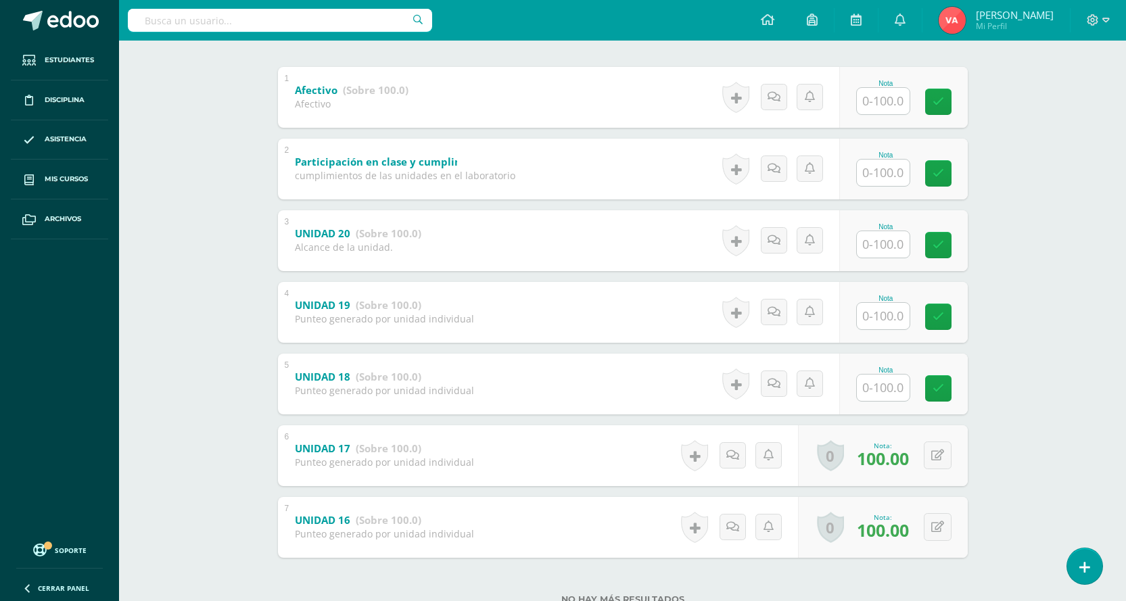
click at [880, 393] on input "text" at bounding box center [883, 388] width 53 height 26
type input "100"
click at [943, 393] on icon at bounding box center [948, 389] width 12 height 12
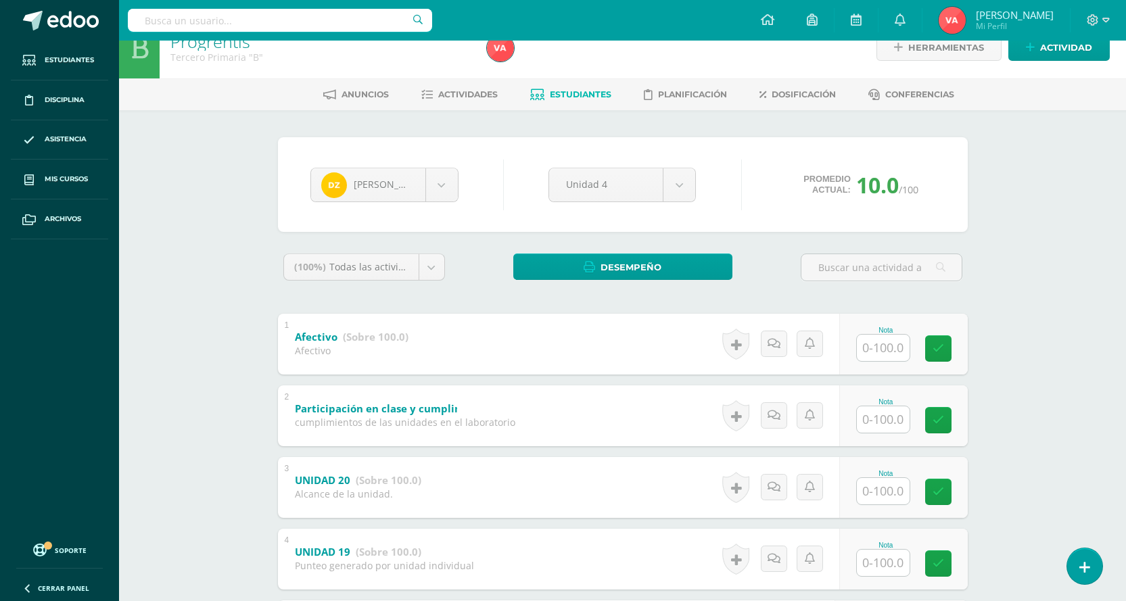
scroll to position [0, 0]
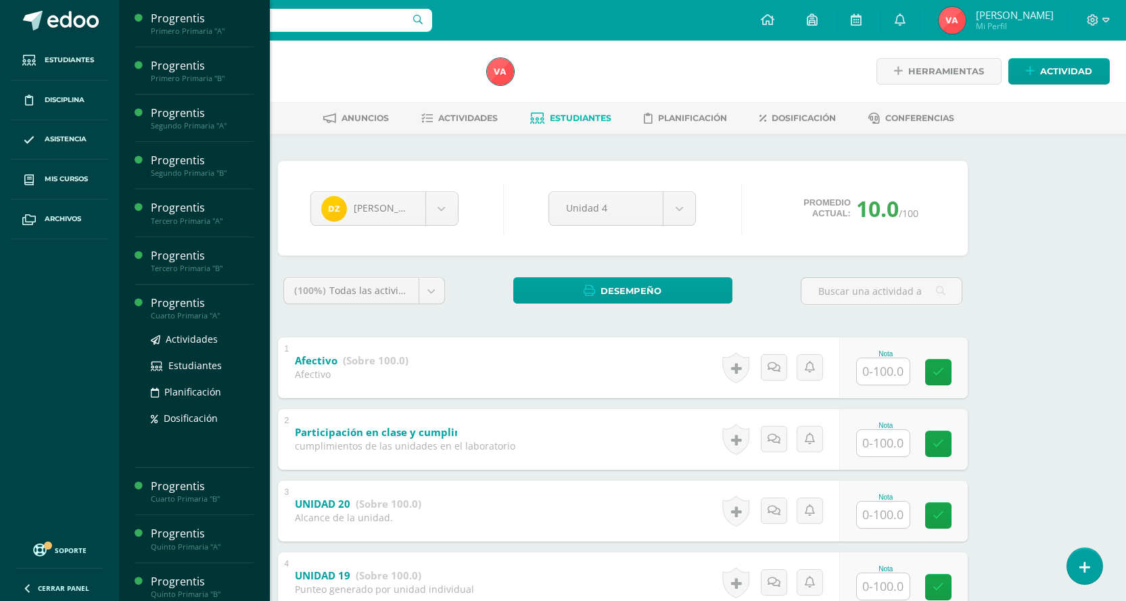
click at [178, 308] on div "Progrentis" at bounding box center [202, 304] width 103 height 16
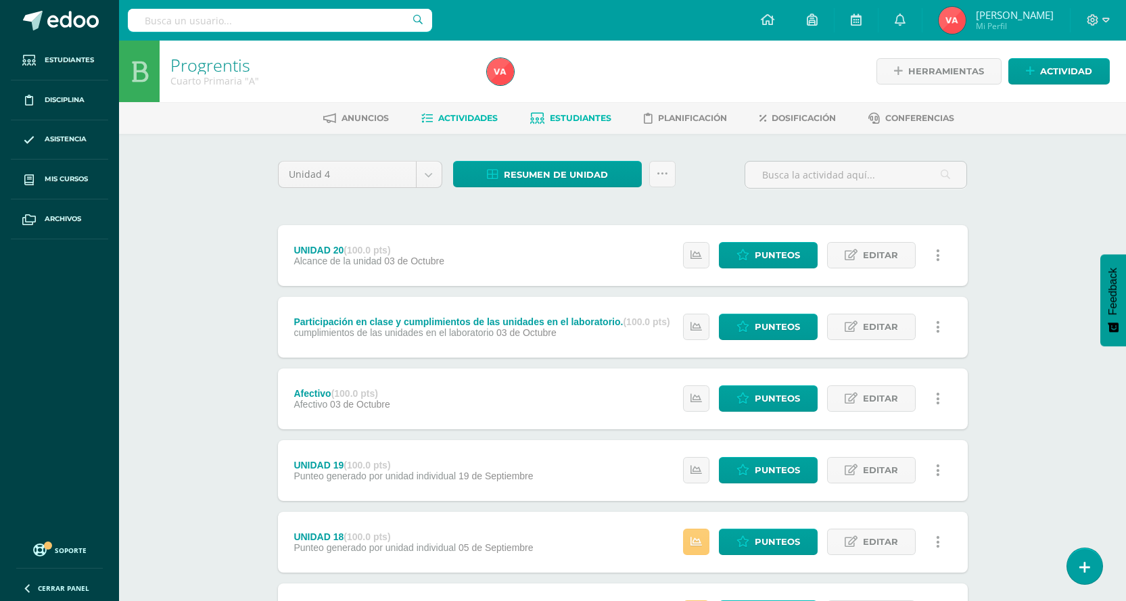
click at [572, 114] on span "Estudiantes" at bounding box center [581, 118] width 62 height 10
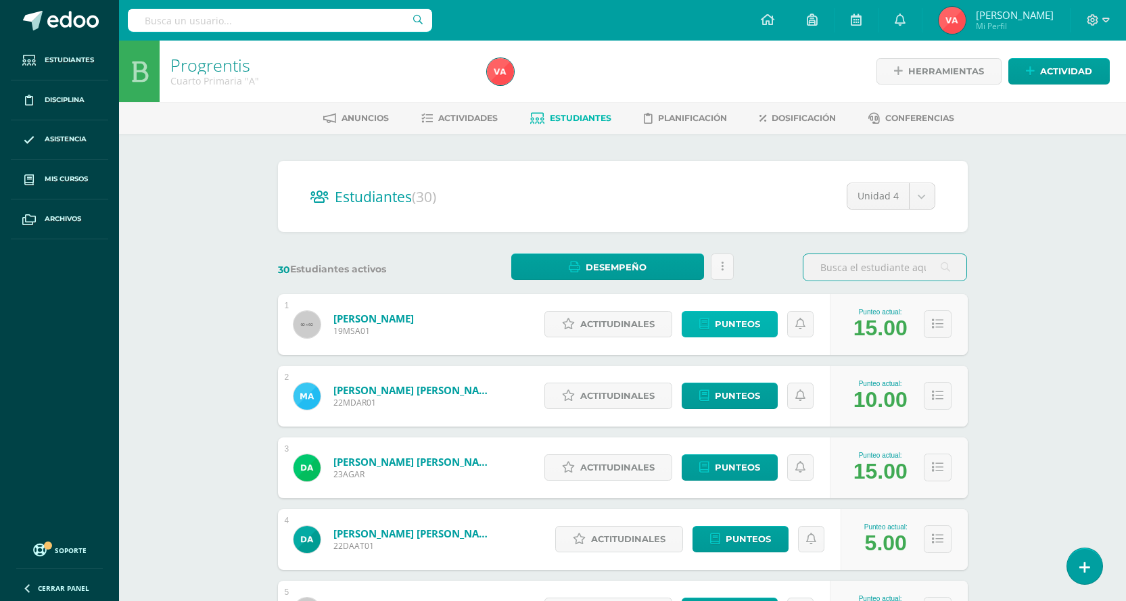
click at [736, 323] on span "Punteos" at bounding box center [737, 324] width 45 height 25
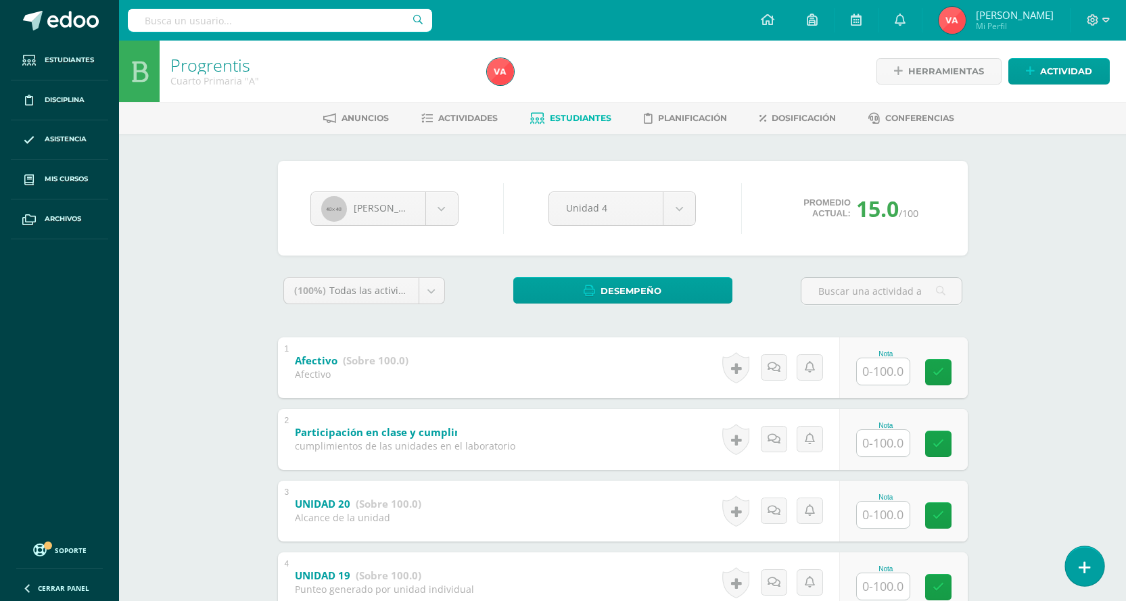
click at [1072, 564] on link at bounding box center [1085, 566] width 39 height 39
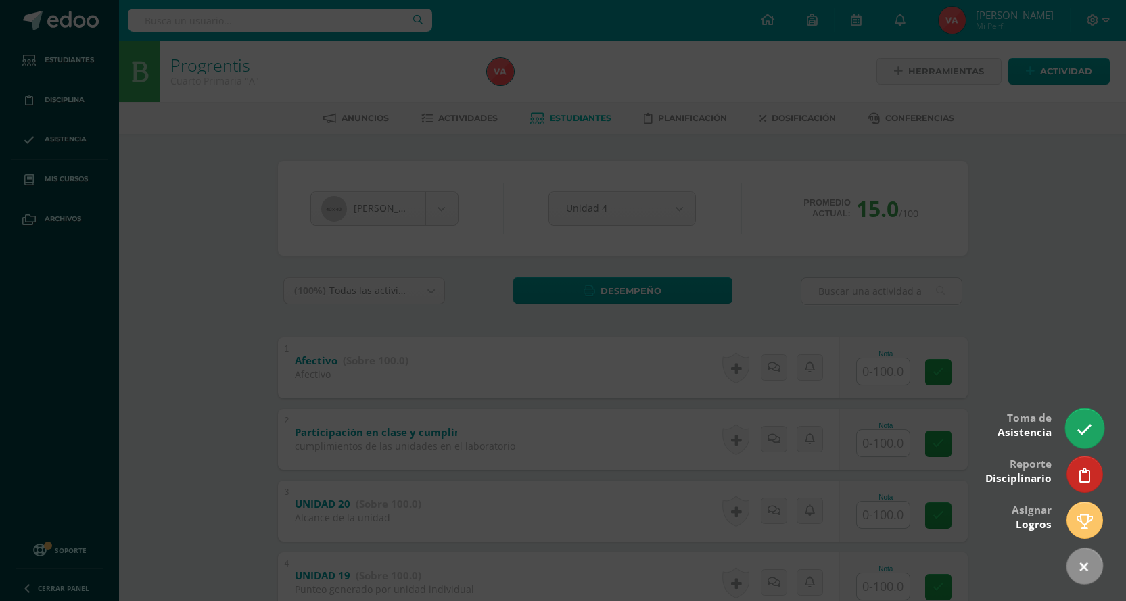
click at [1083, 425] on icon at bounding box center [1085, 430] width 16 height 16
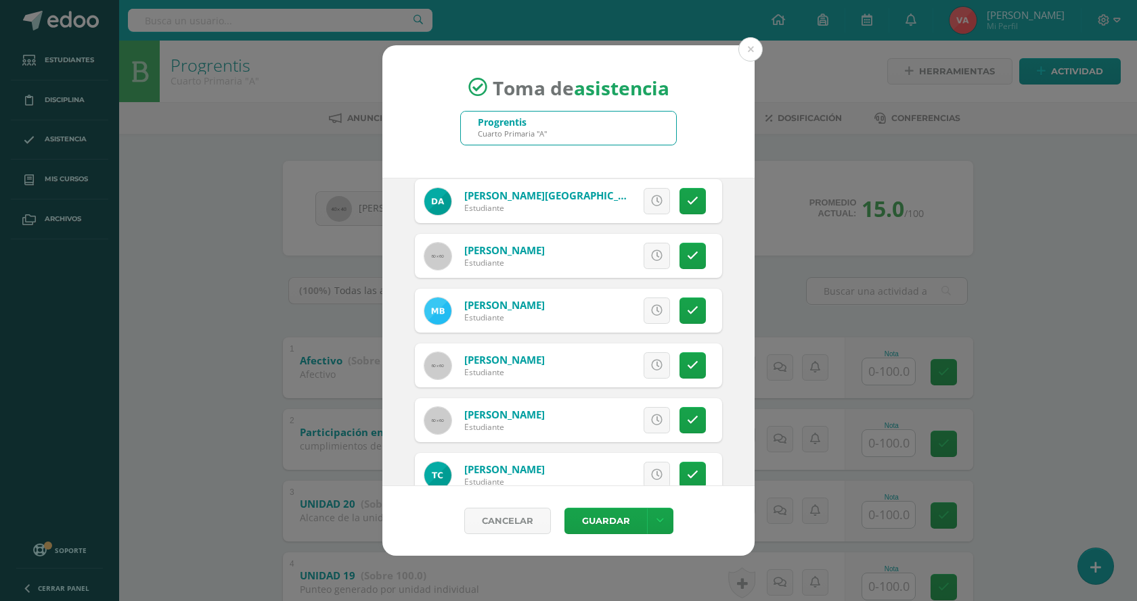
scroll to position [271, 0]
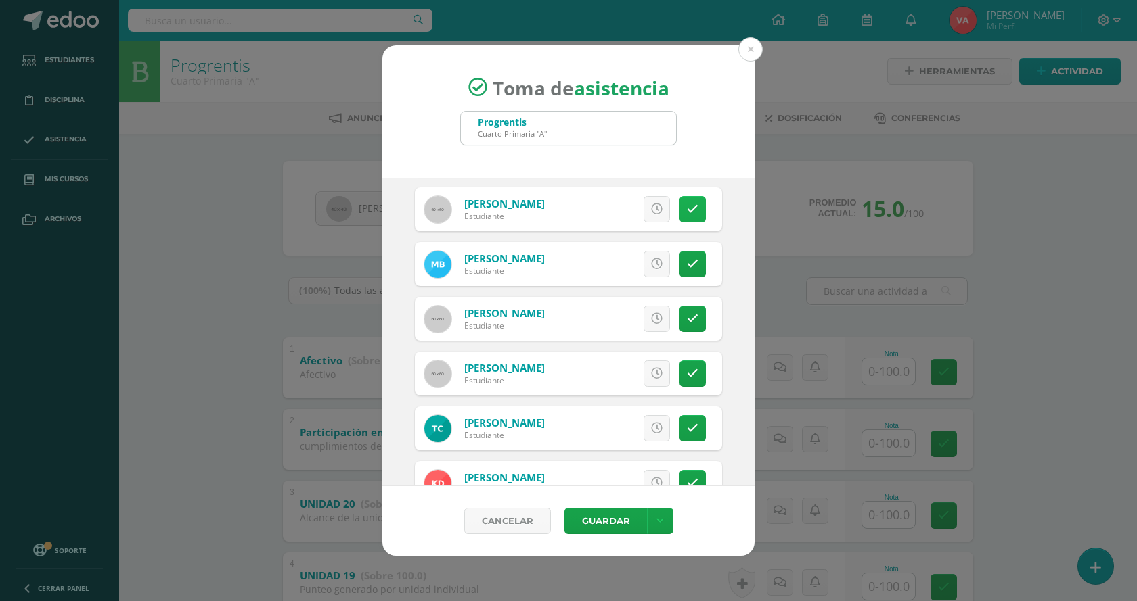
click at [687, 210] on icon at bounding box center [693, 210] width 12 height 12
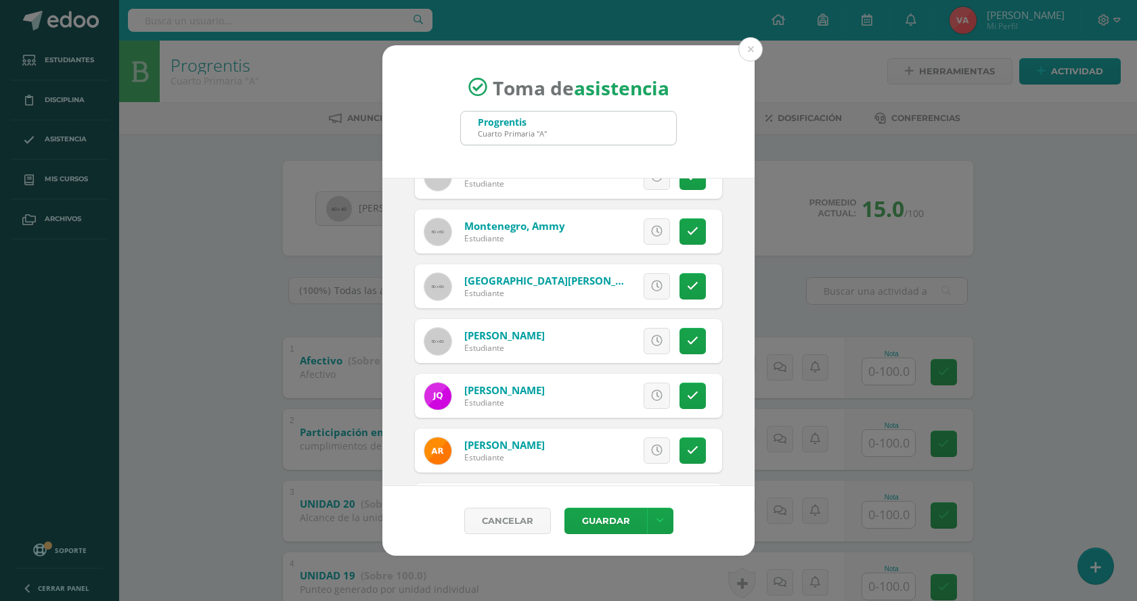
scroll to position [1082, 0]
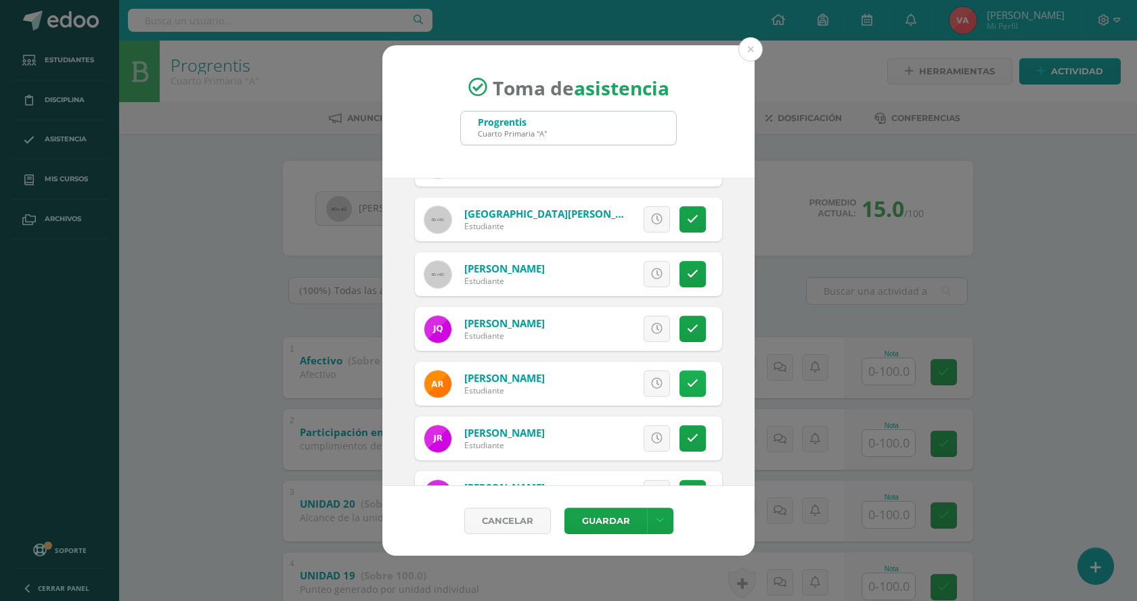
click at [687, 386] on icon at bounding box center [693, 384] width 12 height 12
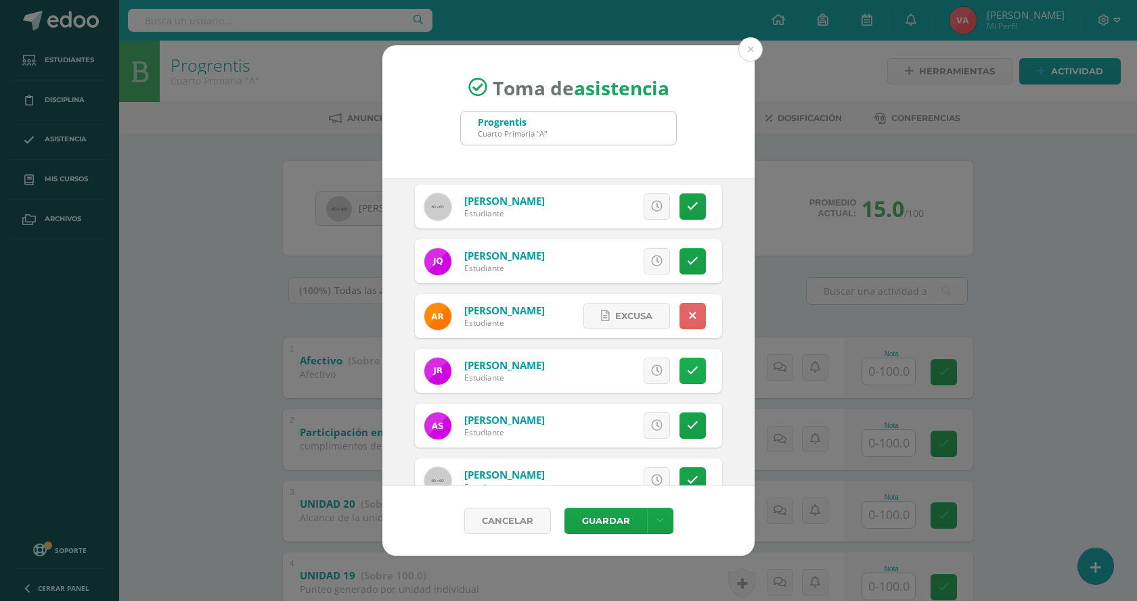
click at [687, 368] on icon at bounding box center [693, 371] width 12 height 12
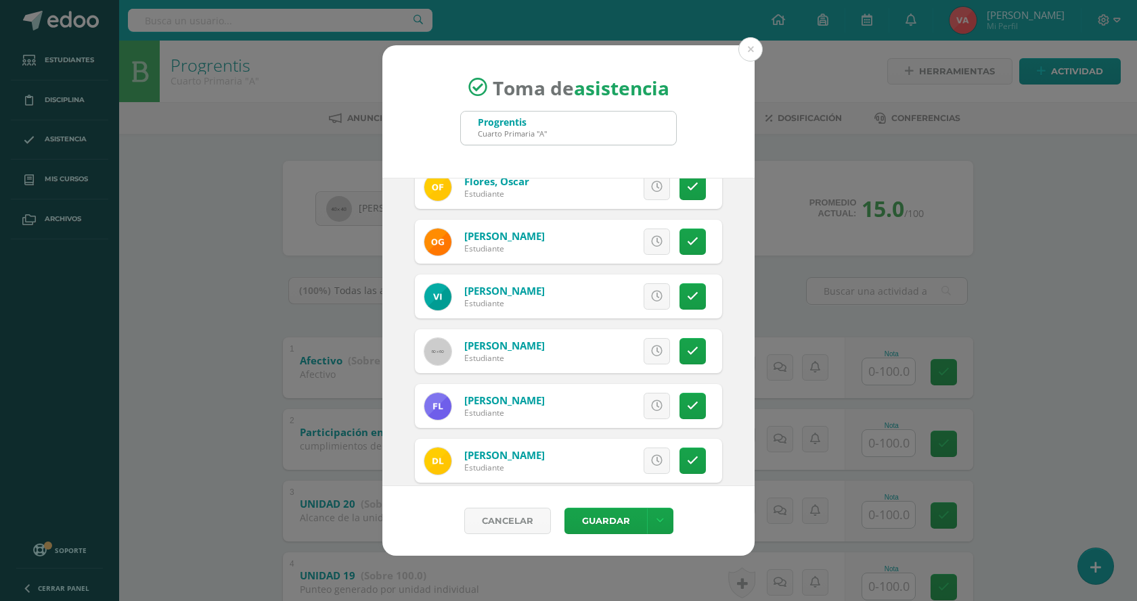
scroll to position [609, 0]
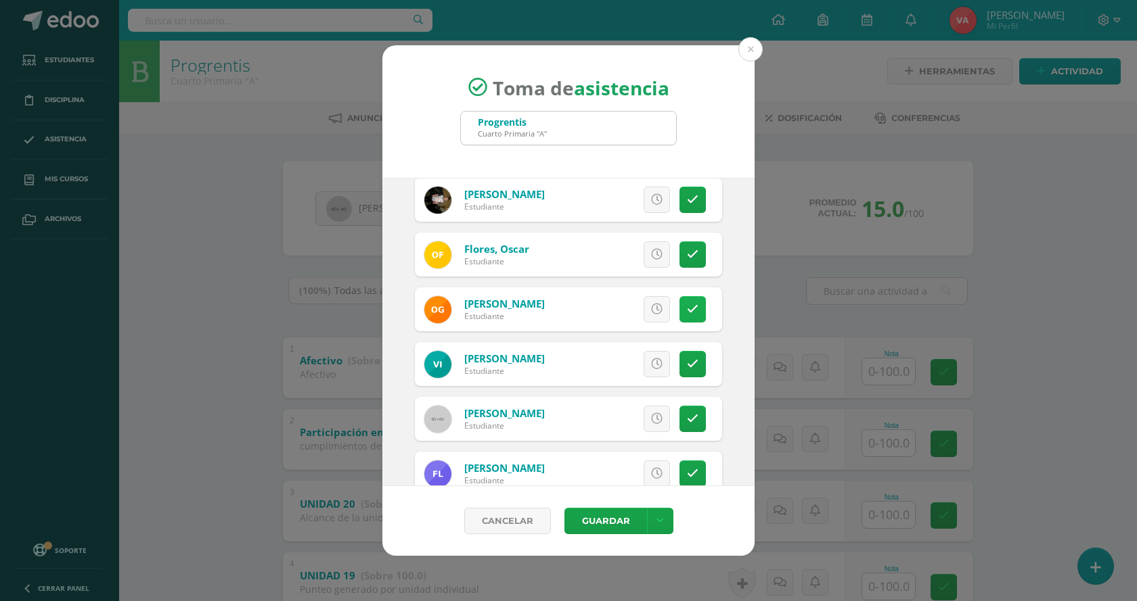
click at [687, 311] on icon at bounding box center [693, 310] width 12 height 12
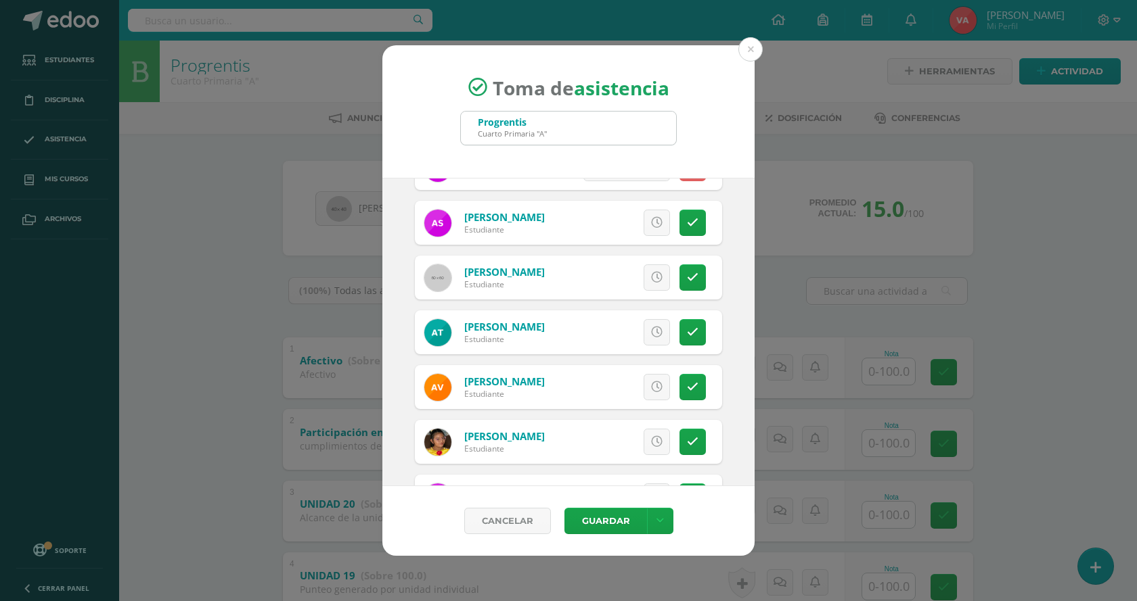
scroll to position [1408, 0]
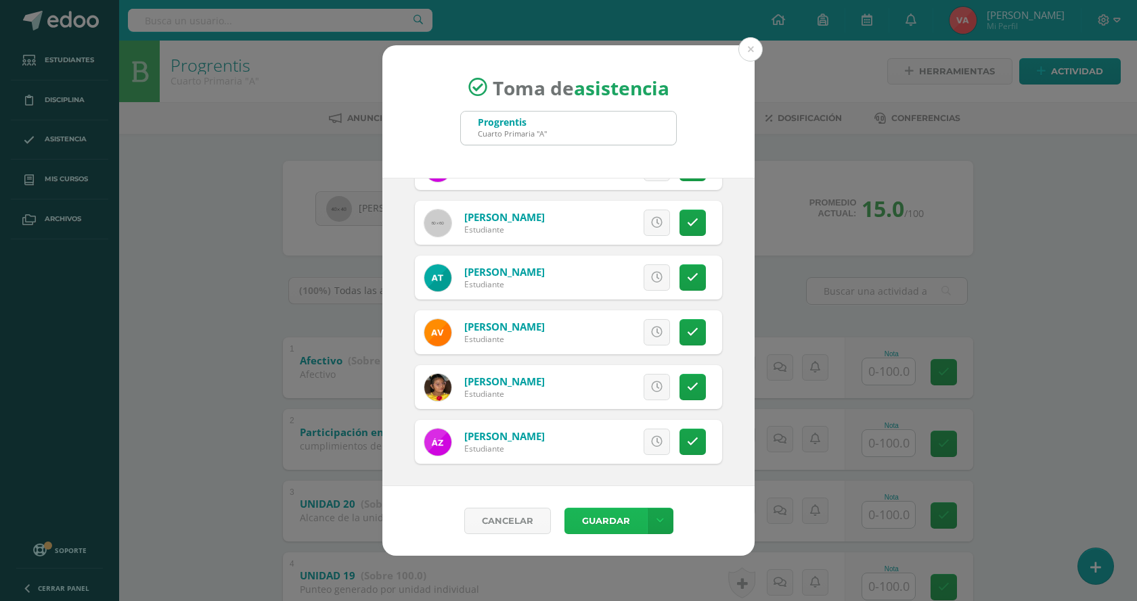
click at [599, 525] on button "Guardar" at bounding box center [605, 521] width 83 height 26
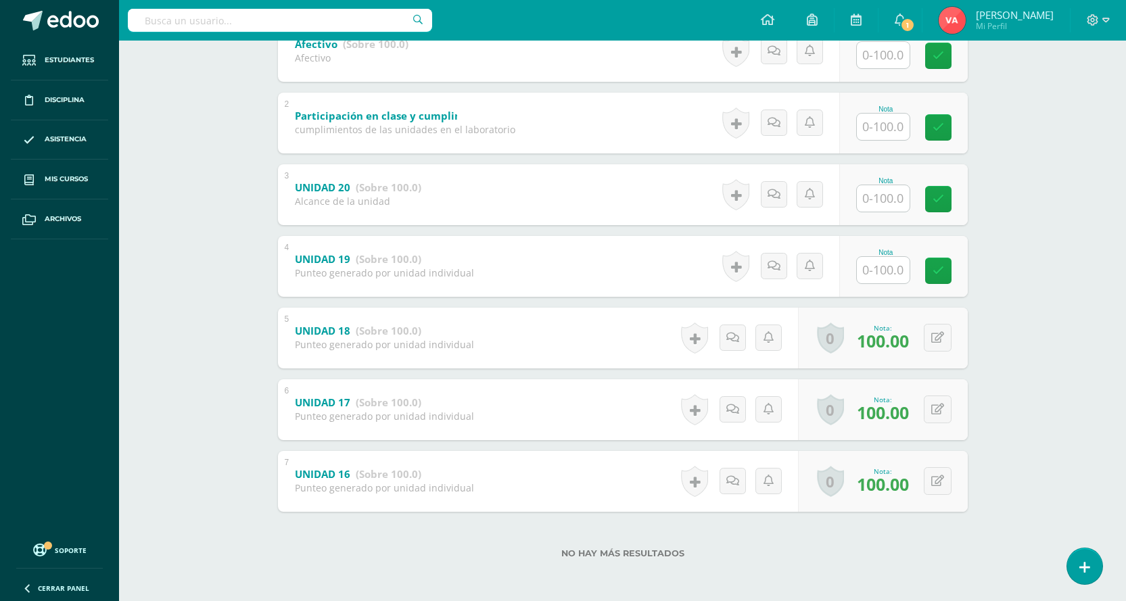
scroll to position [317, 0]
click at [906, 267] on input "text" at bounding box center [891, 269] width 54 height 27
type input "100"
click at [959, 275] on link at bounding box center [947, 269] width 27 height 27
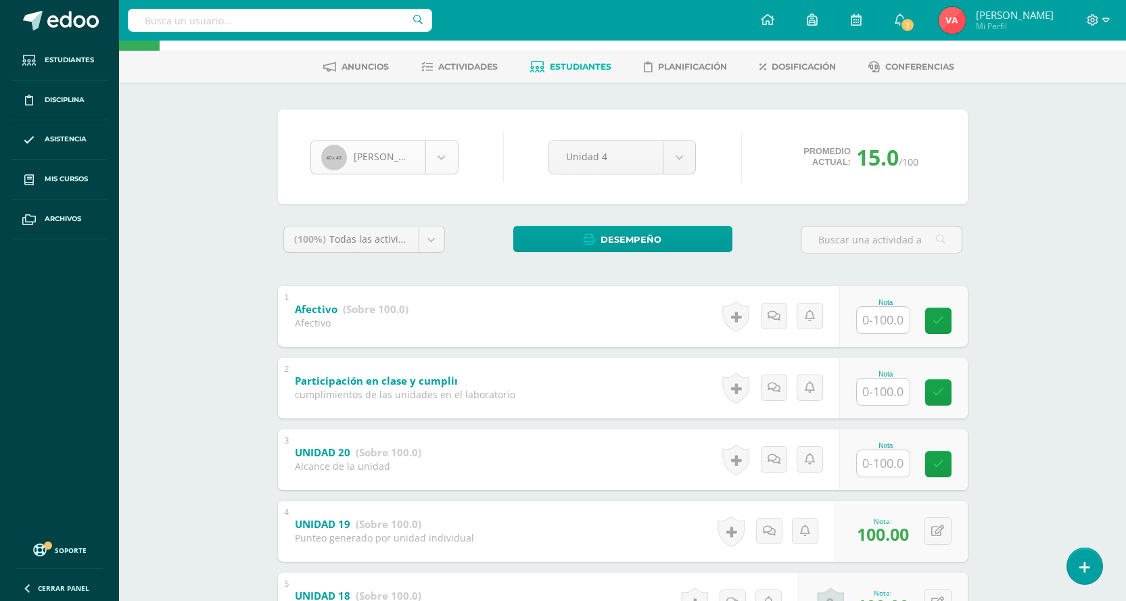
scroll to position [47, 0]
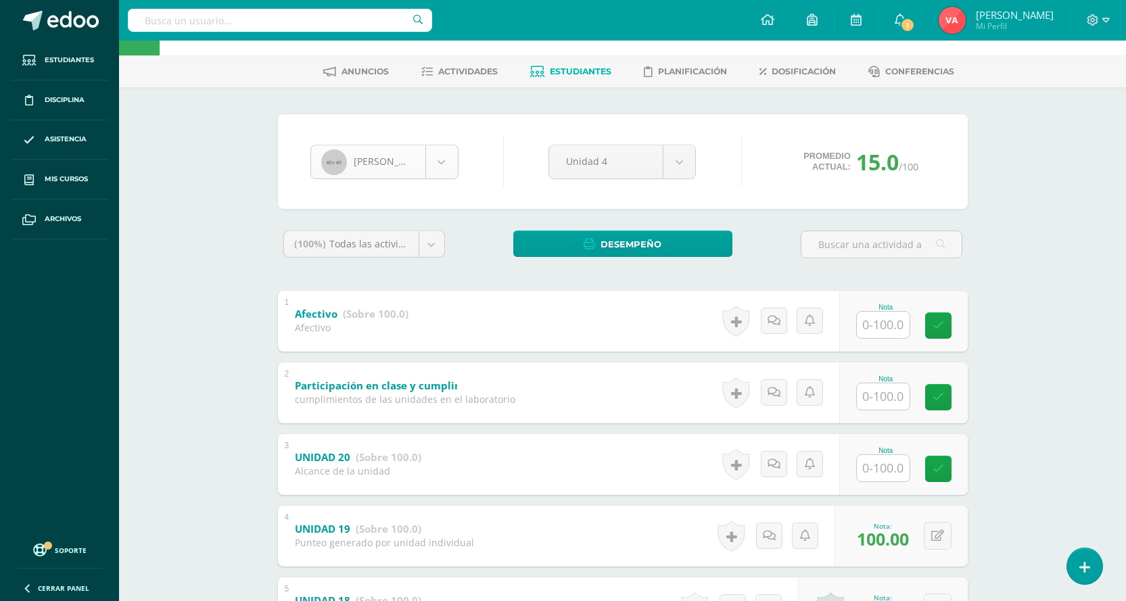
click at [446, 150] on body "Asistencia almacenada con éxito Estudiantes Disciplina Asistencia Mis cursos Ar…" at bounding box center [563, 412] width 1126 height 919
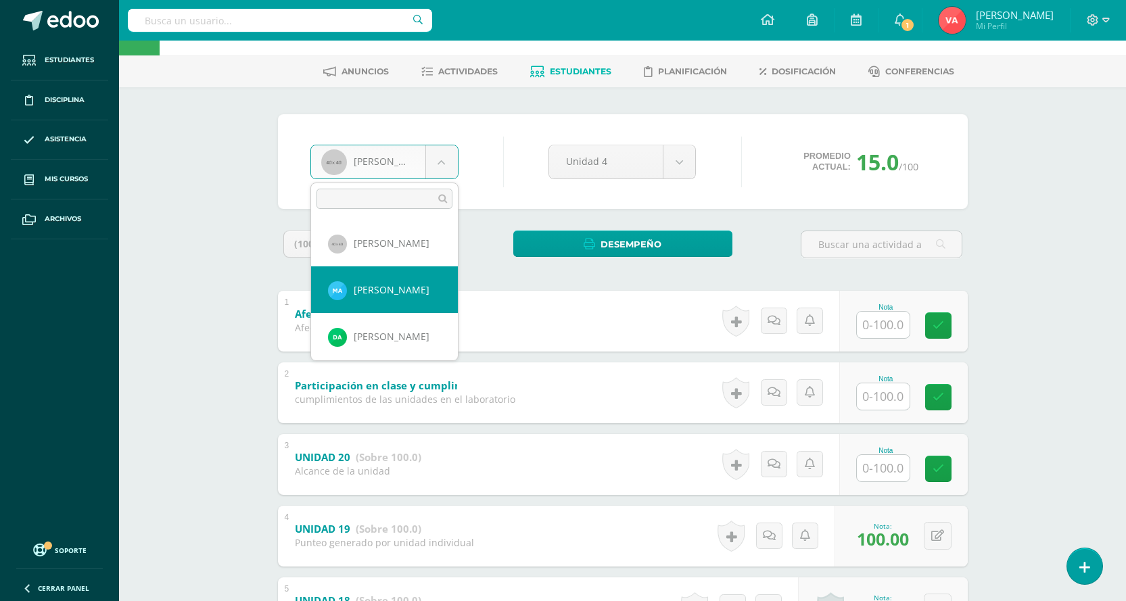
select select "2052"
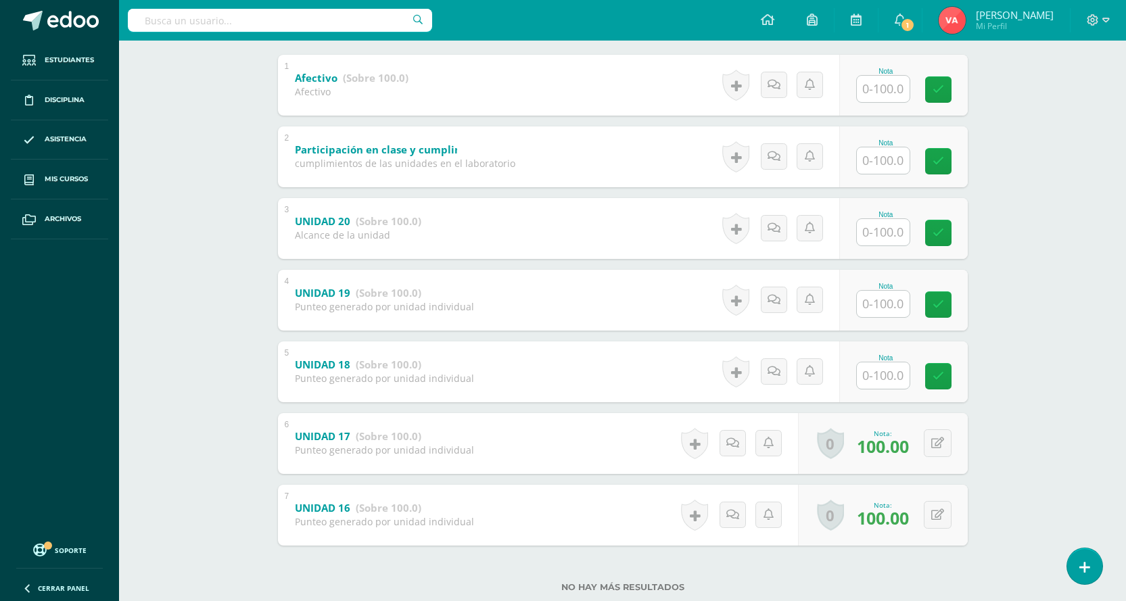
scroll to position [317, 0]
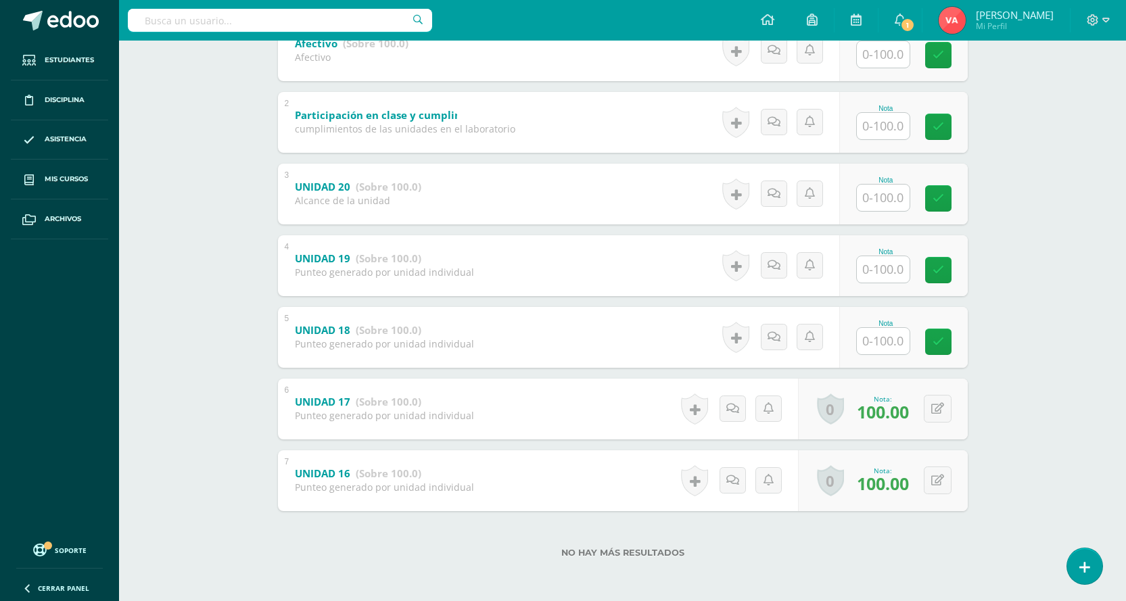
click at [869, 341] on input "text" at bounding box center [883, 341] width 53 height 26
type input "100"
click at [942, 342] on icon at bounding box center [948, 342] width 12 height 12
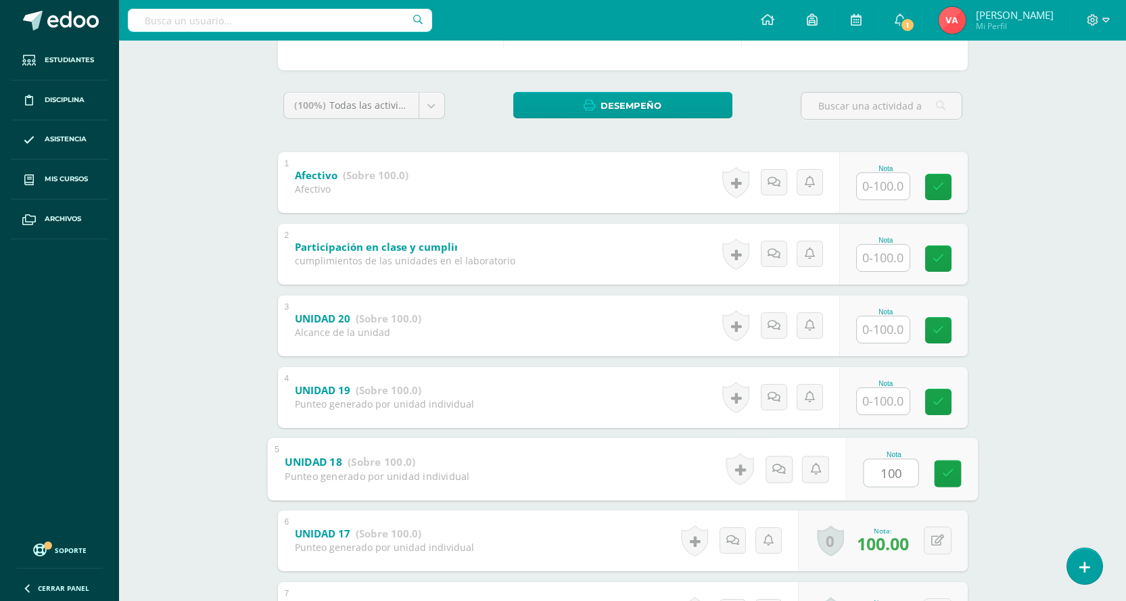
scroll to position [47, 0]
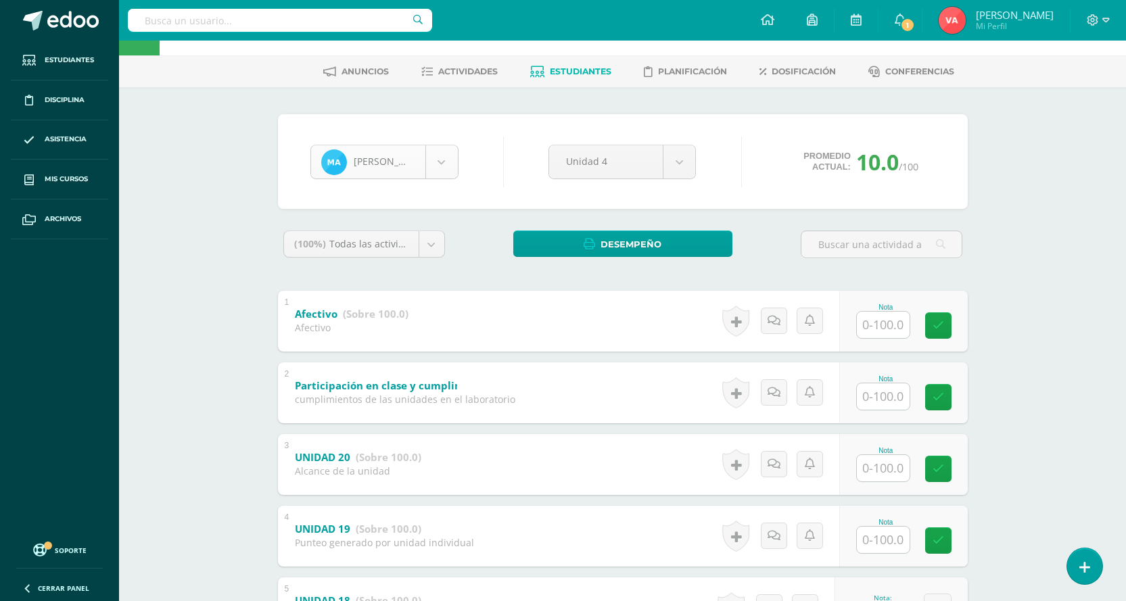
click at [449, 154] on body "Estudiantes Disciplina Asistencia Mis cursos Archivos Soporte Centro de ayuda Ú…" at bounding box center [563, 412] width 1126 height 919
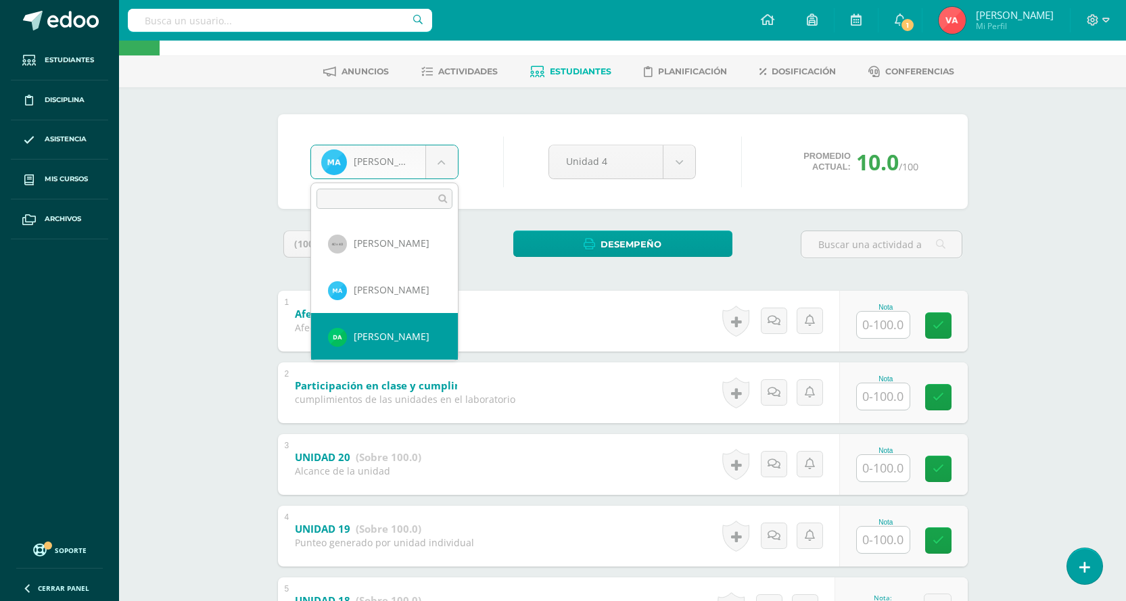
select select "2291"
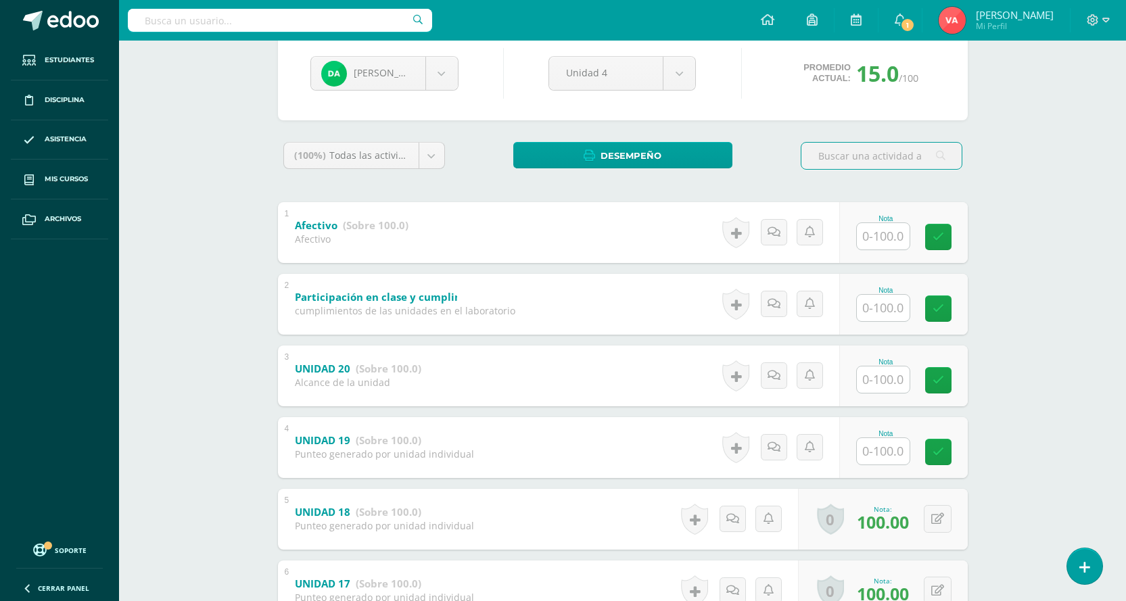
scroll to position [203, 0]
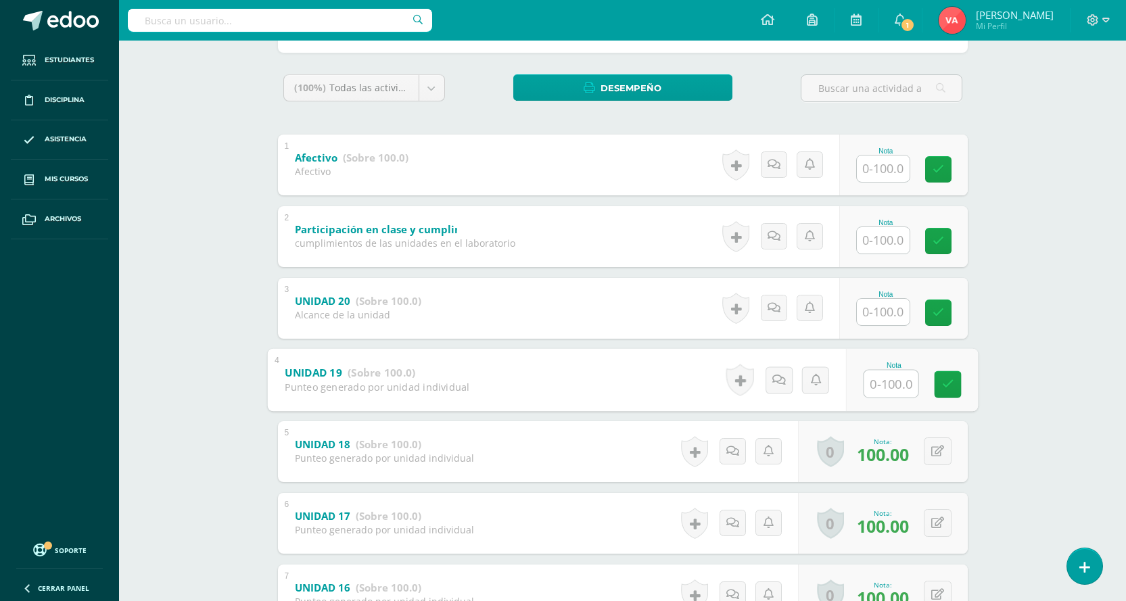
click at [901, 394] on input "text" at bounding box center [891, 383] width 54 height 27
type input "100"
click at [945, 388] on icon at bounding box center [948, 385] width 12 height 12
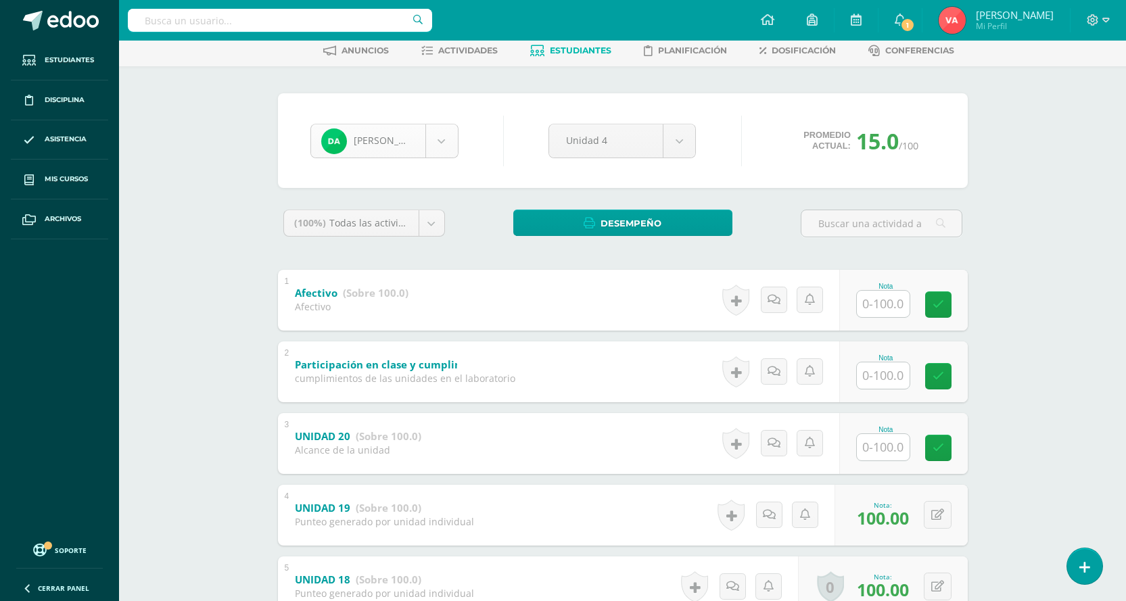
click at [440, 150] on body "Estudiantes Disciplina Asistencia Mis cursos Archivos Soporte Centro de ayuda Ú…" at bounding box center [563, 391] width 1126 height 919
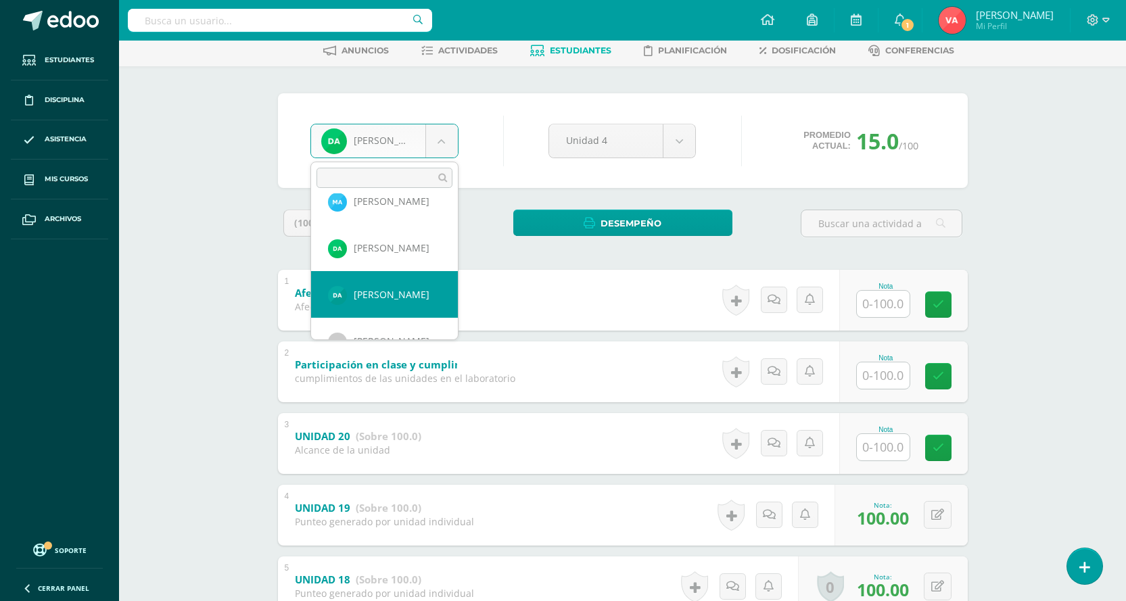
select select "2050"
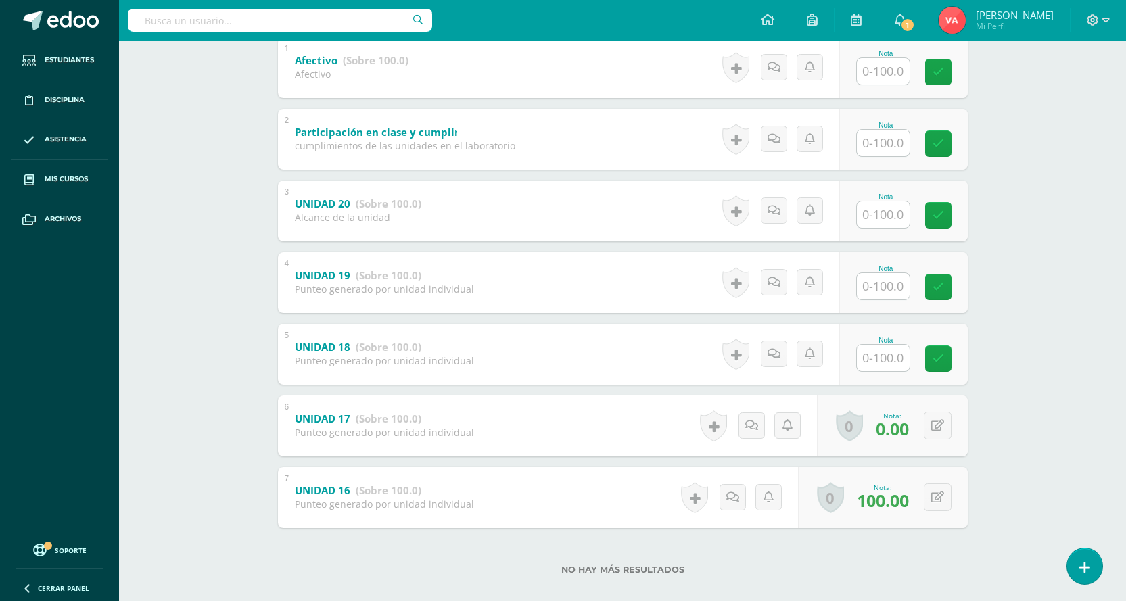
scroll to position [317, 0]
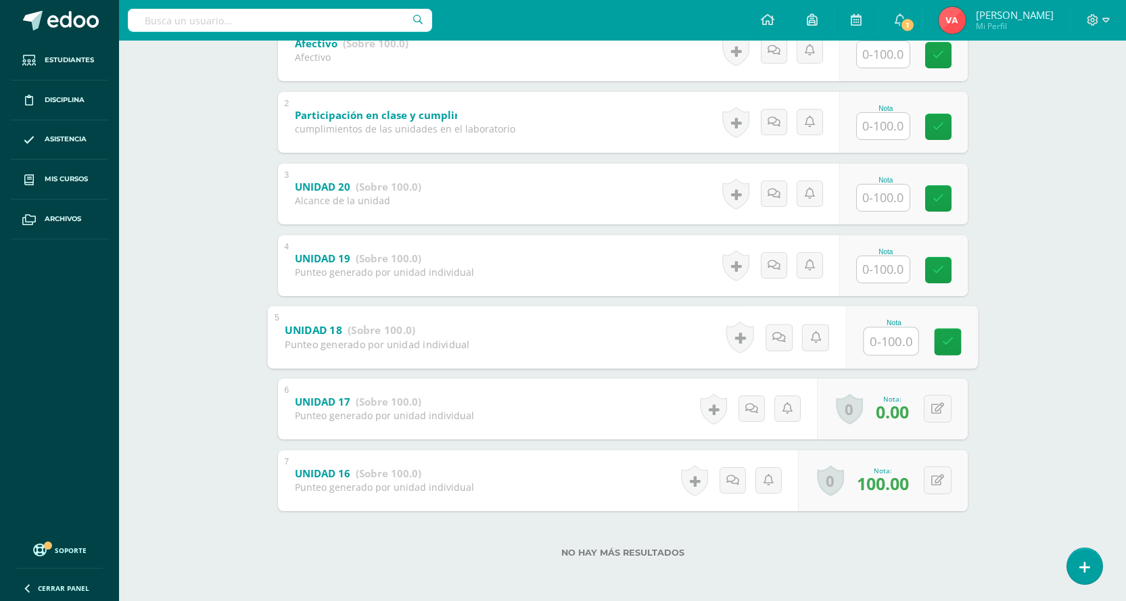
click at [889, 344] on input "text" at bounding box center [891, 340] width 54 height 27
type input "100"
click at [947, 347] on icon at bounding box center [948, 342] width 12 height 12
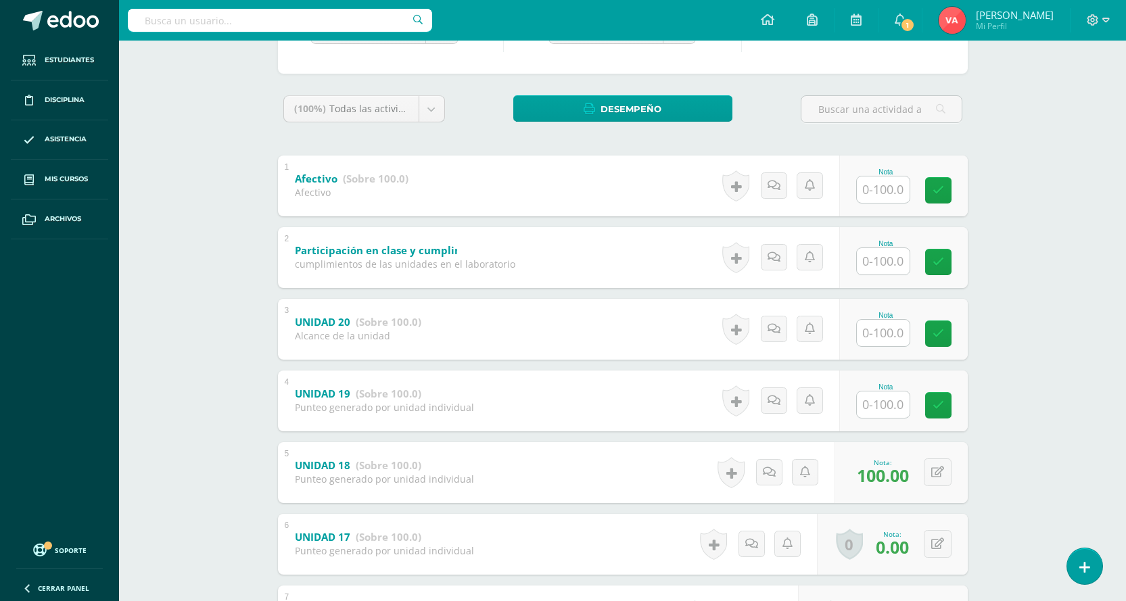
scroll to position [47, 0]
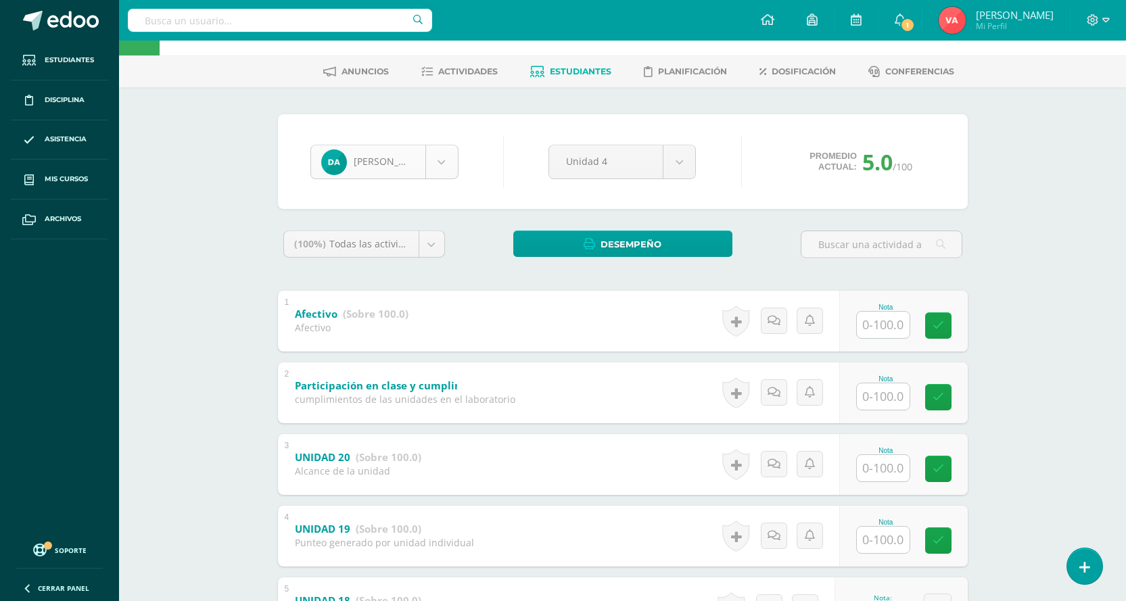
click at [448, 157] on body "Estudiantes Disciplina Asistencia Mis cursos Archivos Soporte Centro de ayuda Ú…" at bounding box center [563, 412] width 1126 height 919
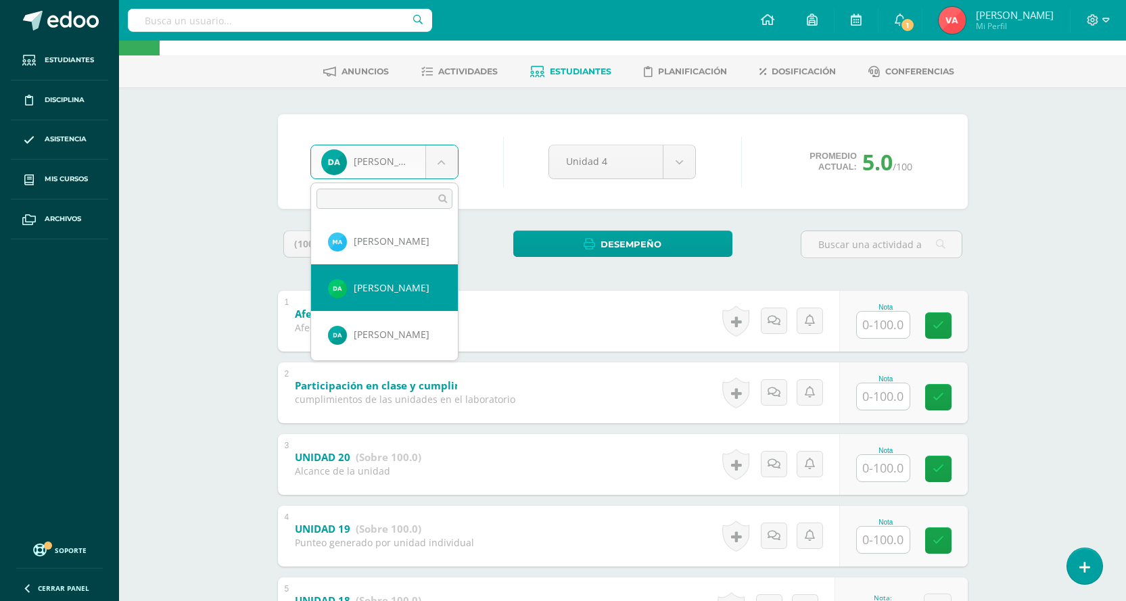
scroll to position [68, 0]
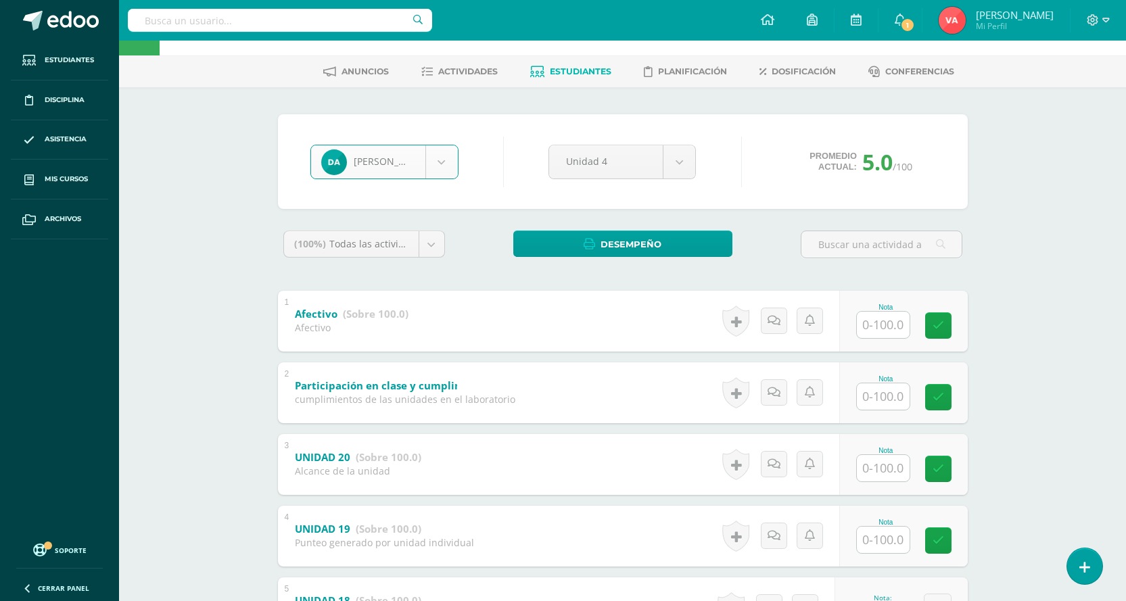
click at [438, 164] on body "Estudiantes Disciplina Asistencia Mis cursos Archivos Soporte Centro de ayuda Ú…" at bounding box center [563, 412] width 1126 height 919
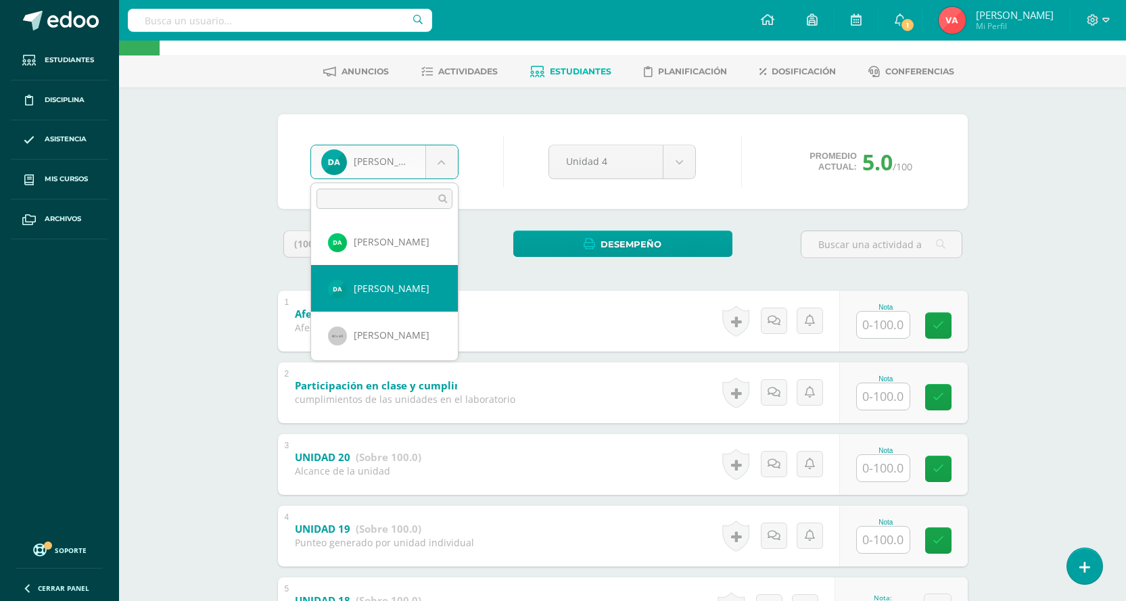
scroll to position [114, 0]
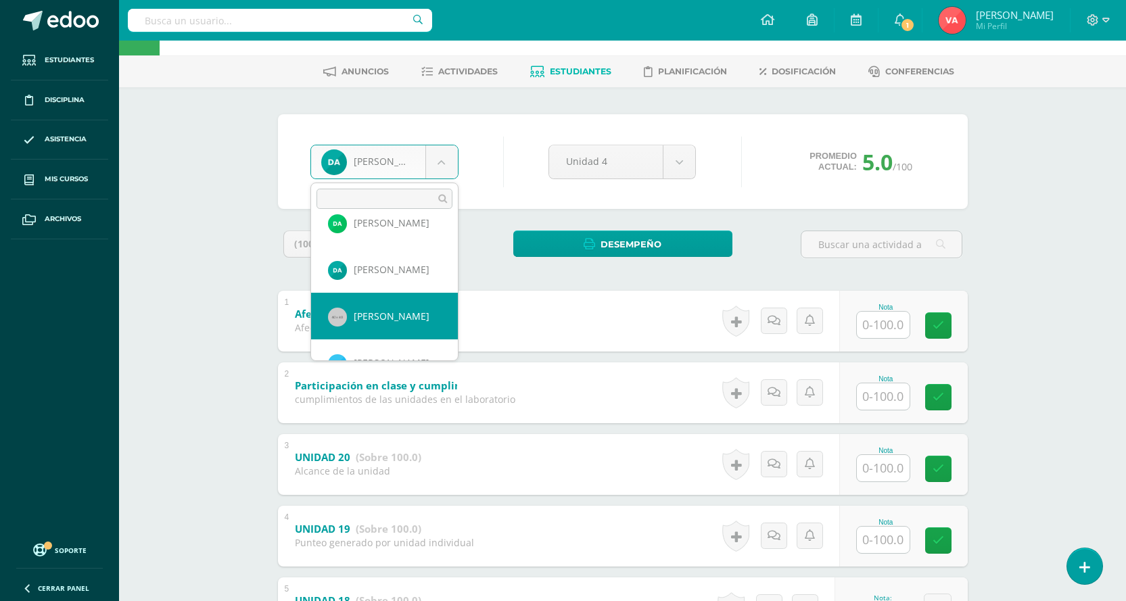
select select "817"
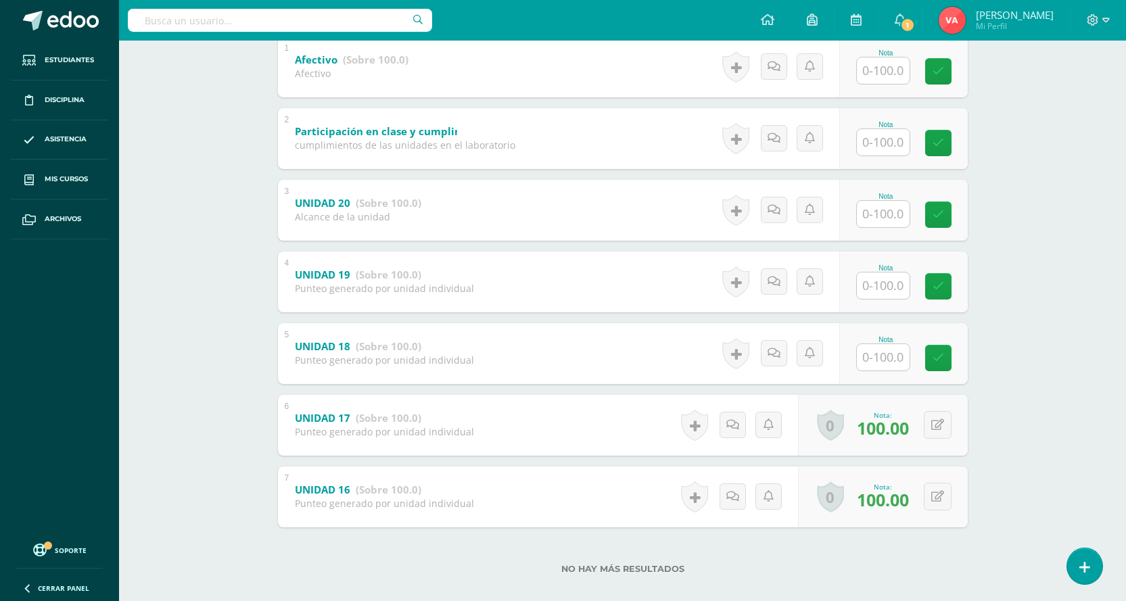
scroll to position [317, 0]
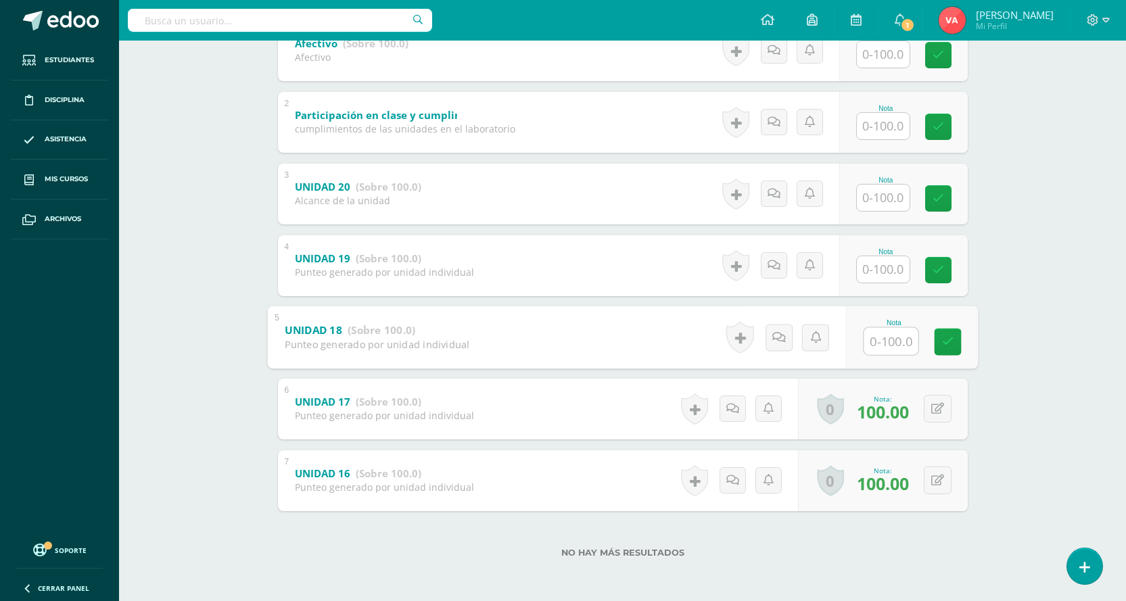
click at [877, 342] on input "text" at bounding box center [891, 340] width 54 height 27
type input "100"
click at [944, 343] on icon at bounding box center [948, 342] width 12 height 12
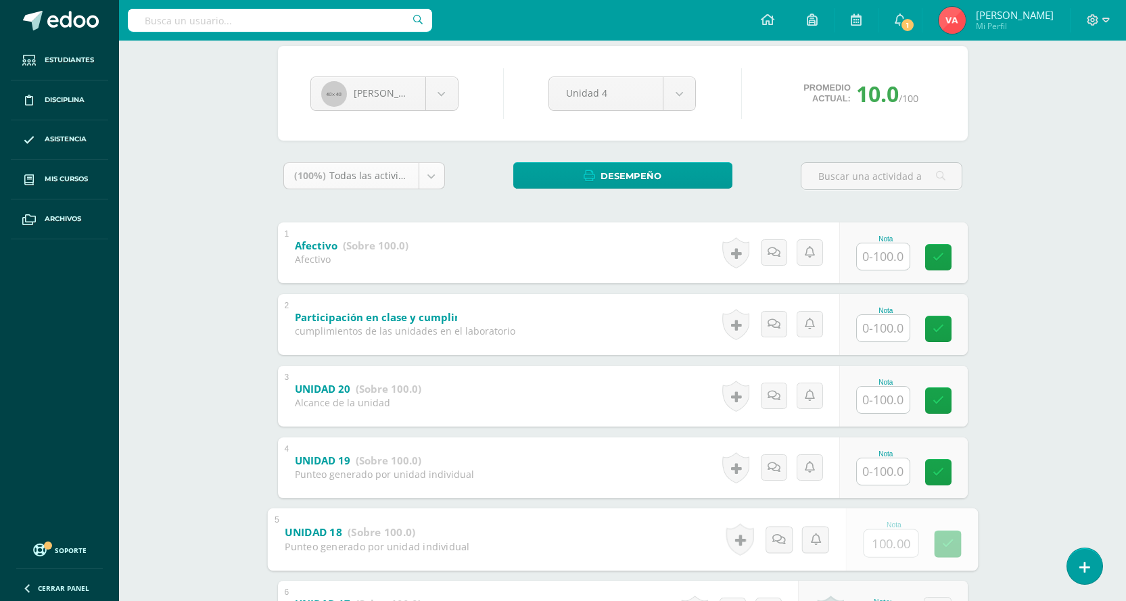
scroll to position [114, 0]
click at [441, 86] on body "Estudiantes Disciplina Asistencia Mis cursos Archivos Soporte Centro de ayuda Ú…" at bounding box center [563, 345] width 1126 height 919
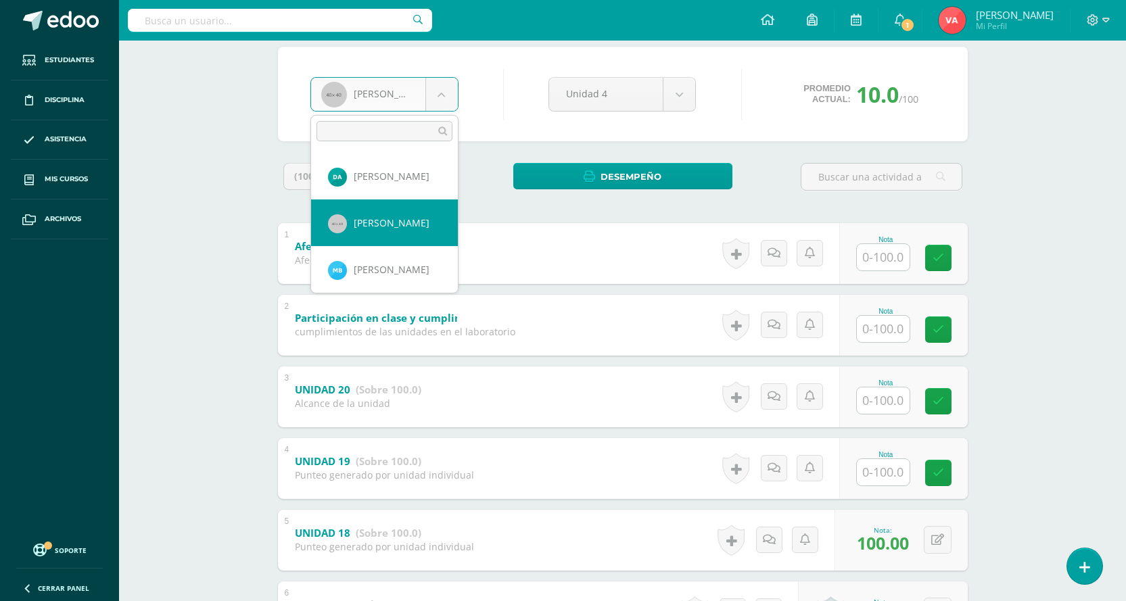
scroll to position [160, 0]
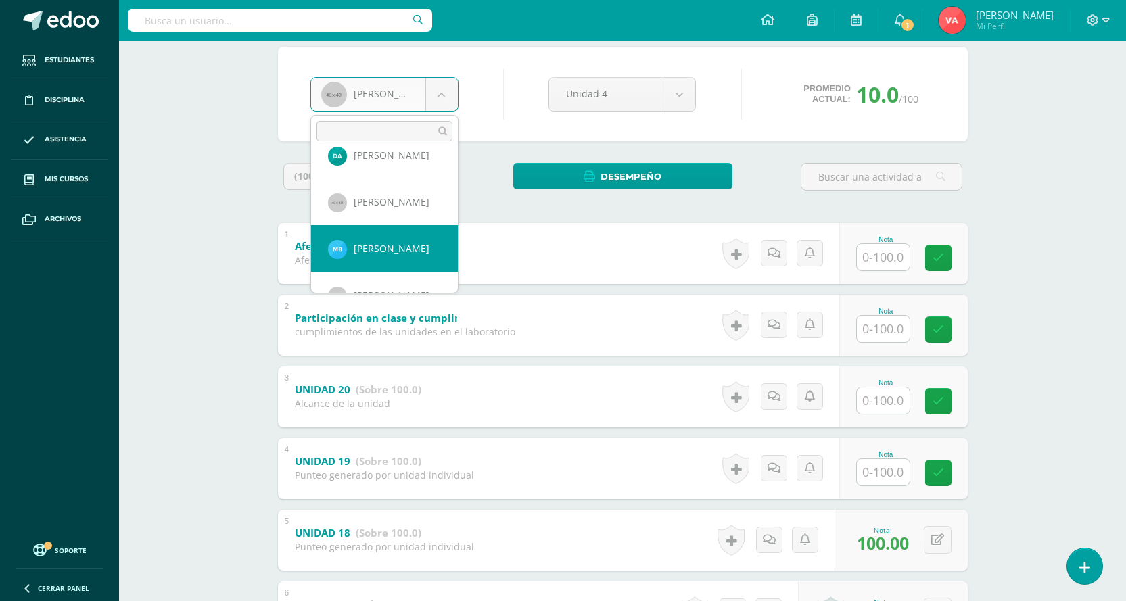
select select "1866"
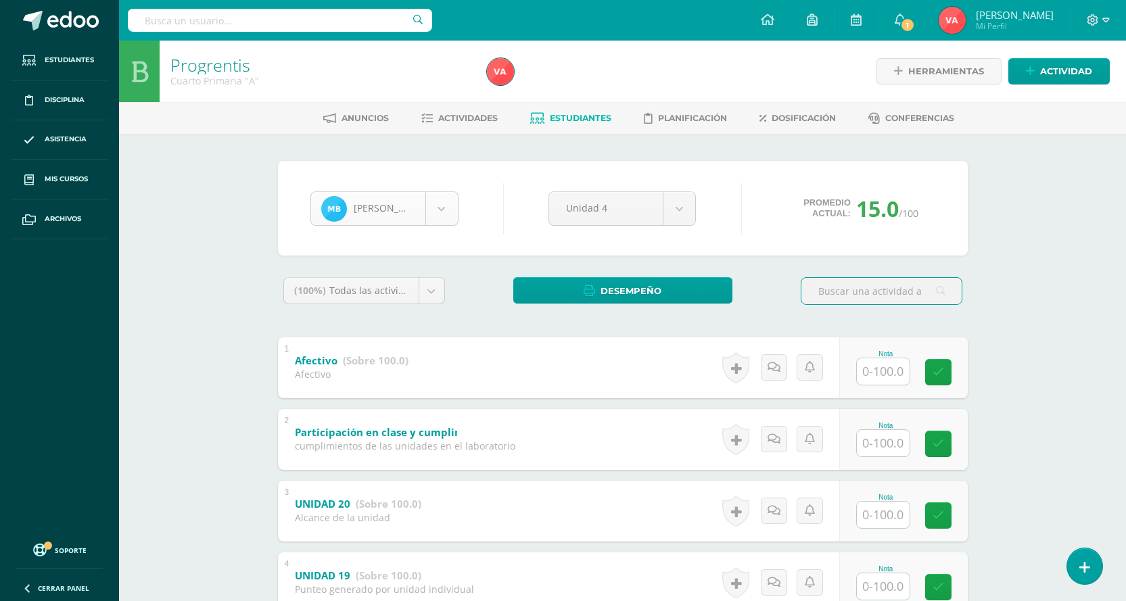
click at [438, 202] on body "Estudiantes Disciplina Asistencia Mis cursos Archivos Soporte Centro de ayuda Ú…" at bounding box center [563, 459] width 1126 height 919
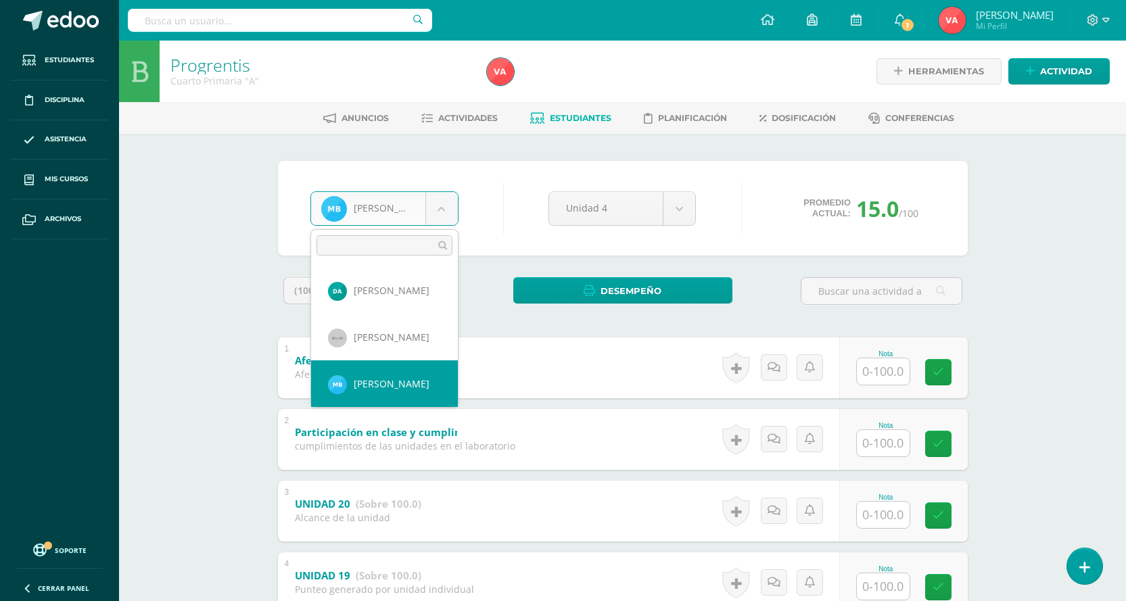
scroll to position [207, 0]
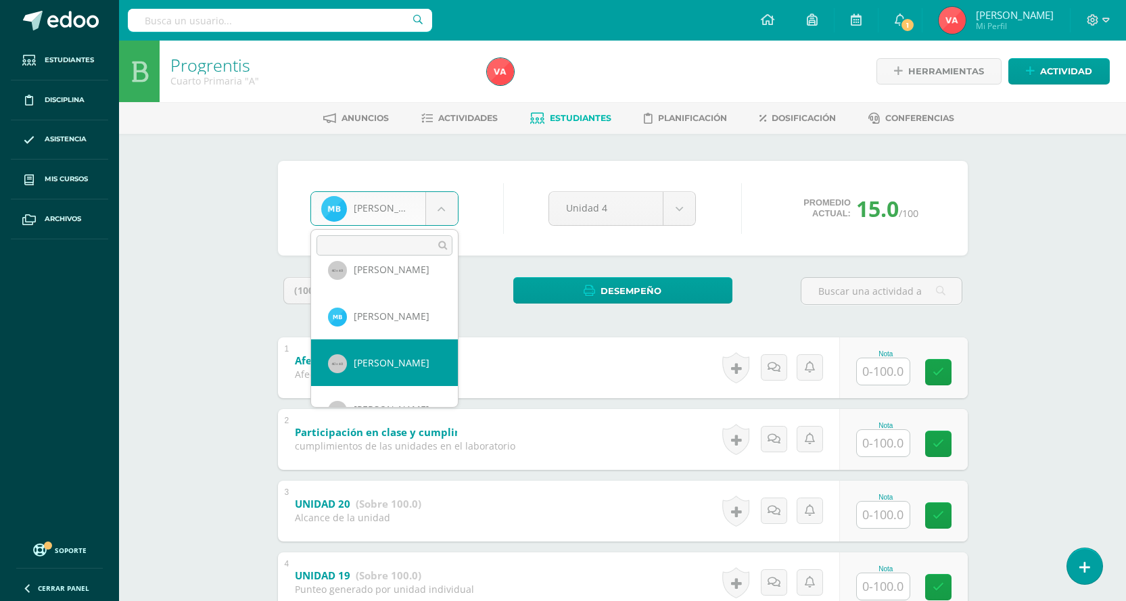
select select "1834"
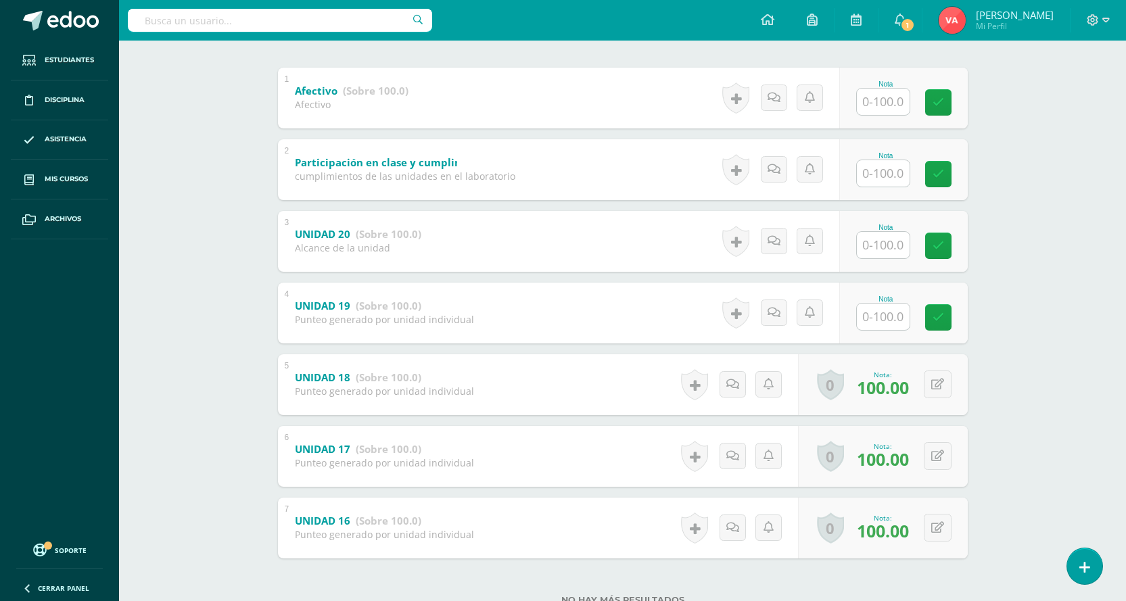
scroll to position [271, 0]
click at [890, 312] on input "text" at bounding box center [891, 315] width 54 height 27
type input "100"
click at [950, 321] on icon at bounding box center [948, 317] width 12 height 12
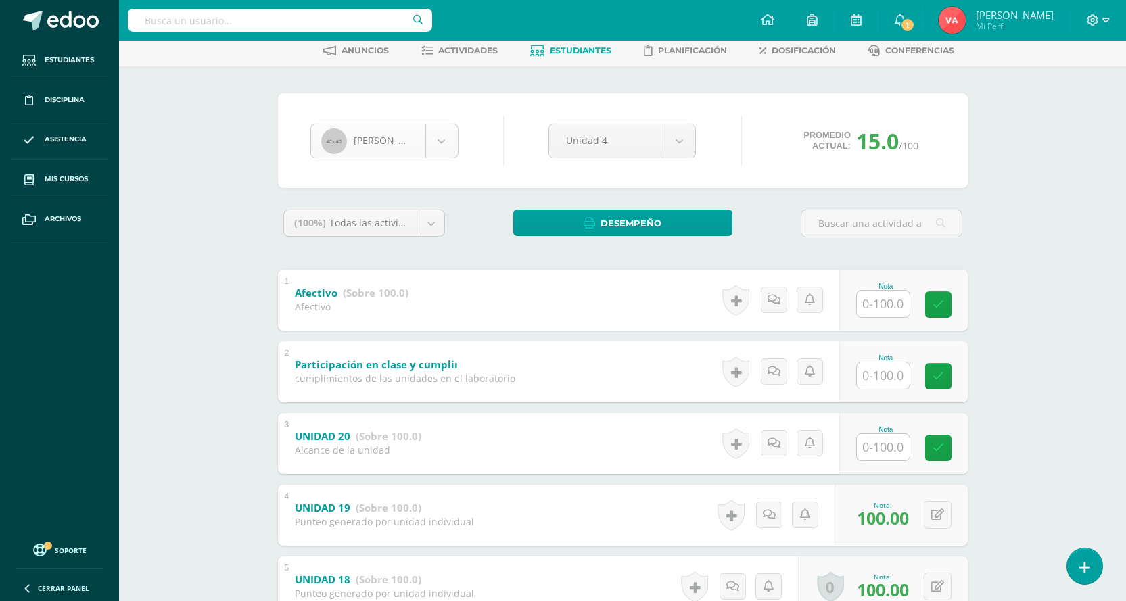
click at [445, 139] on body "Estudiantes Disciplina Asistencia Mis cursos Archivos Soporte Centro de ayuda Ú…" at bounding box center [563, 391] width 1126 height 919
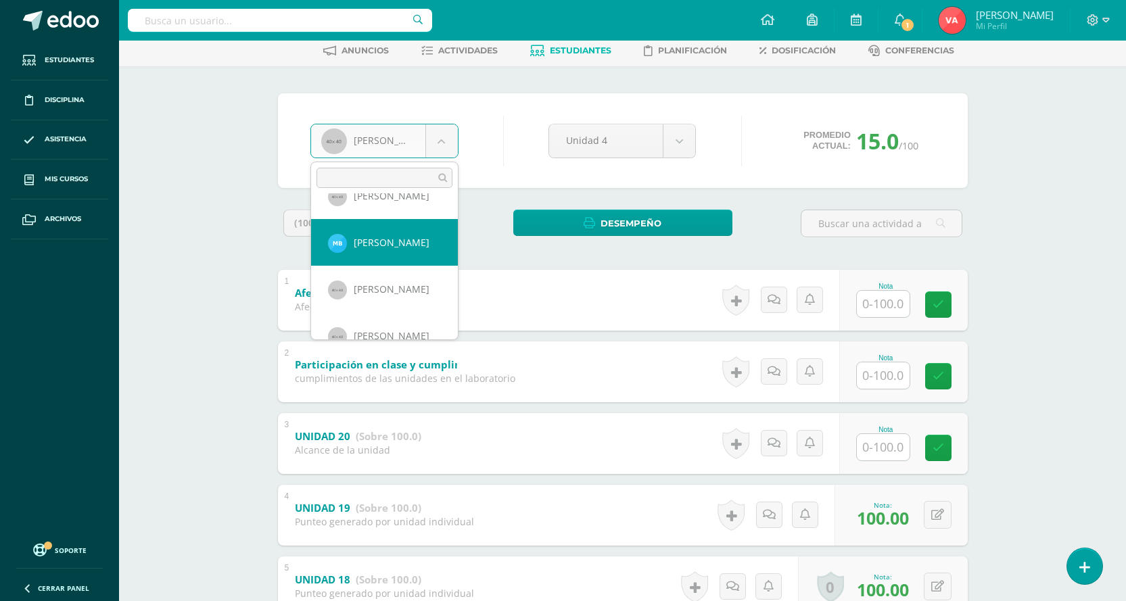
scroll to position [233, 0]
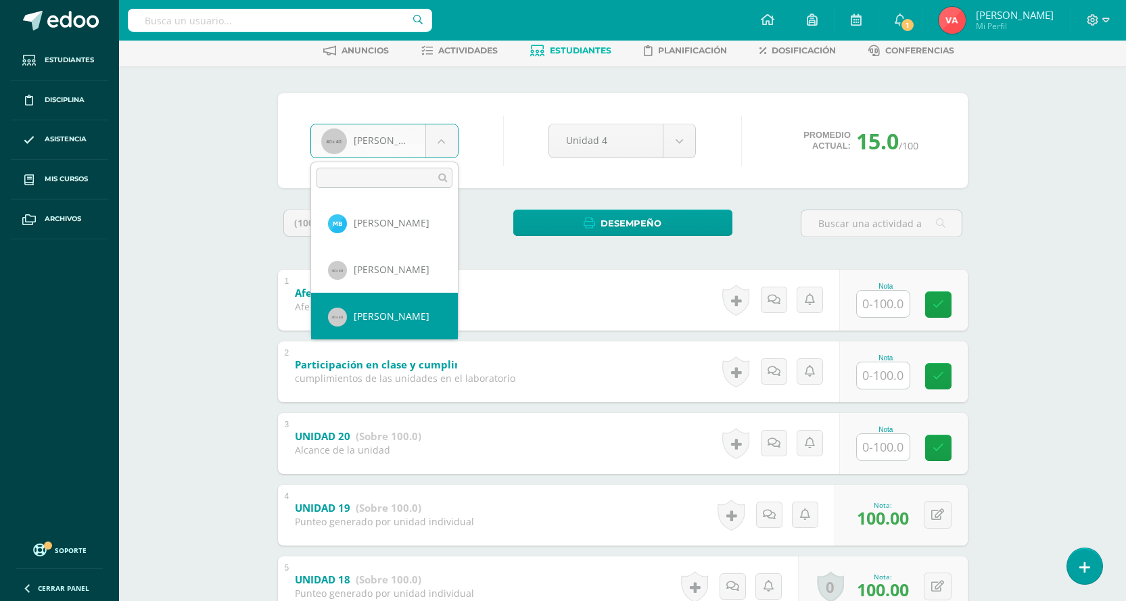
select select "818"
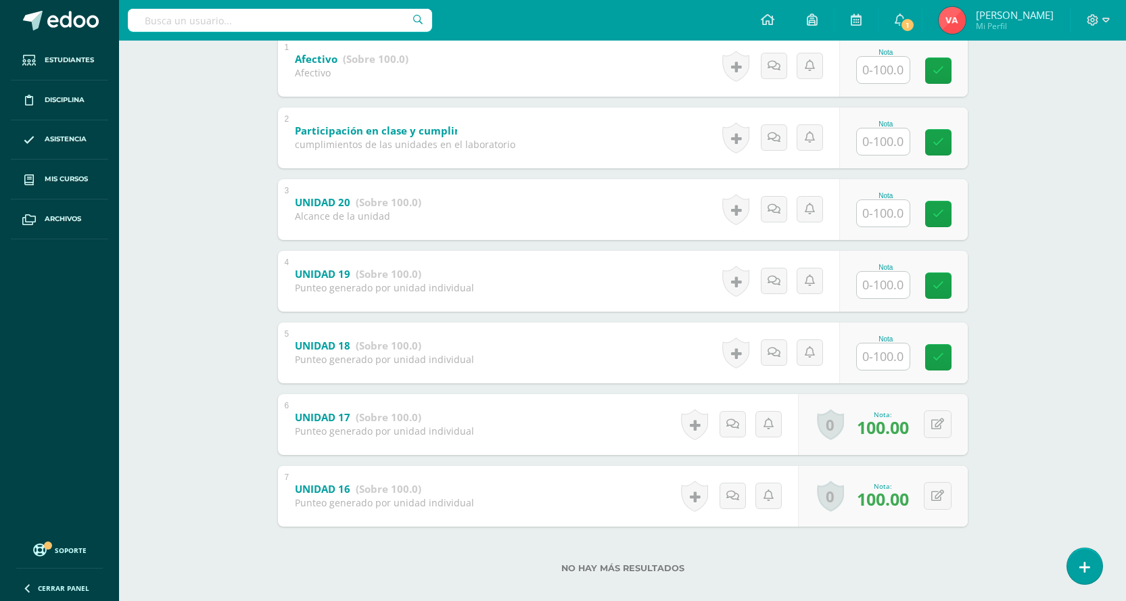
scroll to position [317, 0]
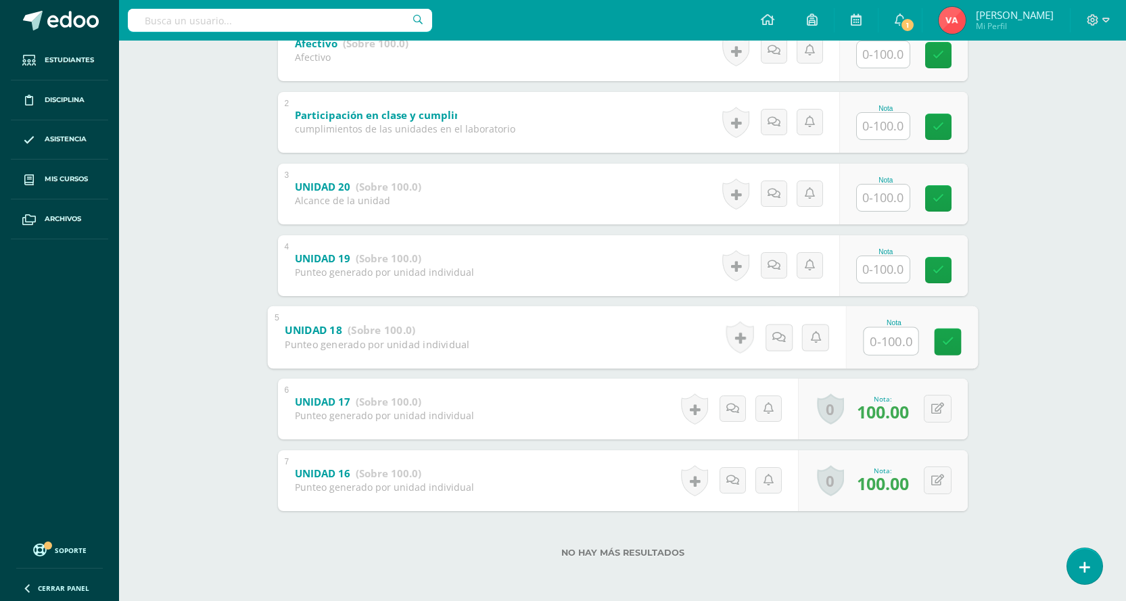
click at [886, 338] on input "text" at bounding box center [891, 340] width 54 height 27
type input "100"
click at [947, 337] on icon at bounding box center [948, 342] width 12 height 12
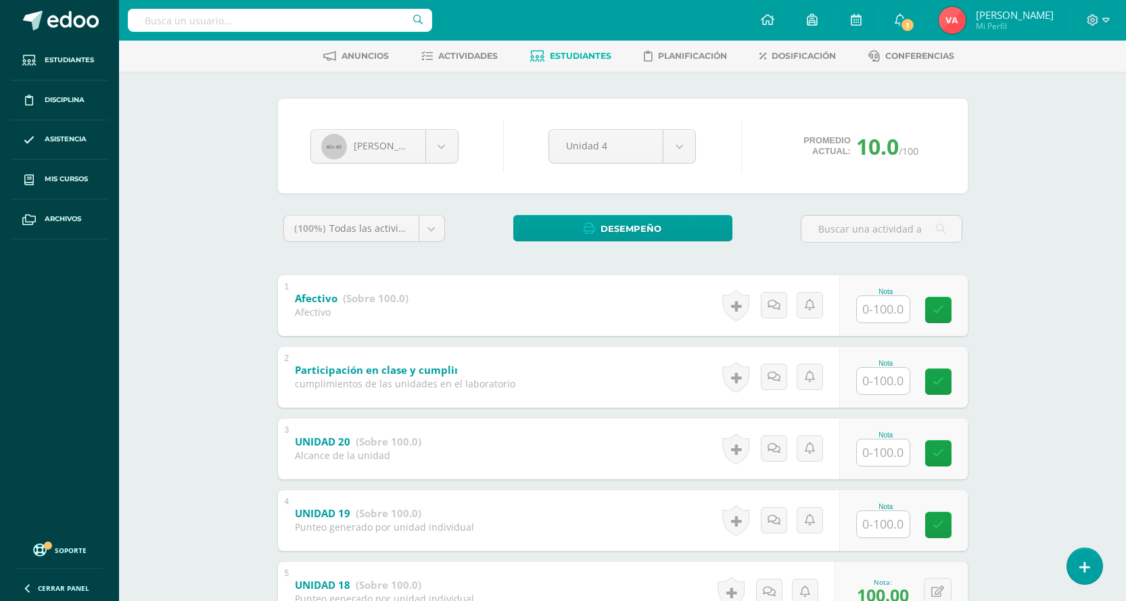
scroll to position [47, 0]
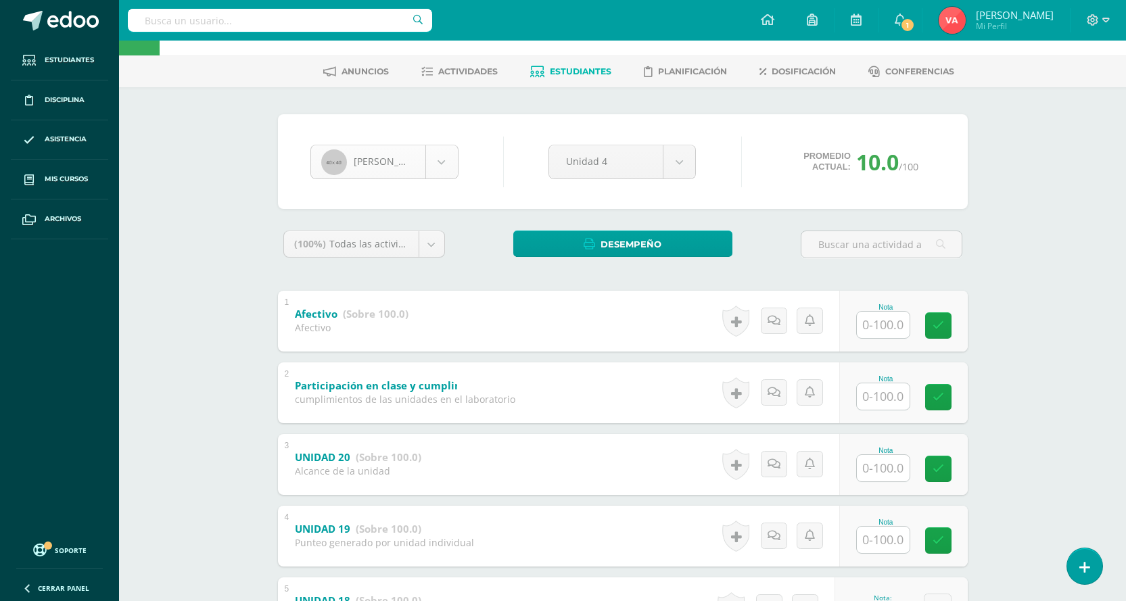
click at [440, 163] on body "Estudiantes Disciplina Asistencia Mis cursos Archivos Soporte Centro de ayuda Ú…" at bounding box center [563, 412] width 1126 height 919
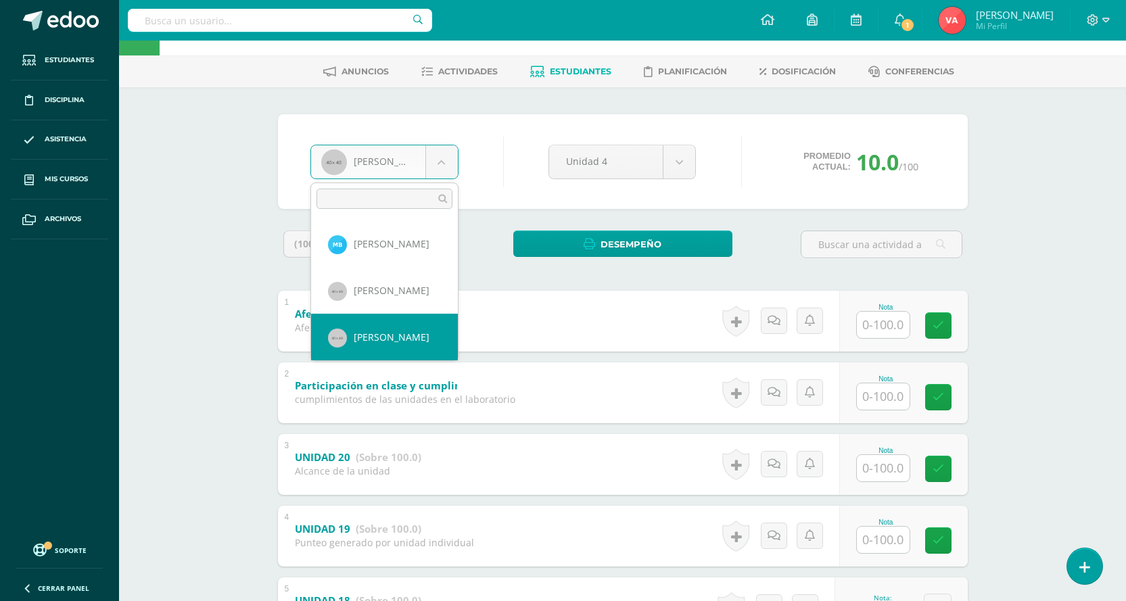
scroll to position [300, 0]
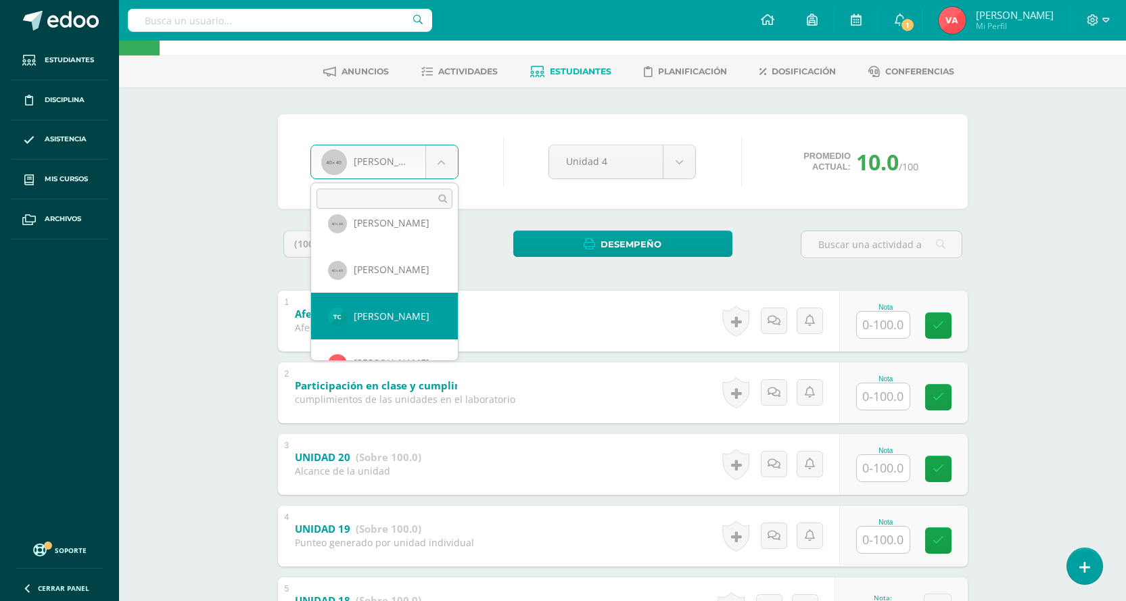
select select "2747"
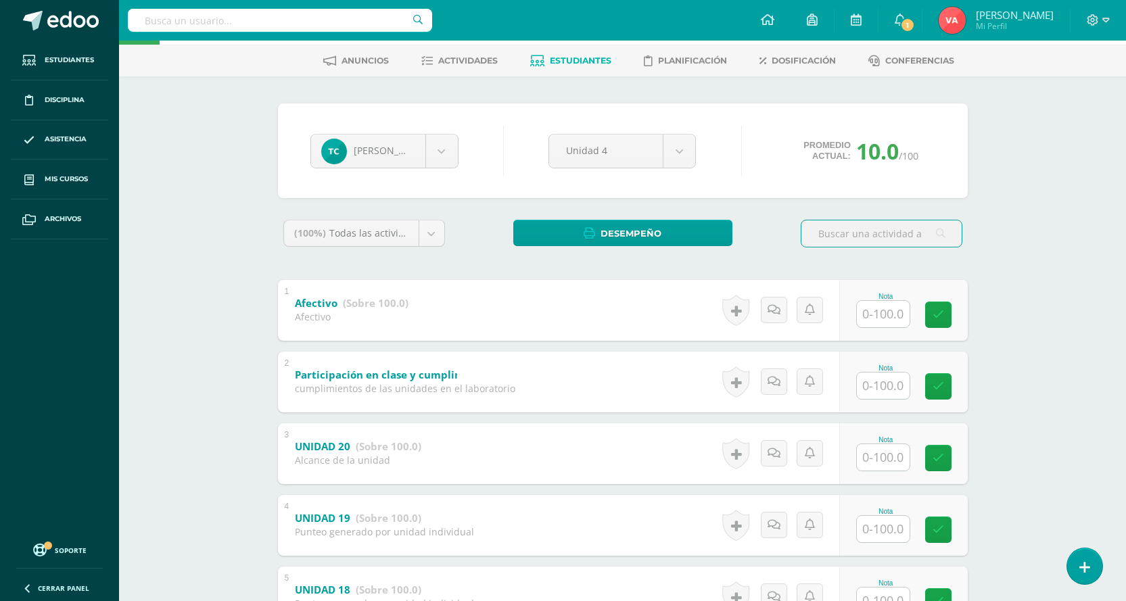
scroll to position [135, 0]
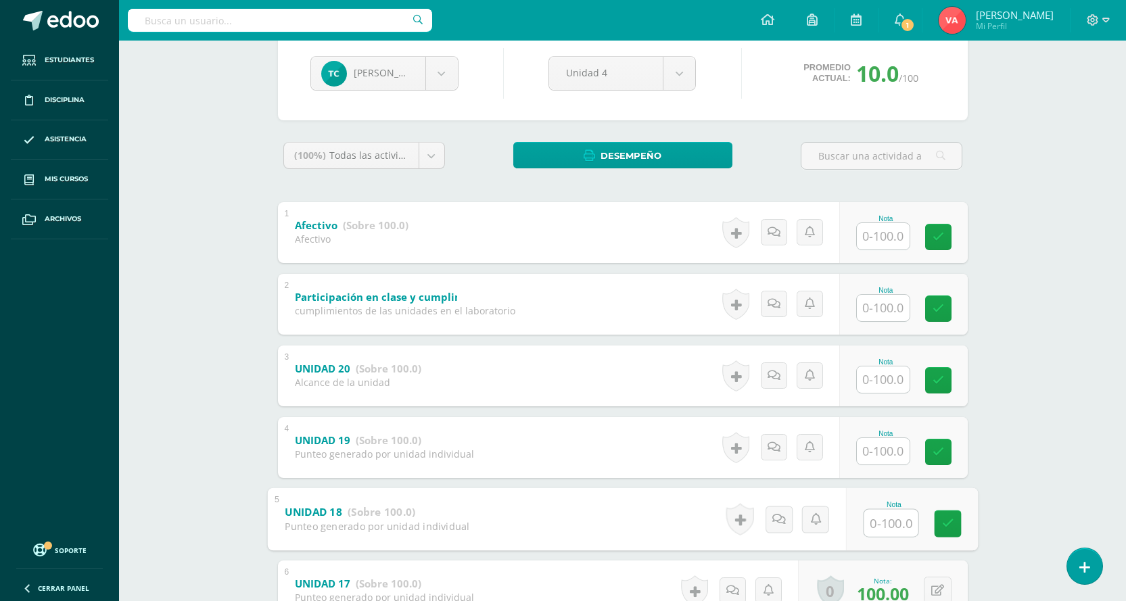
click at [883, 526] on input "text" at bounding box center [891, 522] width 54 height 27
type input "100"
click at [949, 519] on icon at bounding box center [948, 524] width 12 height 12
click at [447, 74] on body "Estudiantes Disciplina Asistencia Mis cursos Archivos Soporte Centro de ayuda Ú…" at bounding box center [563, 324] width 1126 height 919
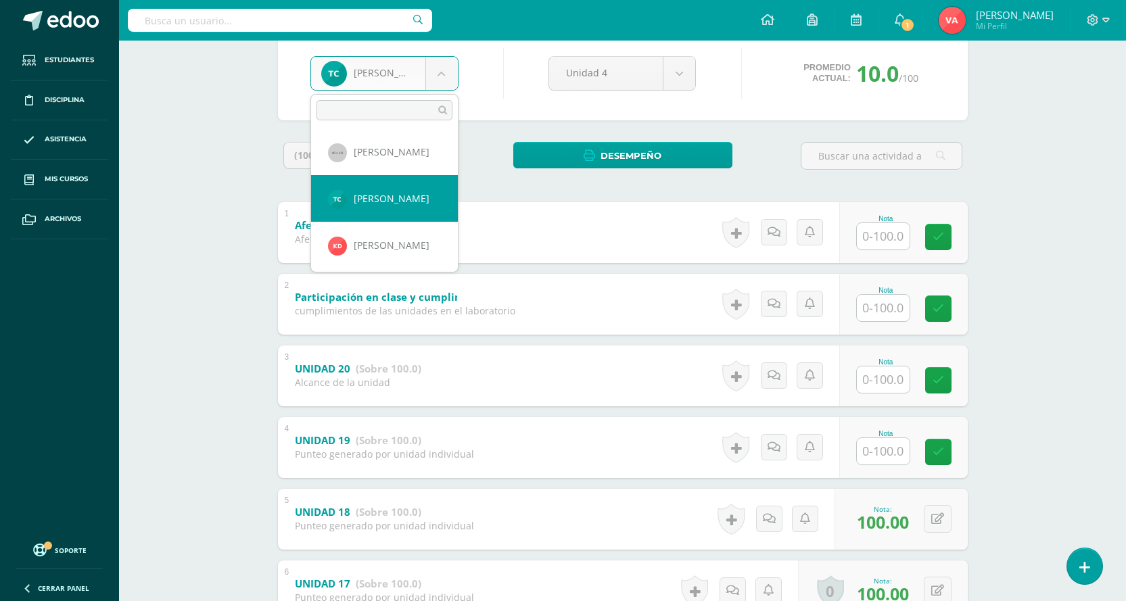
scroll to position [347, 0]
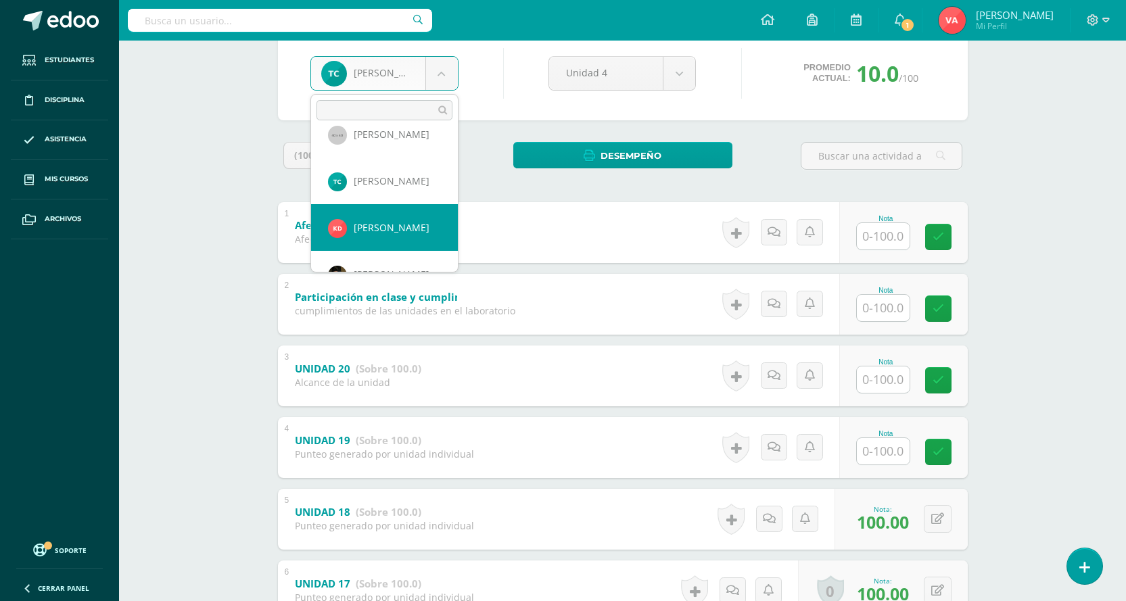
select select "2628"
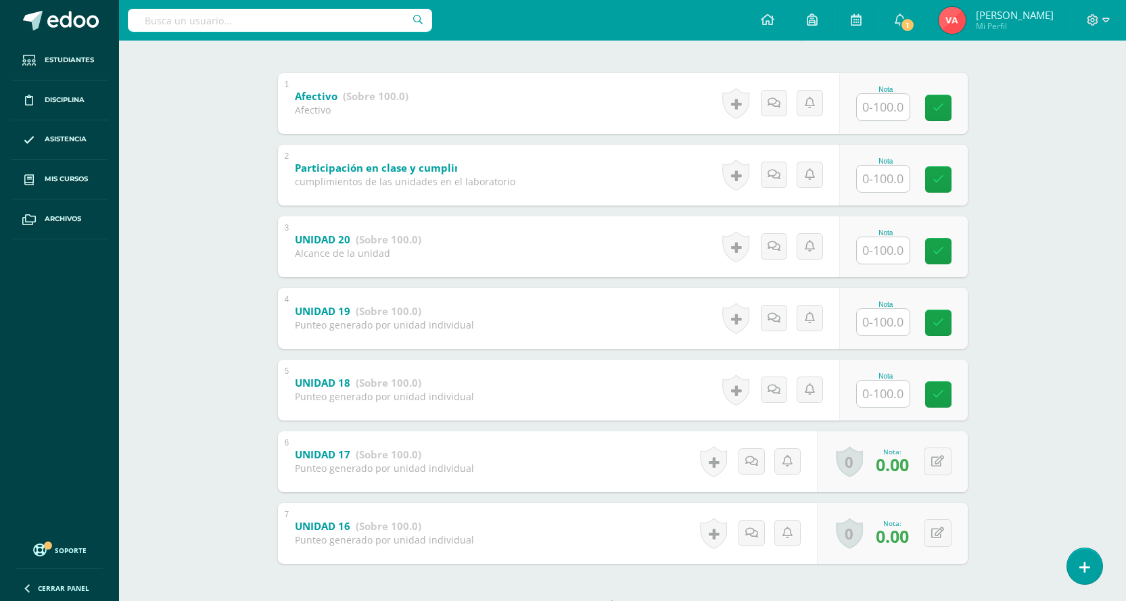
scroll to position [271, 0]
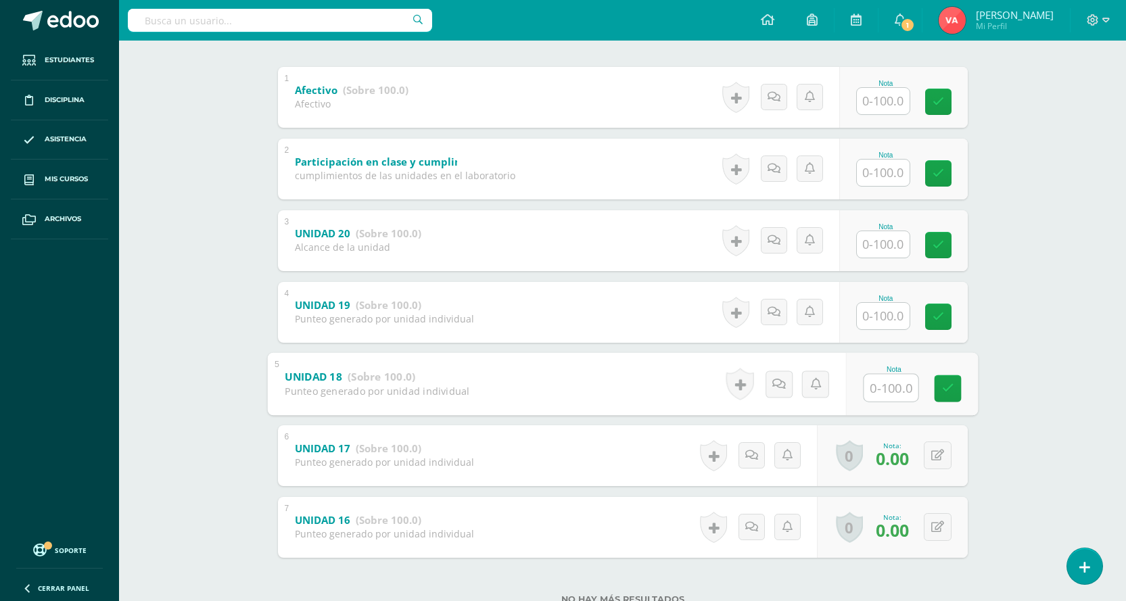
click at [887, 390] on input "text" at bounding box center [891, 387] width 54 height 27
type input "0"
click at [952, 394] on icon at bounding box center [948, 389] width 12 height 12
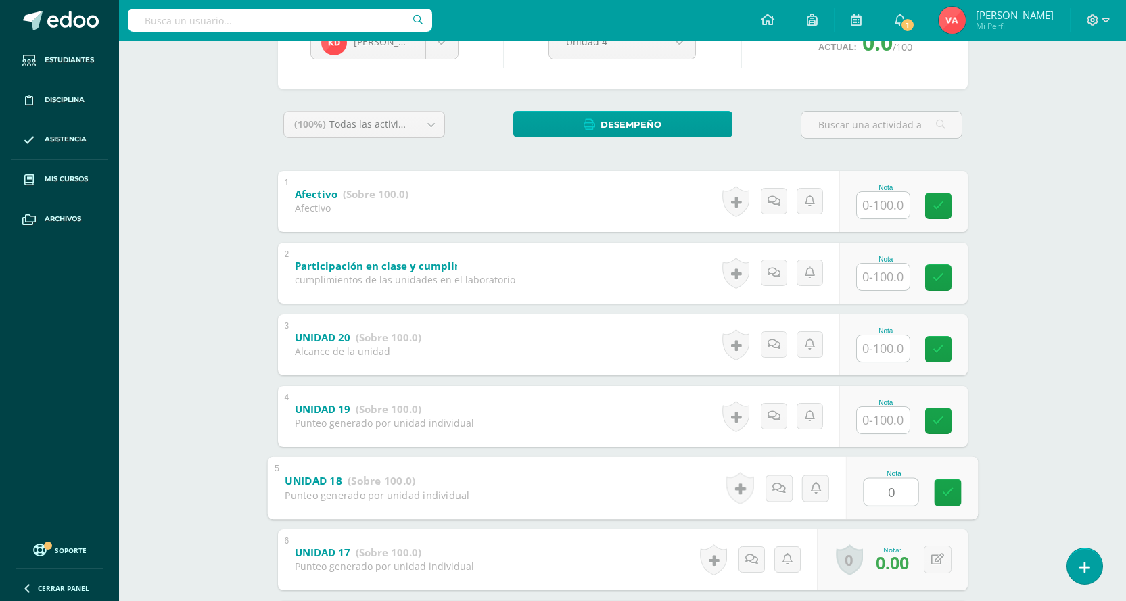
scroll to position [68, 0]
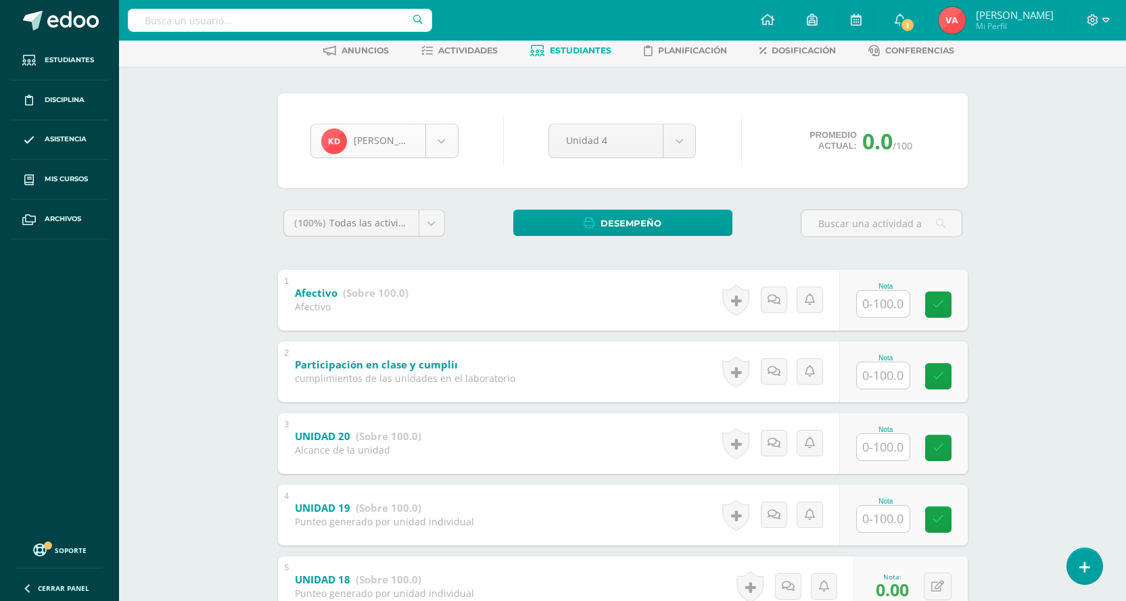
click at [444, 133] on body "Estudiantes Disciplina Asistencia Mis cursos Archivos Soporte Centro de ayuda Ú…" at bounding box center [563, 391] width 1126 height 919
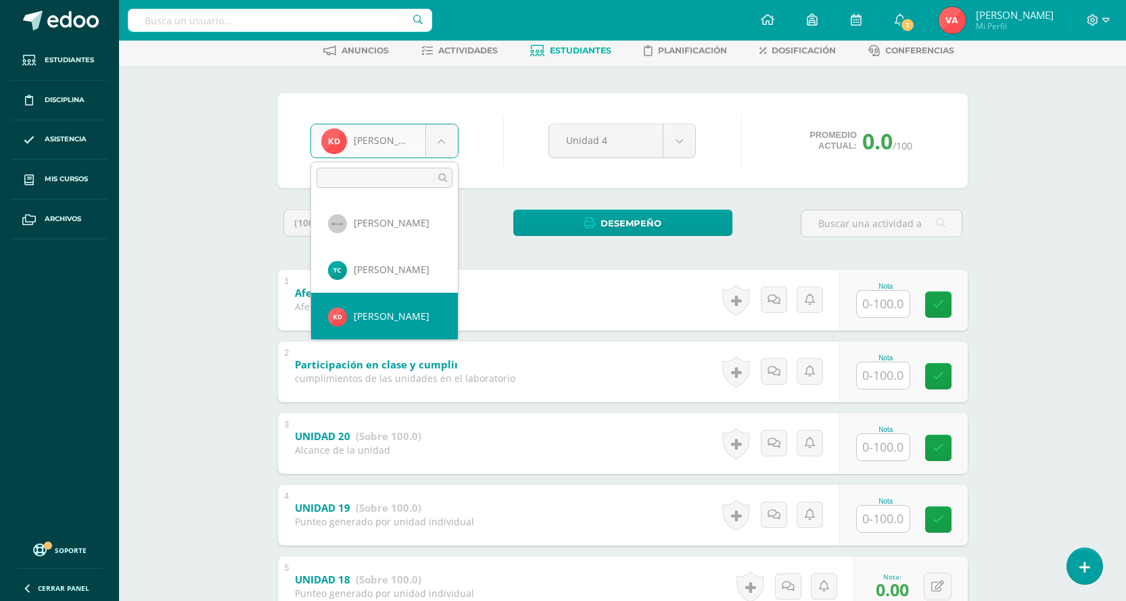
scroll to position [394, 0]
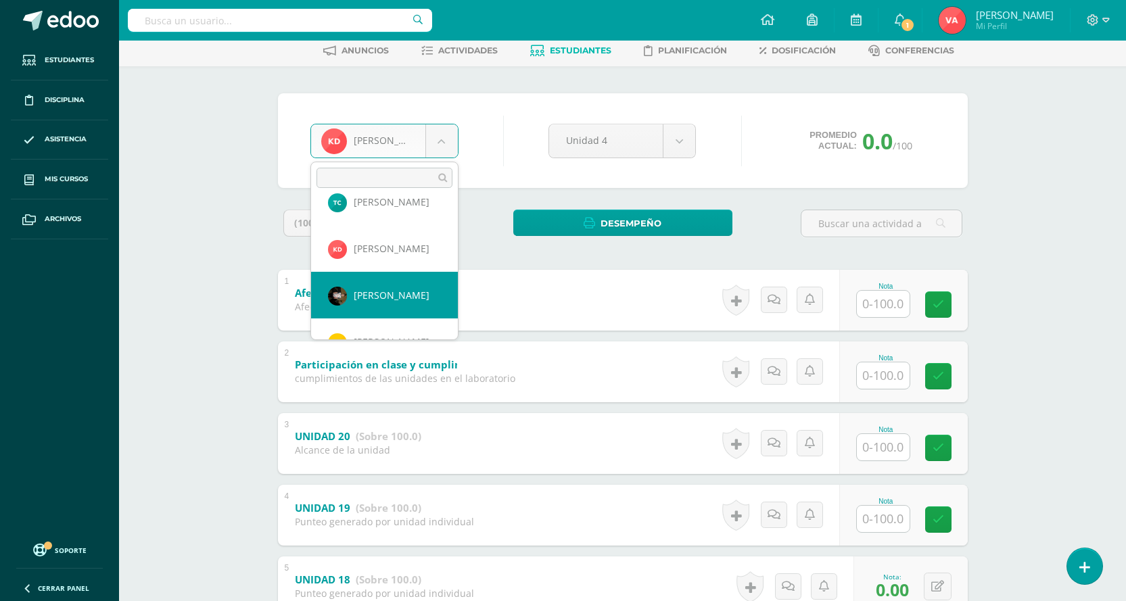
select select "1996"
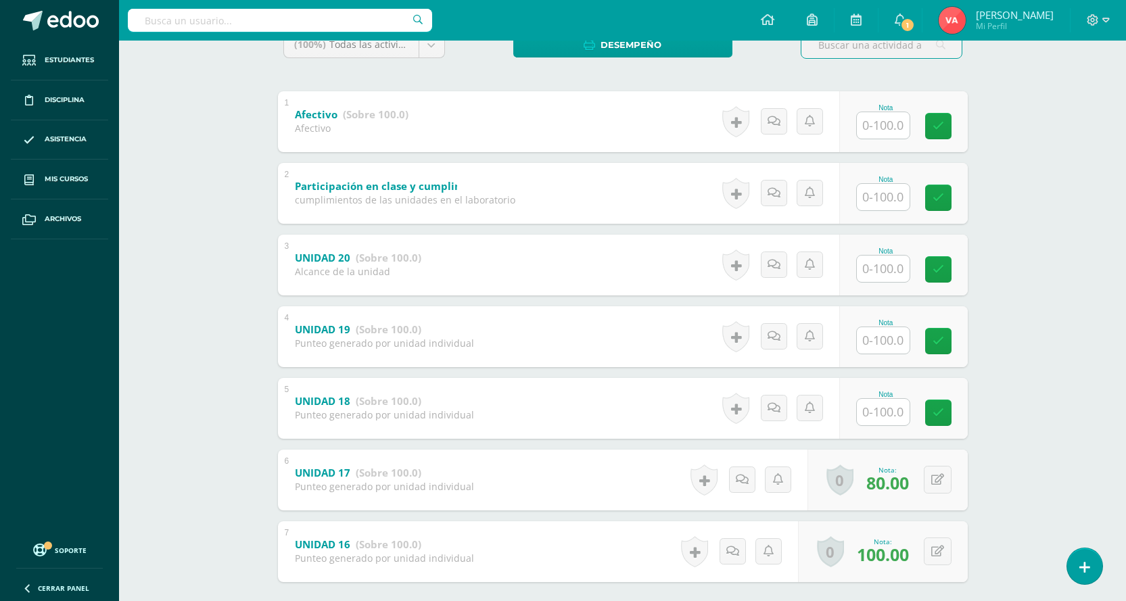
scroll to position [271, 0]
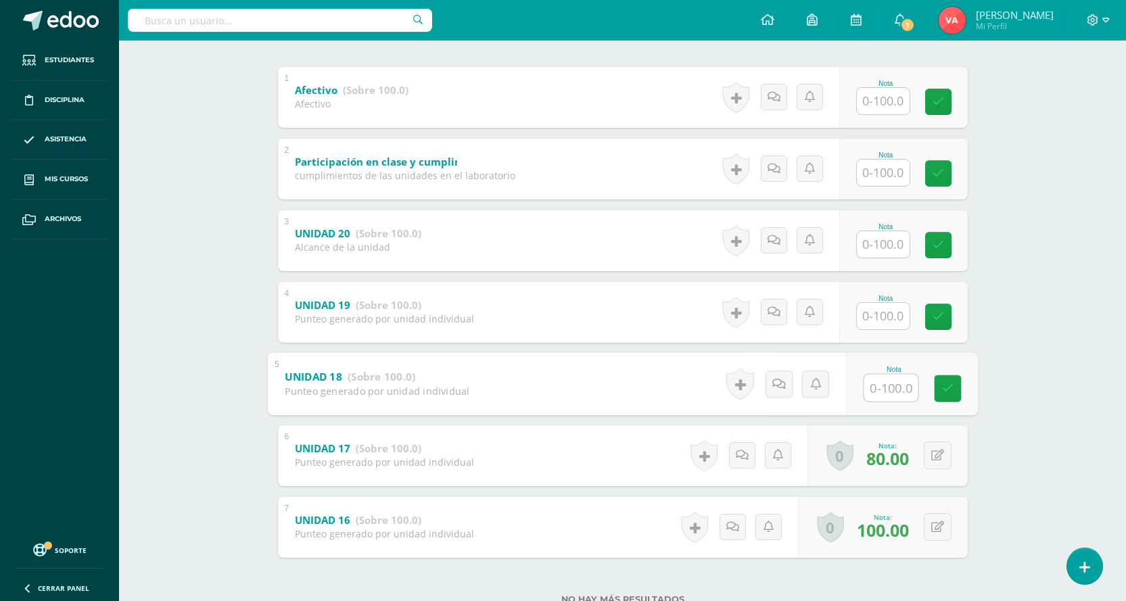
click at [886, 390] on input "text" at bounding box center [891, 387] width 54 height 27
type input "0"
click at [946, 390] on icon at bounding box center [948, 389] width 12 height 12
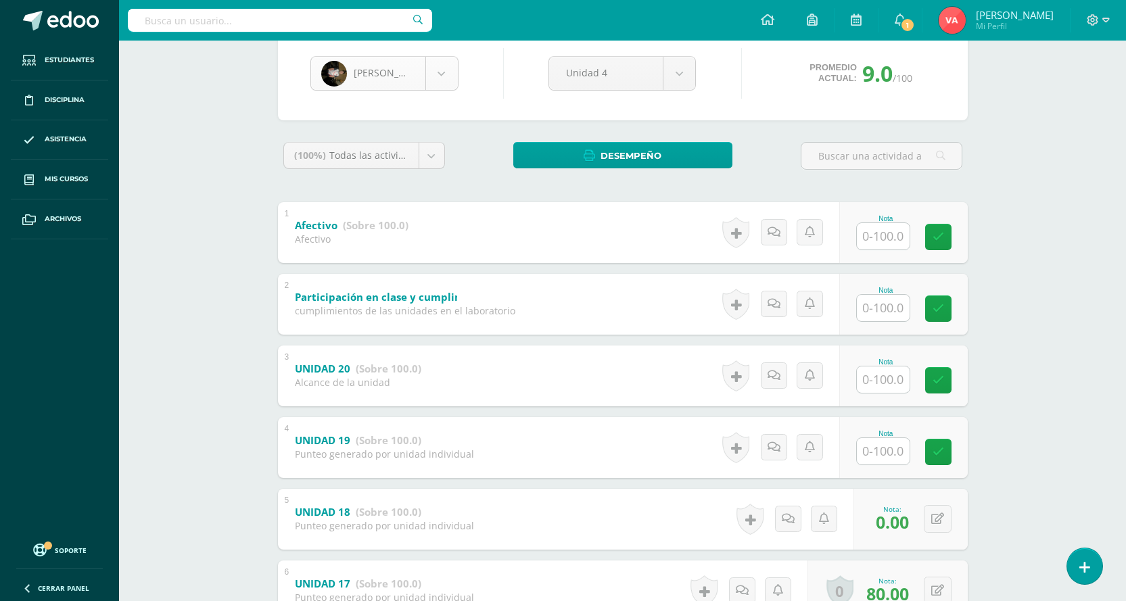
click at [431, 66] on body "Estudiantes Disciplina Asistencia Mis cursos Archivos Soporte Centro de ayuda Ú…" at bounding box center [563, 324] width 1126 height 919
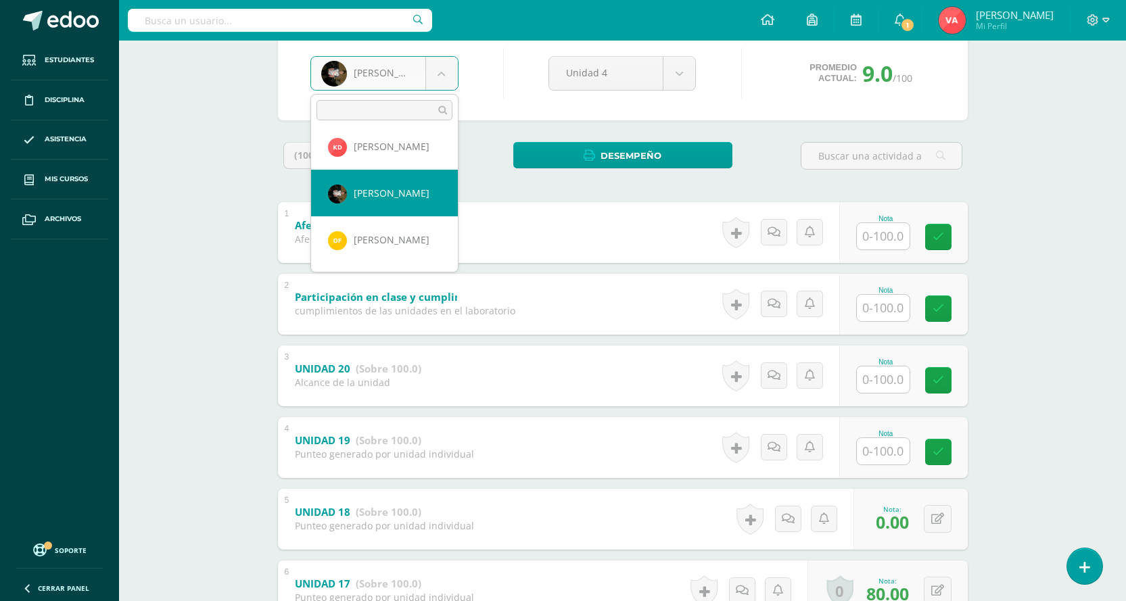
scroll to position [440, 0]
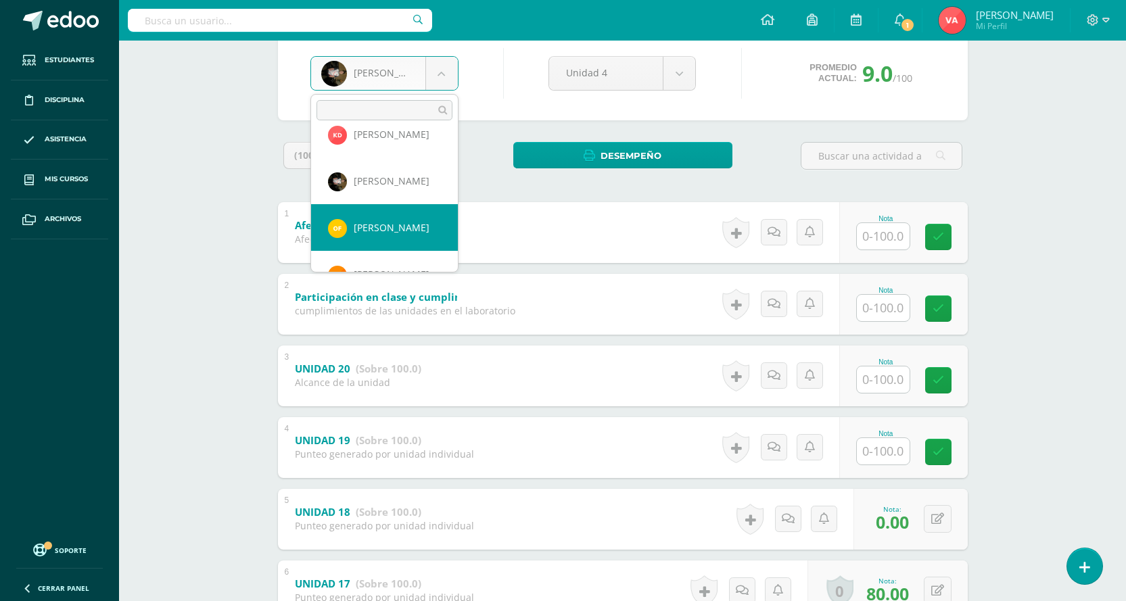
select select "2303"
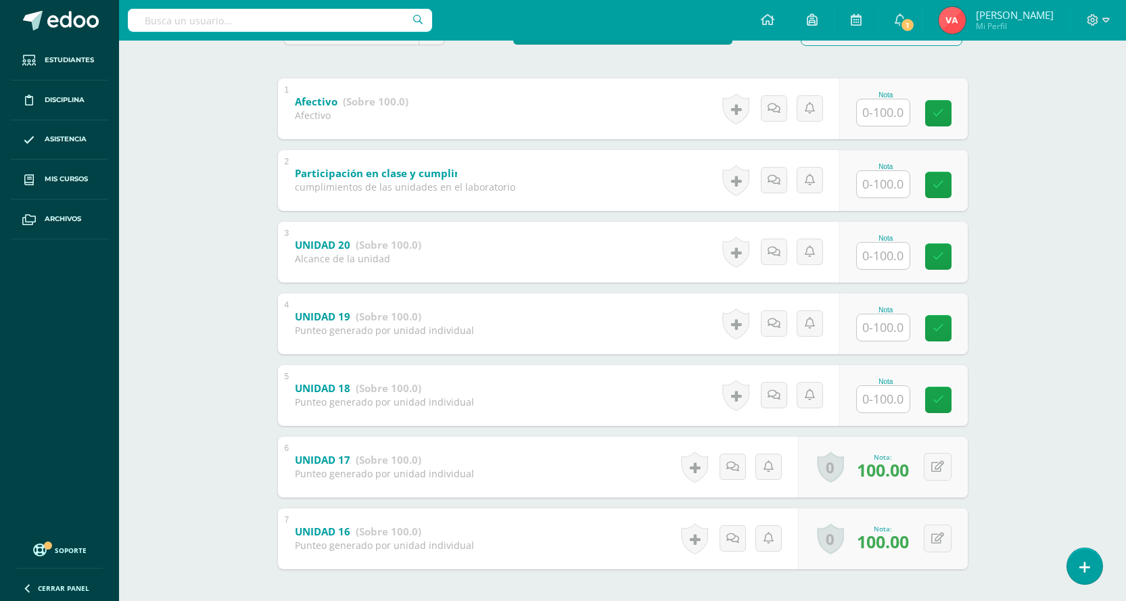
scroll to position [317, 0]
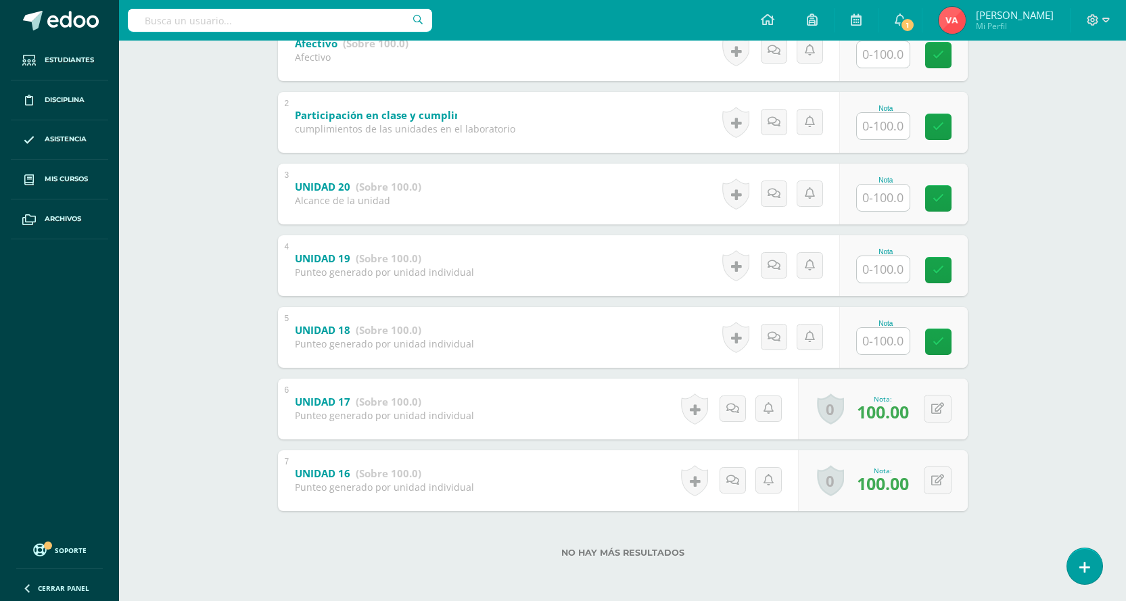
click at [897, 350] on input "text" at bounding box center [883, 341] width 53 height 26
type input "100"
click at [944, 336] on icon at bounding box center [948, 342] width 12 height 12
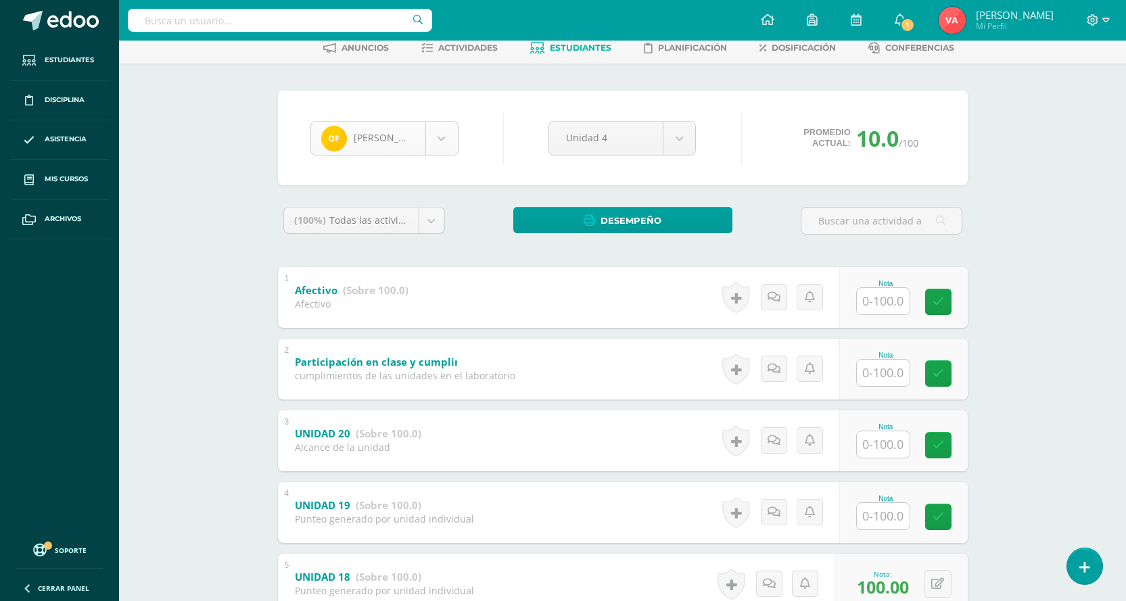
scroll to position [47, 0]
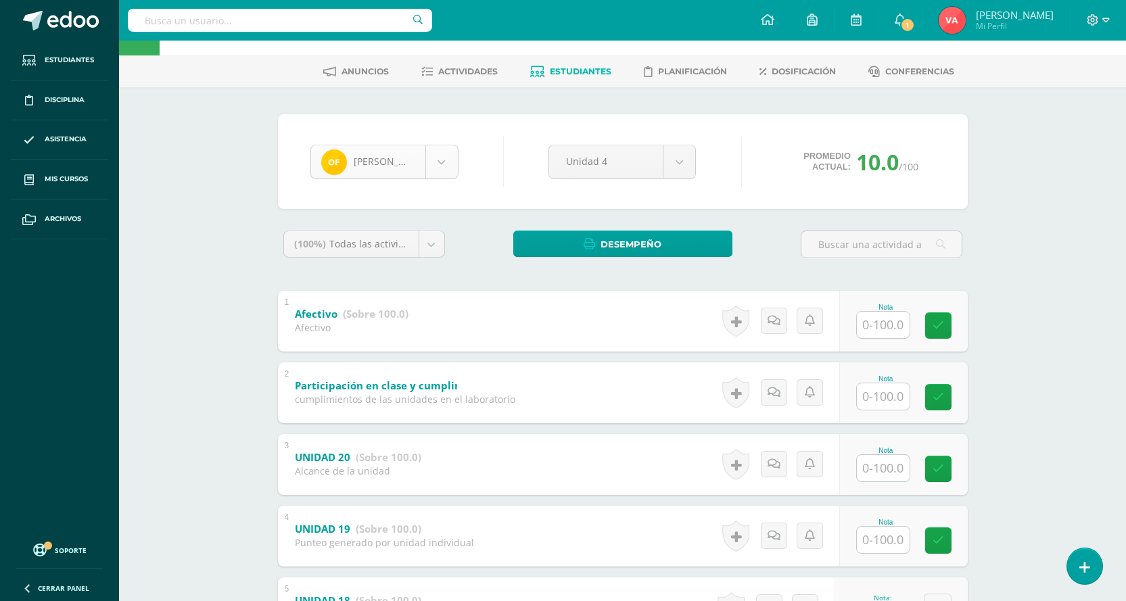
click at [438, 163] on body "Estudiantes Disciplina Asistencia Mis cursos Archivos Soporte Centro de ayuda Ú…" at bounding box center [563, 412] width 1126 height 919
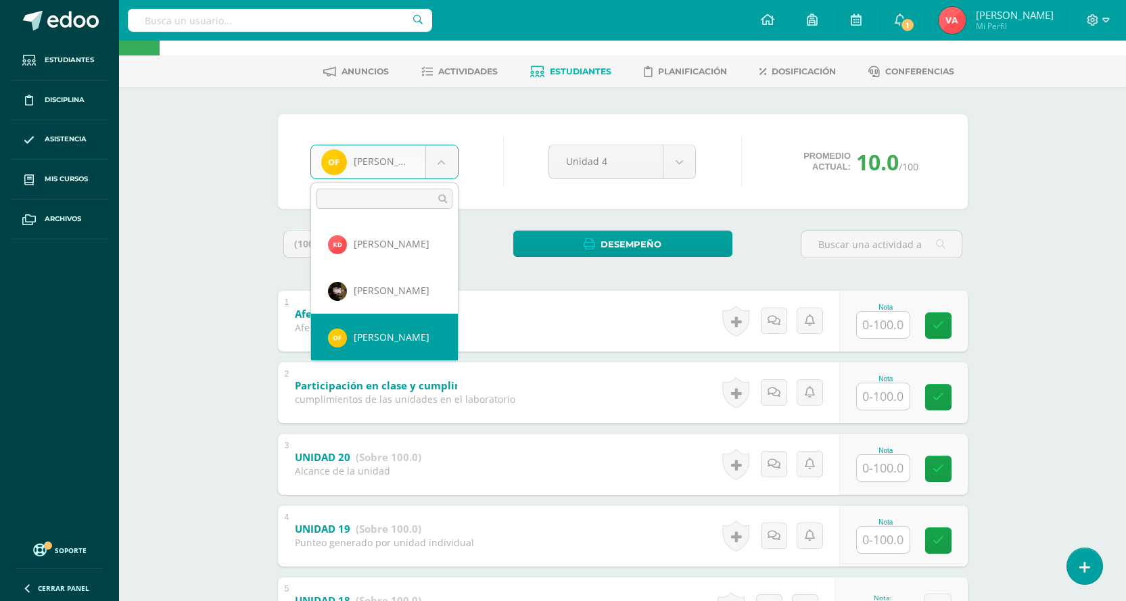
scroll to position [487, 0]
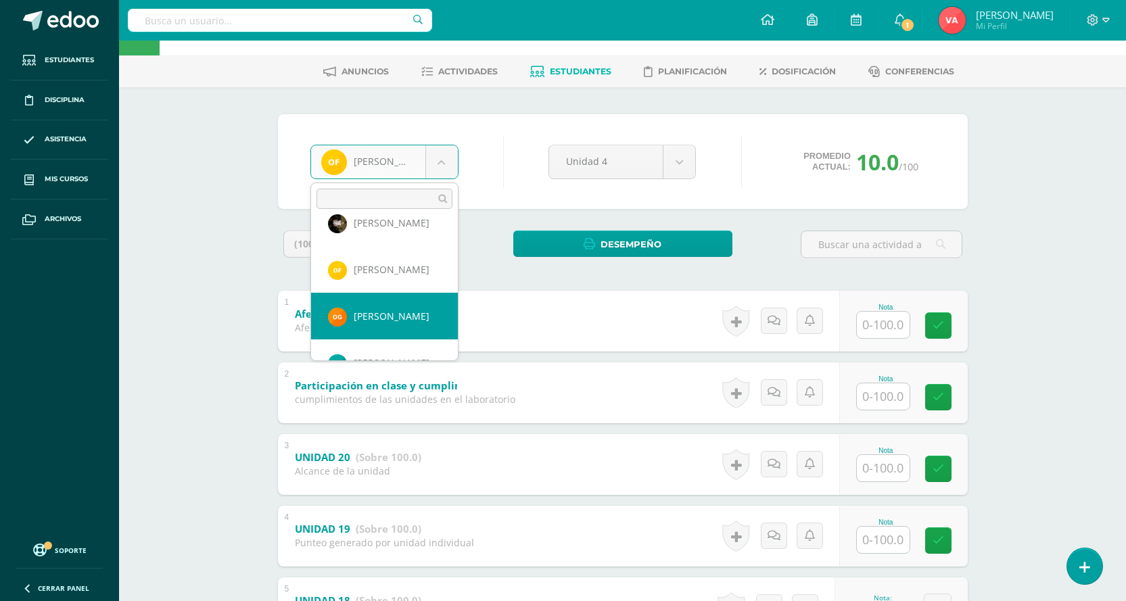
select select "2302"
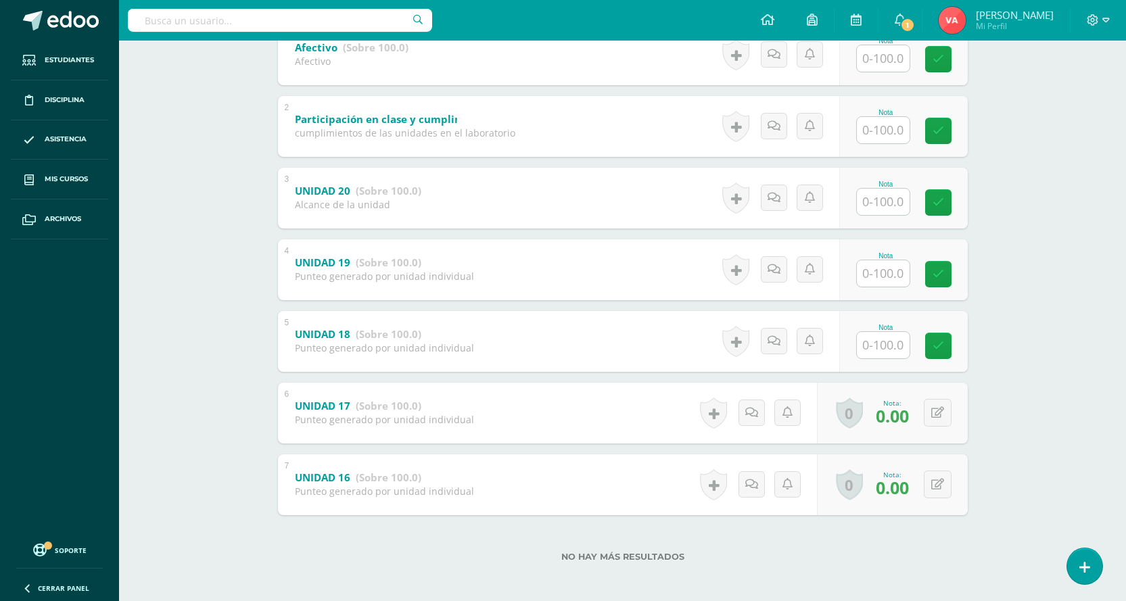
scroll to position [317, 0]
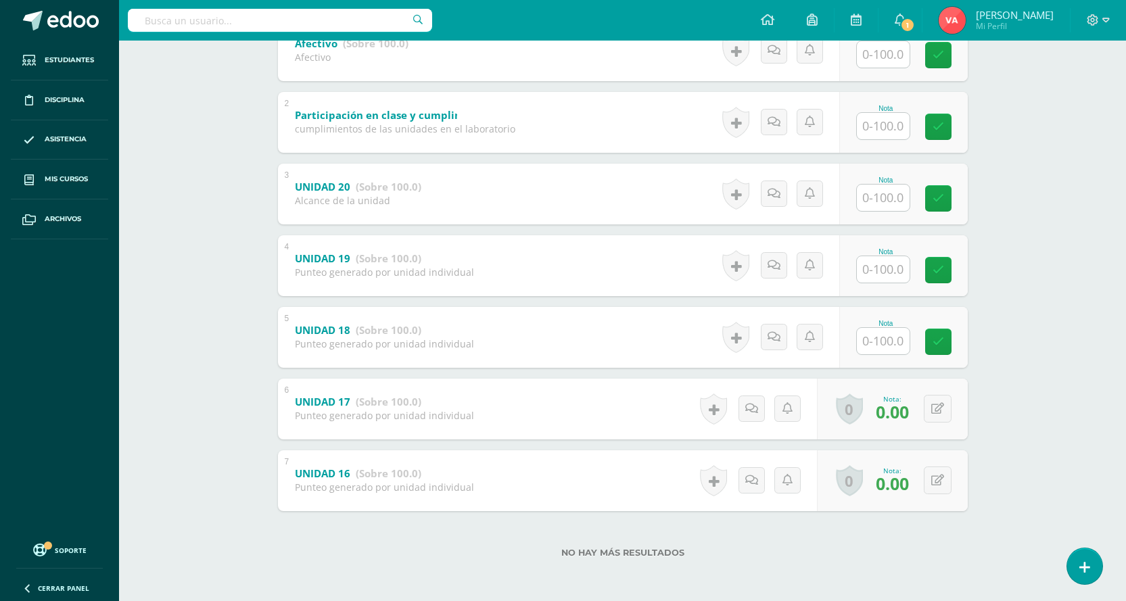
click at [885, 347] on input "text" at bounding box center [883, 341] width 53 height 26
type input "0"
click at [944, 348] on icon at bounding box center [948, 342] width 12 height 12
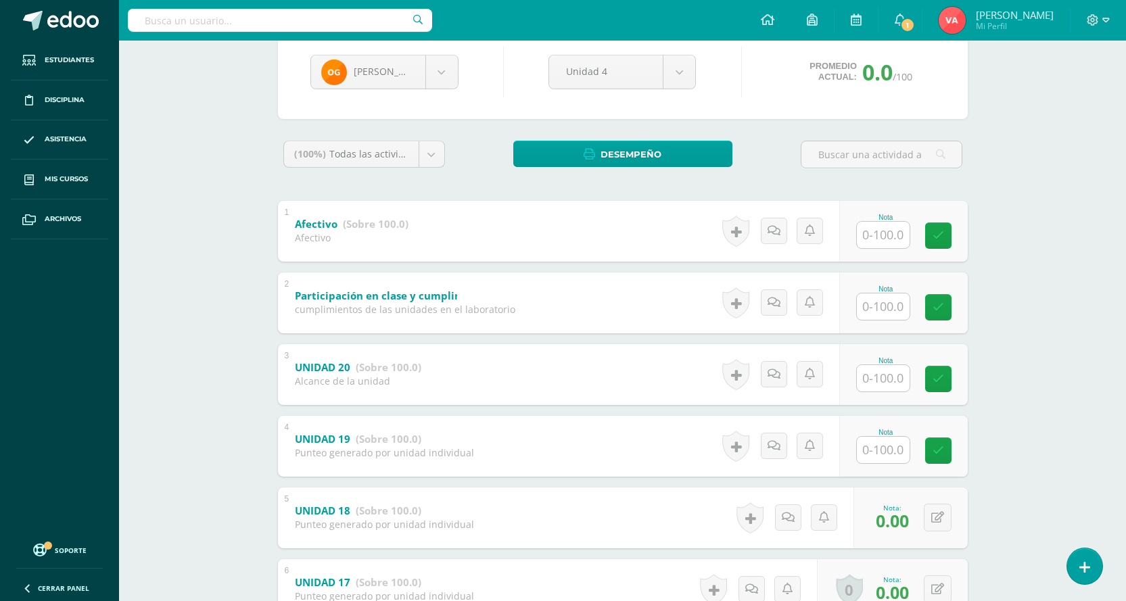
scroll to position [114, 0]
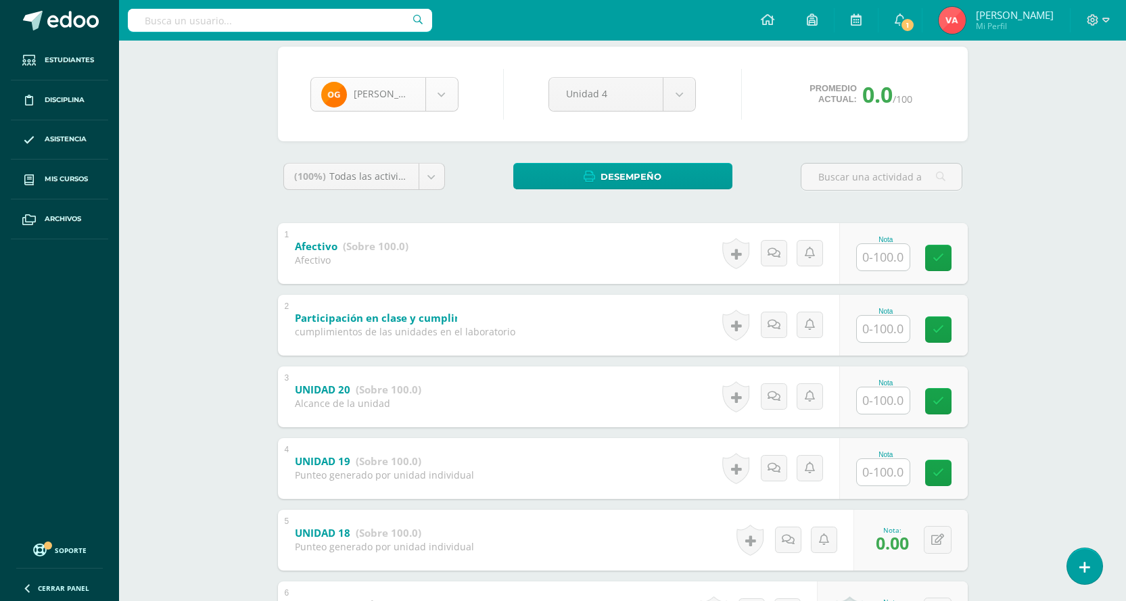
click at [433, 95] on body "Estudiantes Disciplina Asistencia Mis cursos Archivos Soporte Centro de ayuda Ú…" at bounding box center [563, 345] width 1126 height 919
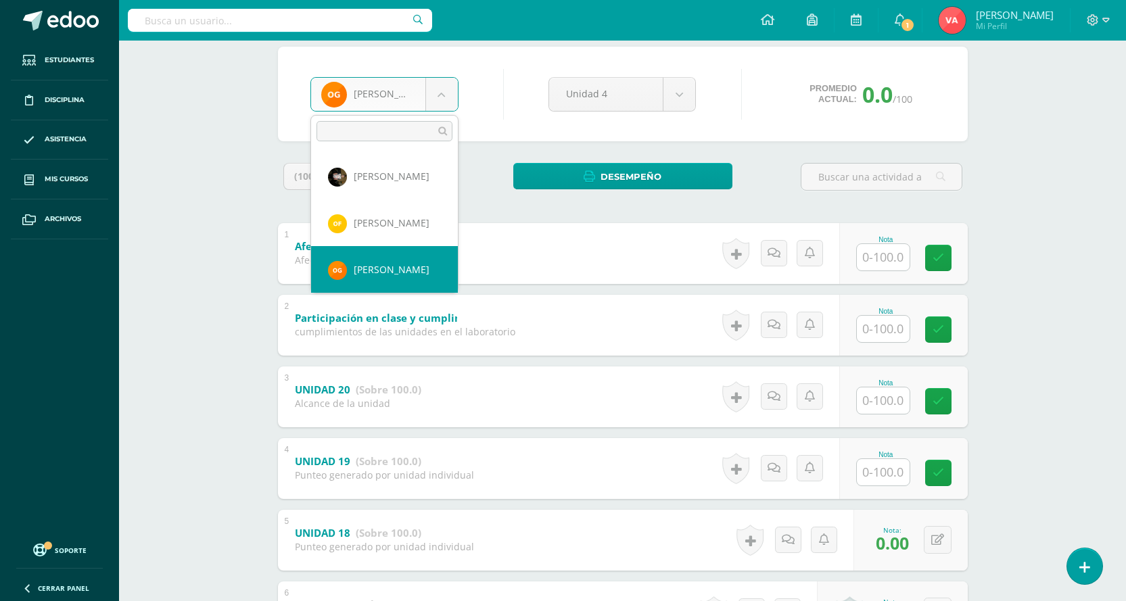
scroll to position [534, 0]
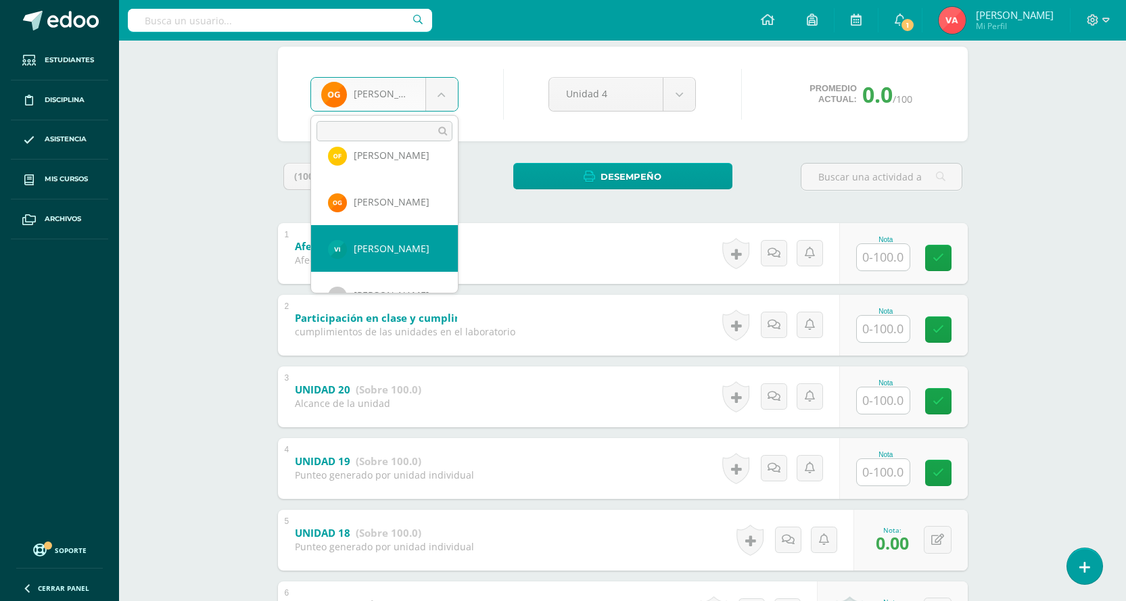
select select "2748"
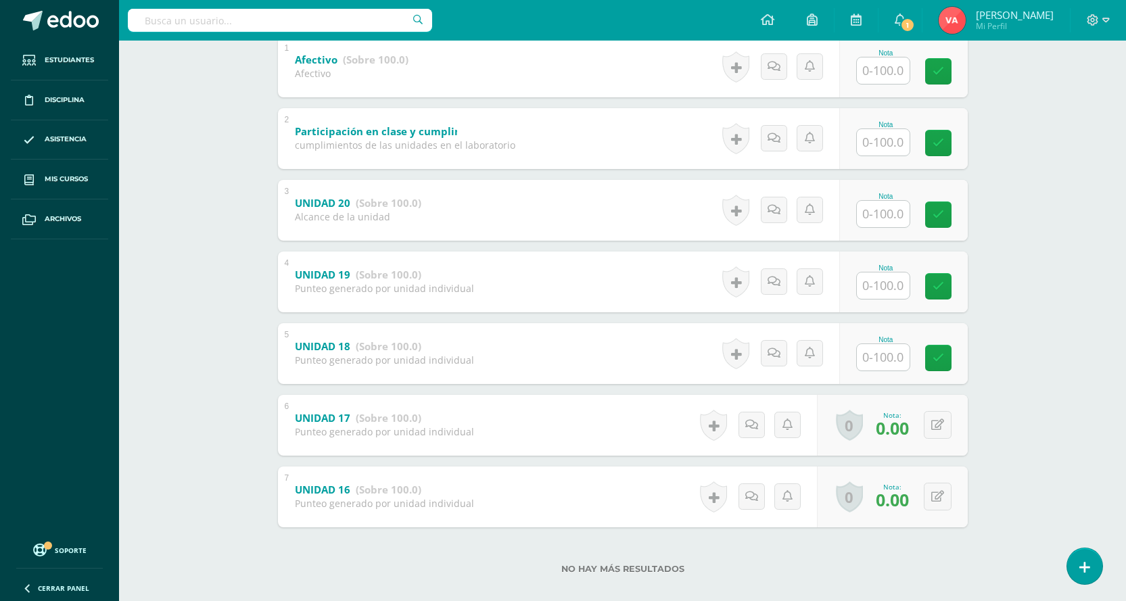
scroll to position [317, 0]
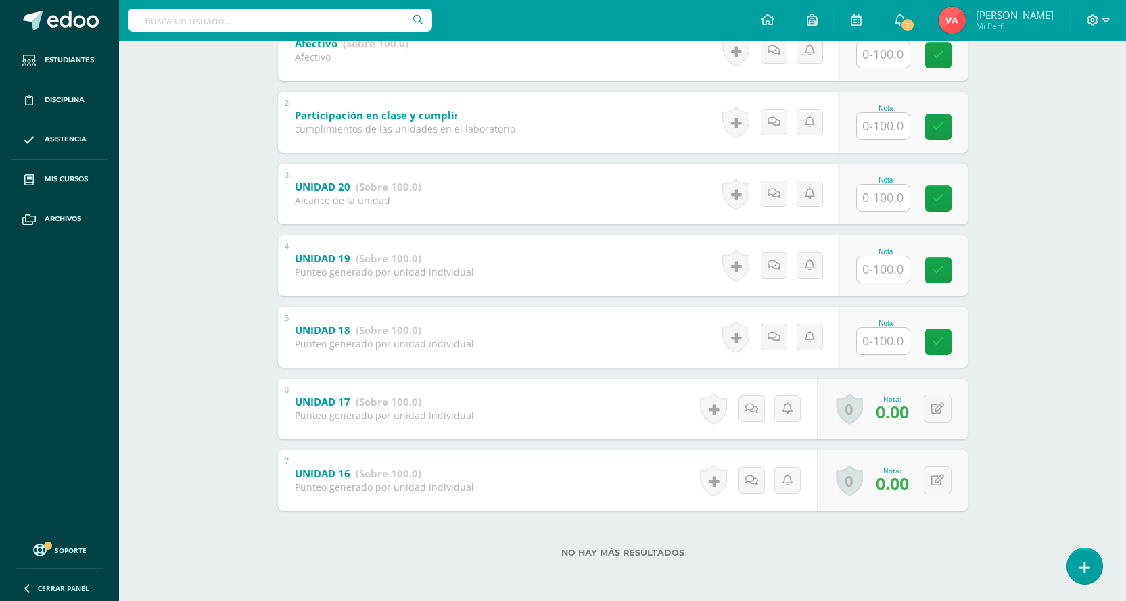
click at [877, 341] on input "text" at bounding box center [883, 341] width 53 height 26
type input "0"
click at [944, 342] on icon at bounding box center [948, 342] width 12 height 12
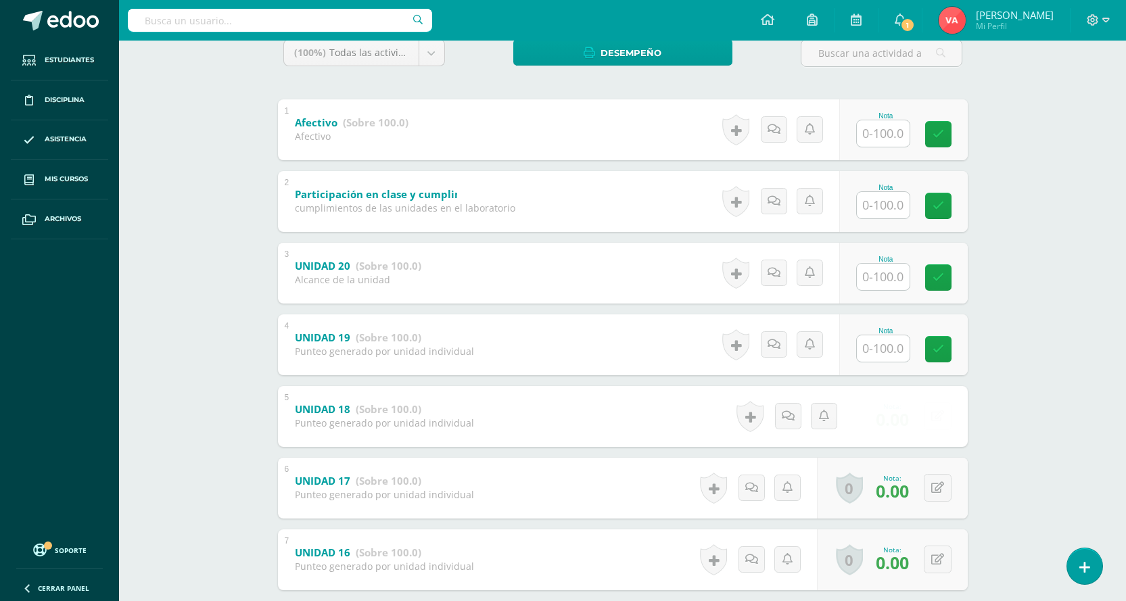
scroll to position [114, 0]
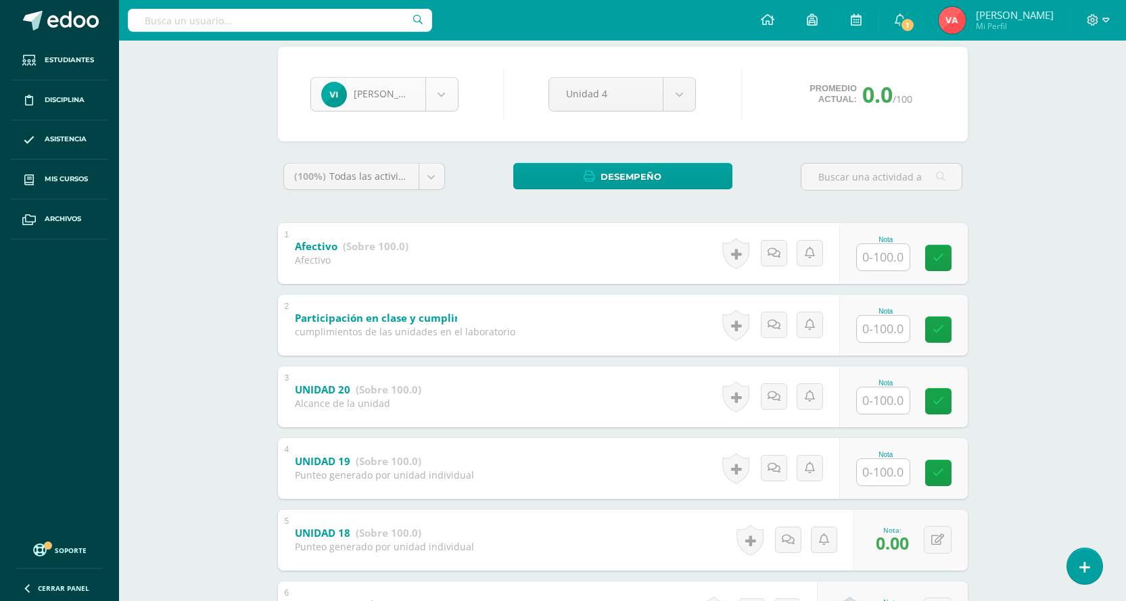
click at [446, 89] on body "Estudiantes Disciplina Asistencia Mis cursos Archivos Soporte Centro de ayuda Ú…" at bounding box center [563, 345] width 1126 height 919
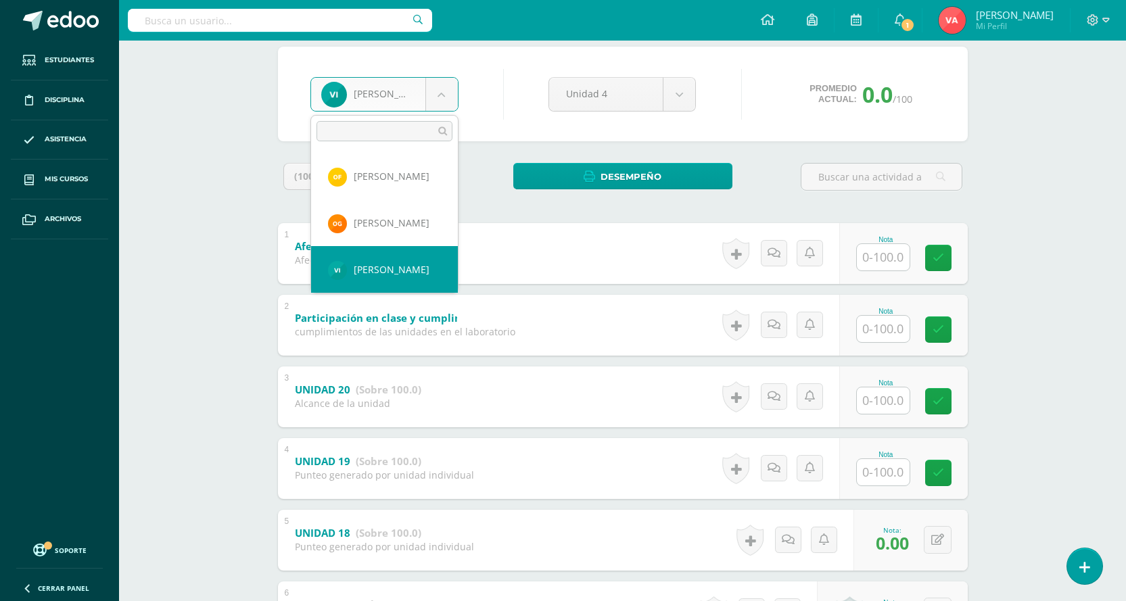
scroll to position [580, 0]
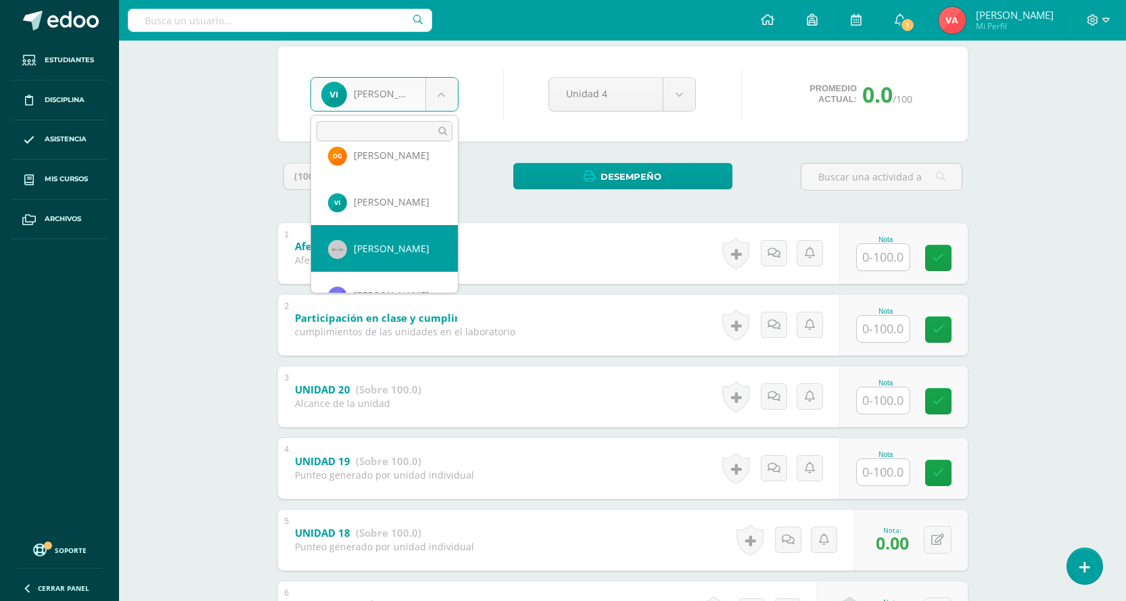
select select "823"
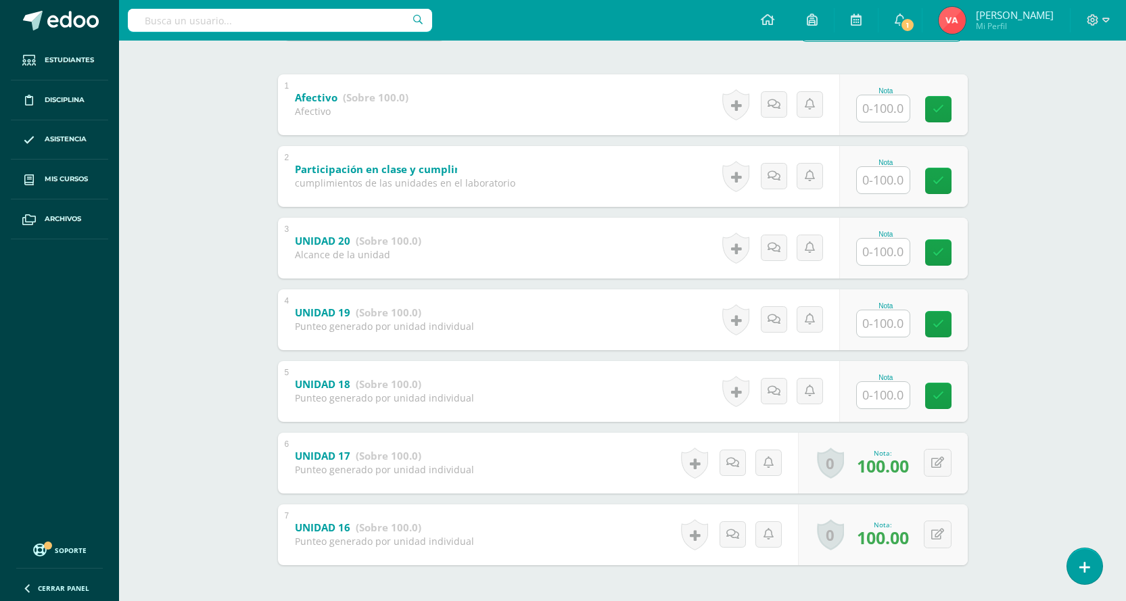
scroll to position [317, 0]
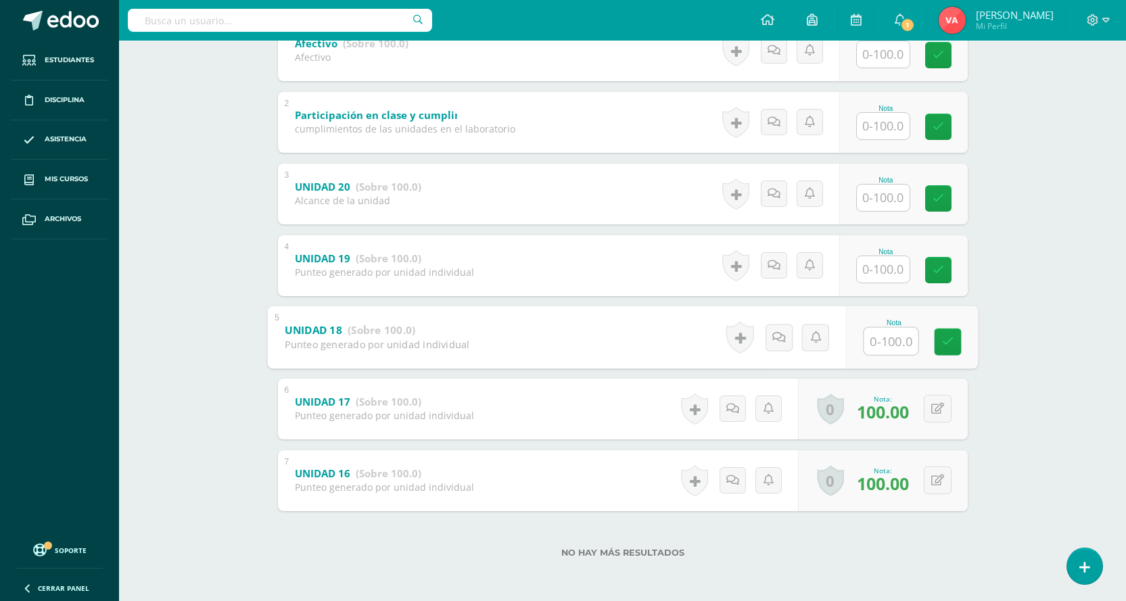
click at [890, 348] on input "text" at bounding box center [891, 340] width 54 height 27
type input "0"
click at [953, 332] on link at bounding box center [947, 341] width 27 height 27
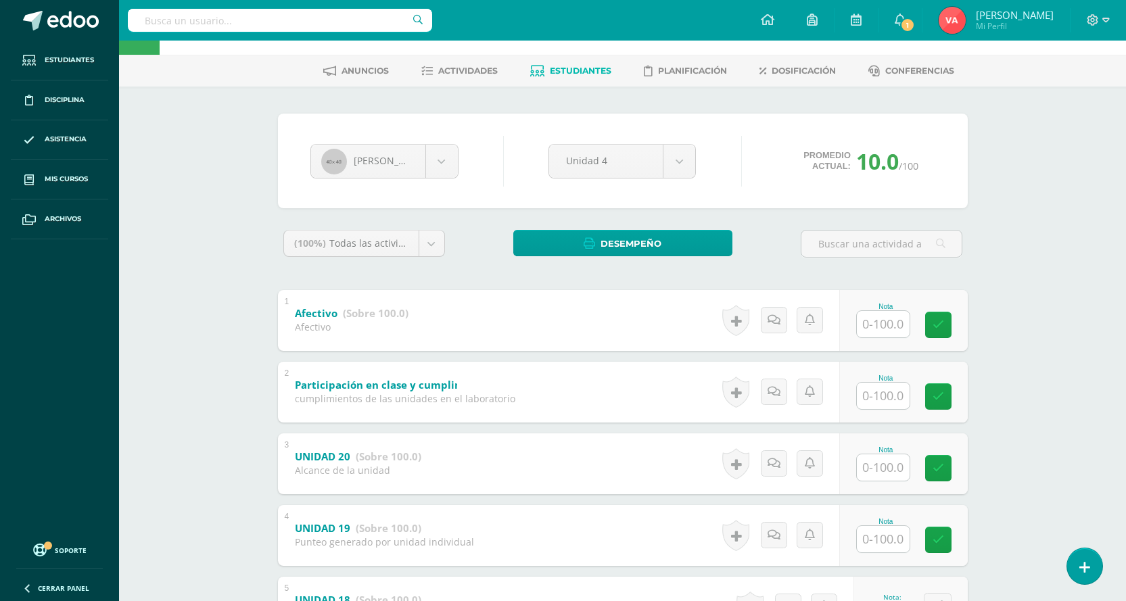
scroll to position [47, 0]
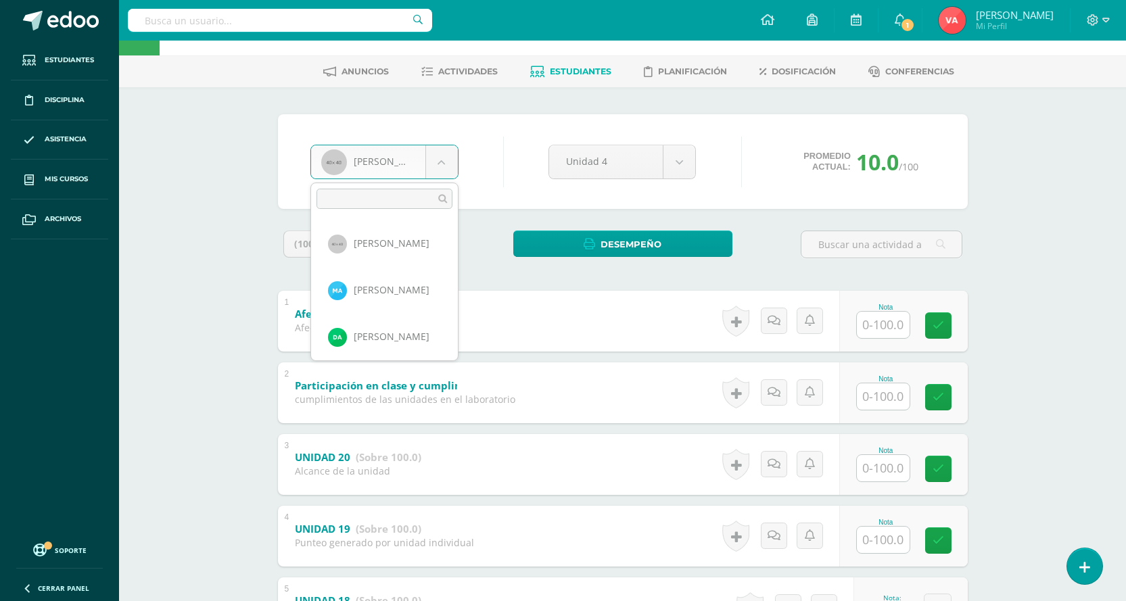
click at [440, 161] on body "Estudiantes Disciplina Asistencia Mis cursos Archivos Soporte Centro de ayuda Ú…" at bounding box center [563, 412] width 1126 height 919
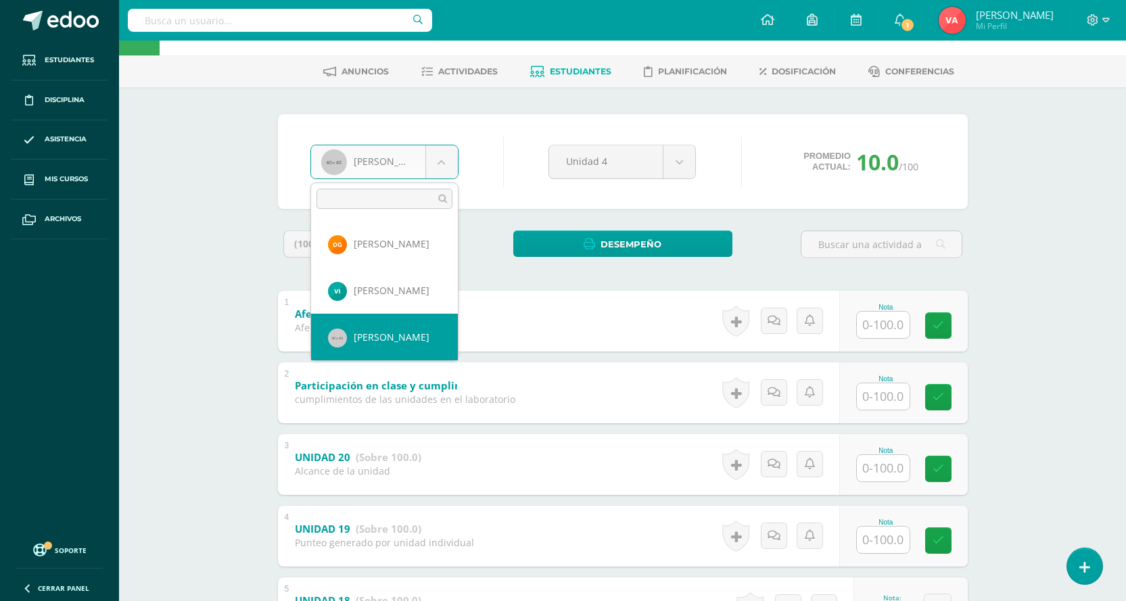
scroll to position [627, 0]
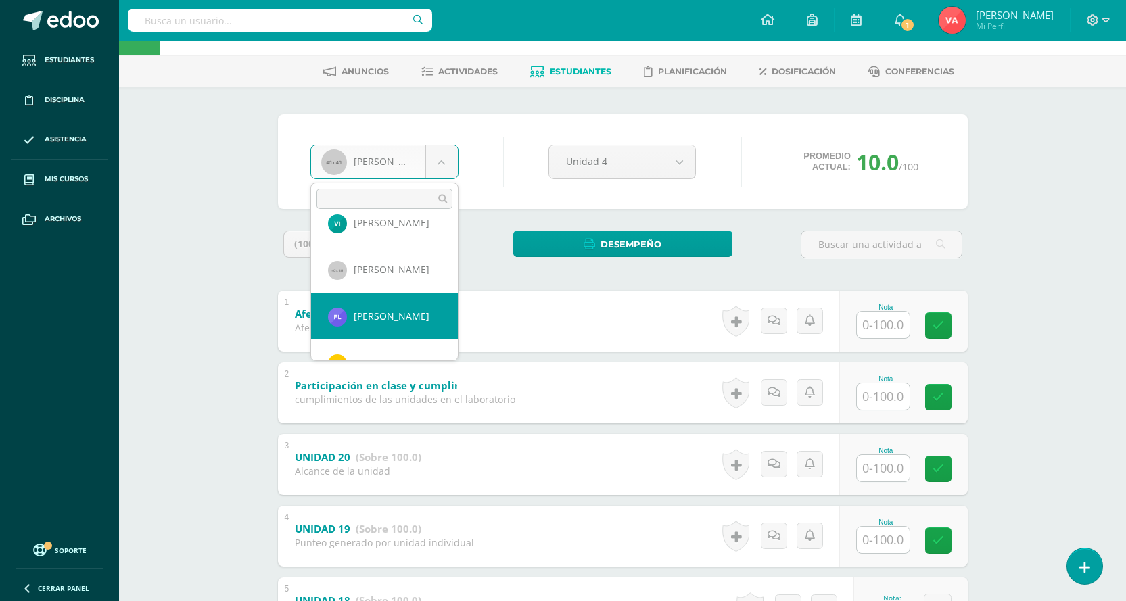
select select "2293"
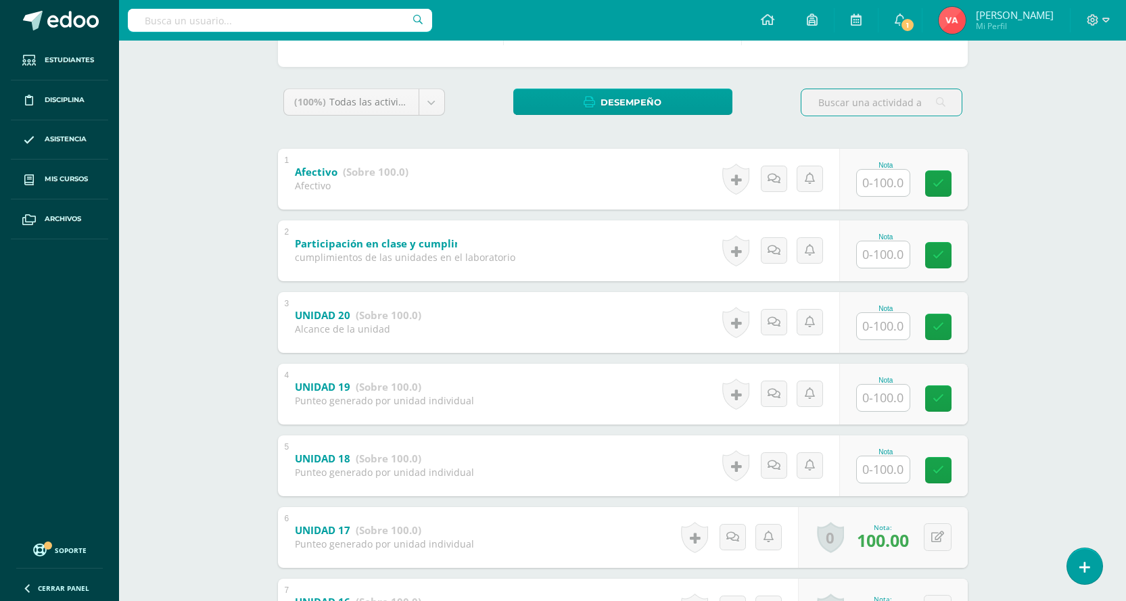
scroll to position [203, 0]
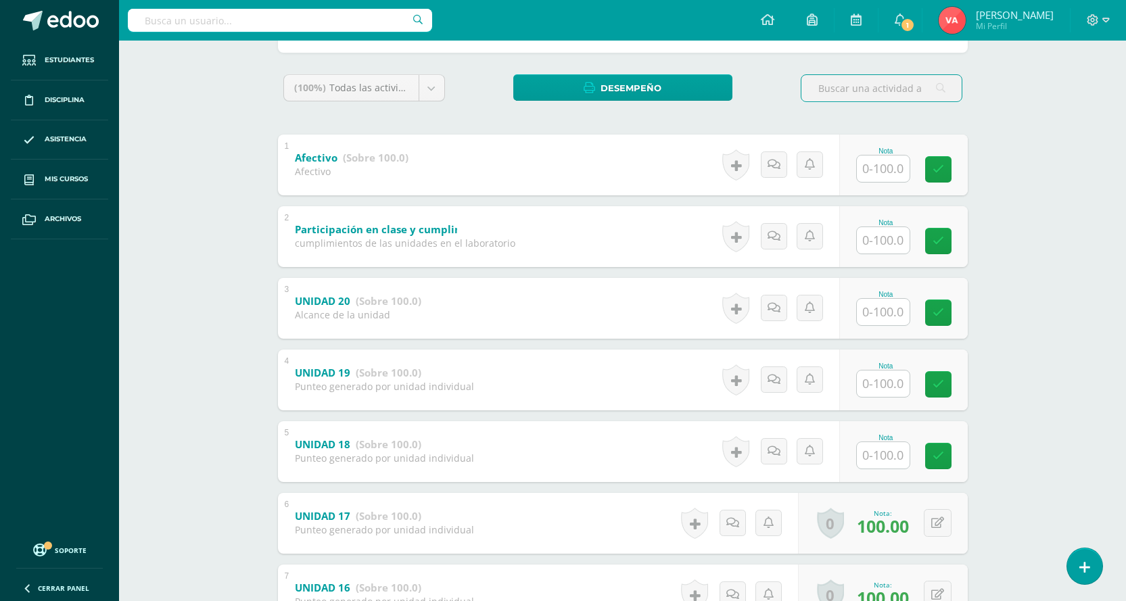
click at [902, 453] on input "text" at bounding box center [883, 455] width 53 height 26
type input "100"
click at [948, 463] on link at bounding box center [947, 455] width 27 height 27
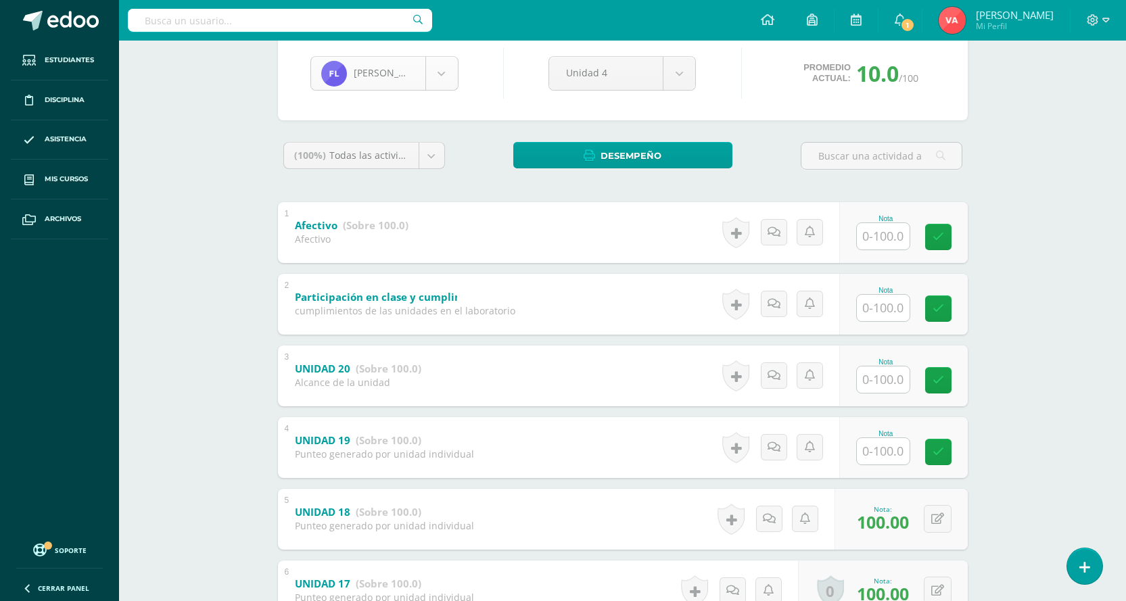
click at [440, 64] on body "Estudiantes Disciplina Asistencia Mis cursos Archivos Soporte Centro de ayuda Ú…" at bounding box center [563, 324] width 1126 height 919
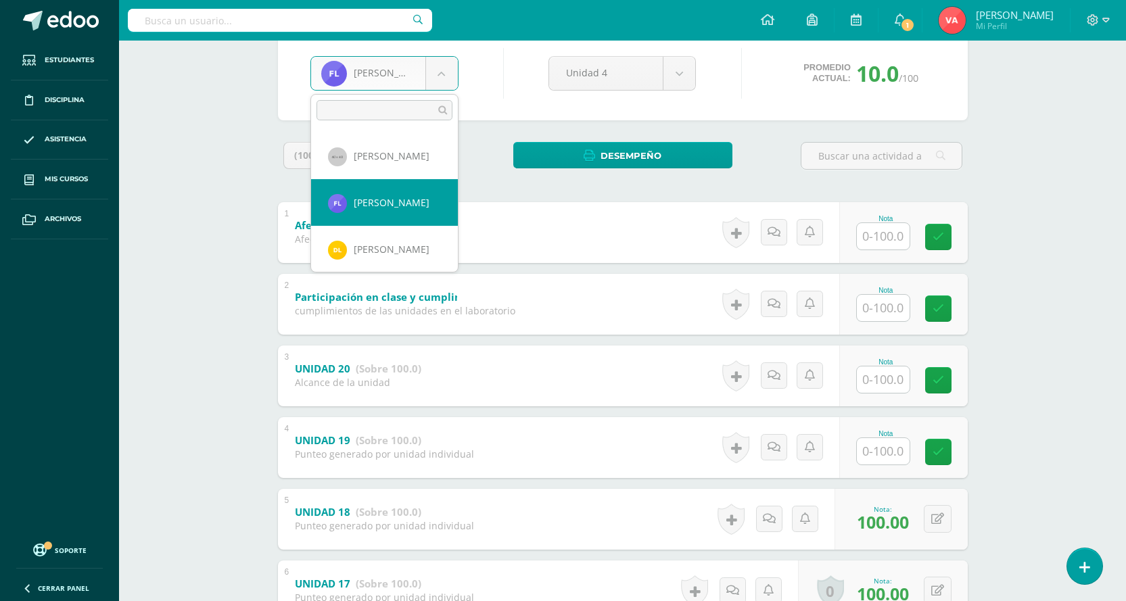
scroll to position [674, 0]
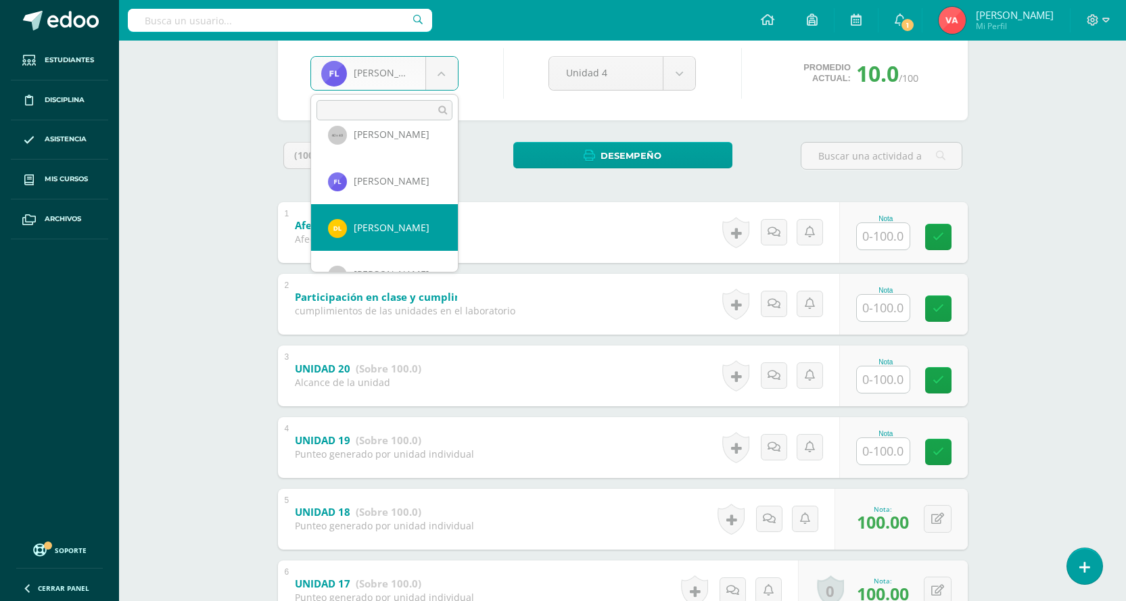
select select "1864"
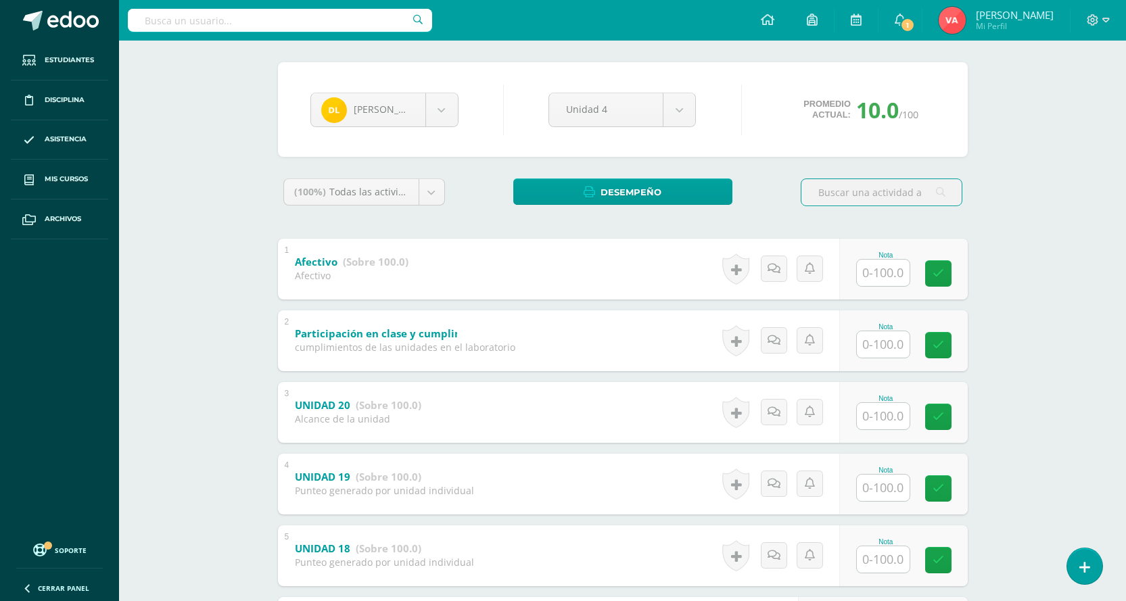
scroll to position [203, 0]
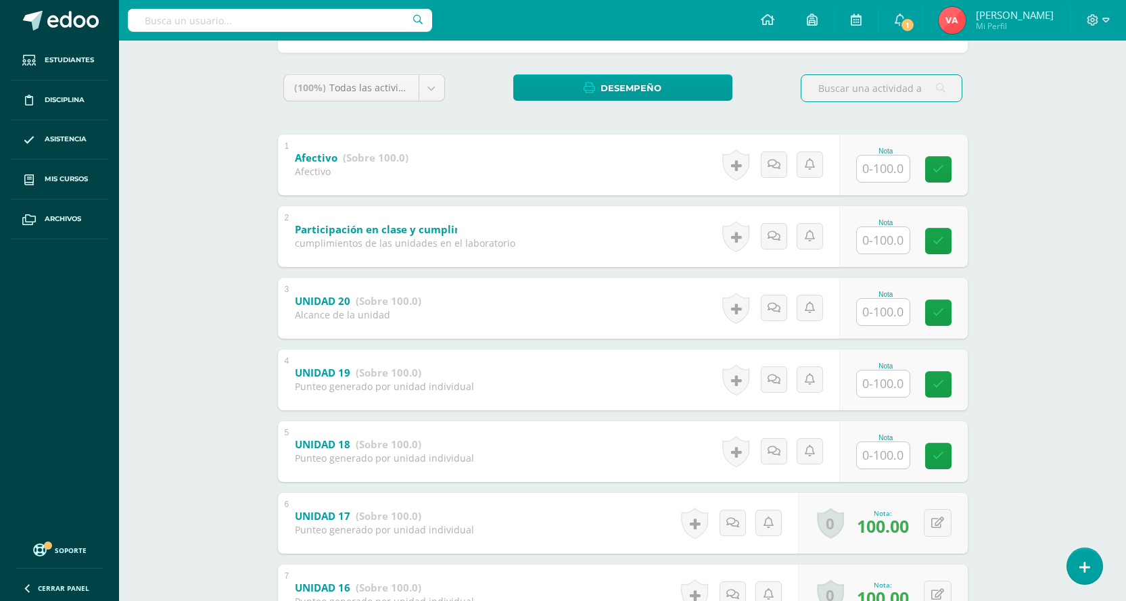
click at [873, 448] on input "text" at bounding box center [883, 455] width 53 height 26
type input "100"
click at [953, 459] on icon at bounding box center [948, 457] width 12 height 12
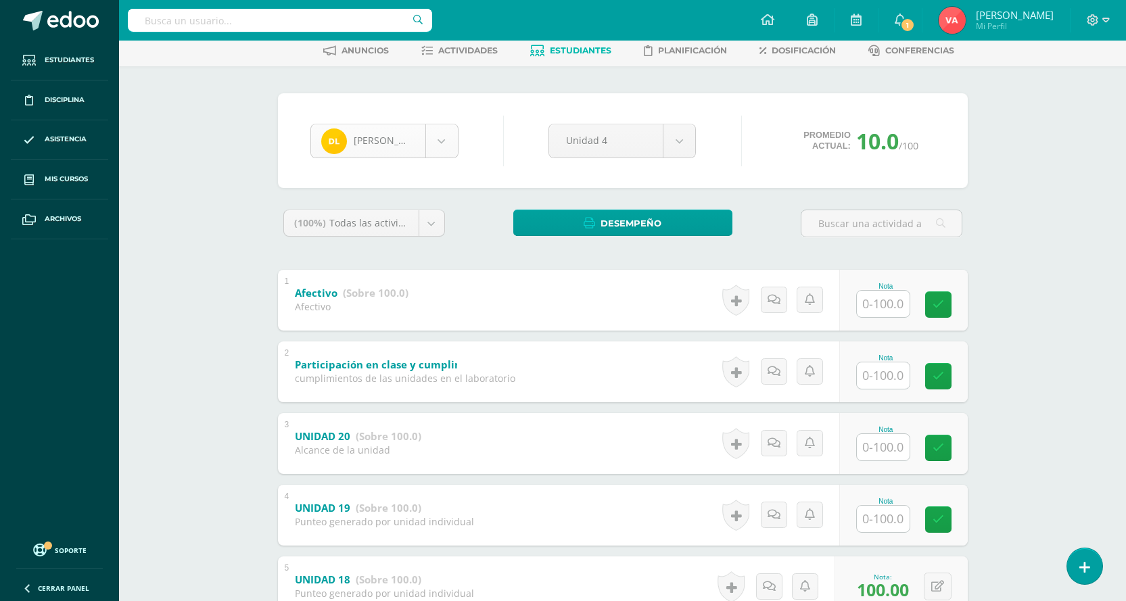
click at [451, 147] on body "Estudiantes Disciplina Asistencia Mis cursos Archivos Soporte Centro de ayuda Ú…" at bounding box center [563, 391] width 1126 height 919
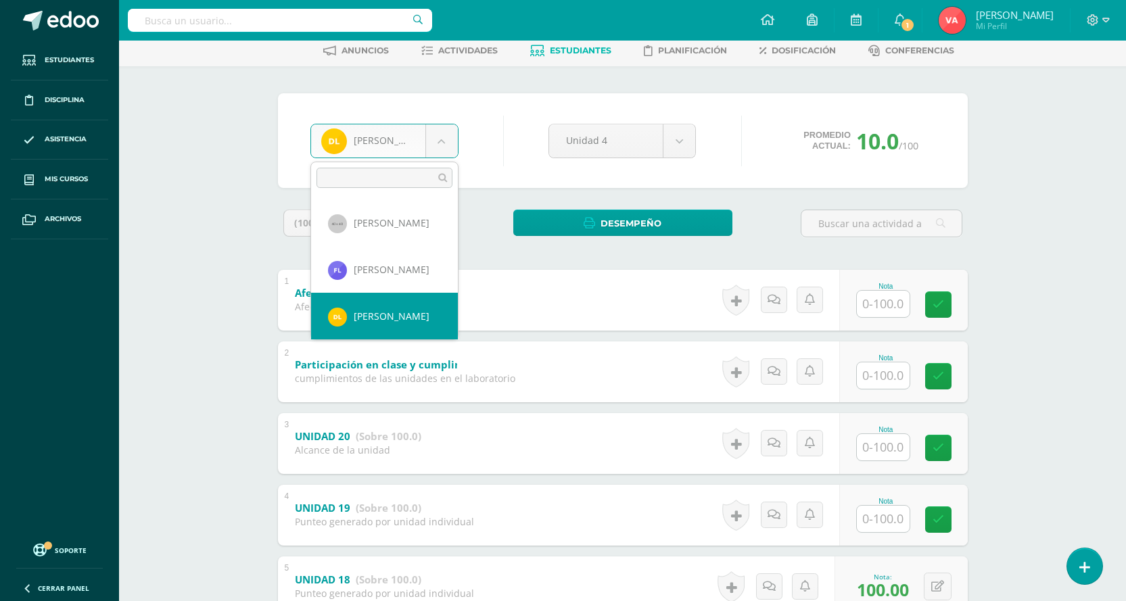
scroll to position [720, 0]
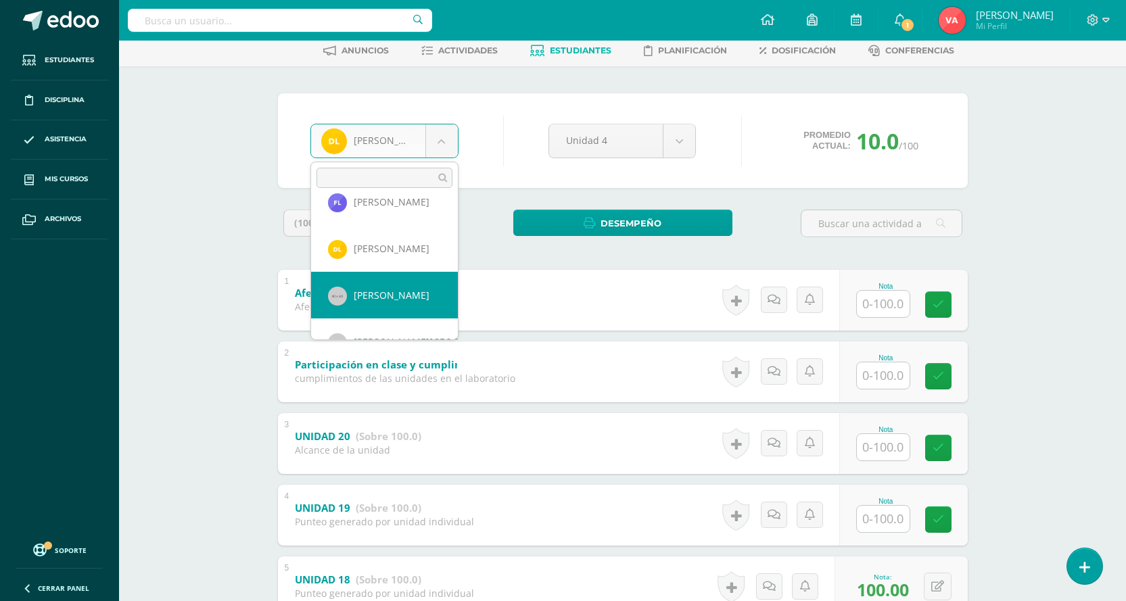
drag, startPoint x: 376, startPoint y: 303, endPoint x: 311, endPoint y: 55, distance: 256.6
select select "1646"
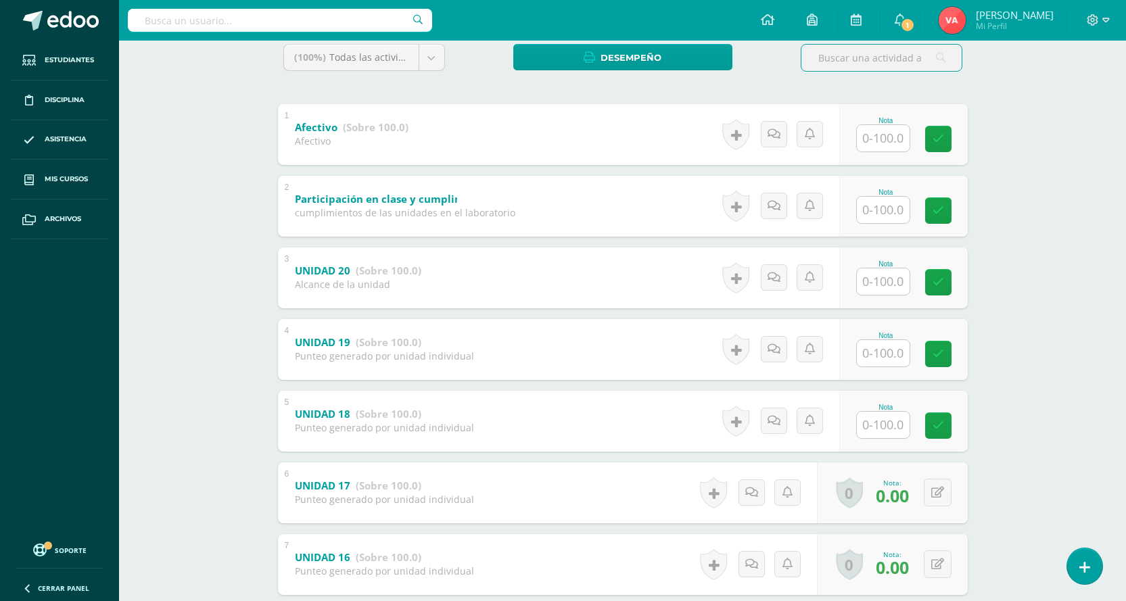
scroll to position [271, 0]
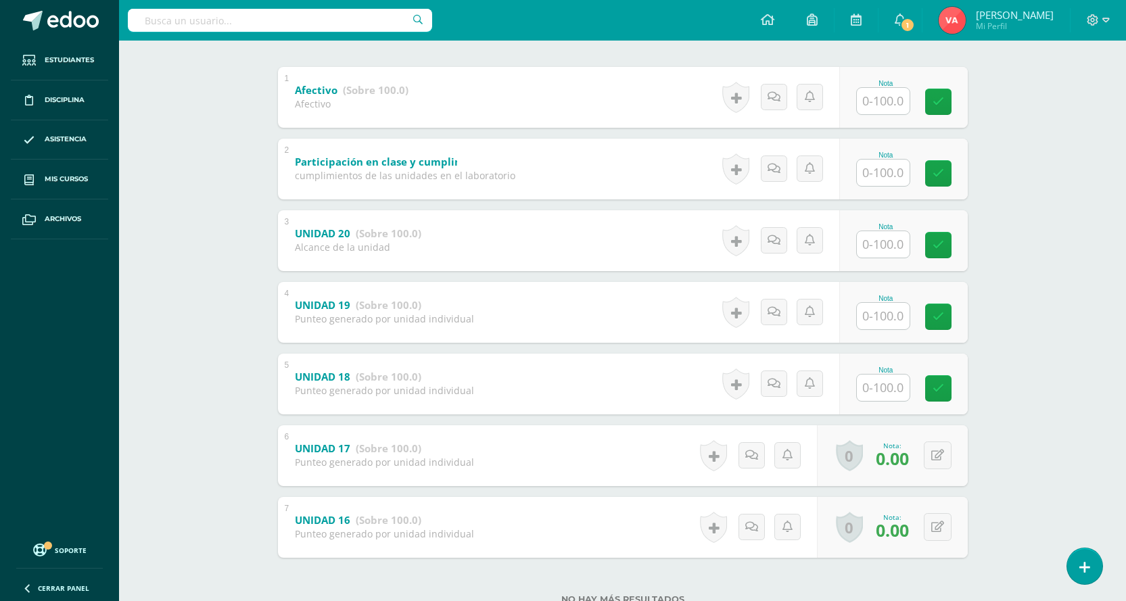
click at [900, 389] on input "text" at bounding box center [883, 388] width 53 height 26
type input "0"
click at [948, 398] on link at bounding box center [947, 388] width 27 height 27
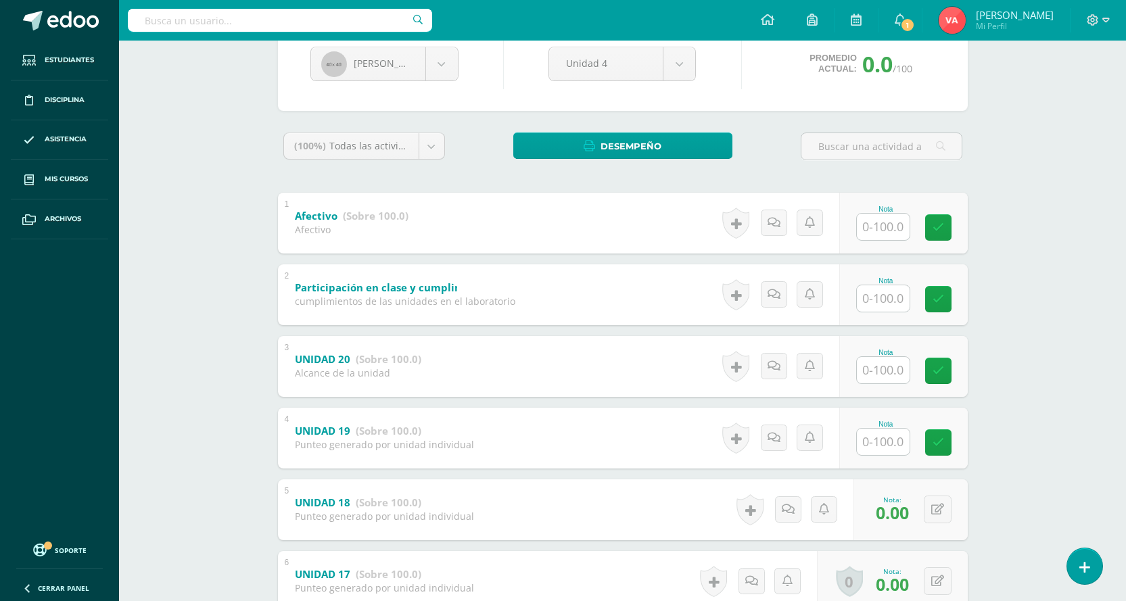
scroll to position [135, 0]
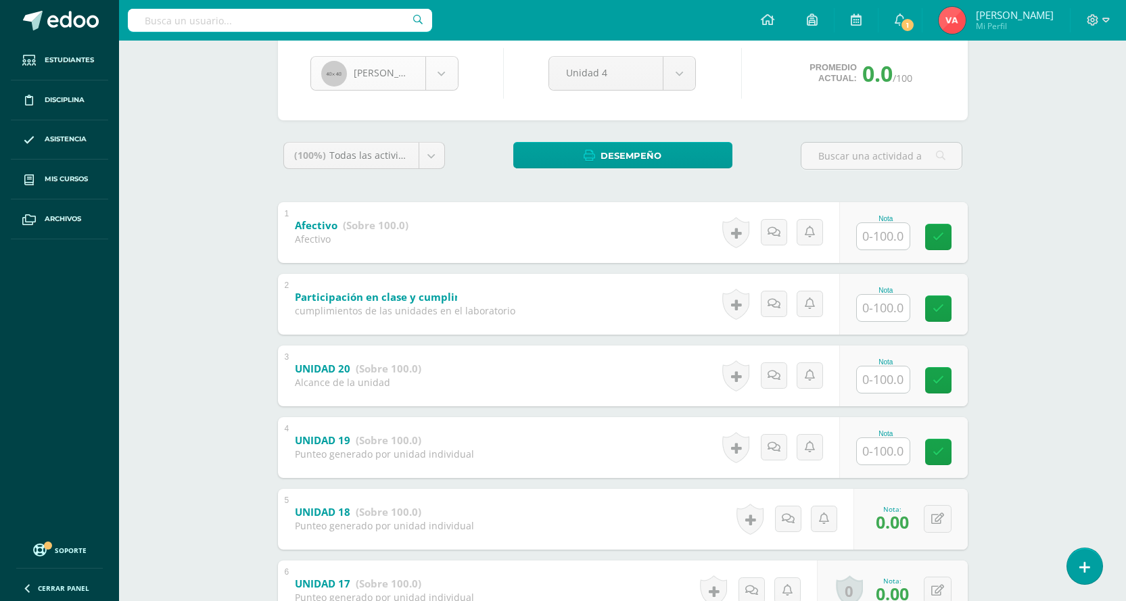
click at [438, 73] on body "Estudiantes Disciplina Asistencia Mis cursos Archivos Soporte Centro de ayuda Ú…" at bounding box center [563, 324] width 1126 height 919
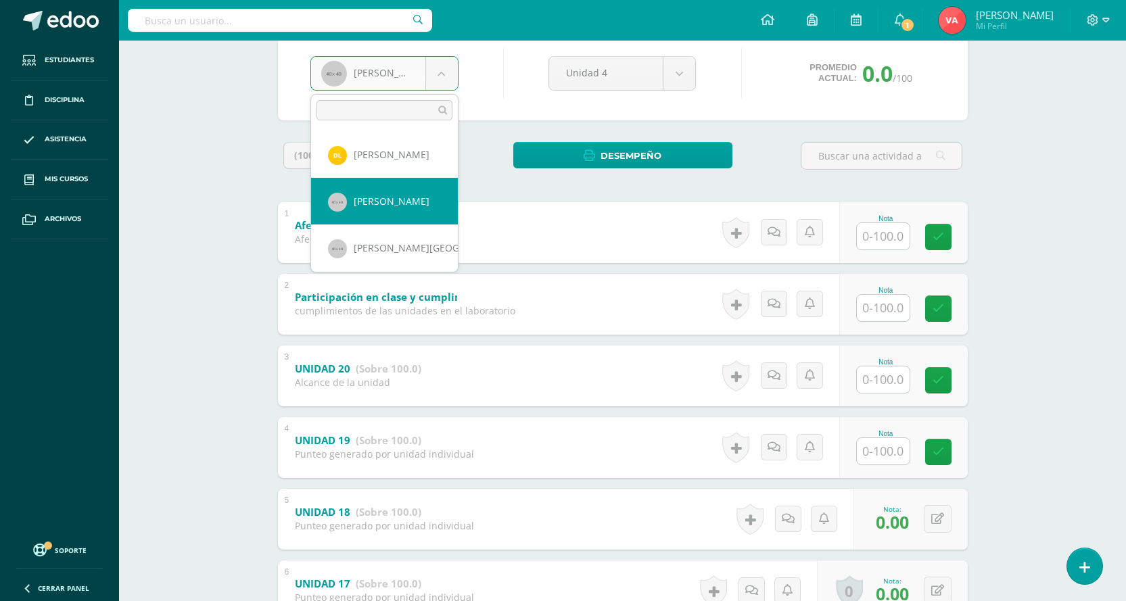
scroll to position [767, 0]
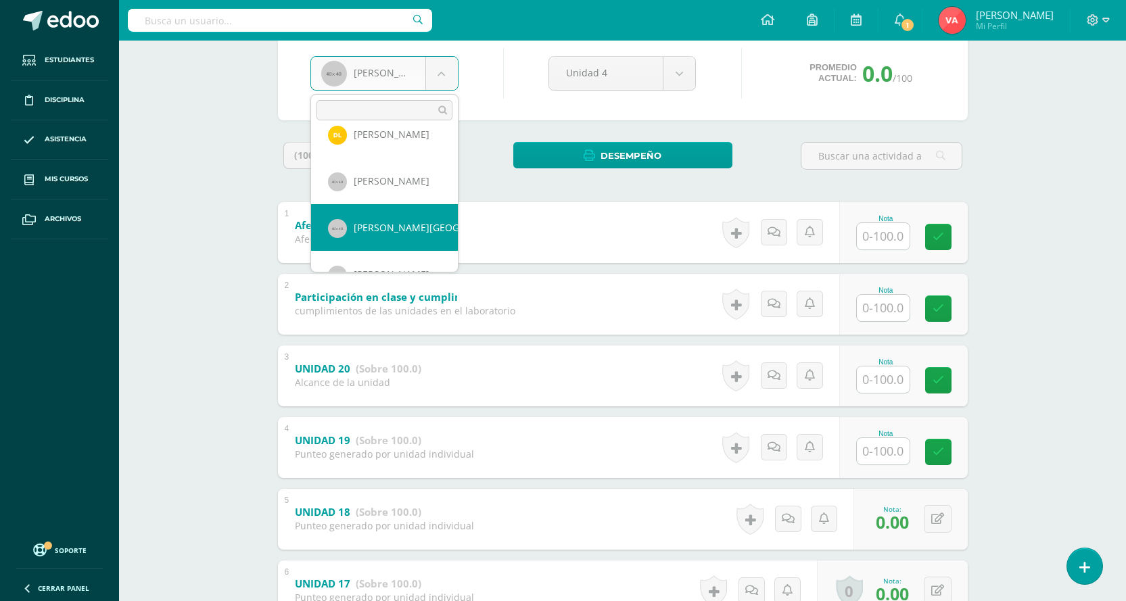
select select "1648"
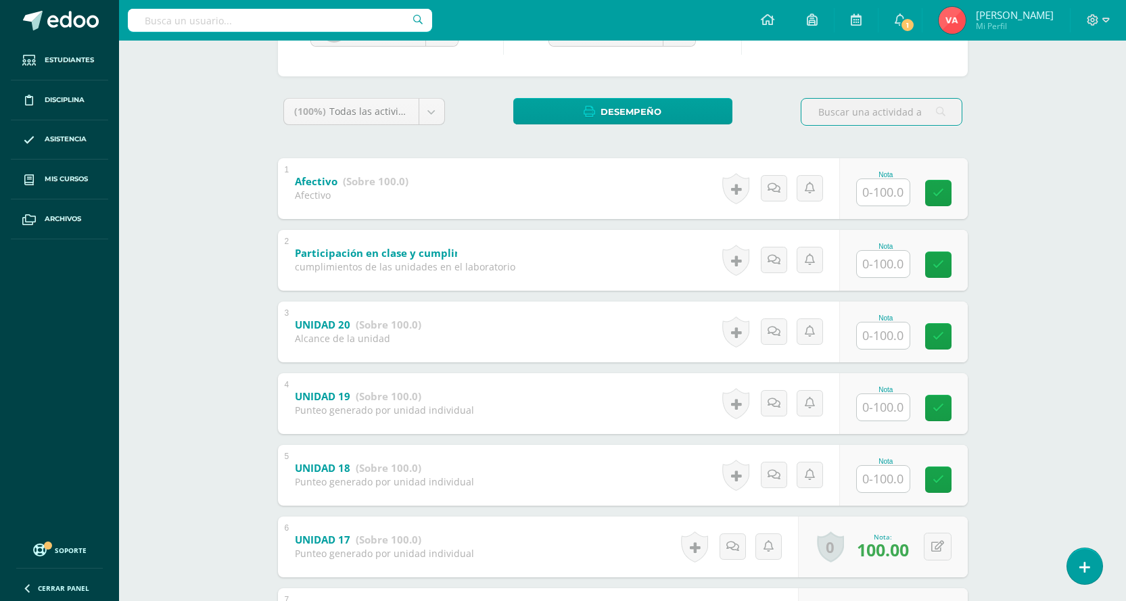
scroll to position [203, 0]
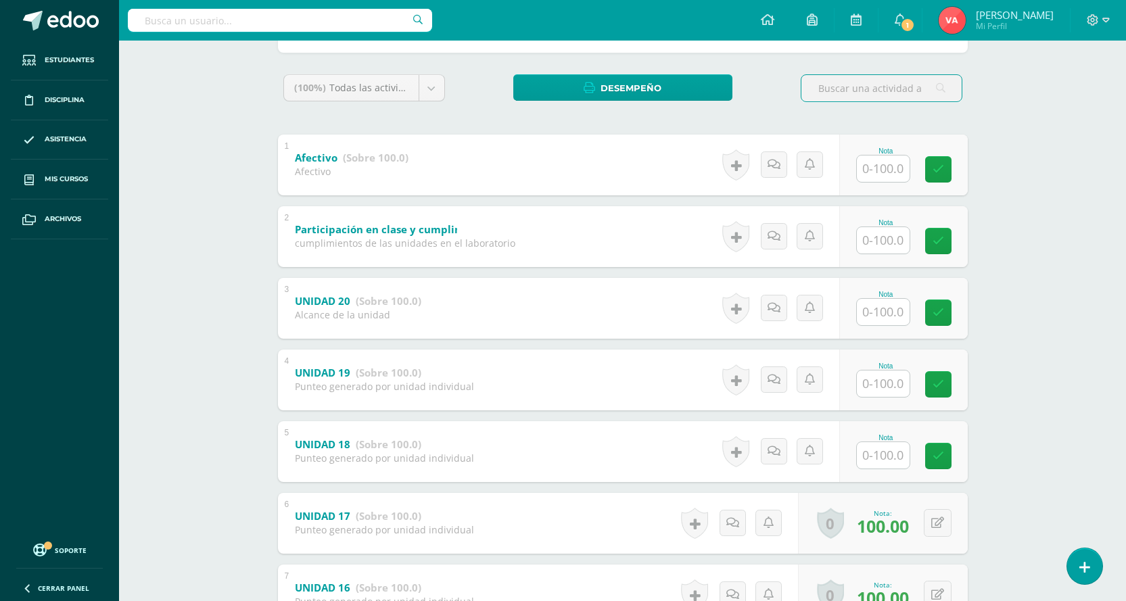
click at [888, 445] on input "text" at bounding box center [883, 455] width 53 height 26
type input "100"
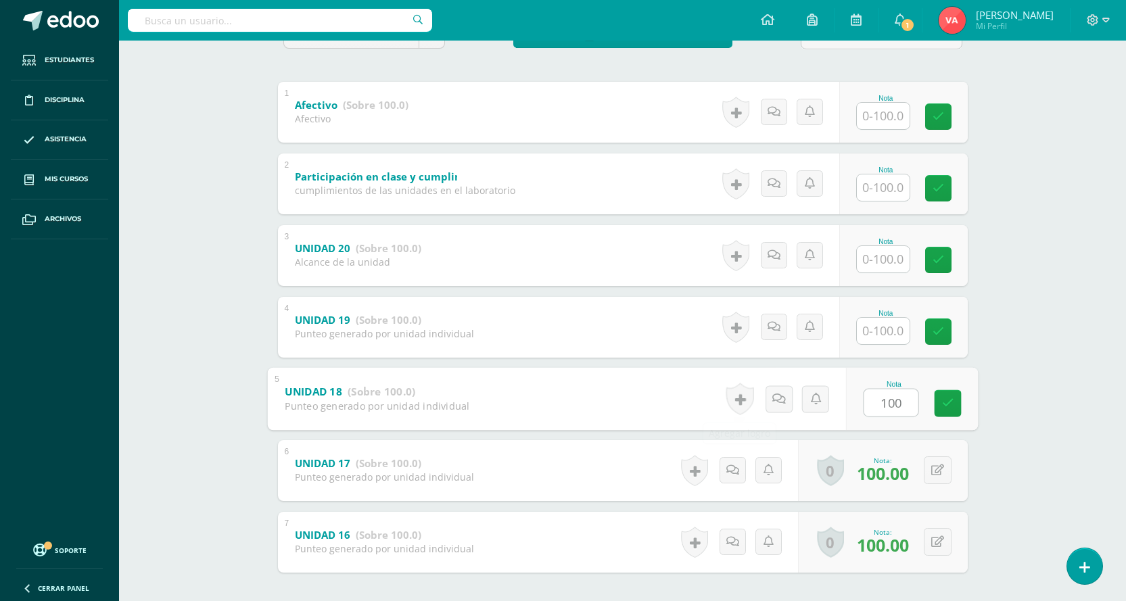
scroll to position [317, 0]
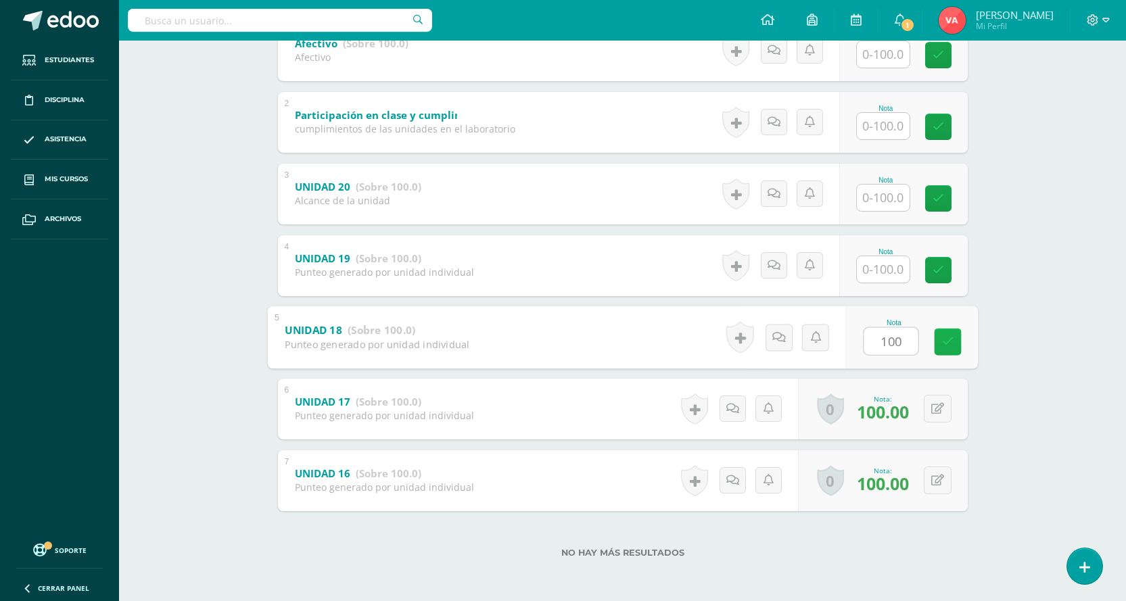
click at [951, 334] on link at bounding box center [947, 341] width 27 height 27
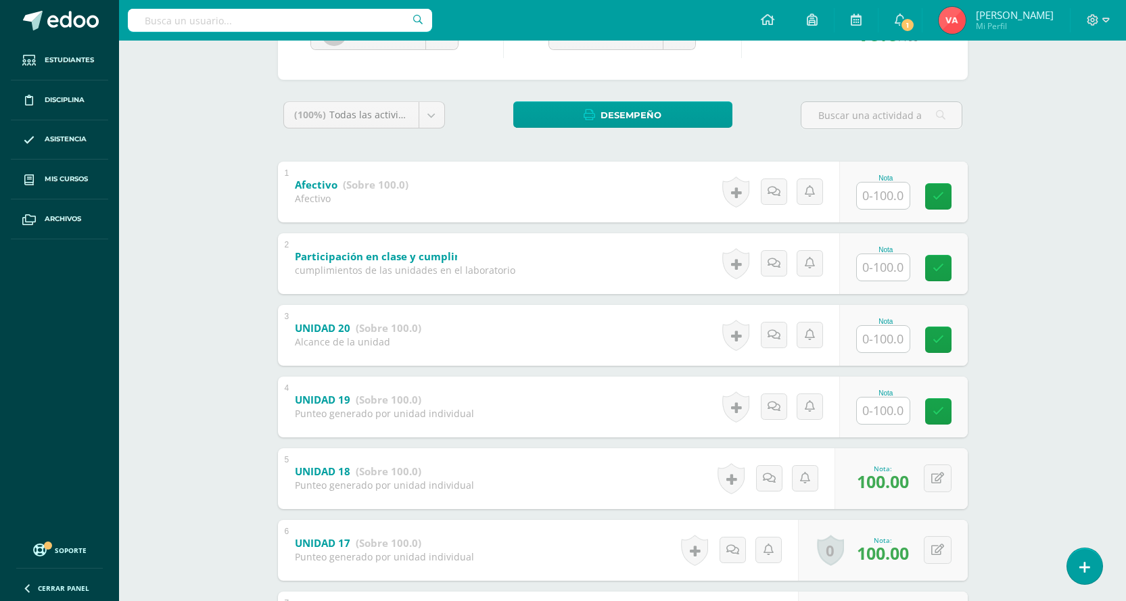
scroll to position [114, 0]
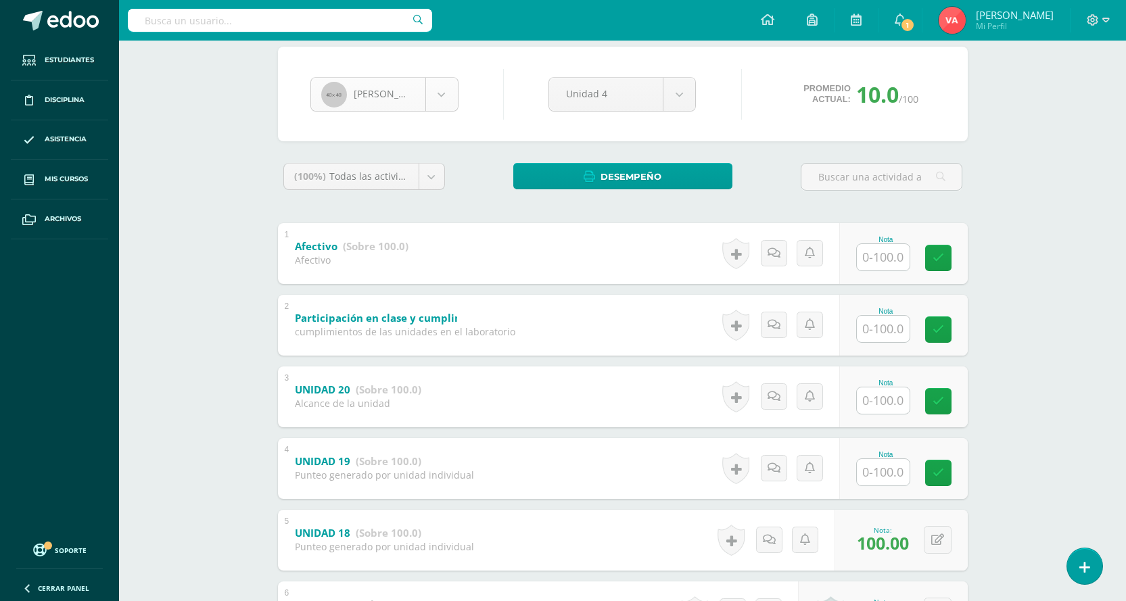
click at [436, 83] on body "Estudiantes Disciplina Asistencia Mis cursos Archivos Soporte Centro de ayuda Ú…" at bounding box center [563, 345] width 1126 height 919
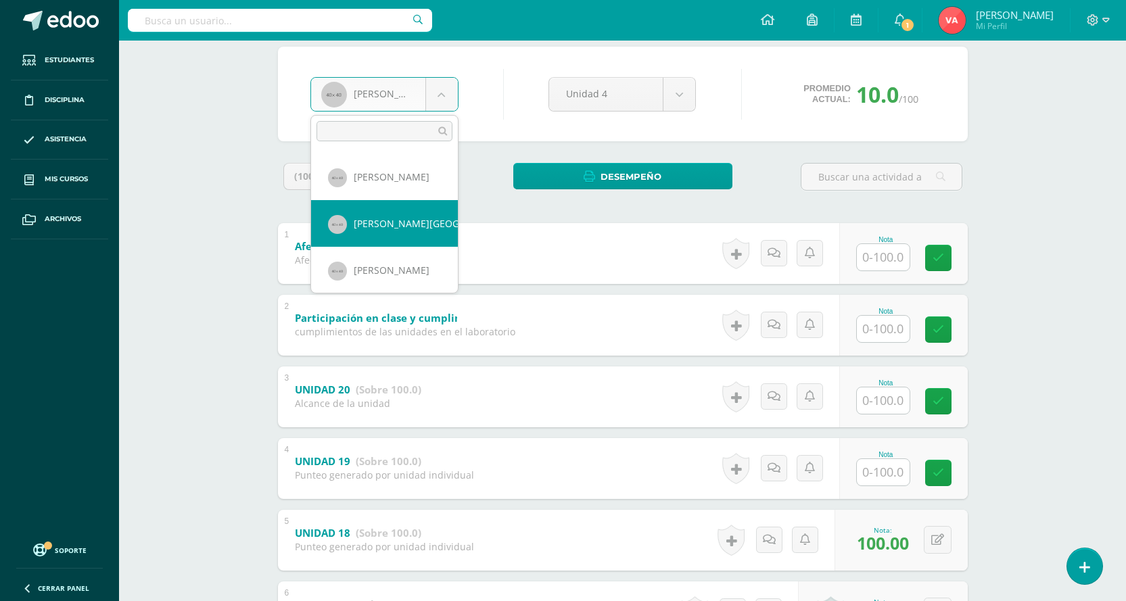
scroll to position [814, 0]
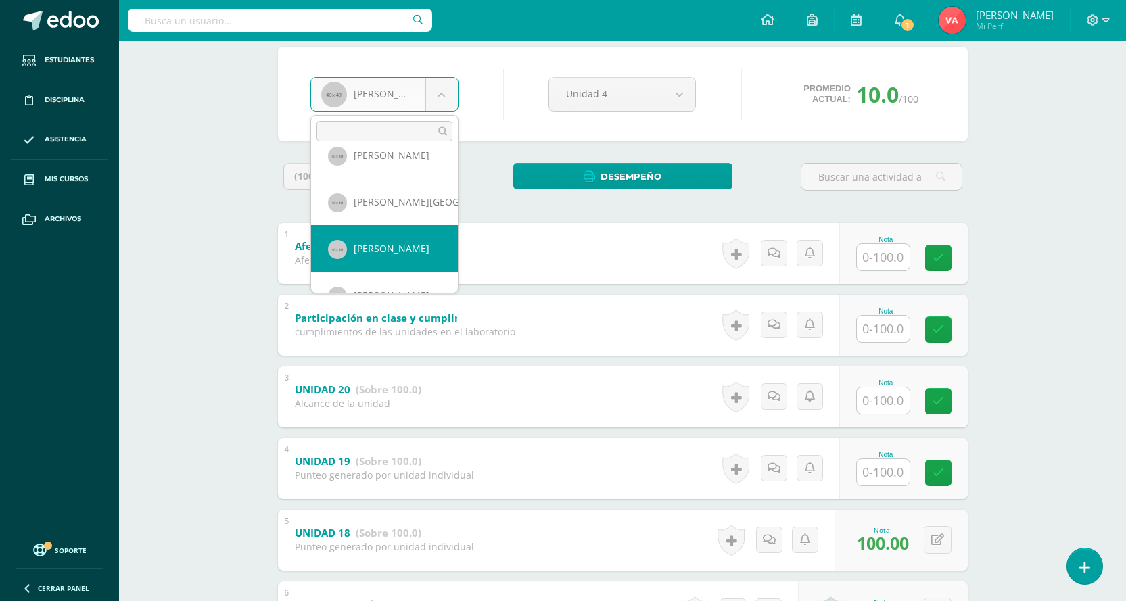
select select "1649"
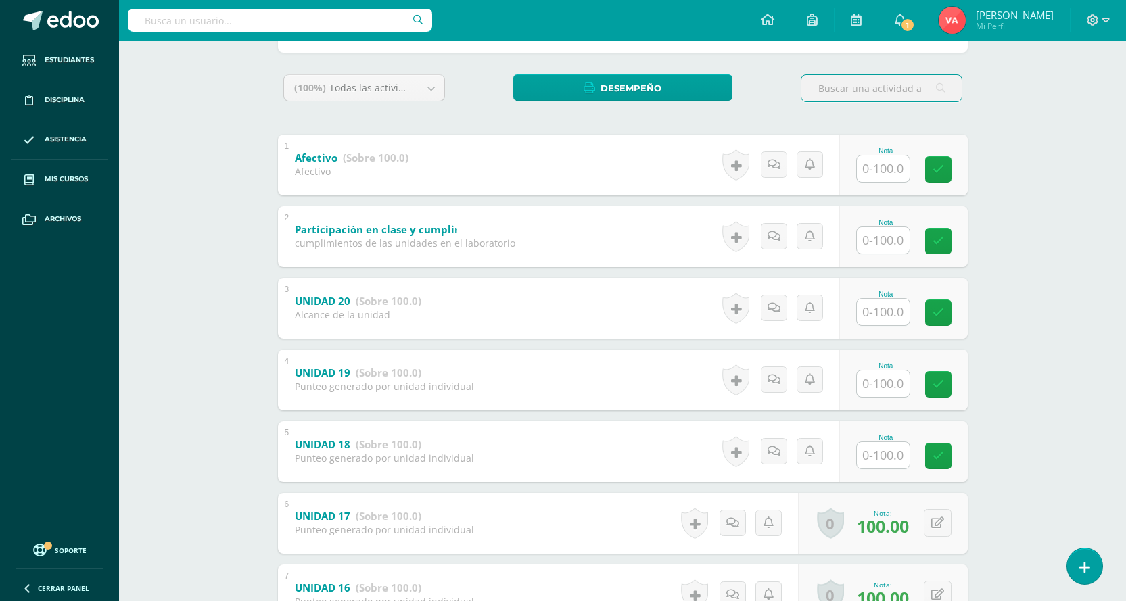
scroll to position [317, 0]
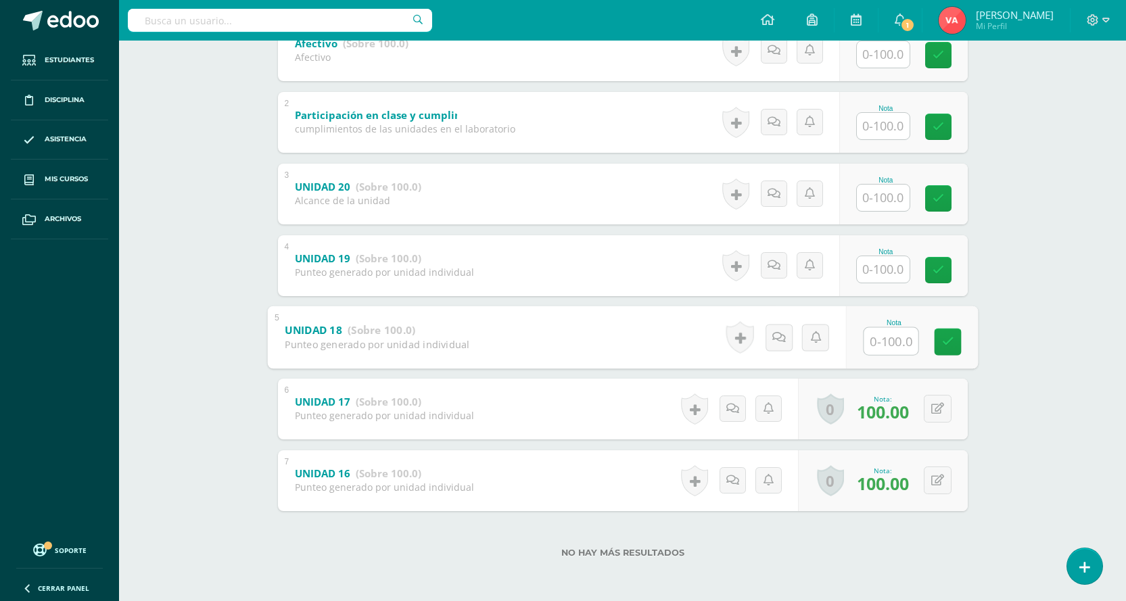
click at [884, 336] on input "text" at bounding box center [891, 340] width 54 height 27
type input "0"
click at [955, 344] on link at bounding box center [947, 341] width 27 height 27
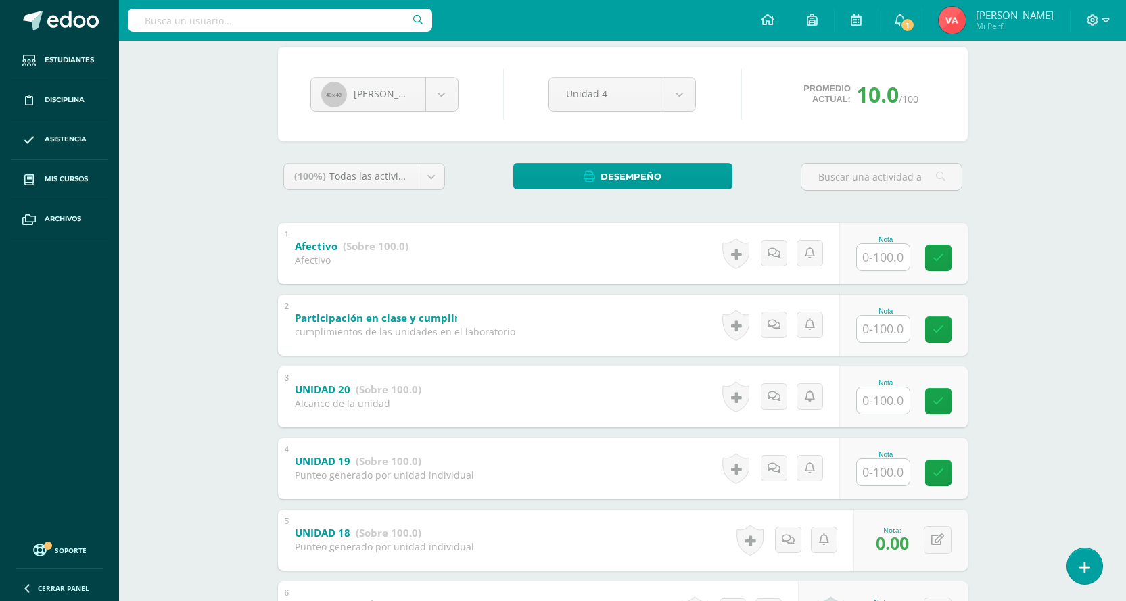
scroll to position [47, 0]
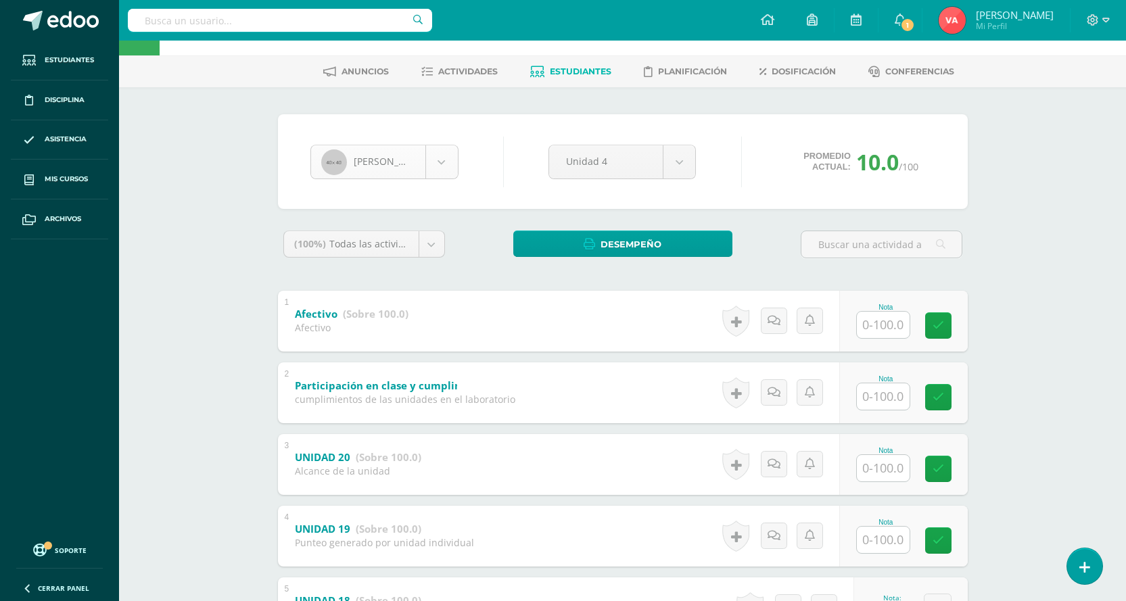
click at [451, 159] on body "Estudiantes Disciplina Asistencia Mis cursos Archivos Soporte Centro de ayuda Ú…" at bounding box center [563, 412] width 1126 height 919
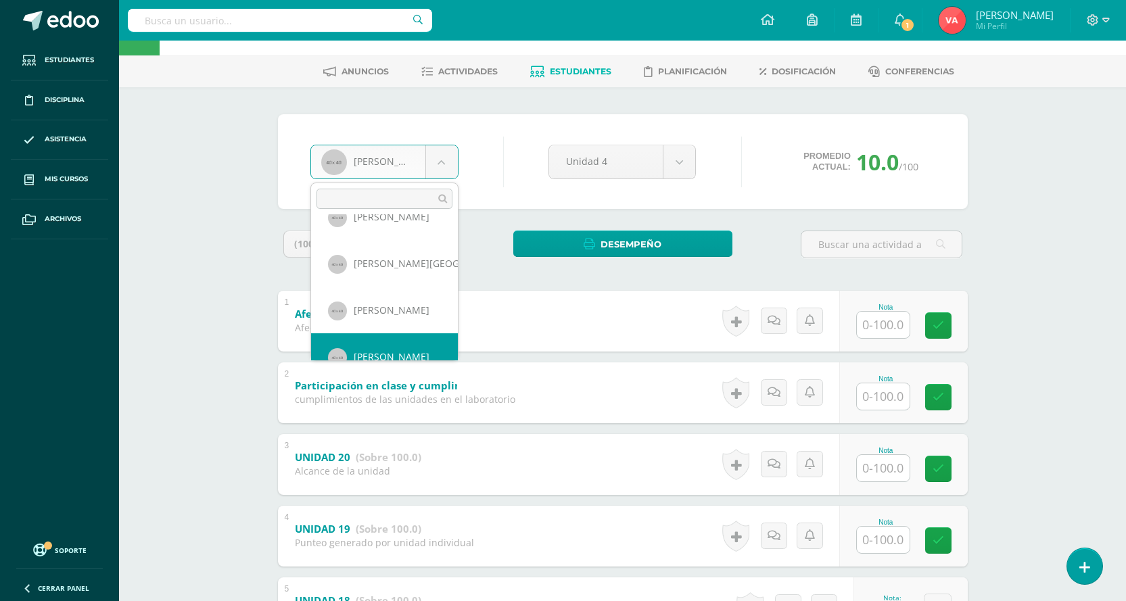
scroll to position [840, 0]
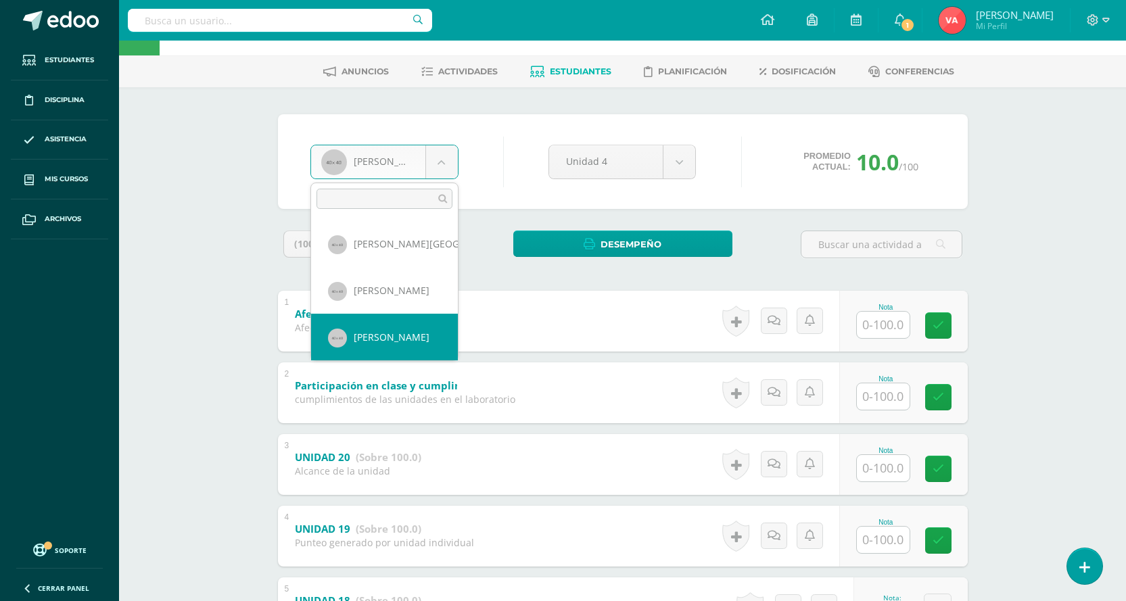
select select "825"
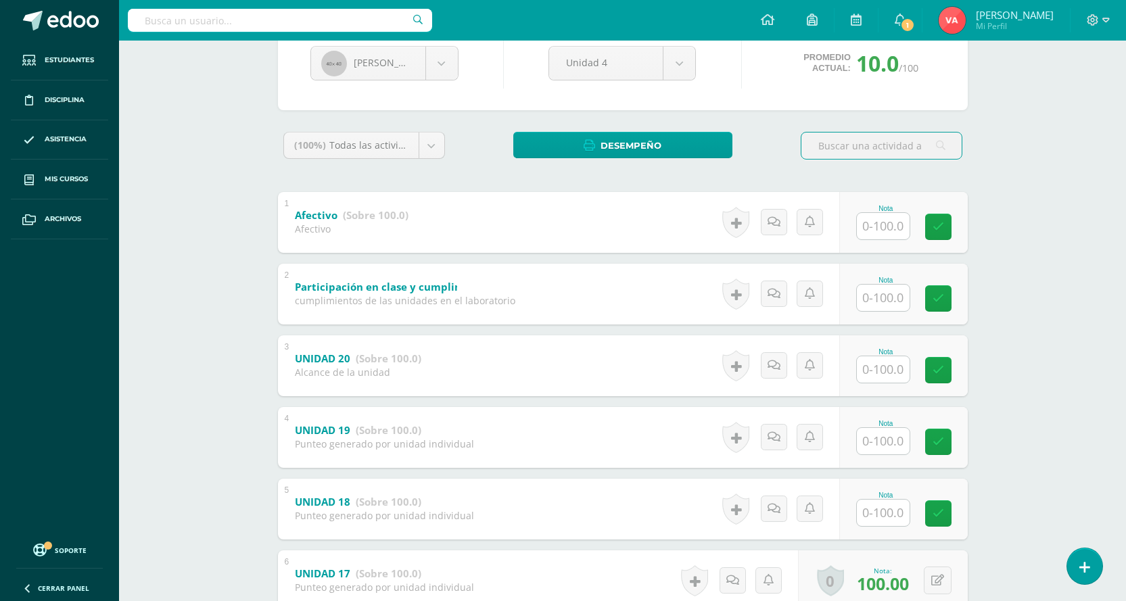
scroll to position [271, 0]
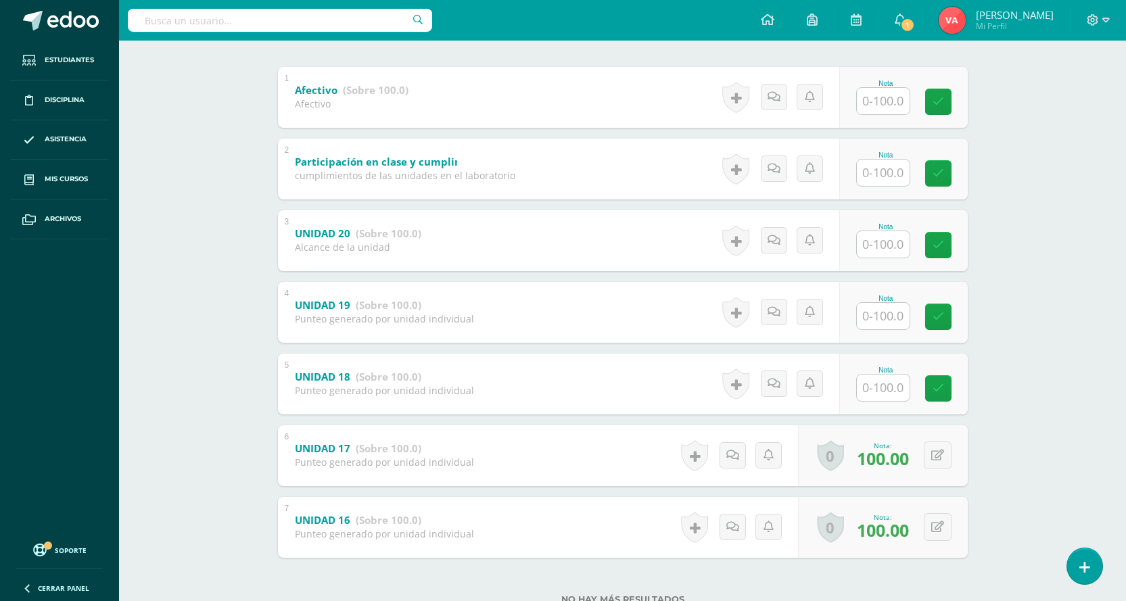
click at [894, 396] on input "text" at bounding box center [883, 388] width 53 height 26
type input "100"
click at [946, 385] on icon at bounding box center [948, 389] width 12 height 12
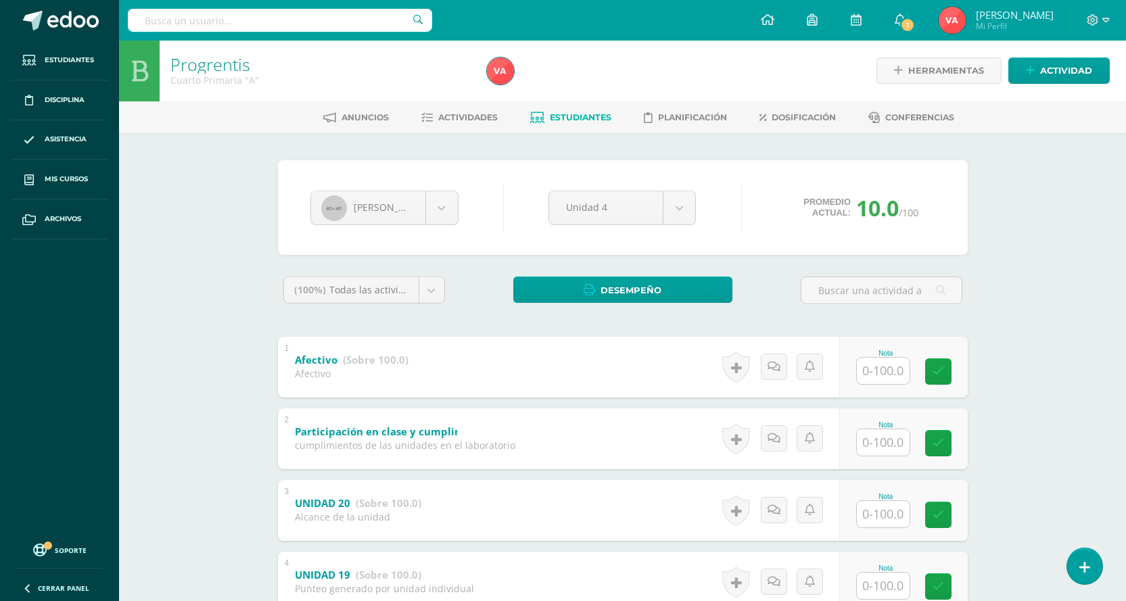
scroll to position [0, 0]
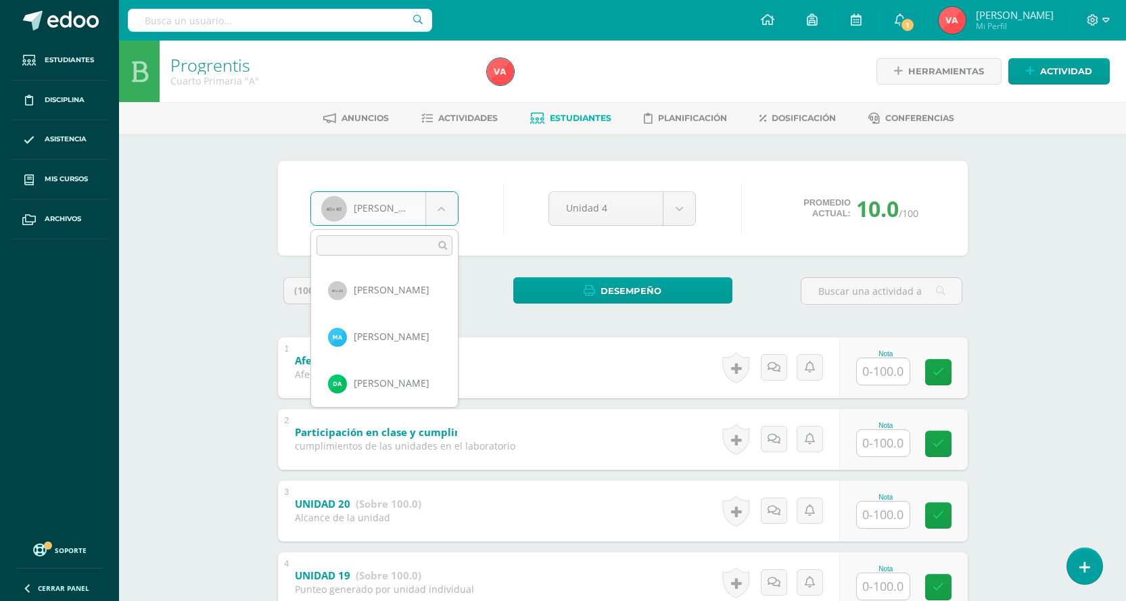
click at [447, 202] on body "Estudiantes Disciplina Asistencia Mis cursos Archivos Soporte Centro de ayuda Ú…" at bounding box center [563, 459] width 1126 height 919
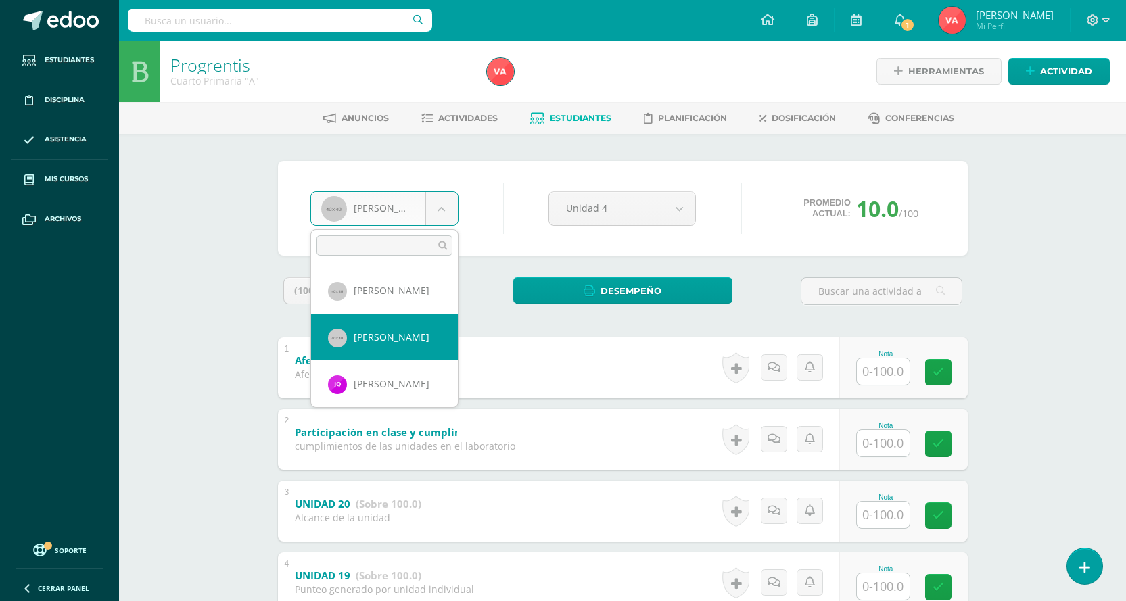
scroll to position [907, 0]
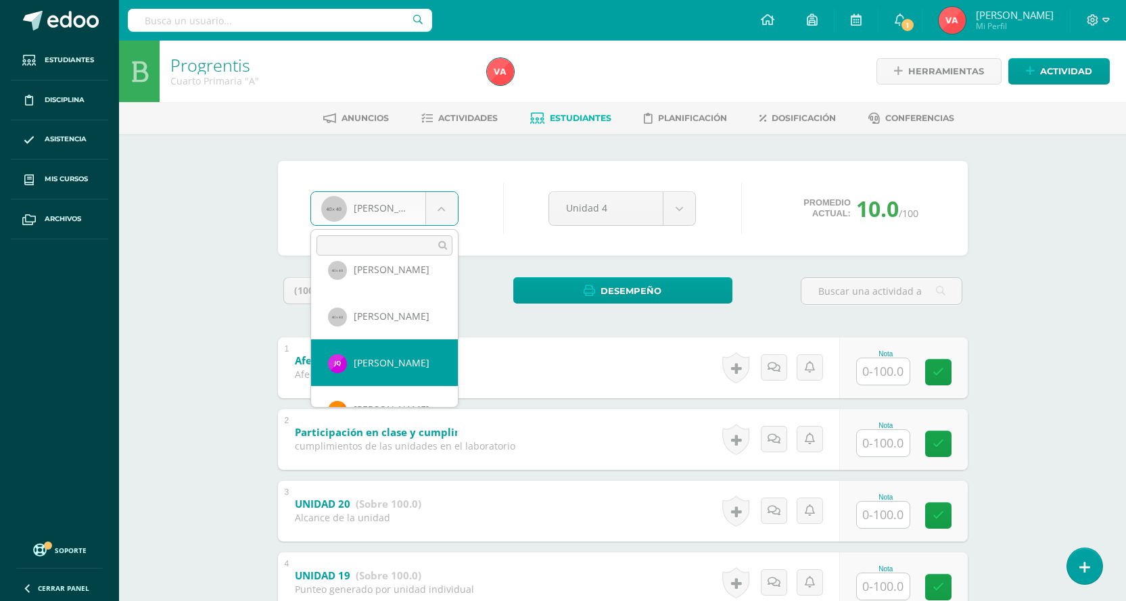
select select "2295"
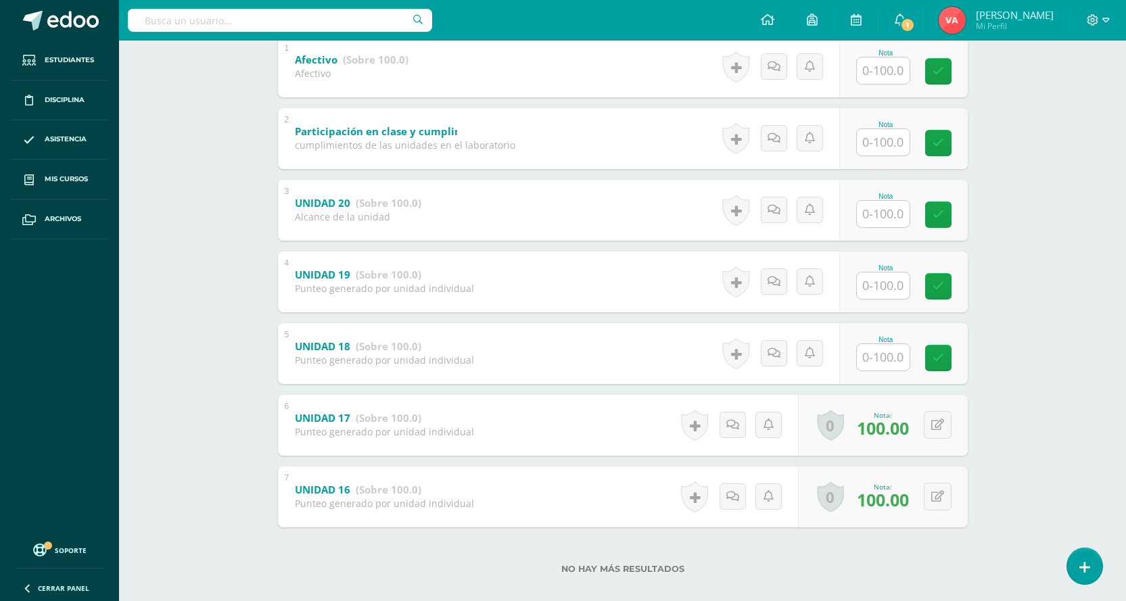
scroll to position [317, 0]
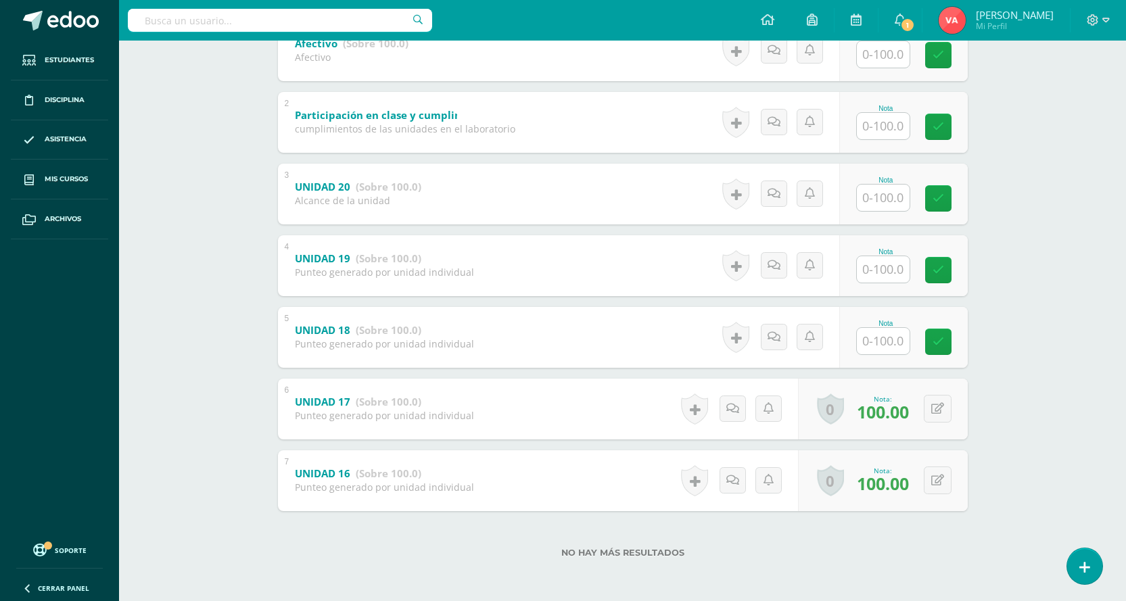
click at [879, 334] on input "text" at bounding box center [883, 341] width 53 height 26
type input "100"
click at [953, 341] on icon at bounding box center [948, 342] width 12 height 12
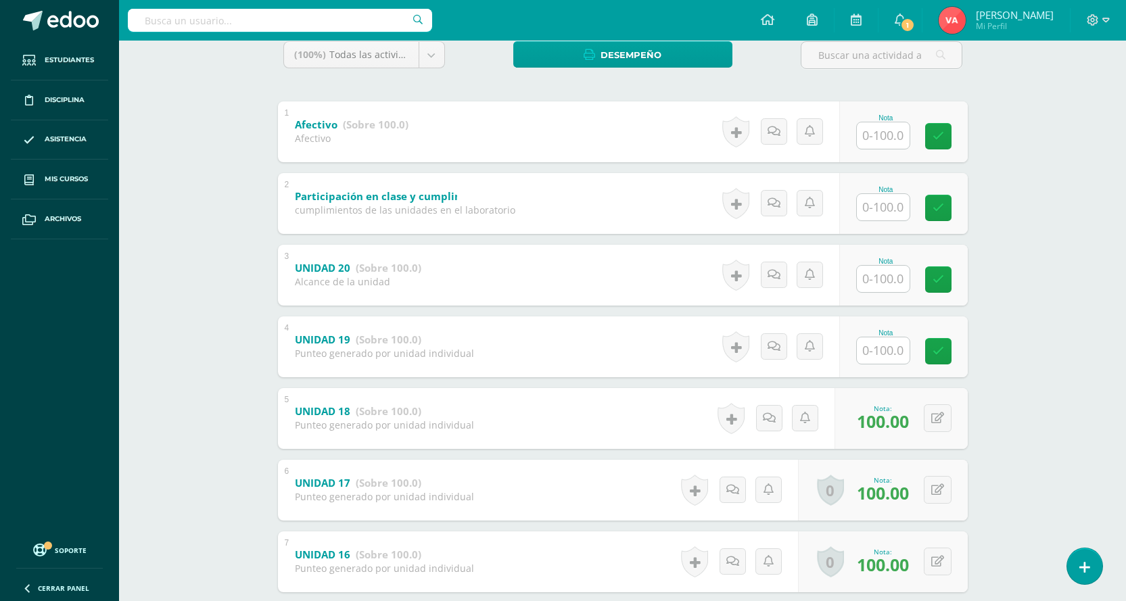
scroll to position [114, 0]
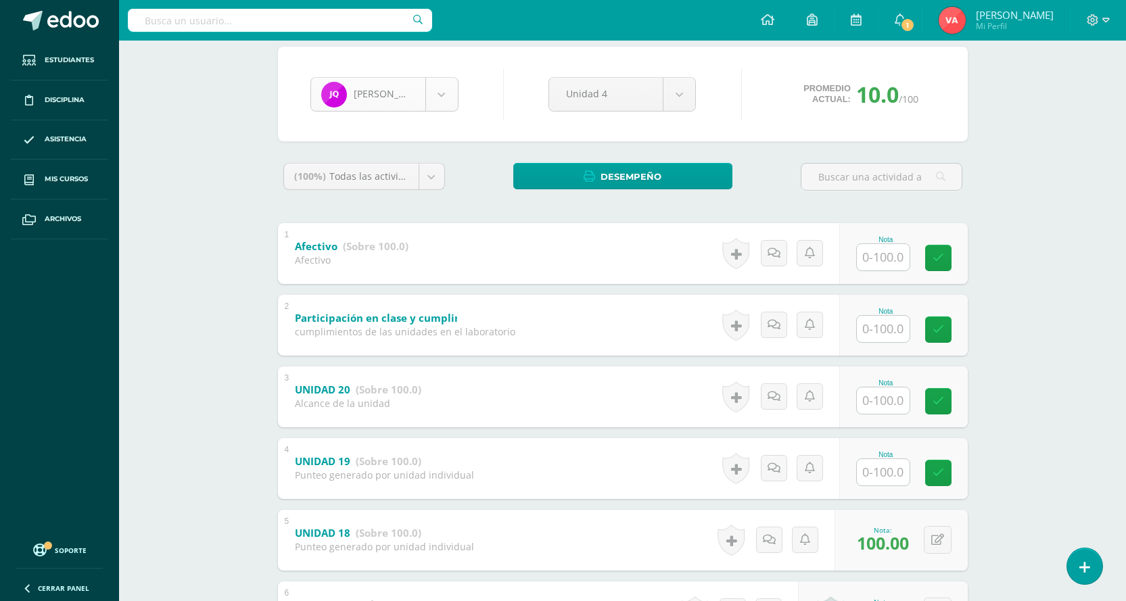
click at [447, 92] on body "Estudiantes Disciplina Asistencia Mis cursos Archivos Soporte Centro de ayuda Ú…" at bounding box center [563, 345] width 1126 height 919
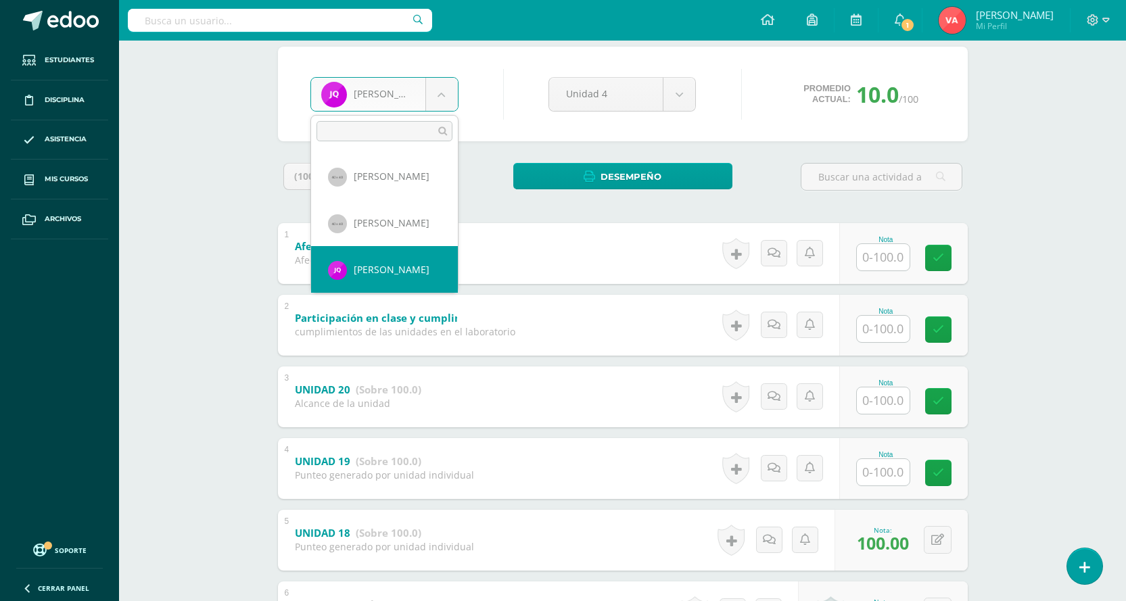
scroll to position [954, 0]
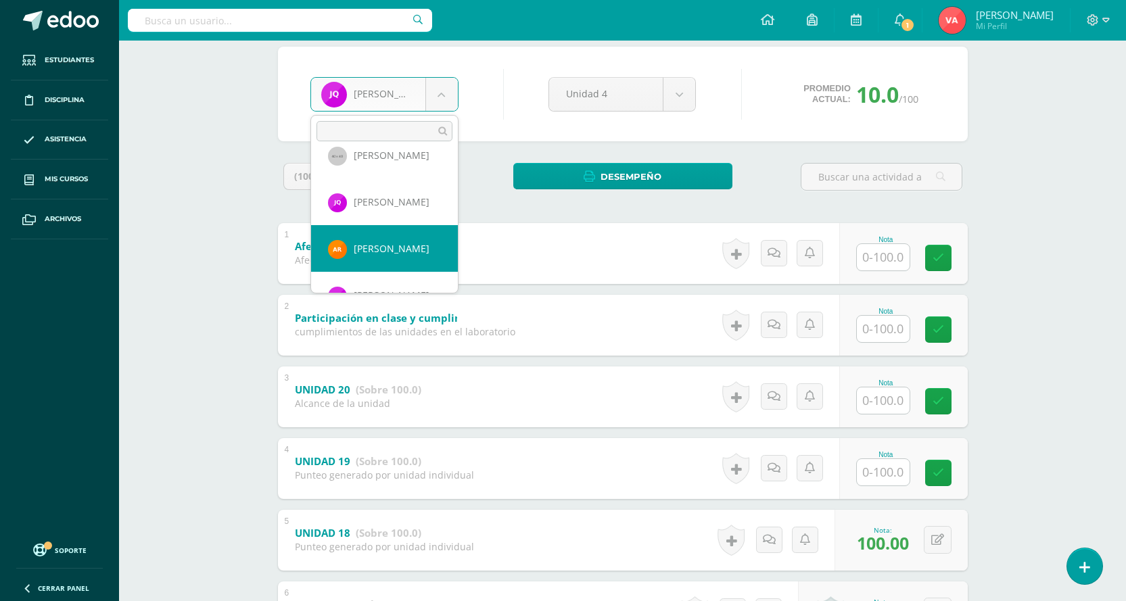
select select "1860"
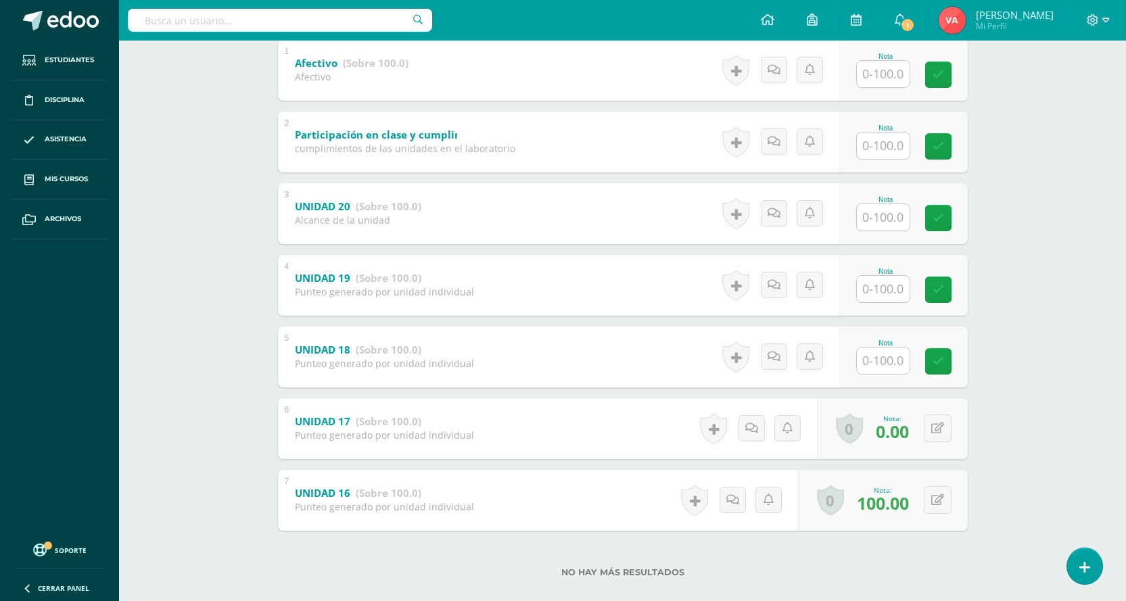
scroll to position [317, 0]
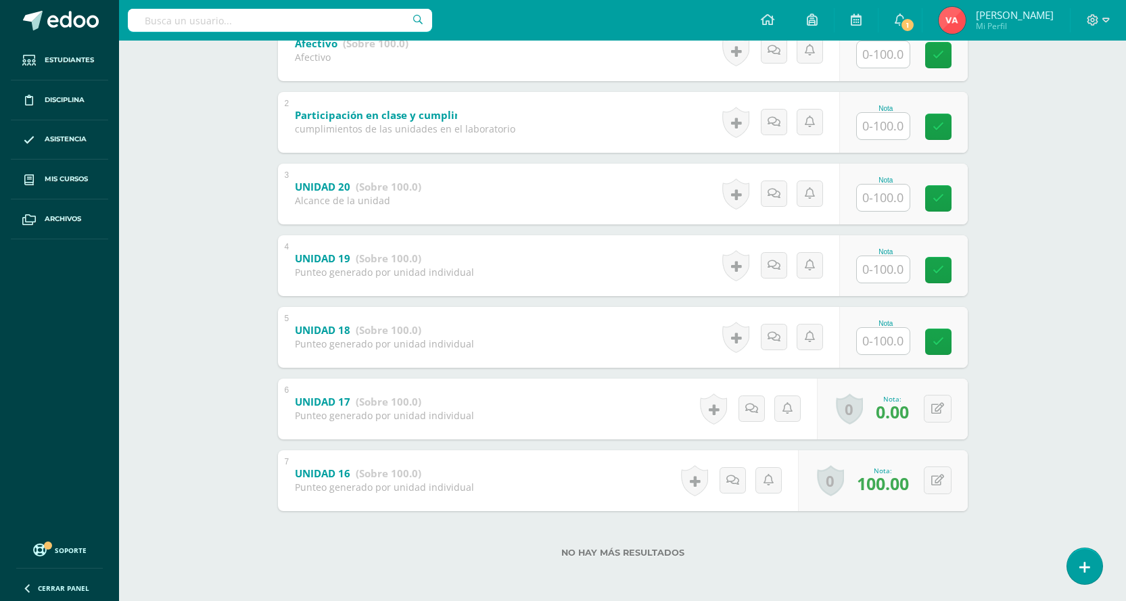
click at [889, 342] on input "text" at bounding box center [883, 341] width 53 height 26
type input "0"
click at [946, 345] on icon at bounding box center [948, 342] width 12 height 12
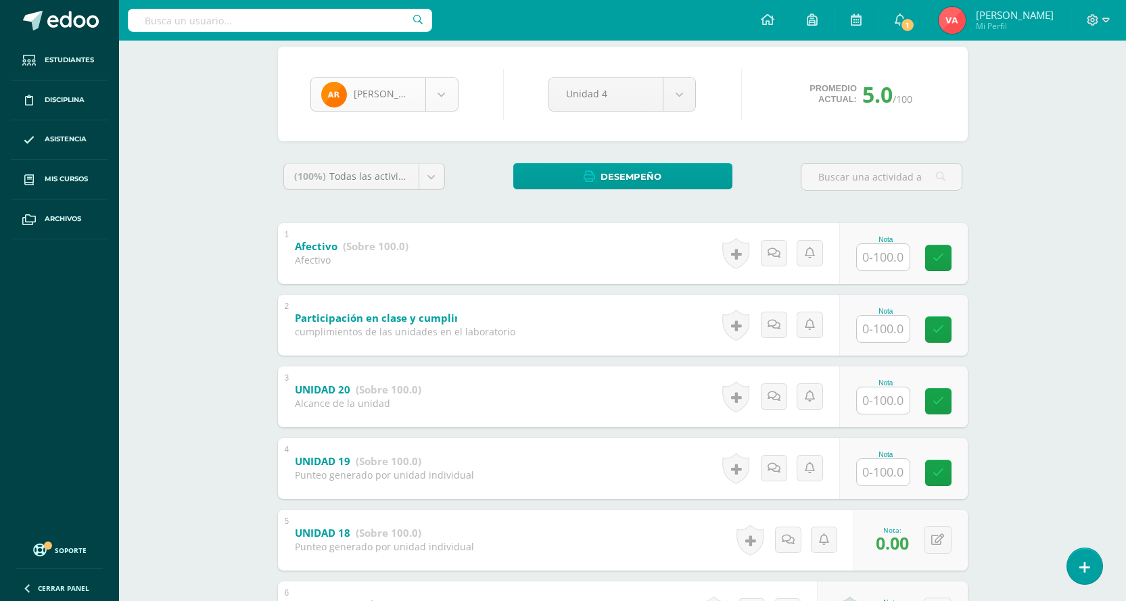
click at [442, 89] on body "Estudiantes Disciplina Asistencia Mis cursos Archivos Soporte Centro de ayuda Ú…" at bounding box center [563, 345] width 1126 height 919
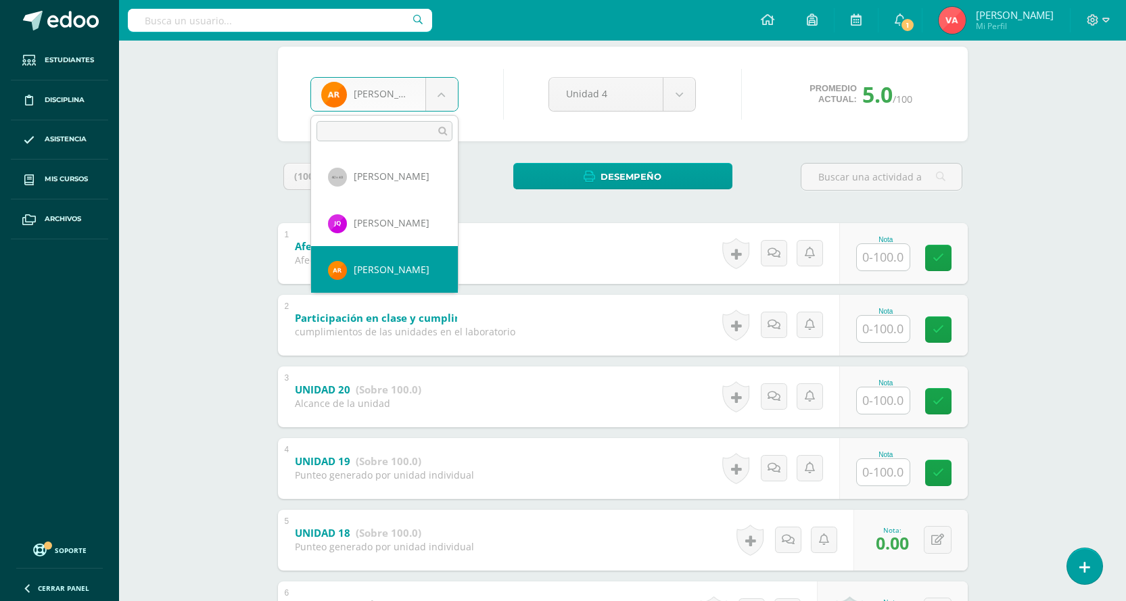
scroll to position [1001, 0]
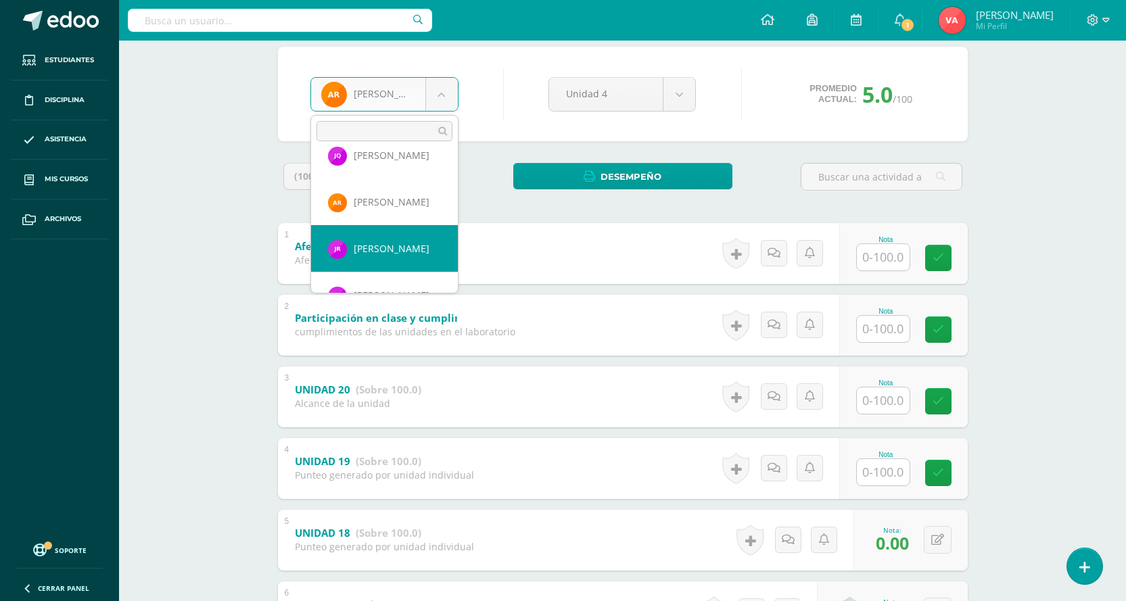
select select "2051"
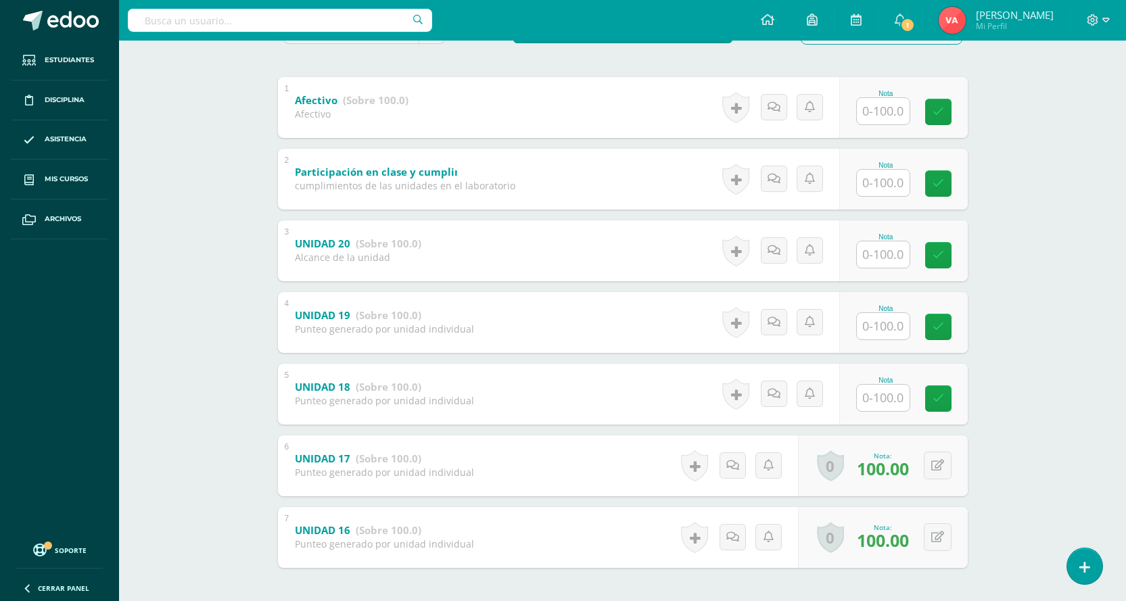
scroll to position [317, 0]
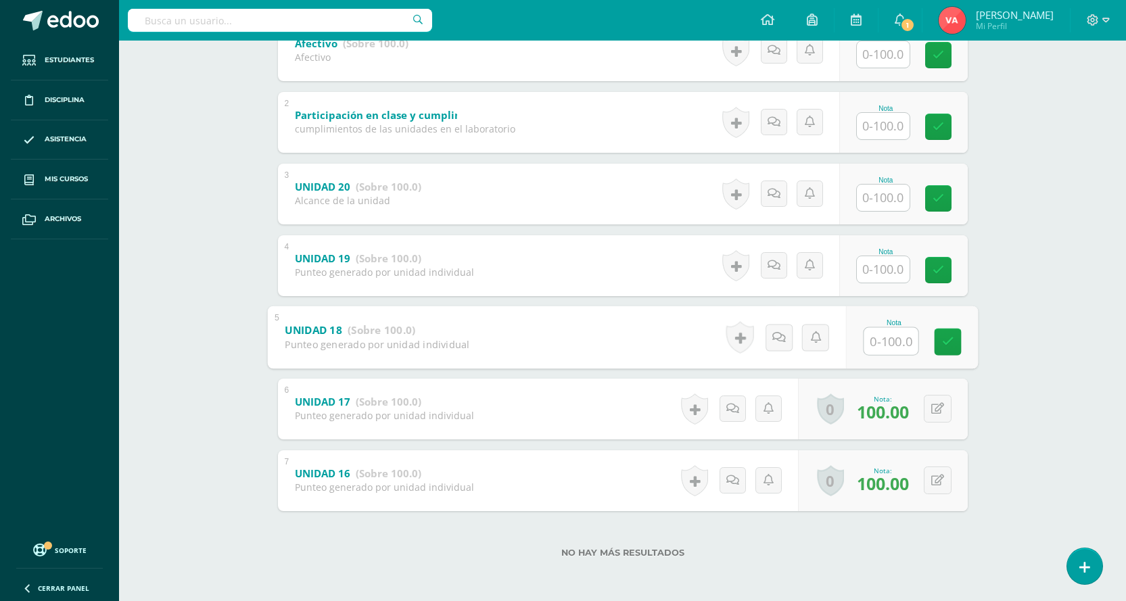
click at [865, 334] on input "text" at bounding box center [891, 340] width 54 height 27
type input "100"
click at [951, 346] on icon at bounding box center [948, 342] width 12 height 12
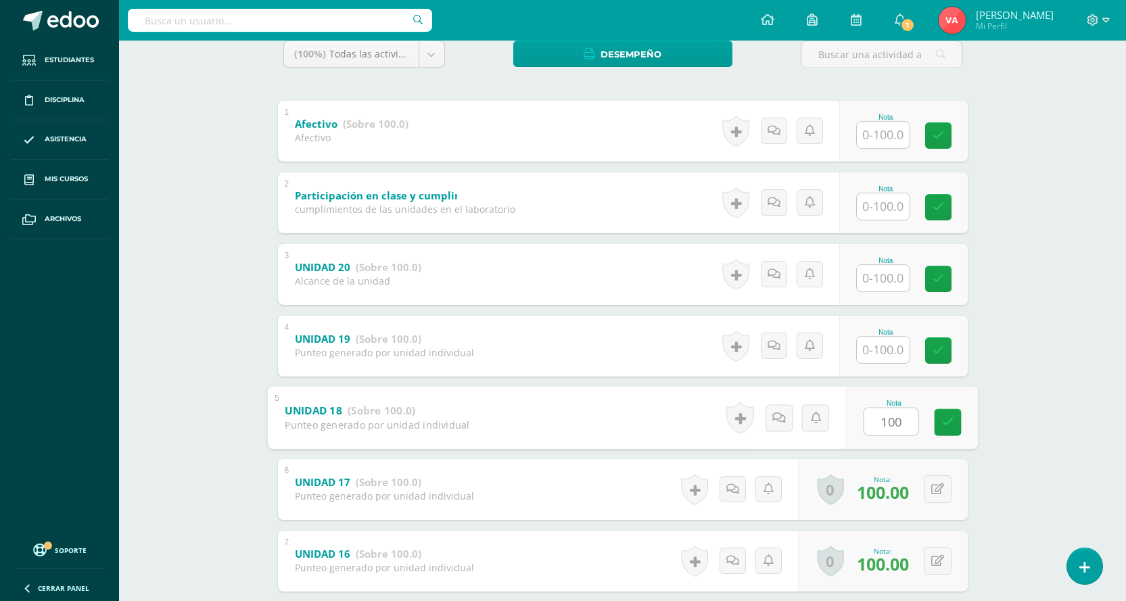
scroll to position [114, 0]
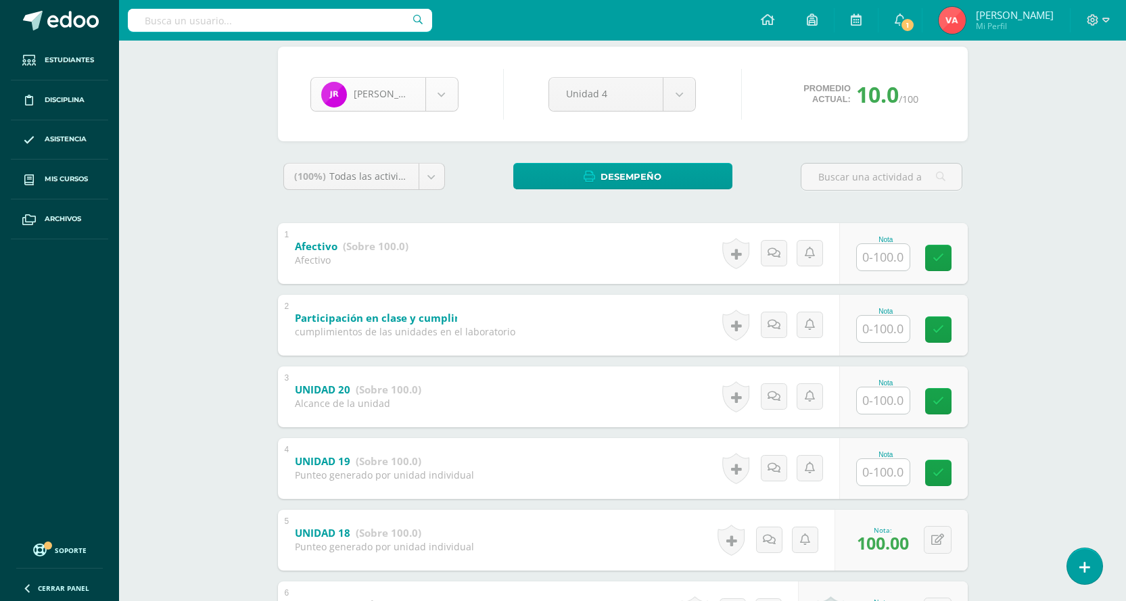
click at [442, 95] on body "Estudiantes Disciplina Asistencia Mis cursos Archivos Soporte Centro de ayuda Ú…" at bounding box center [563, 345] width 1126 height 919
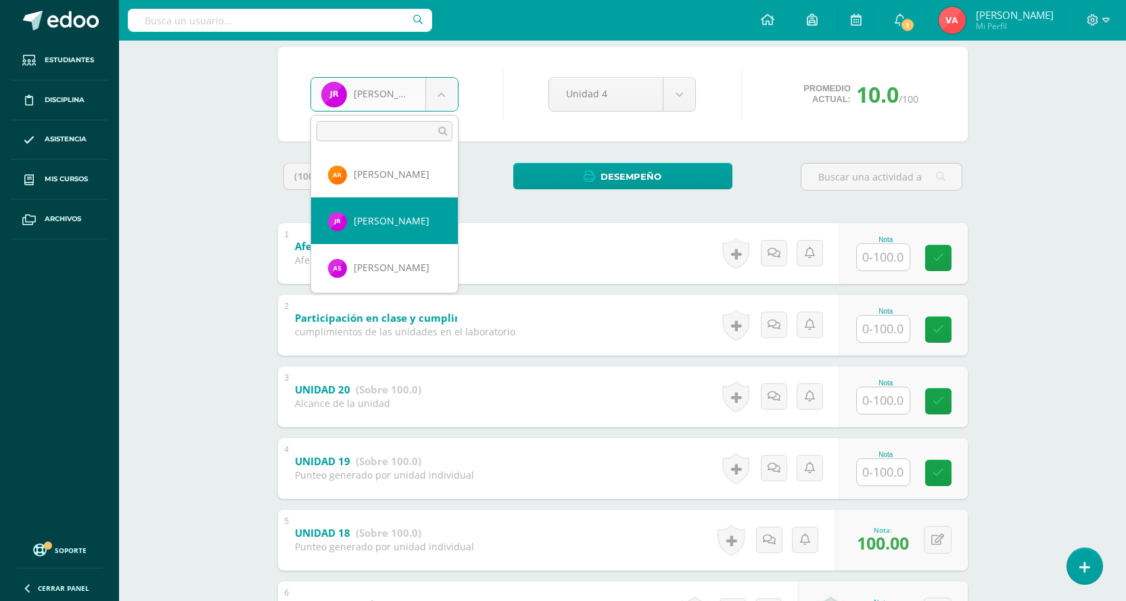
scroll to position [1047, 0]
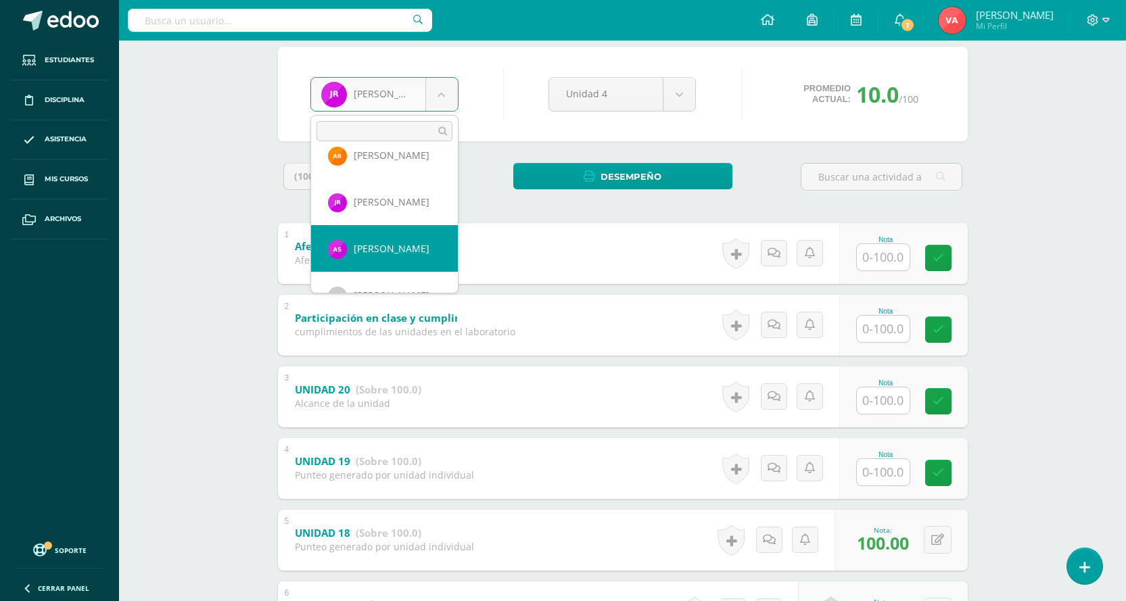
select select "1861"
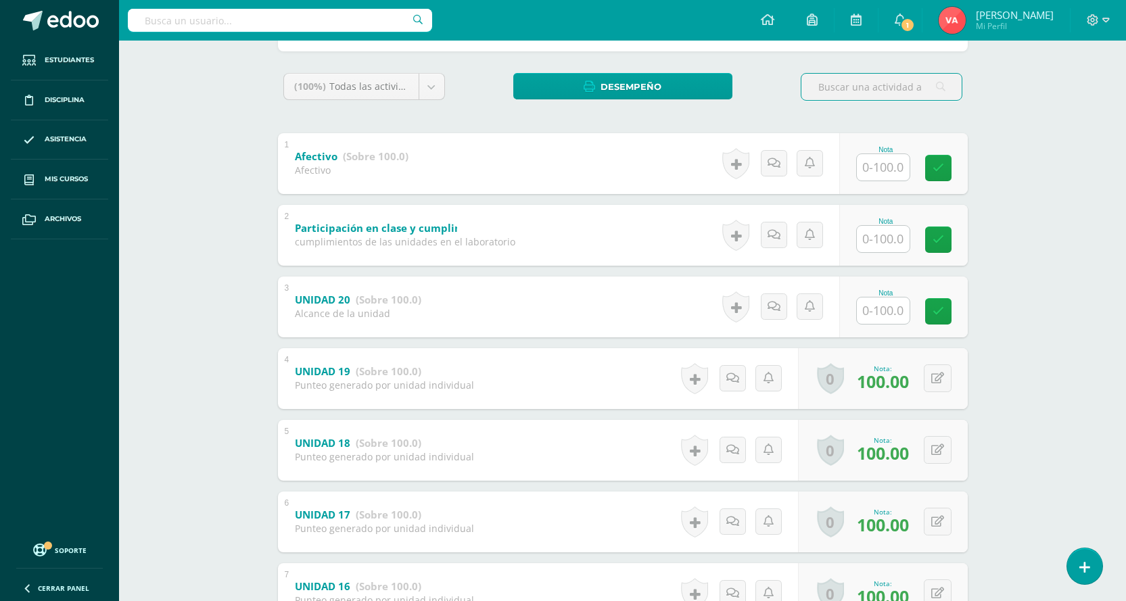
scroll to position [317, 0]
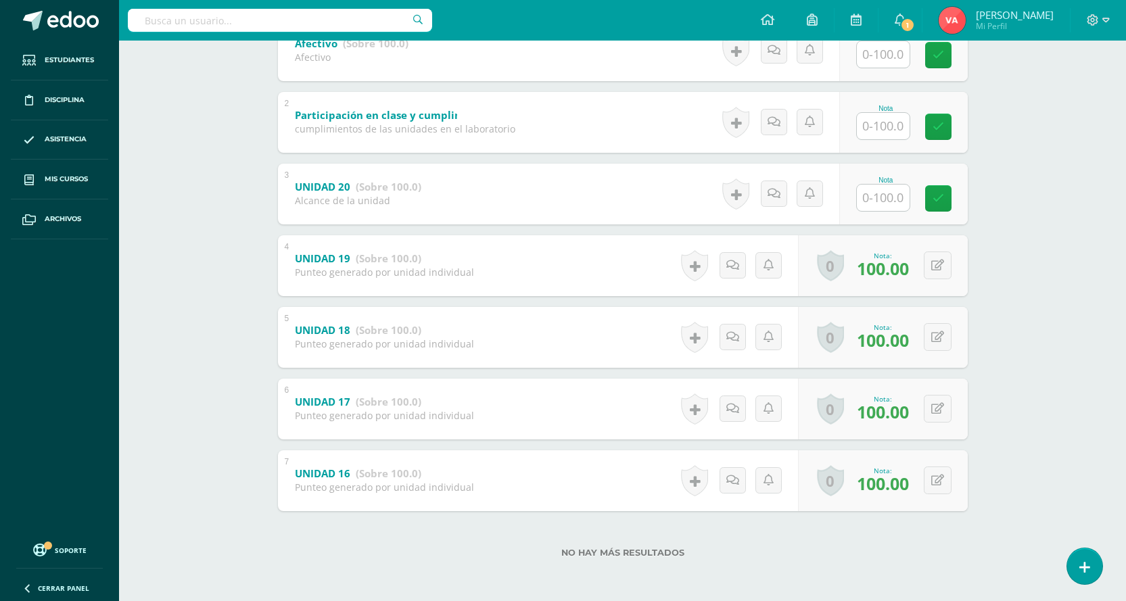
click at [882, 189] on input "text" at bounding box center [883, 198] width 53 height 26
type input "100"
click at [950, 195] on icon at bounding box center [948, 199] width 12 height 12
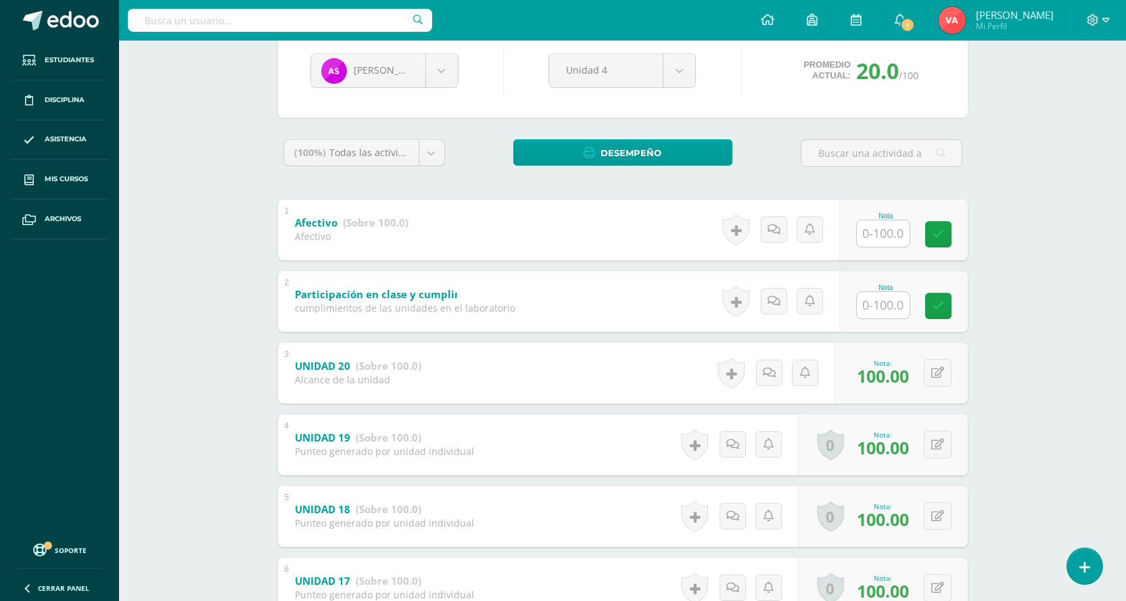
scroll to position [114, 0]
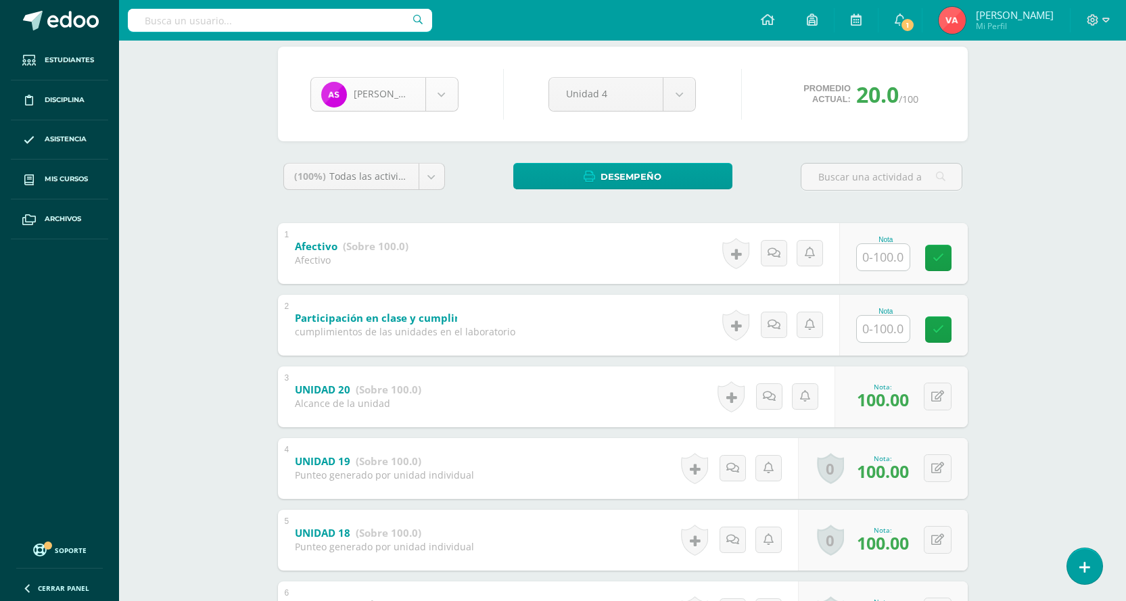
click at [447, 81] on body "Estudiantes Disciplina Asistencia Mis cursos Archivos Soporte Centro de ayuda Ú…" at bounding box center [563, 345] width 1126 height 919
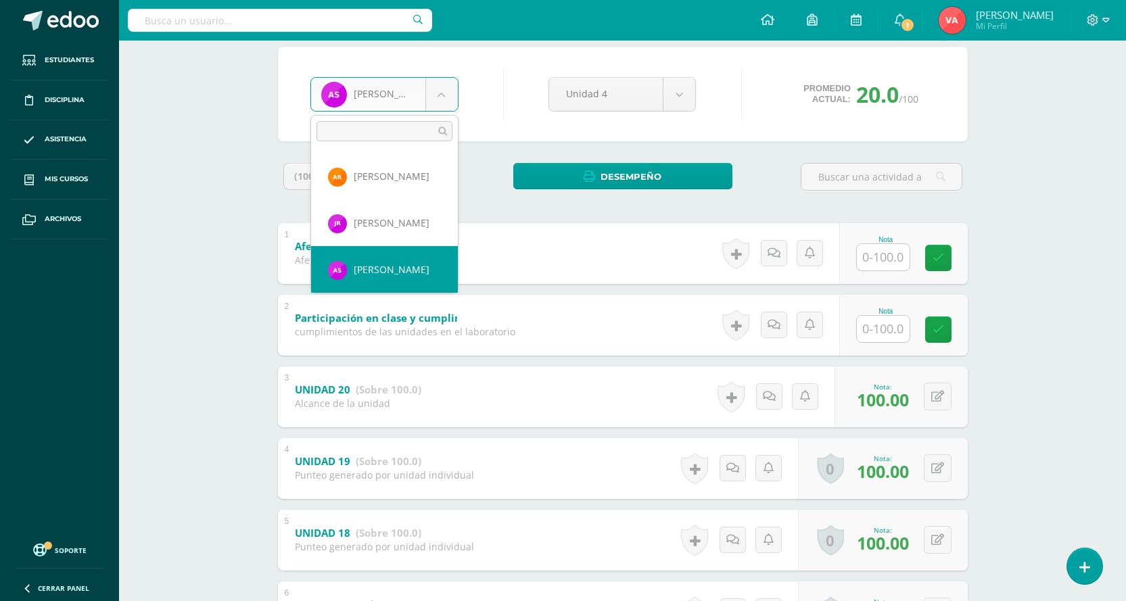
scroll to position [1094, 0]
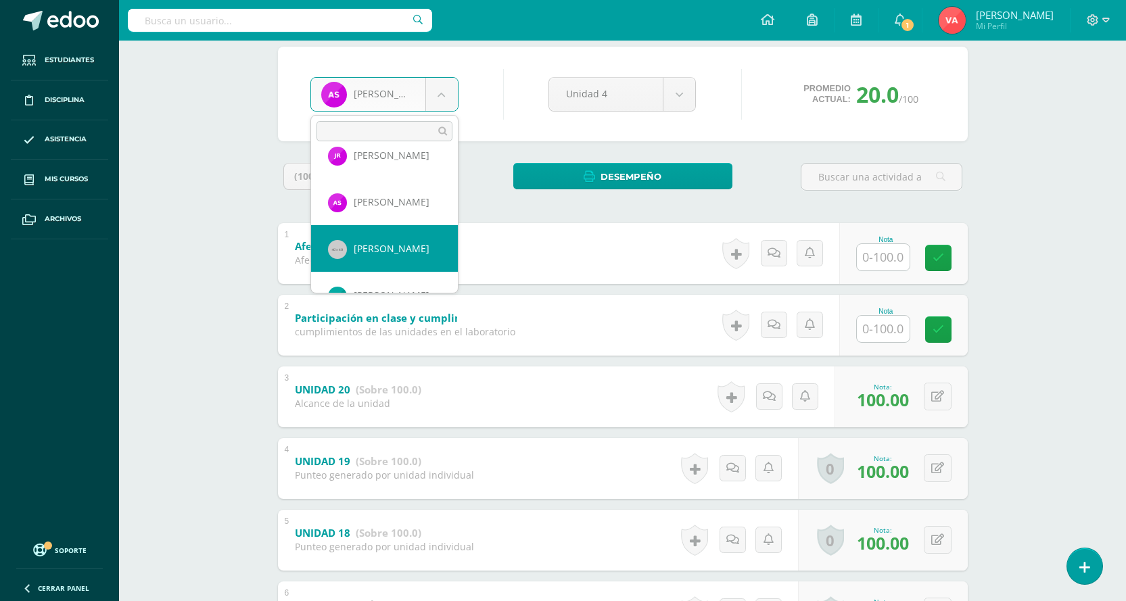
select select "1653"
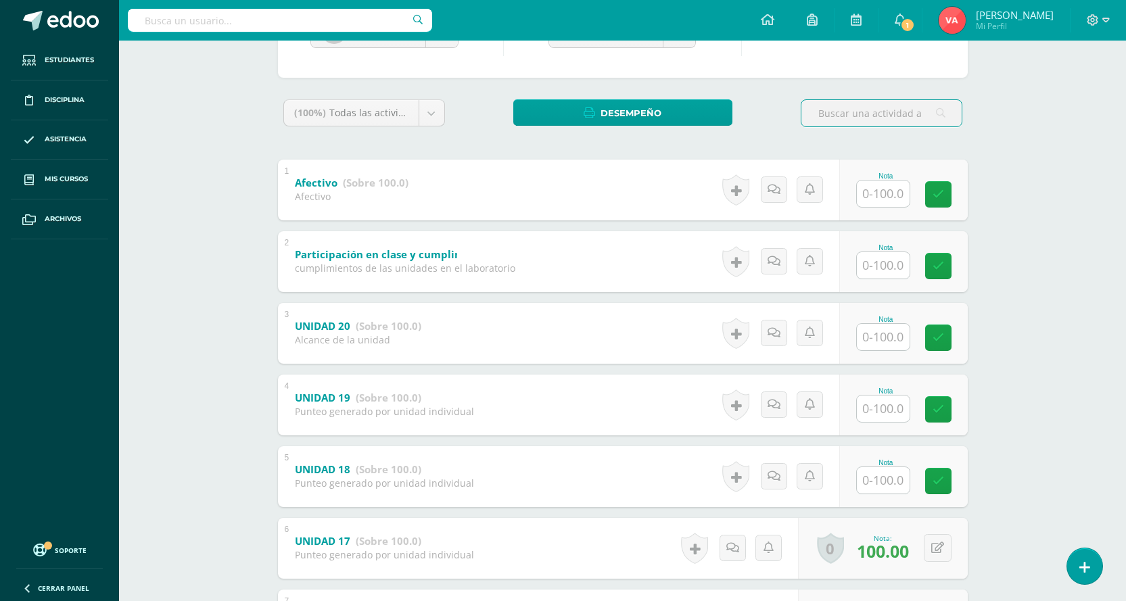
scroll to position [271, 0]
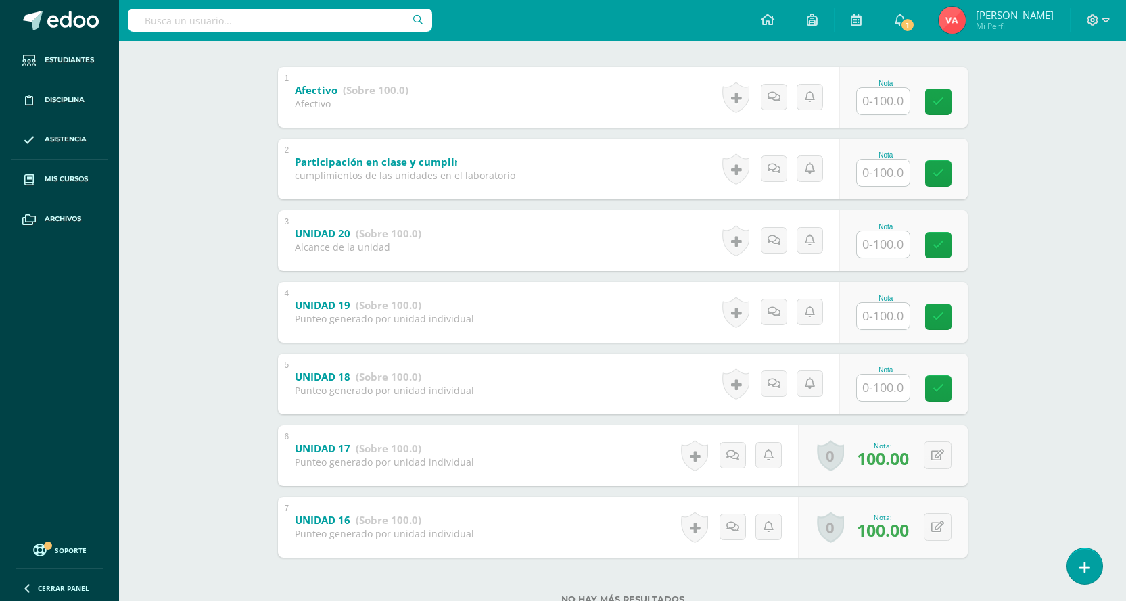
click at [888, 389] on input "text" at bounding box center [883, 388] width 53 height 26
type input "0"
click at [953, 386] on icon at bounding box center [948, 389] width 12 height 12
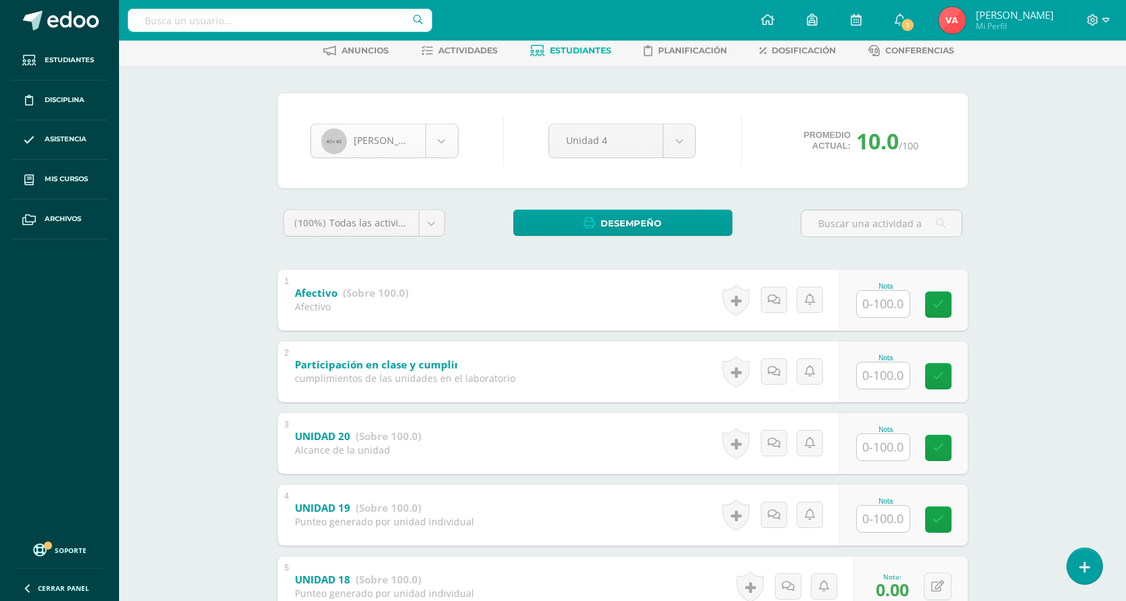
click at [441, 133] on body "Estudiantes Disciplina Asistencia Mis cursos Archivos Soporte Centro de ayuda Ú…" at bounding box center [563, 391] width 1126 height 919
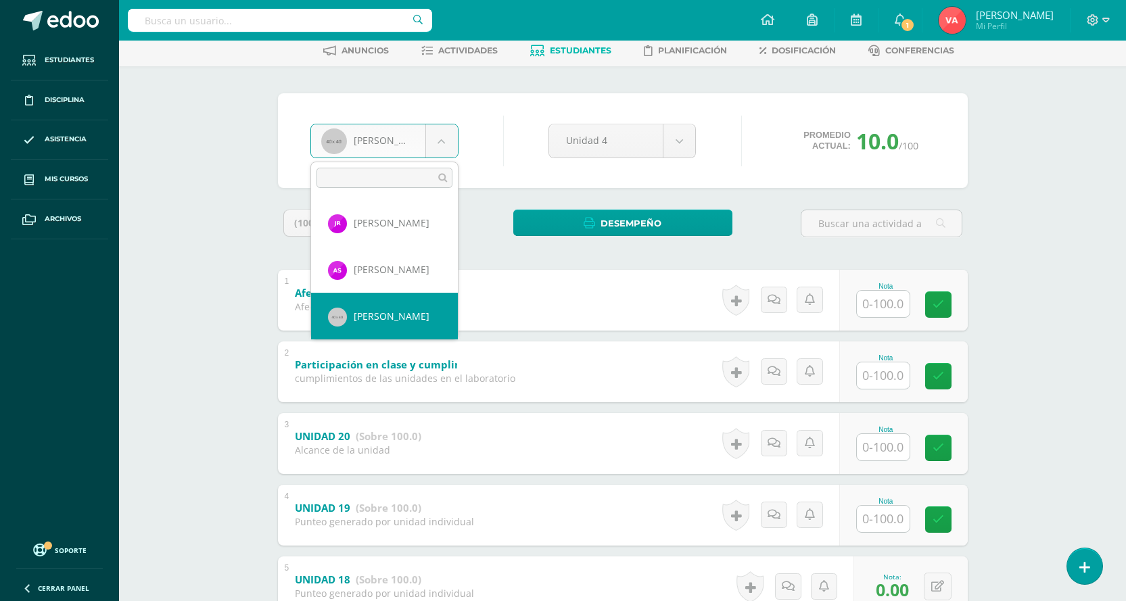
scroll to position [1141, 0]
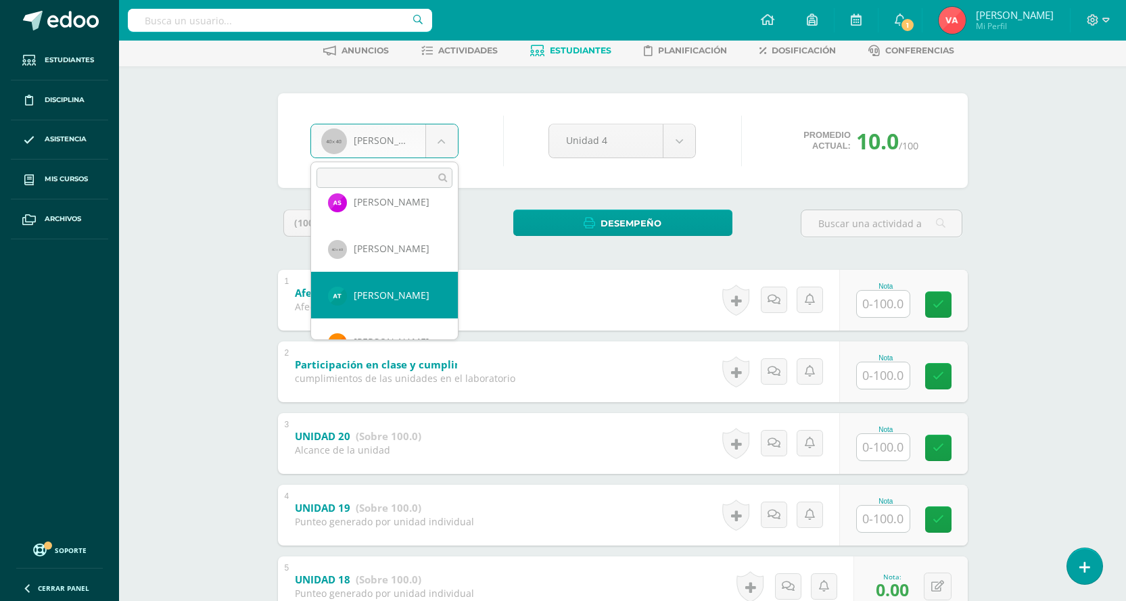
select select "2749"
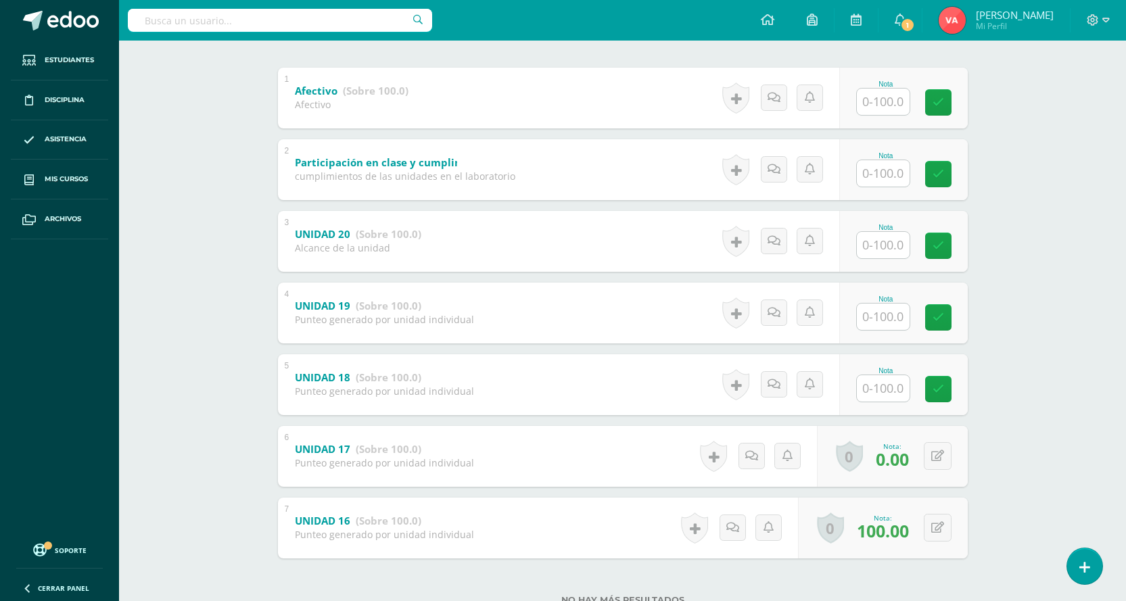
scroll to position [271, 0]
click at [886, 383] on input "text" at bounding box center [883, 388] width 53 height 26
type input "0"
click at [948, 391] on icon at bounding box center [948, 389] width 12 height 12
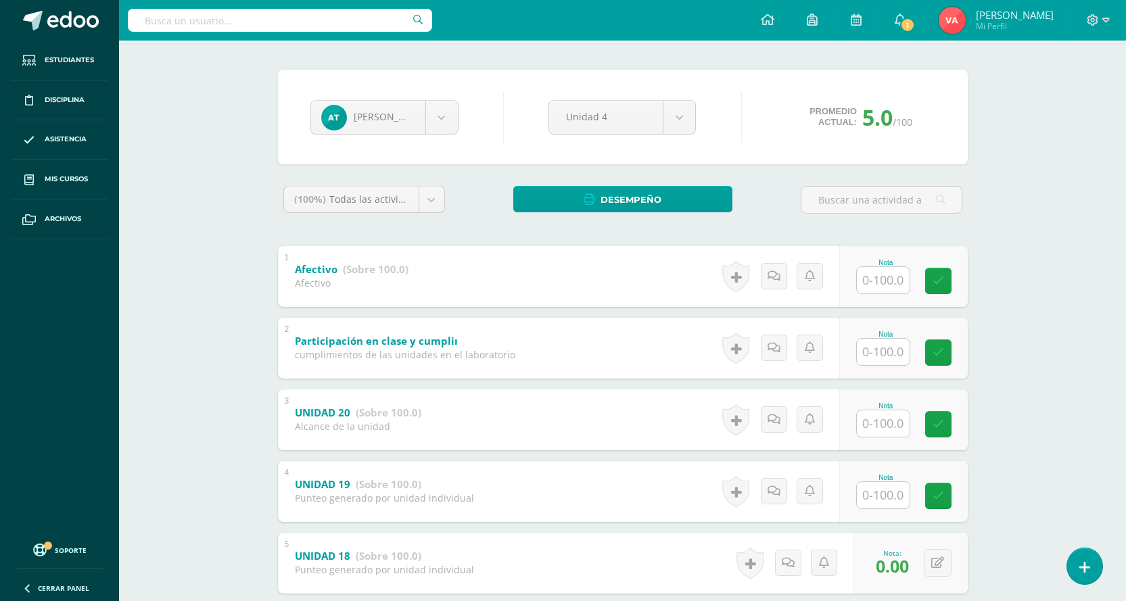
scroll to position [68, 0]
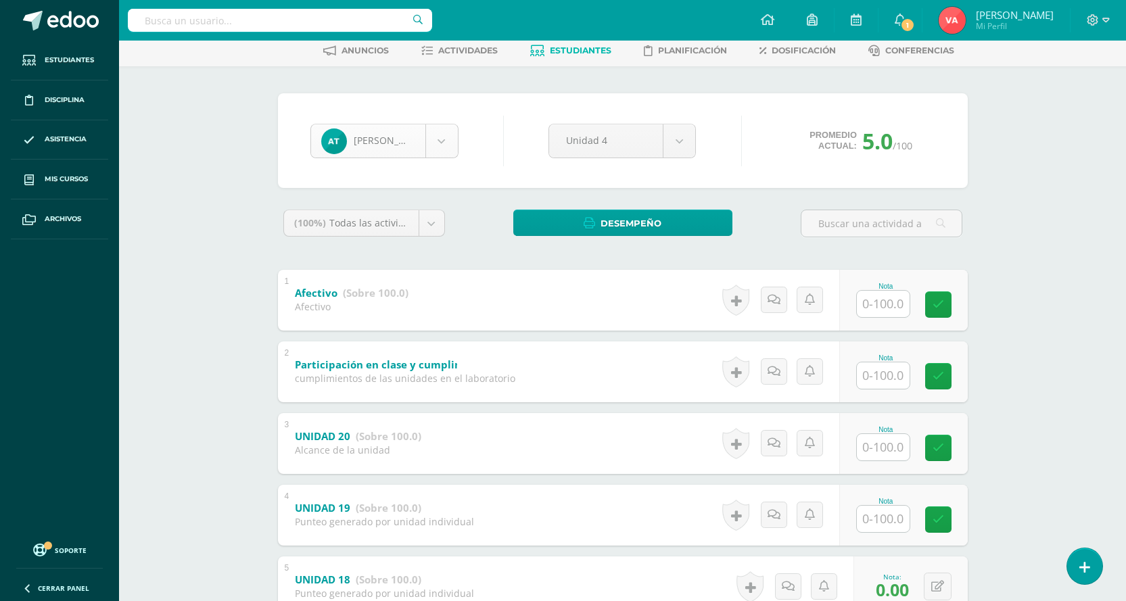
click at [443, 138] on body "Estudiantes Disciplina Asistencia Mis cursos Archivos Soporte Centro de ayuda Ú…" at bounding box center [563, 391] width 1126 height 919
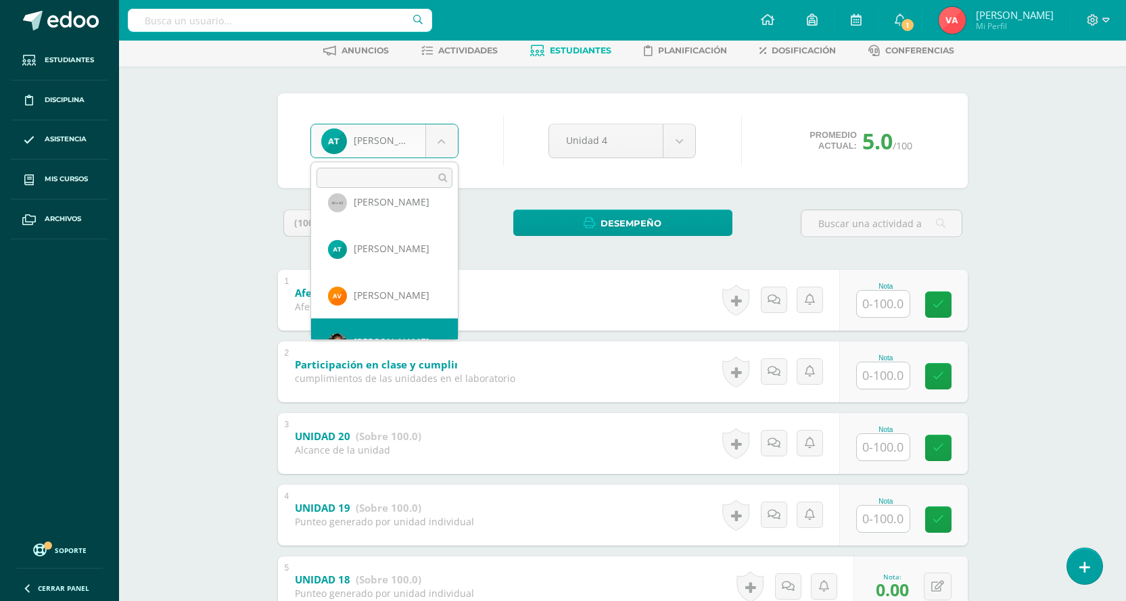
scroll to position [1213, 0]
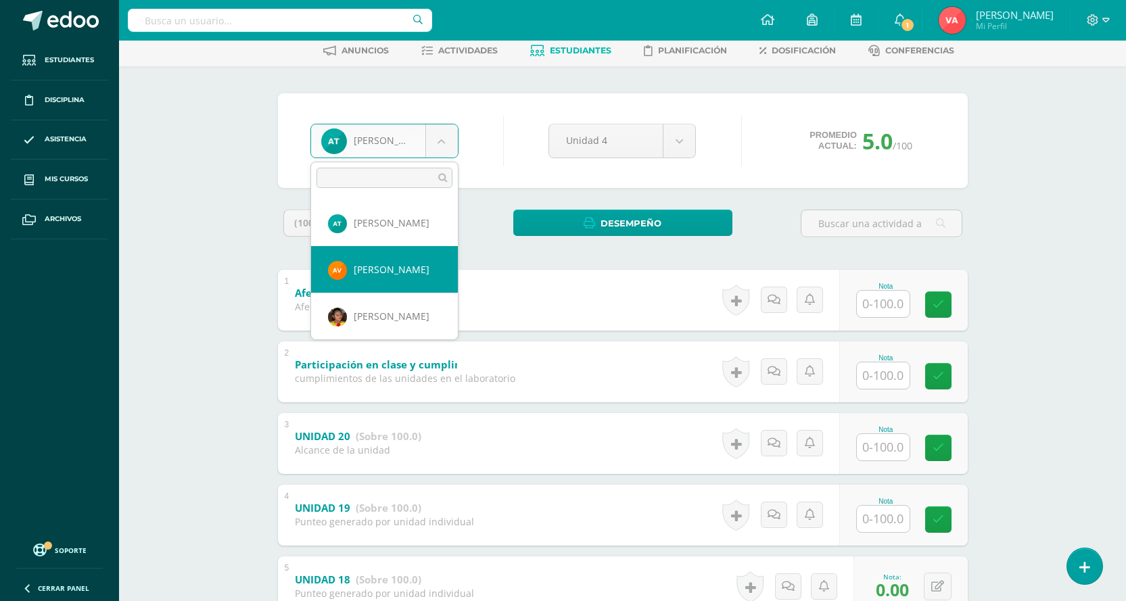
select select "2629"
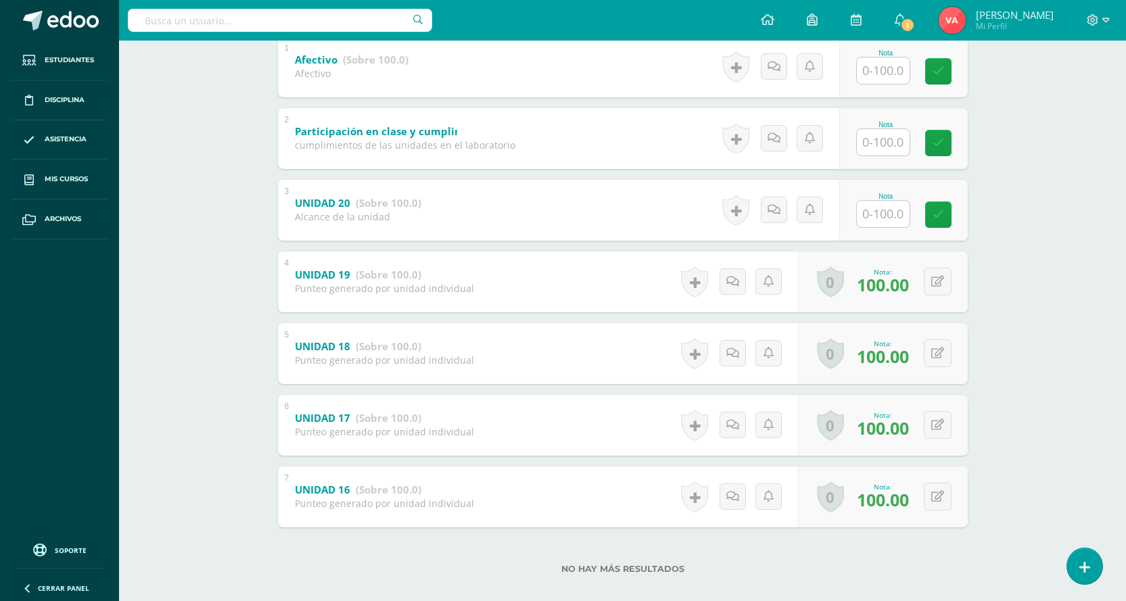
scroll to position [317, 0]
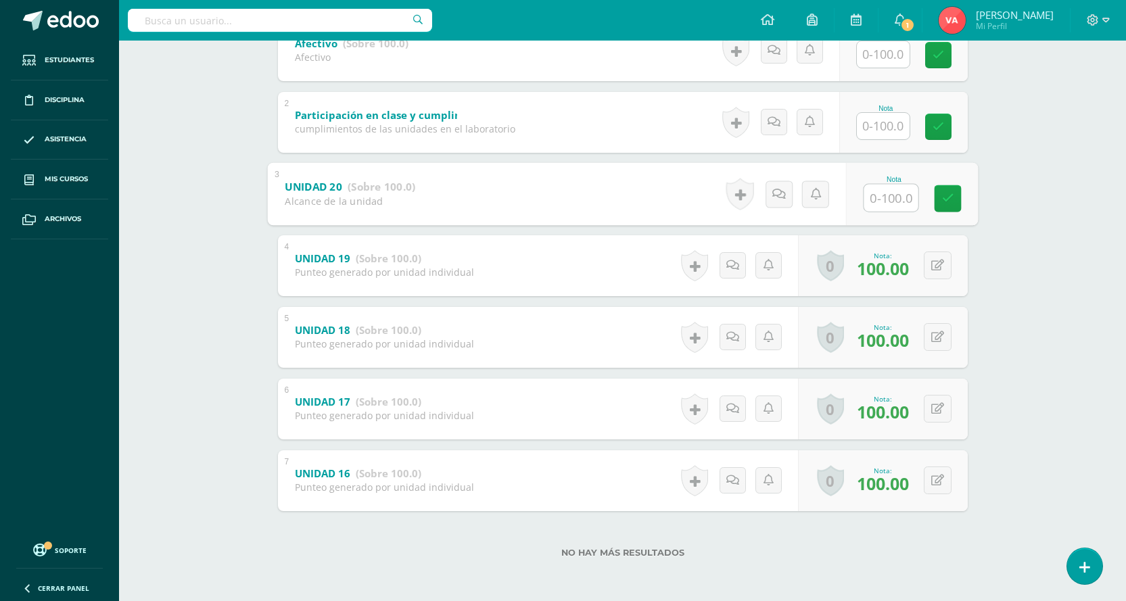
click at [885, 202] on input "text" at bounding box center [891, 197] width 54 height 27
type input "1"
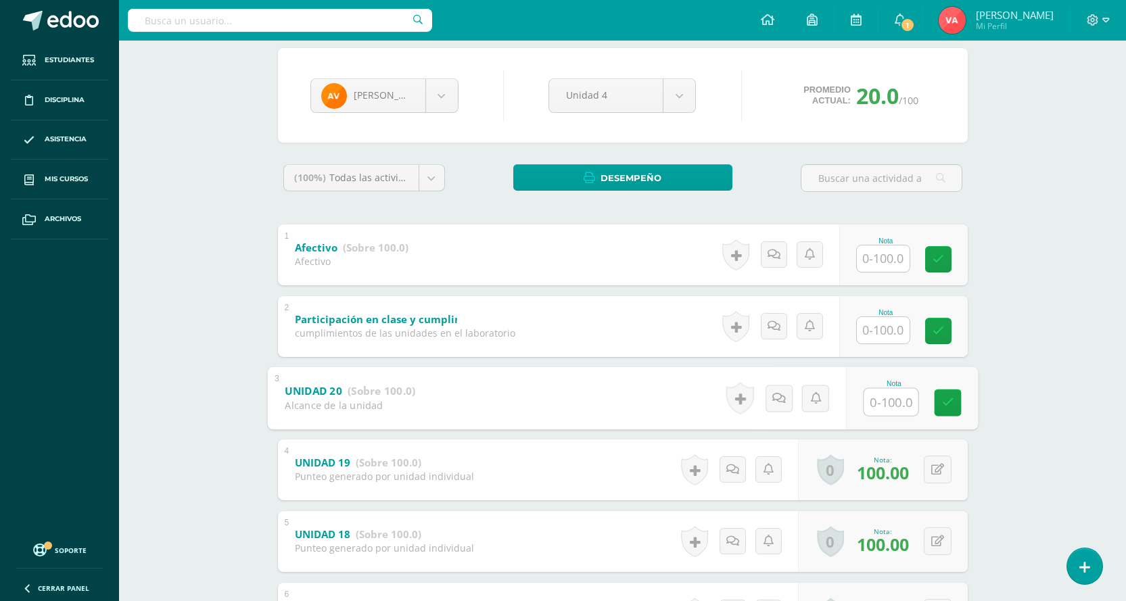
scroll to position [47, 0]
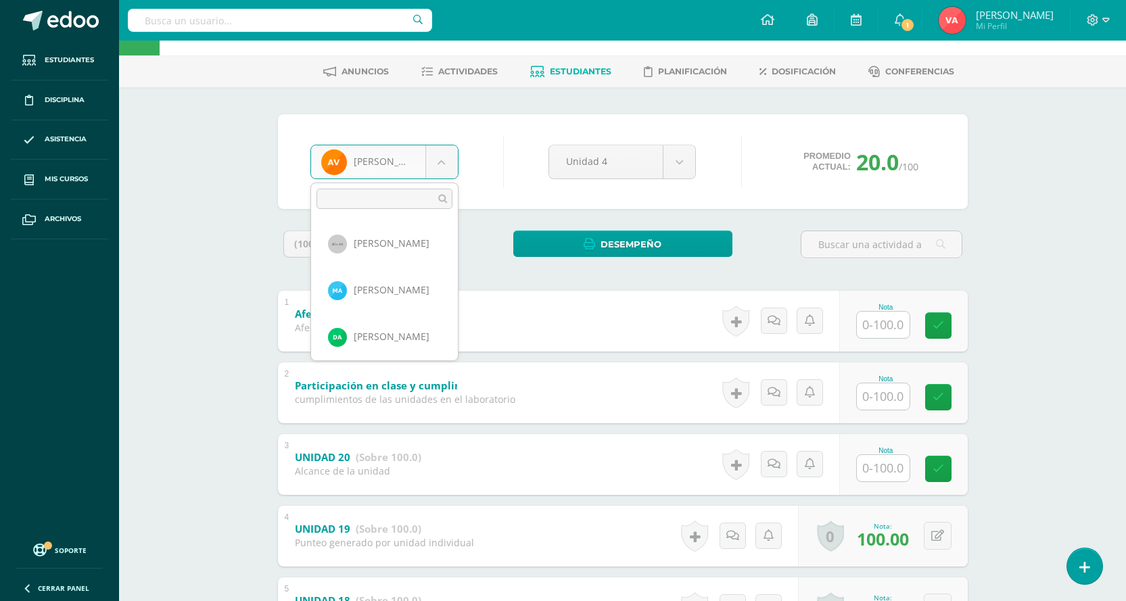
click at [445, 164] on body "Estudiantes Disciplina Asistencia Mis cursos Archivos Soporte Centro de ayuda Ú…" at bounding box center [563, 412] width 1126 height 919
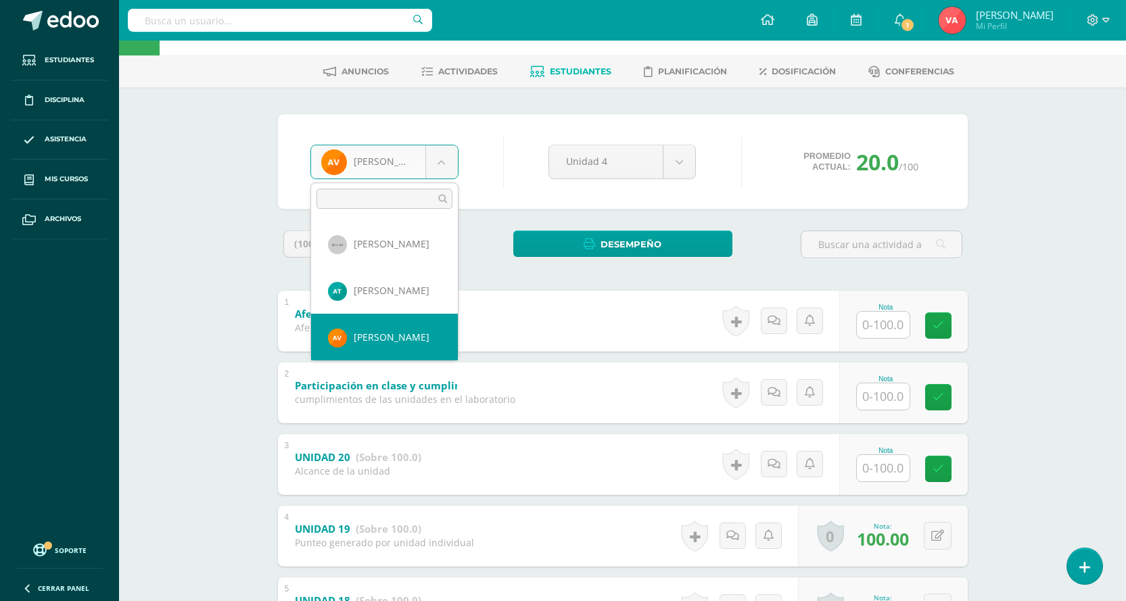
scroll to position [1234, 0]
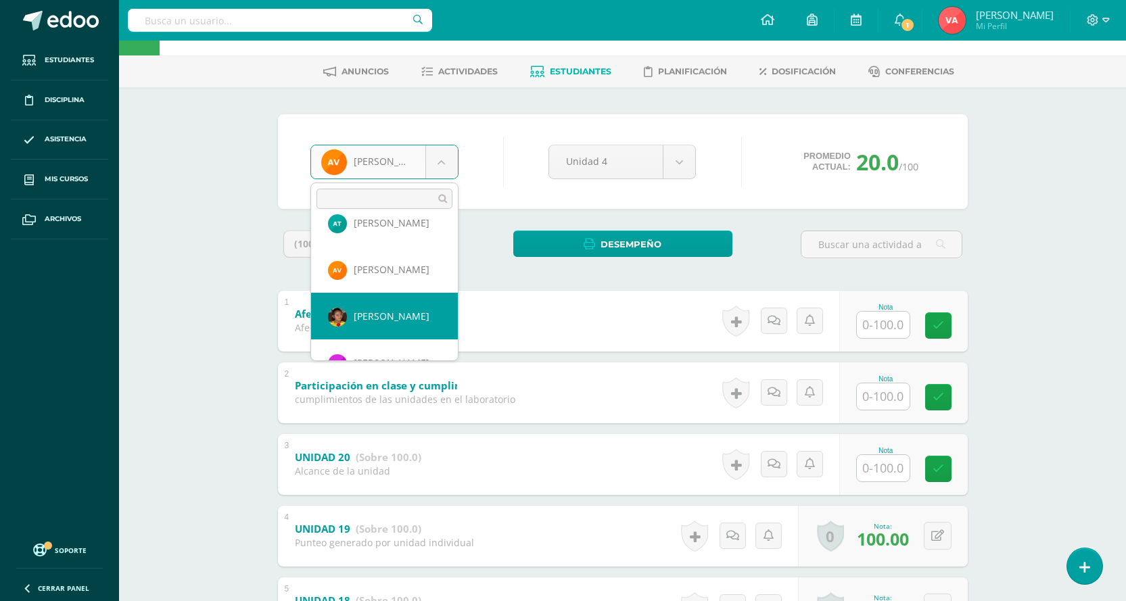
select select "1654"
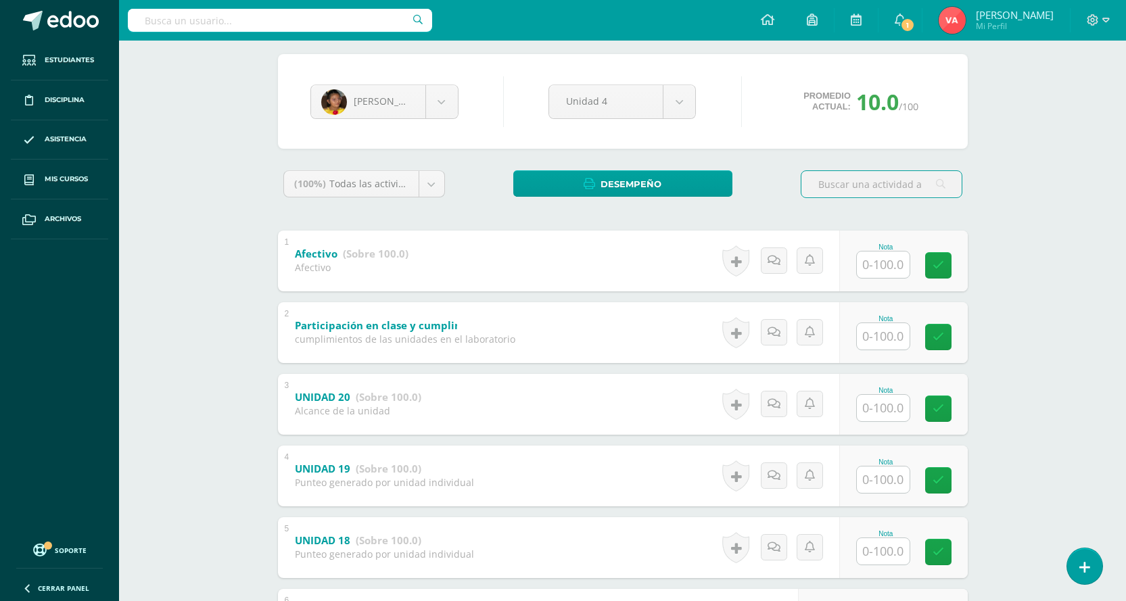
scroll to position [271, 0]
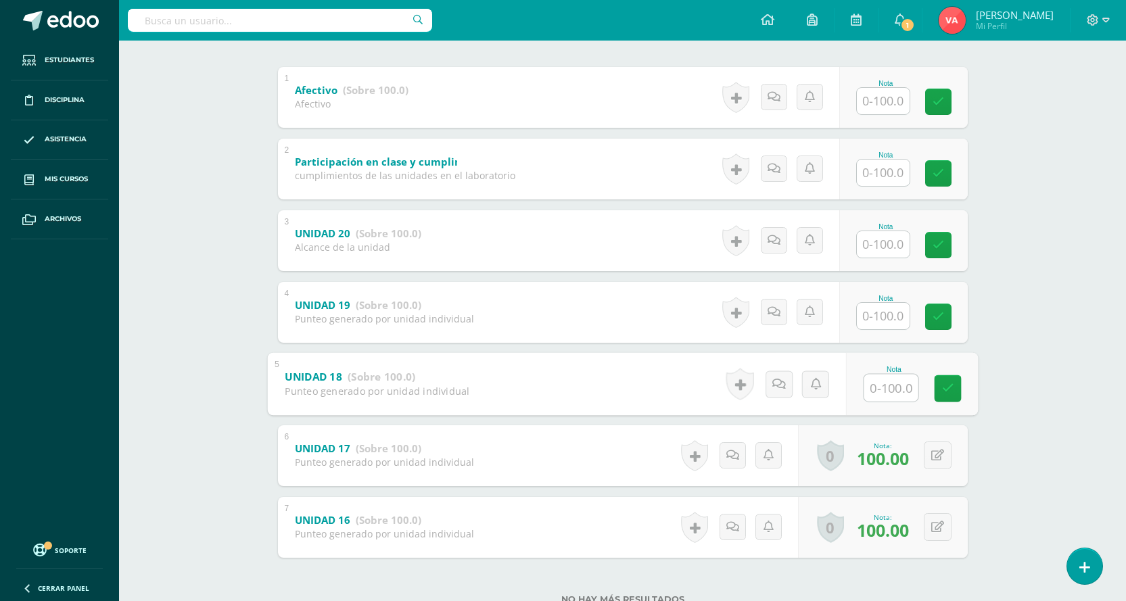
click at [890, 395] on input "text" at bounding box center [891, 387] width 54 height 27
type input "0"
click at [943, 387] on icon at bounding box center [948, 389] width 12 height 12
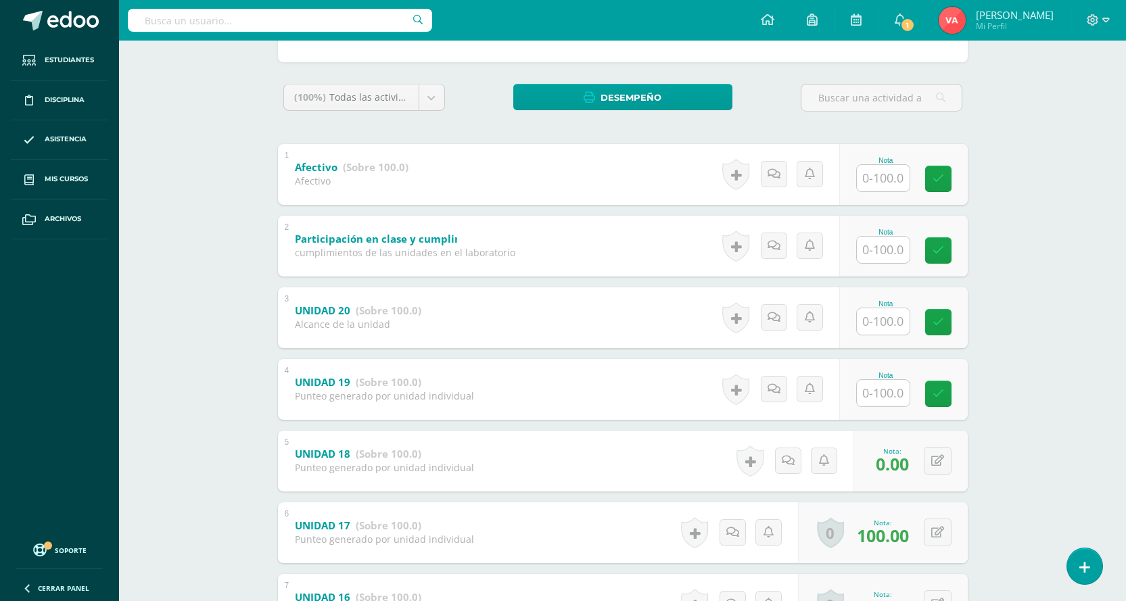
scroll to position [68, 0]
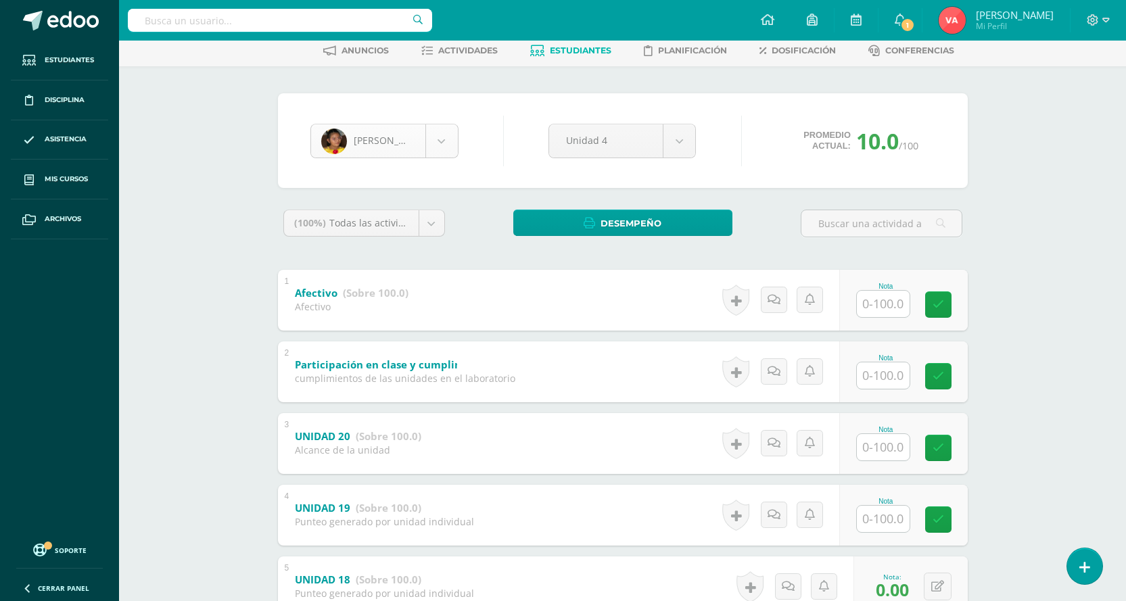
click at [442, 129] on body "Estudiantes Disciplina Asistencia Mis cursos Archivos Soporte Centro de ayuda Ú…" at bounding box center [563, 391] width 1126 height 919
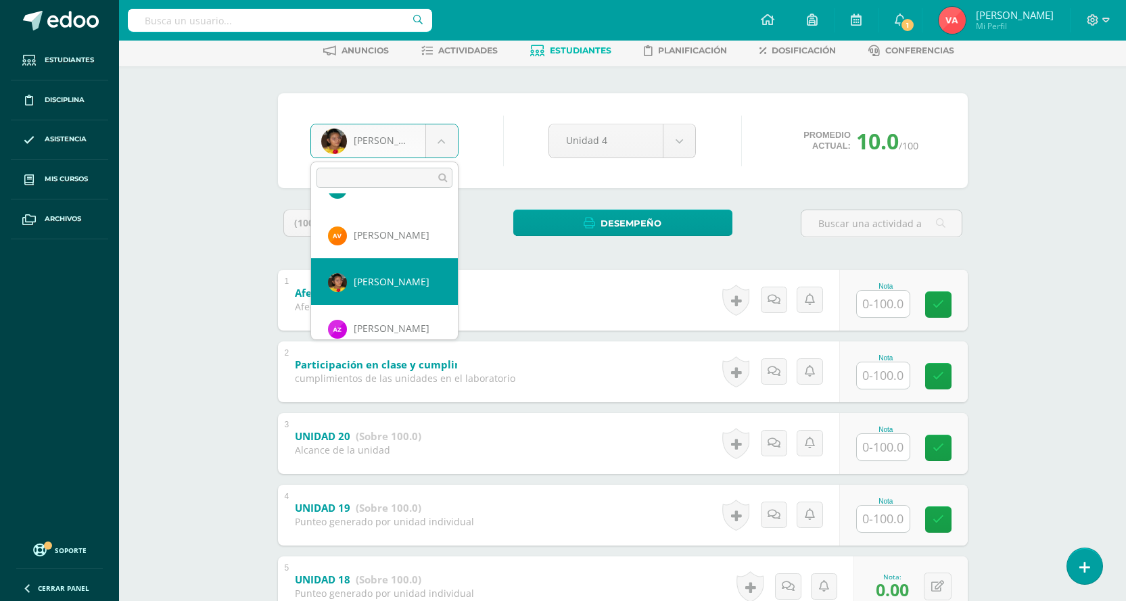
scroll to position [1265, 0]
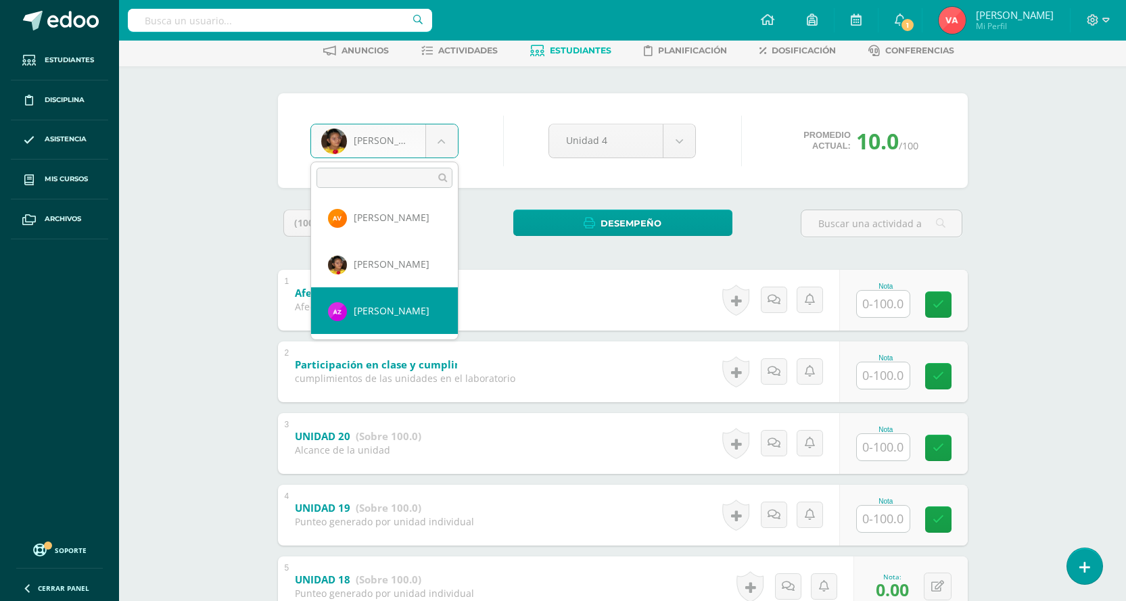
select select "2631"
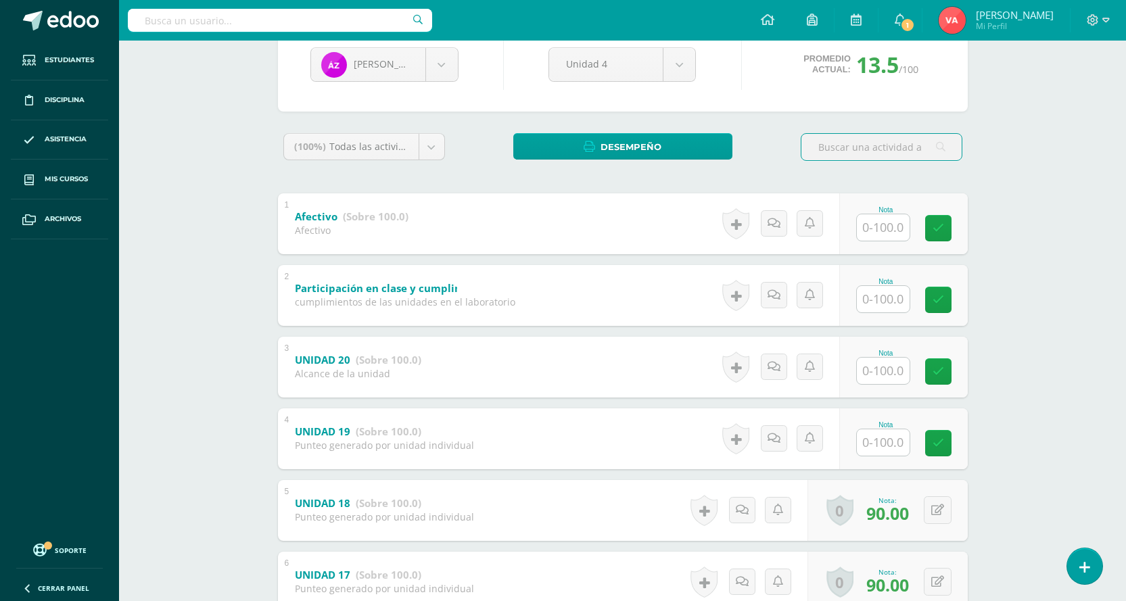
scroll to position [317, 0]
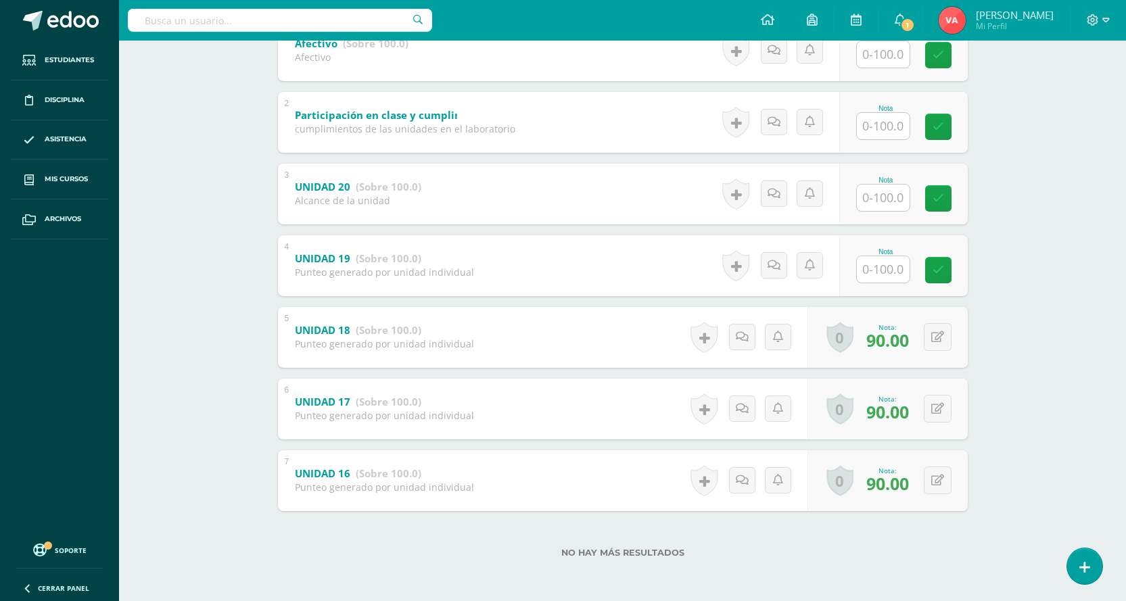
click at [887, 267] on input "text" at bounding box center [883, 269] width 53 height 26
type input "1"
type input "90"
click at [944, 274] on icon at bounding box center [948, 271] width 12 height 12
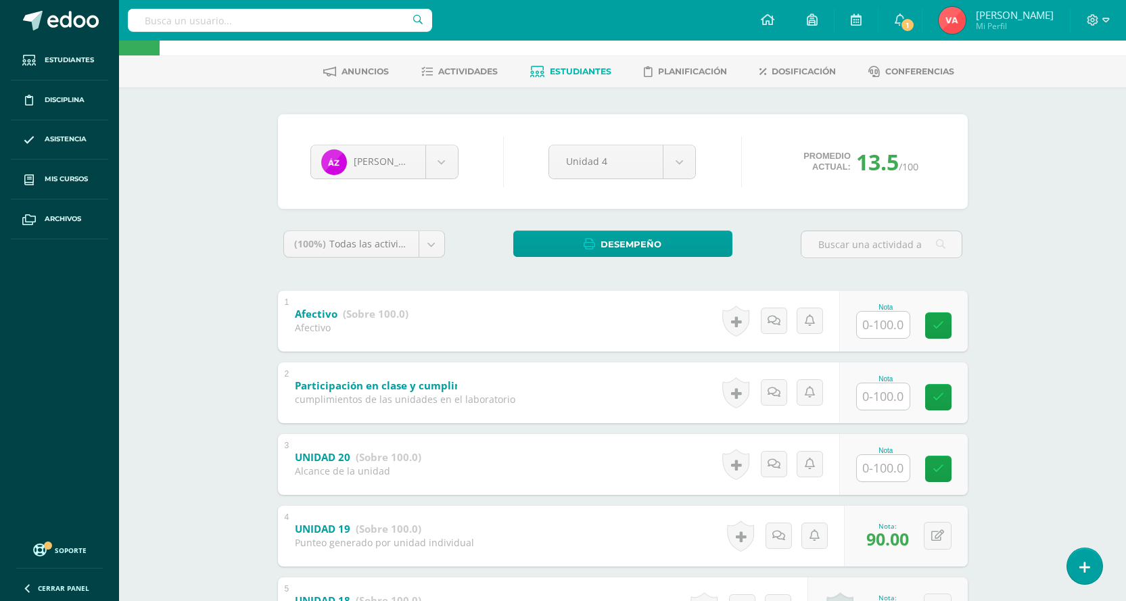
scroll to position [0, 0]
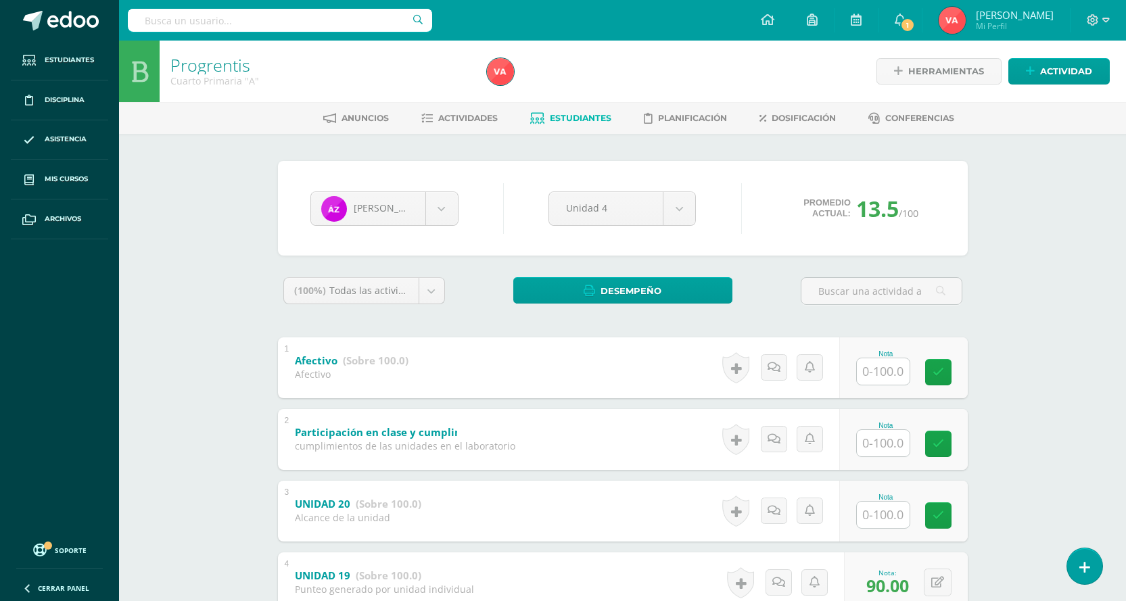
click at [595, 116] on span "Estudiantes" at bounding box center [581, 118] width 62 height 10
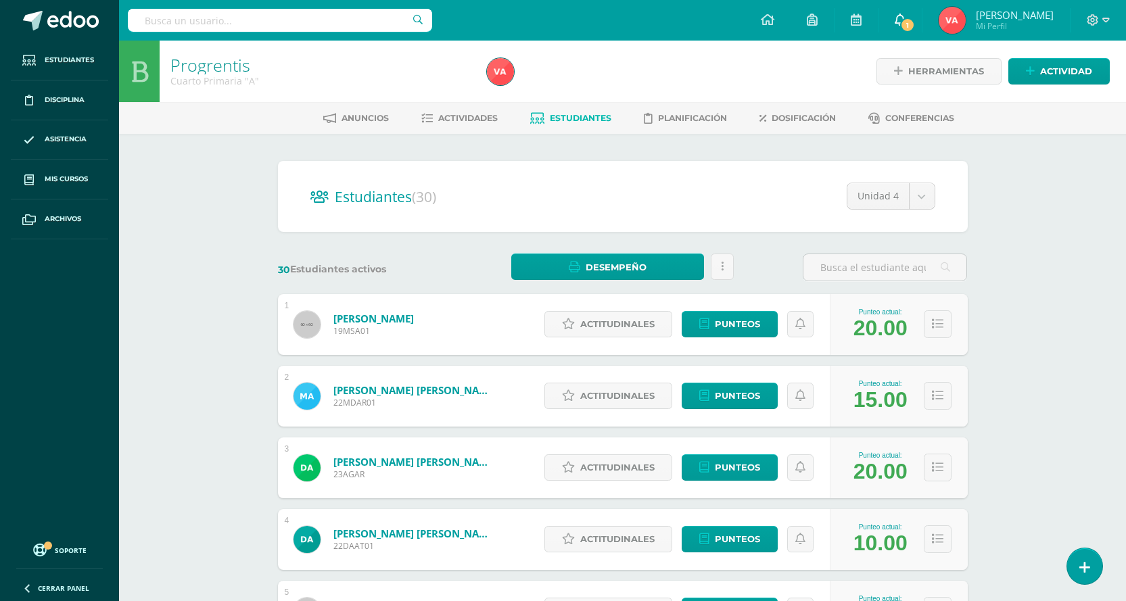
click at [915, 19] on span "1" at bounding box center [907, 25] width 15 height 15
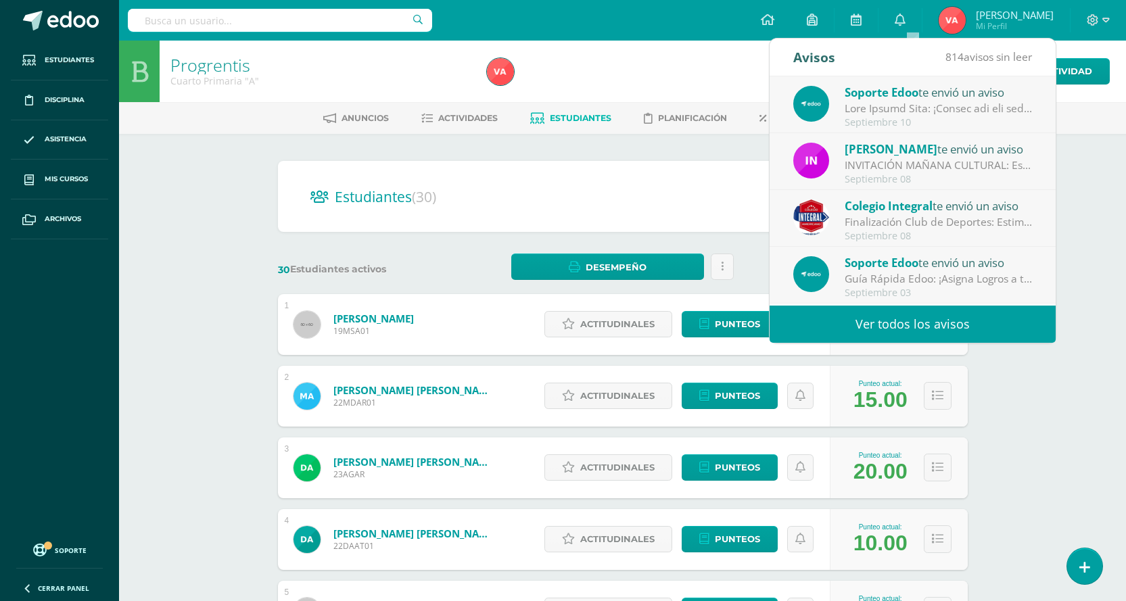
click at [659, 27] on div "Configuración Cerrar sesión Vanessa Pitán Mi Perfil 1 0 Mis accesos directos CE…" at bounding box center [622, 20] width 1007 height 41
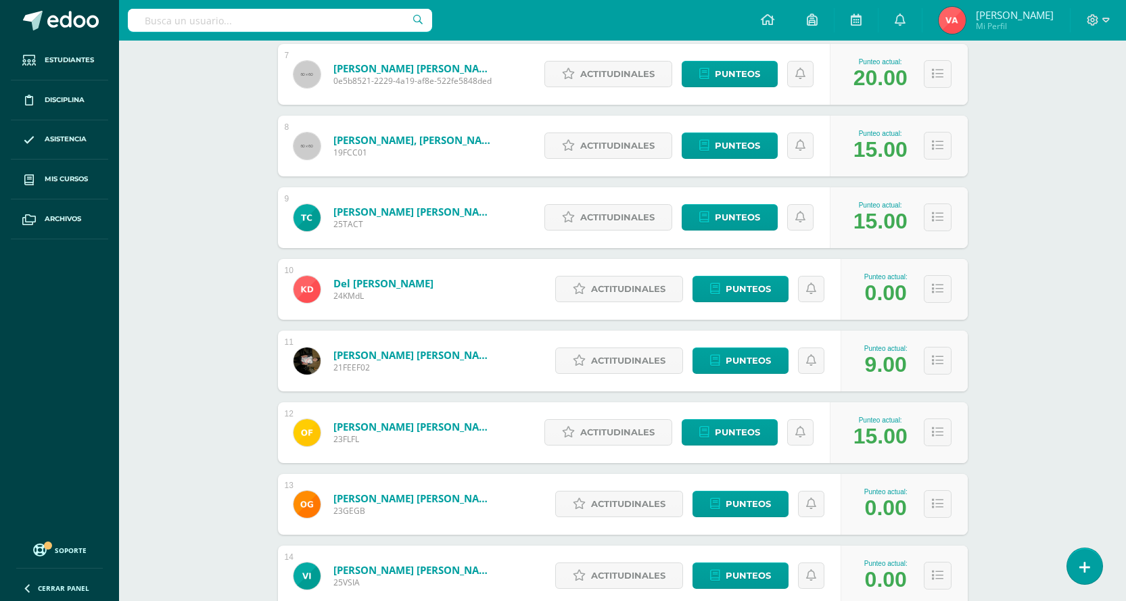
scroll to position [687, 0]
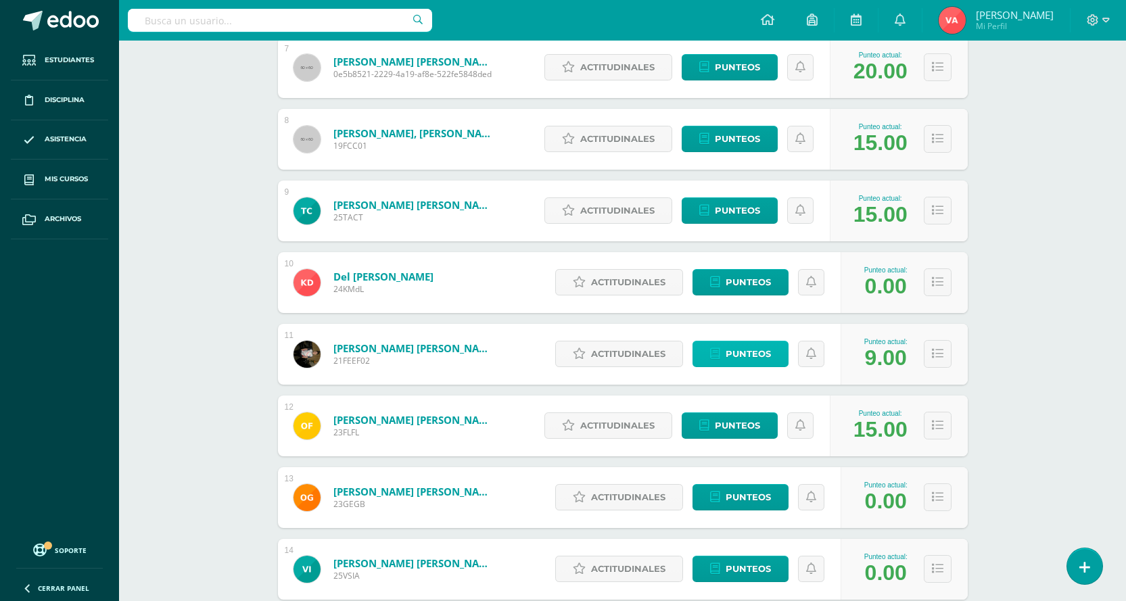
click at [758, 350] on span "Punteos" at bounding box center [748, 354] width 45 height 25
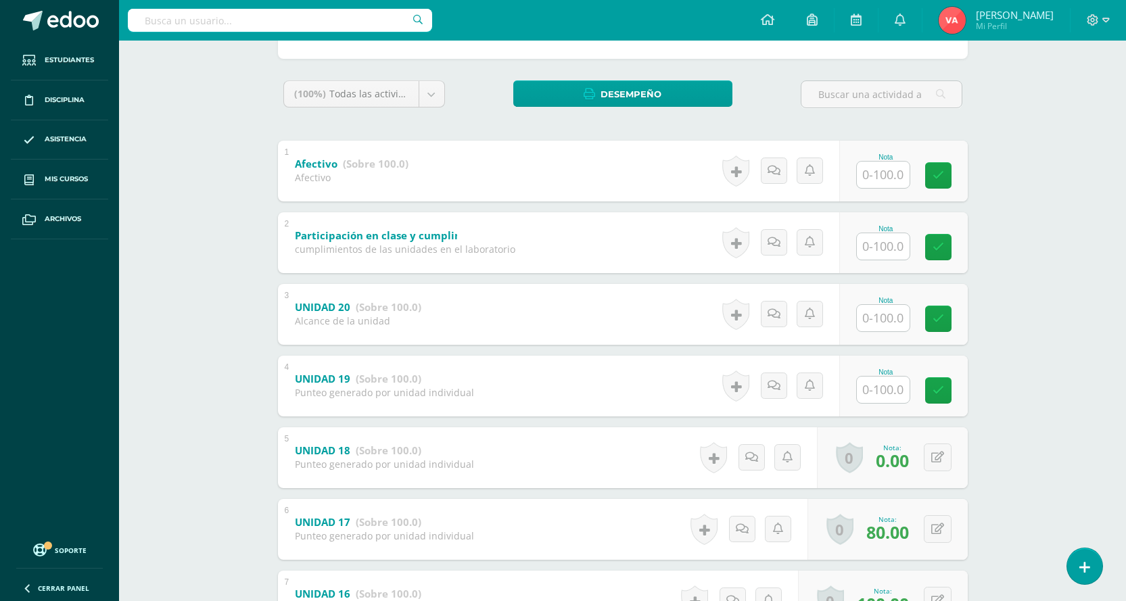
scroll to position [271, 0]
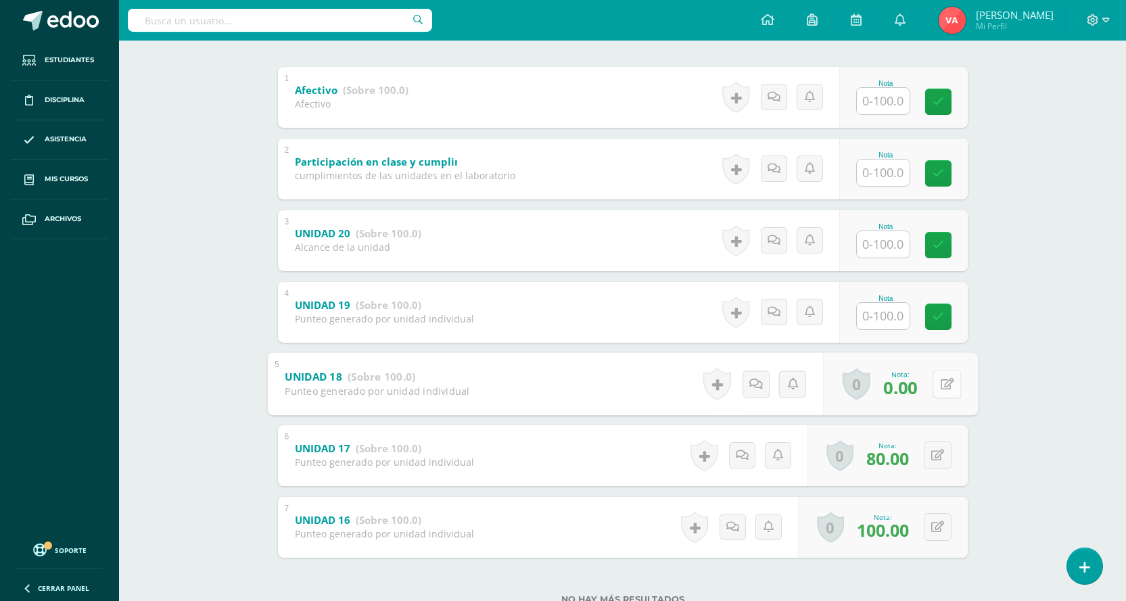
click at [942, 387] on icon at bounding box center [947, 384] width 14 height 12
type input "100"
click at [912, 392] on icon at bounding box center [911, 389] width 12 height 12
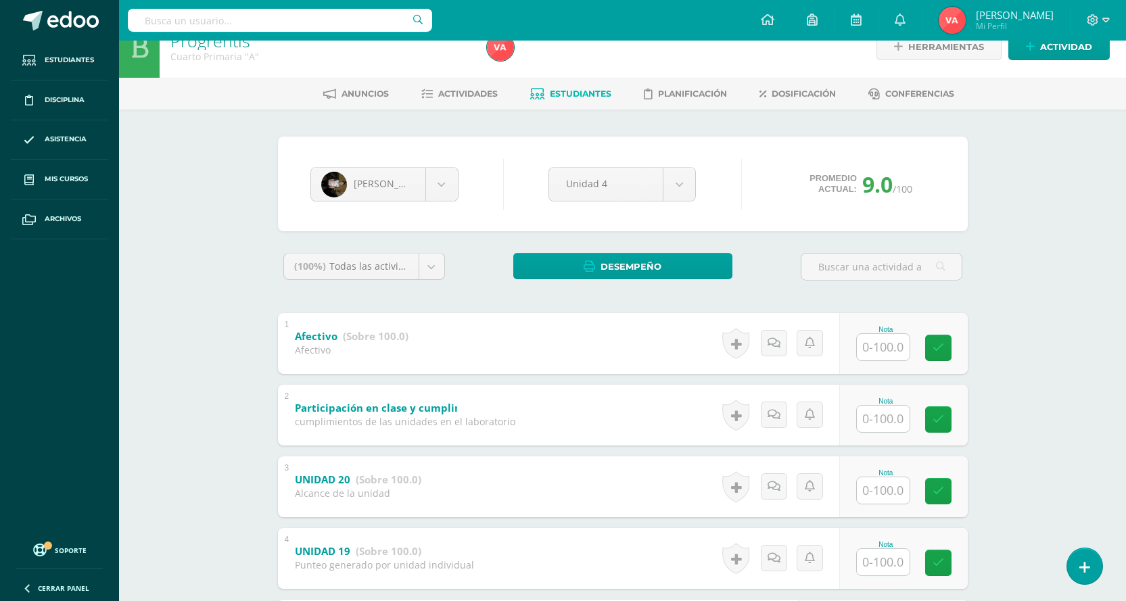
scroll to position [0, 0]
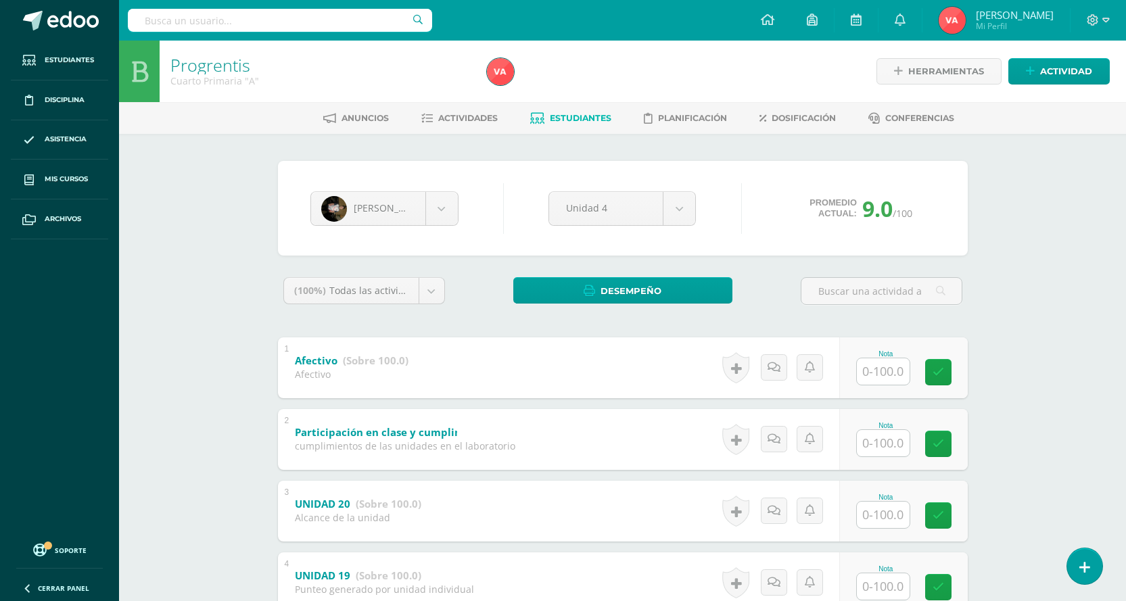
click at [595, 113] on span "Estudiantes" at bounding box center [581, 118] width 62 height 10
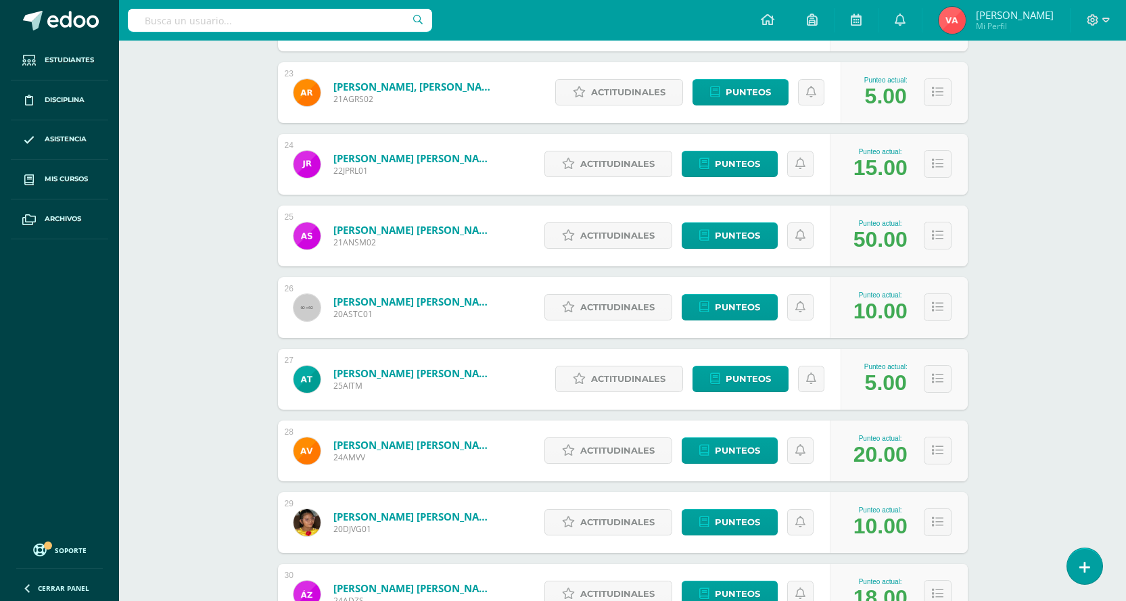
scroll to position [1810, 0]
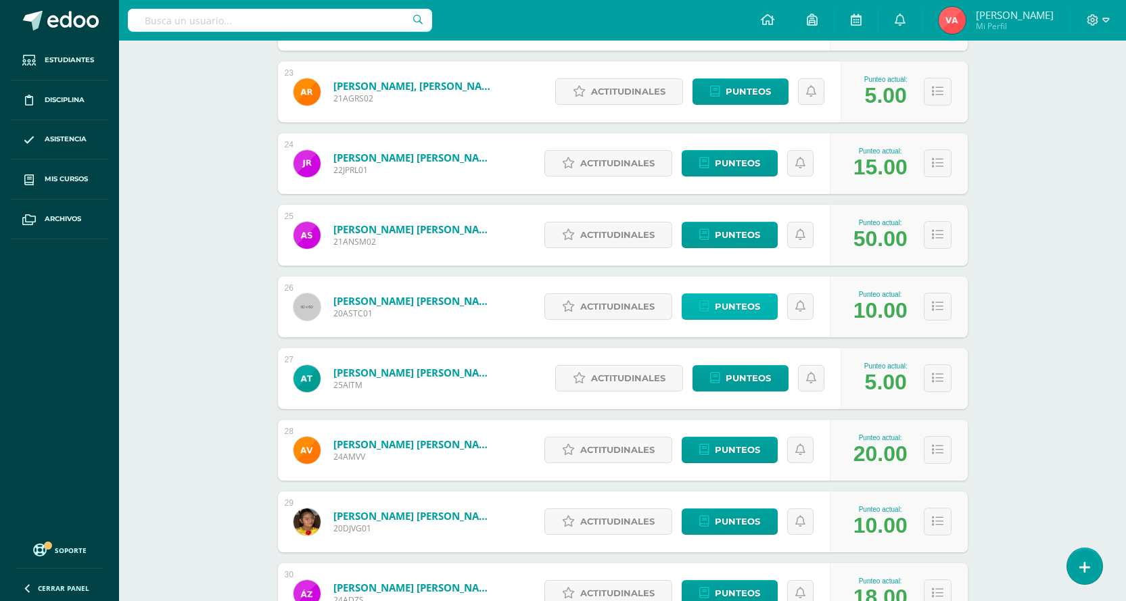
click at [735, 300] on span "Punteos" at bounding box center [737, 306] width 45 height 25
click at [737, 304] on span "Punteos" at bounding box center [737, 306] width 45 height 25
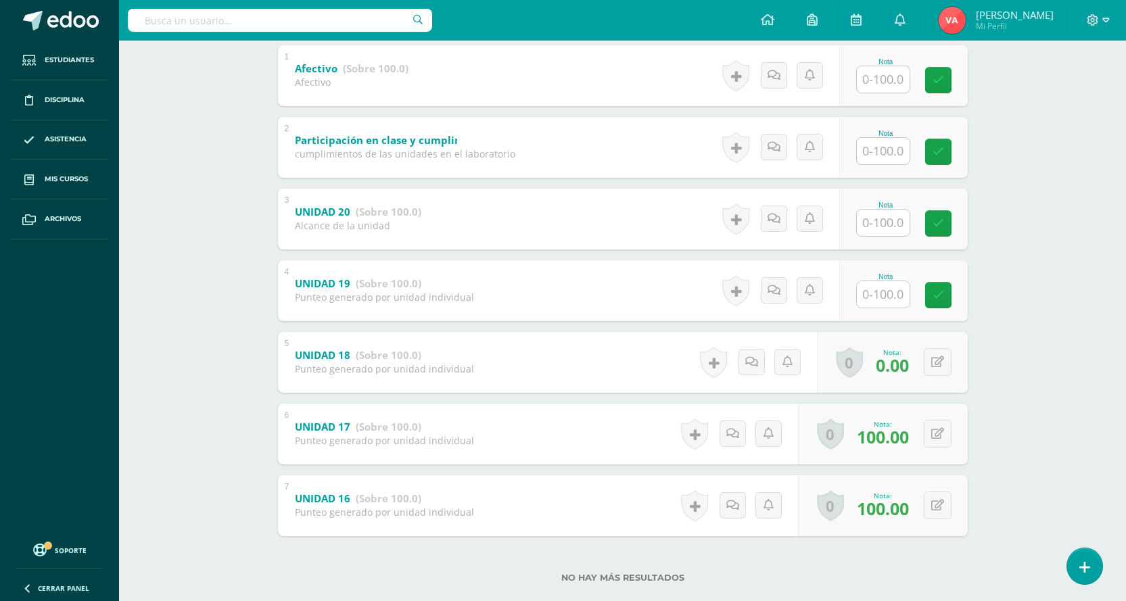
scroll to position [317, 0]
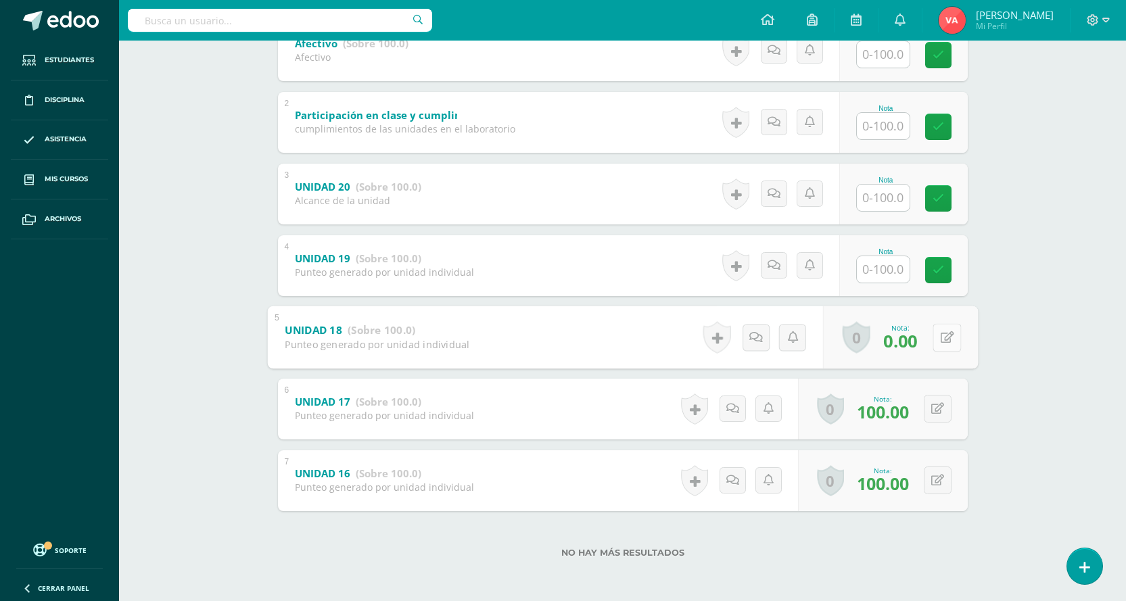
click at [938, 340] on button at bounding box center [947, 337] width 28 height 28
type input "100"
click at [909, 345] on icon at bounding box center [911, 342] width 12 height 12
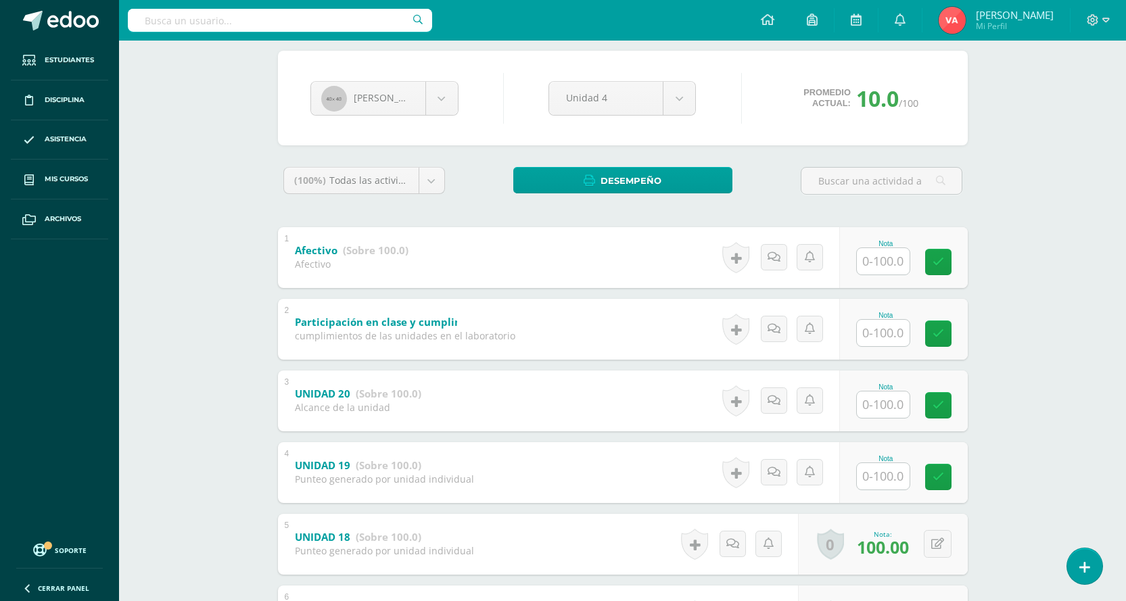
scroll to position [0, 0]
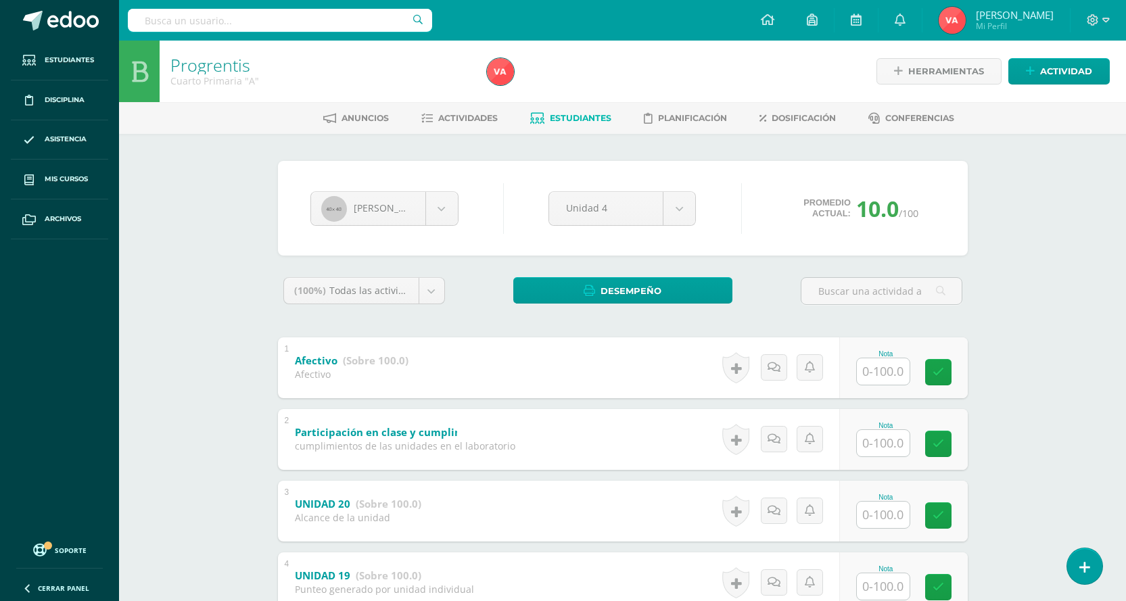
click at [571, 116] on span "Estudiantes" at bounding box center [581, 118] width 62 height 10
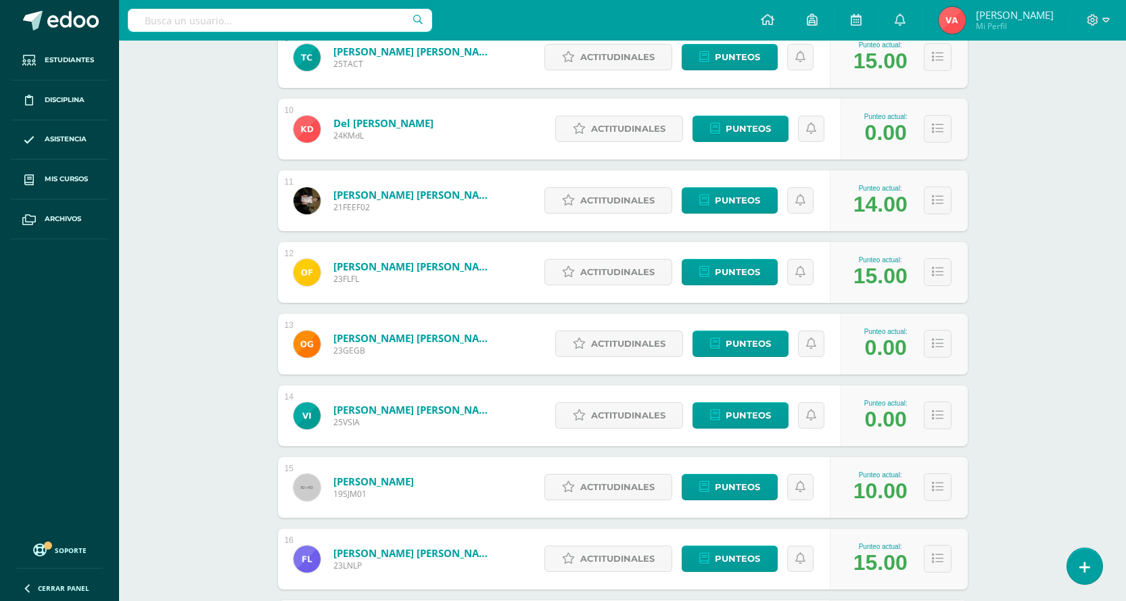
scroll to position [909, 0]
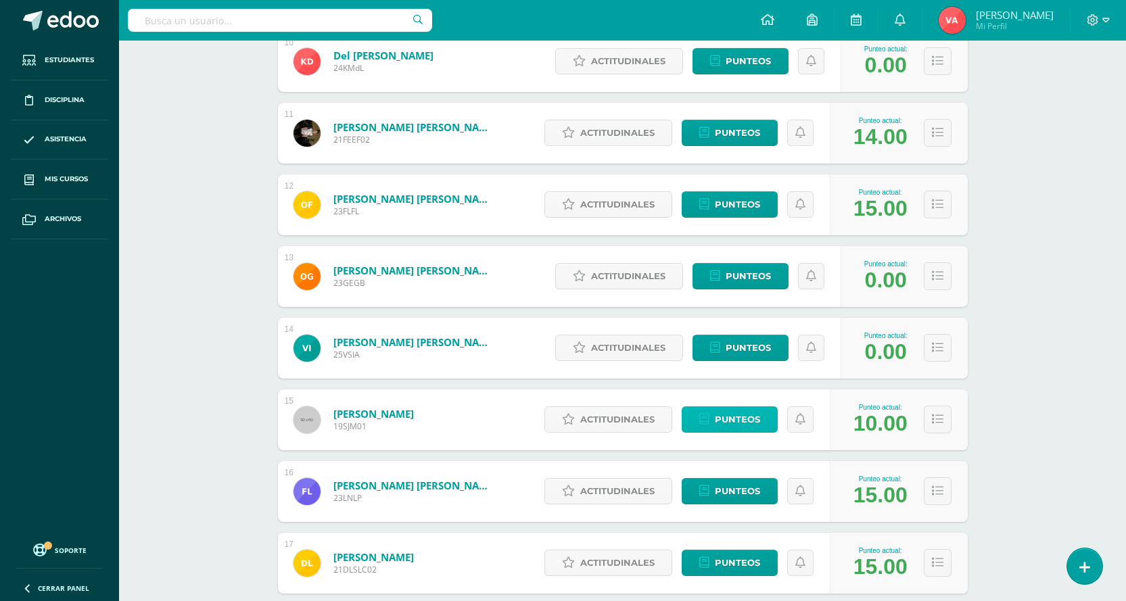
click at [745, 420] on span "Punteos" at bounding box center [737, 419] width 45 height 25
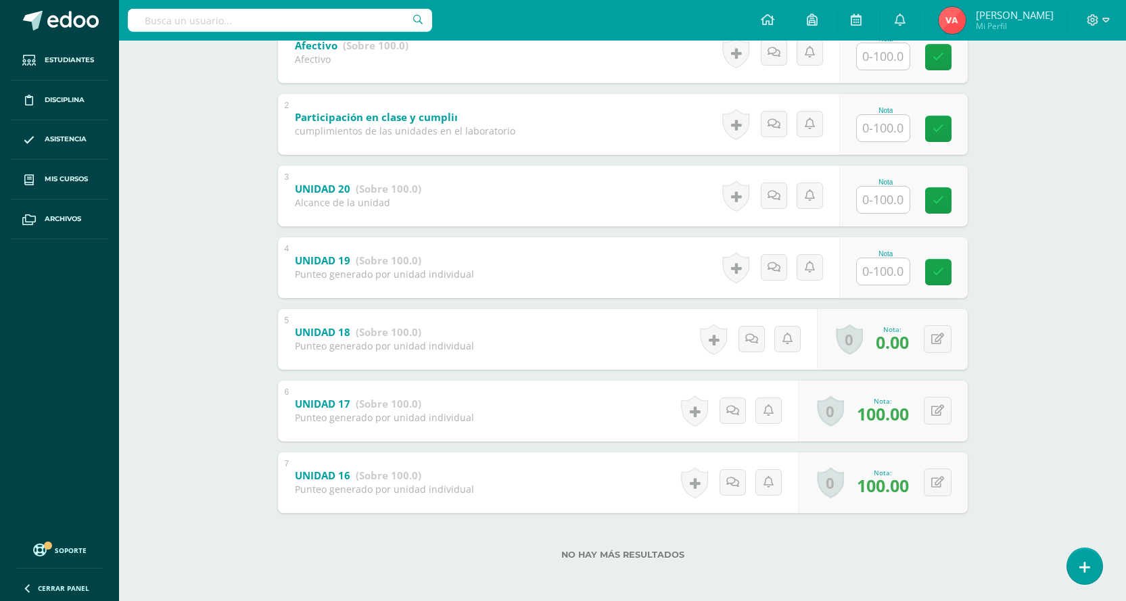
scroll to position [317, 0]
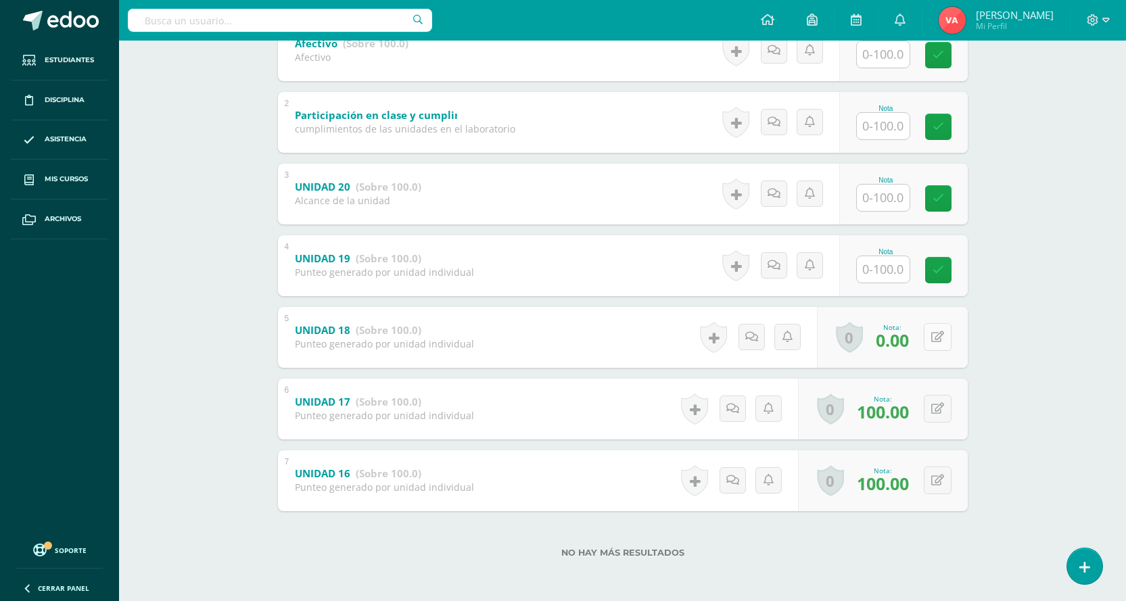
click at [936, 339] on button at bounding box center [938, 337] width 28 height 28
type input "100"
click at [917, 349] on link at bounding box center [911, 341] width 27 height 27
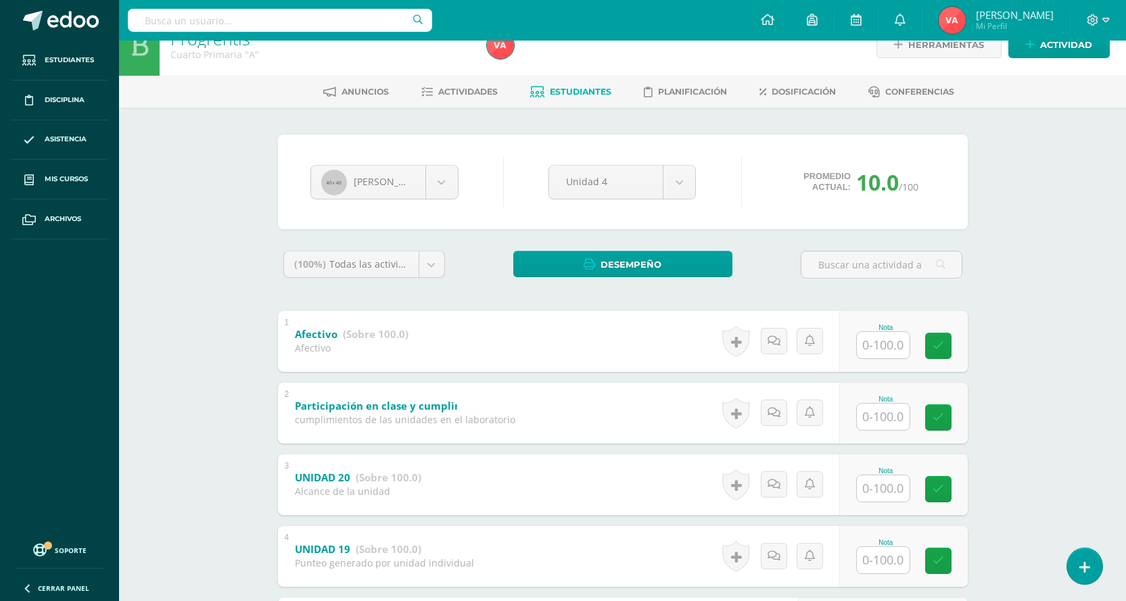
scroll to position [0, 0]
